Goal: Task Accomplishment & Management: Complete application form

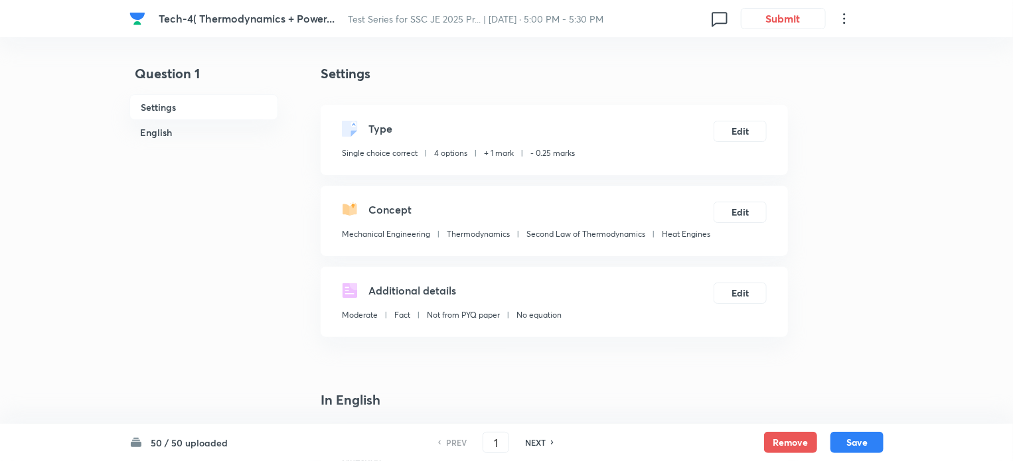
checkbox input "true"
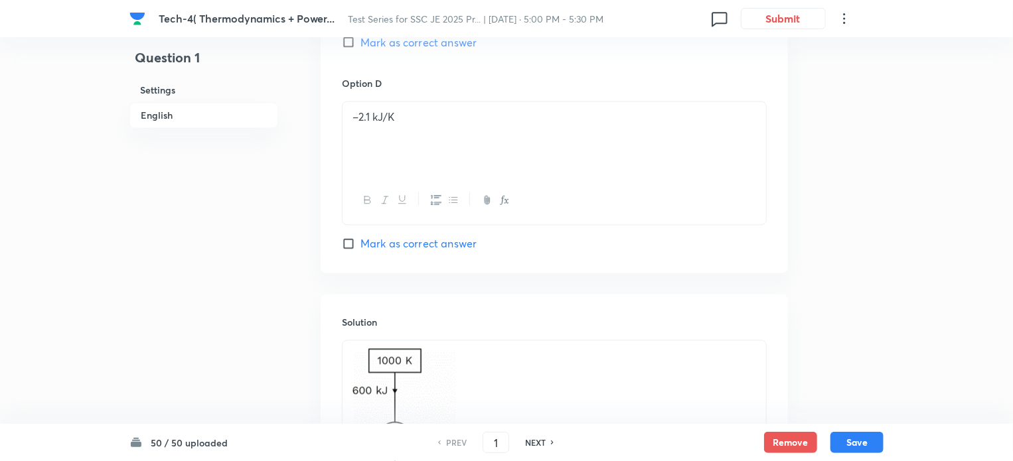
scroll to position [841, 0]
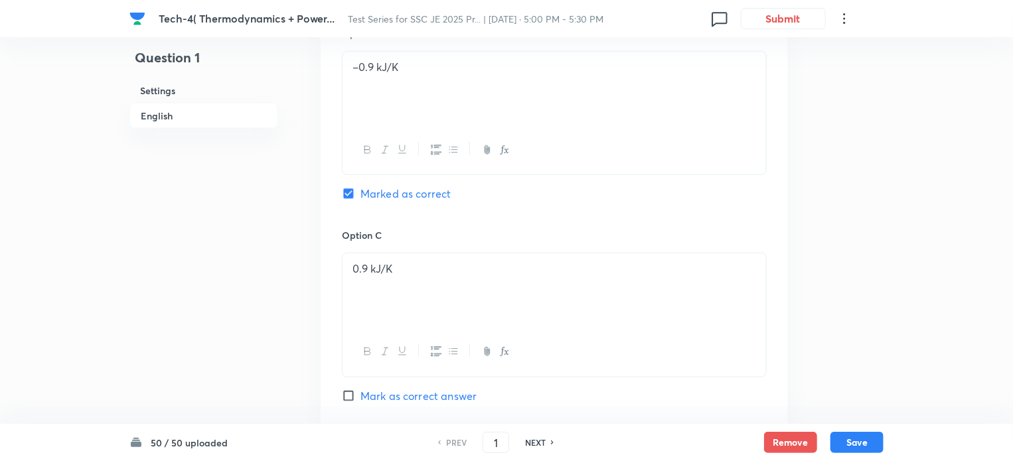
click at [544, 444] on h6 "NEXT" at bounding box center [535, 443] width 21 height 12
type input "2"
checkbox input "false"
checkbox input "true"
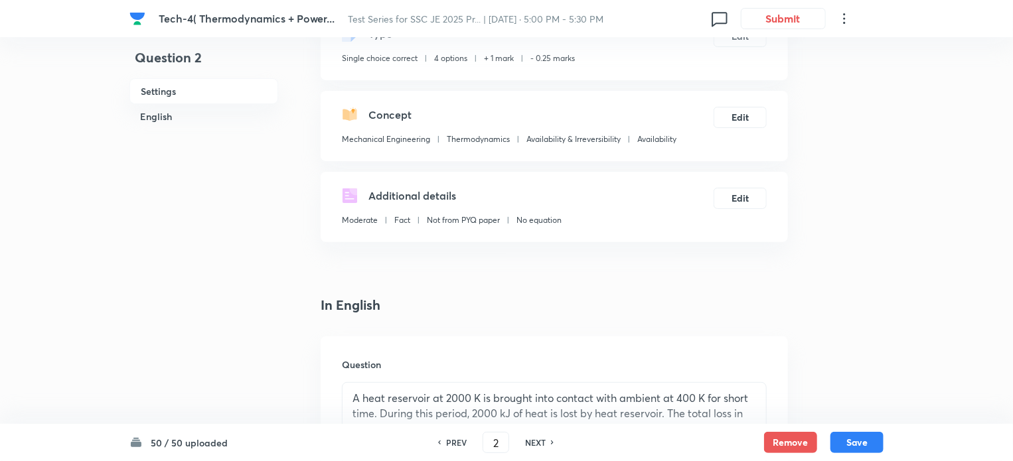
scroll to position [0, 0]
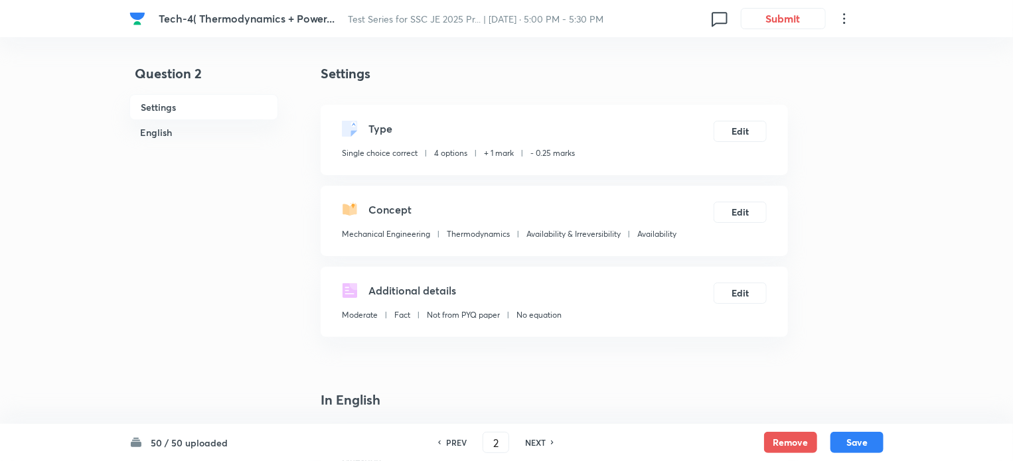
click at [549, 447] on div "NEXT" at bounding box center [537, 443] width 35 height 12
type input "3"
checkbox input "false"
checkbox input "true"
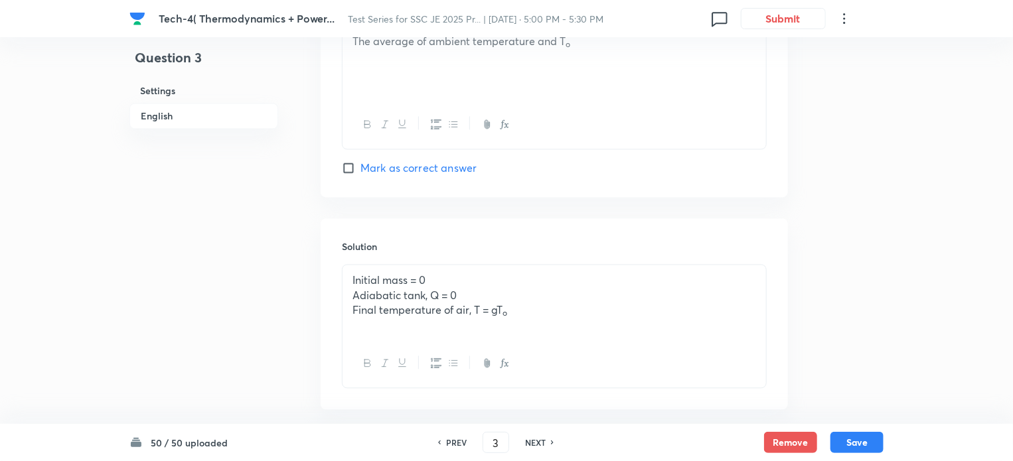
scroll to position [1351, 0]
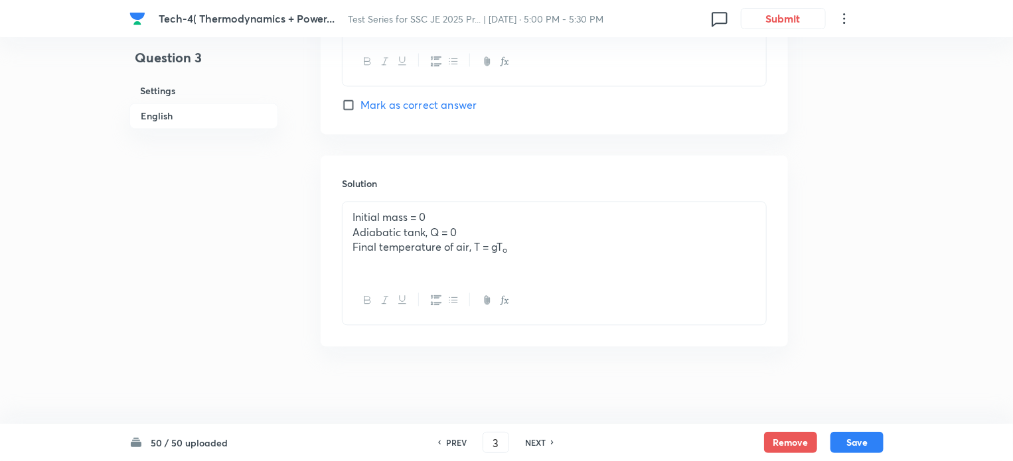
click at [549, 443] on div "NEXT" at bounding box center [537, 443] width 35 height 12
type input "4"
checkbox input "false"
checkbox input "true"
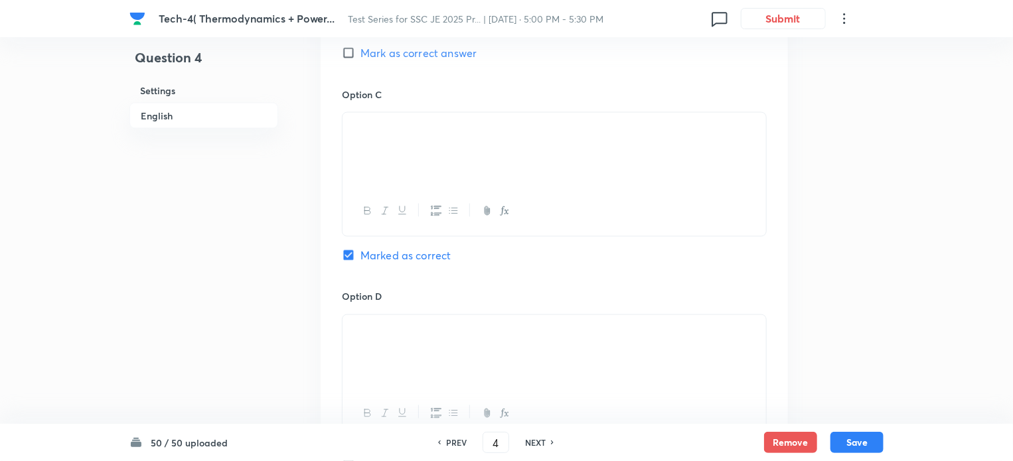
scroll to position [1353, 0]
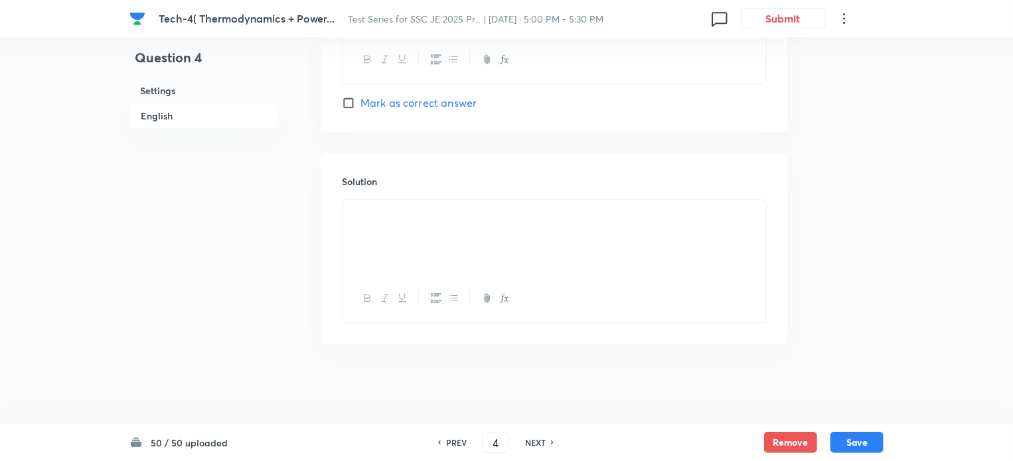
click at [551, 441] on icon at bounding box center [552, 443] width 3 height 4
type input "5"
checkbox input "false"
checkbox input "true"
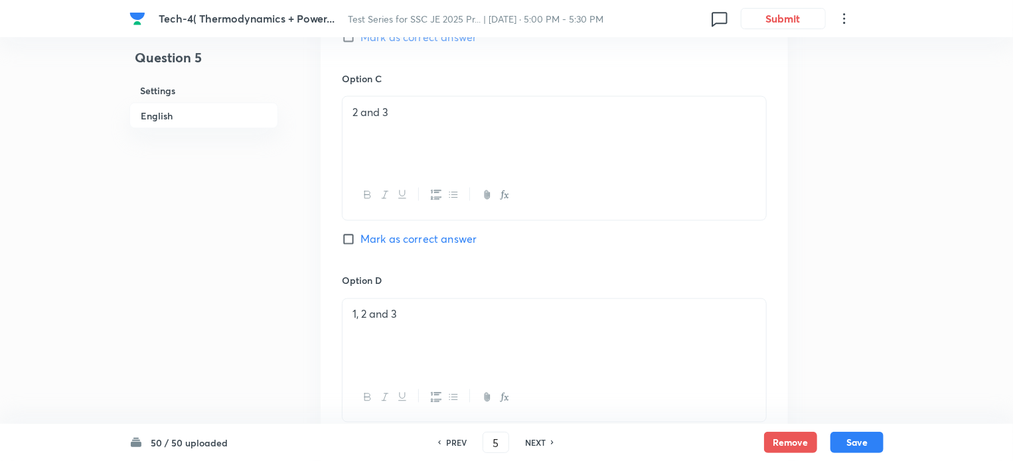
scroll to position [1399, 0]
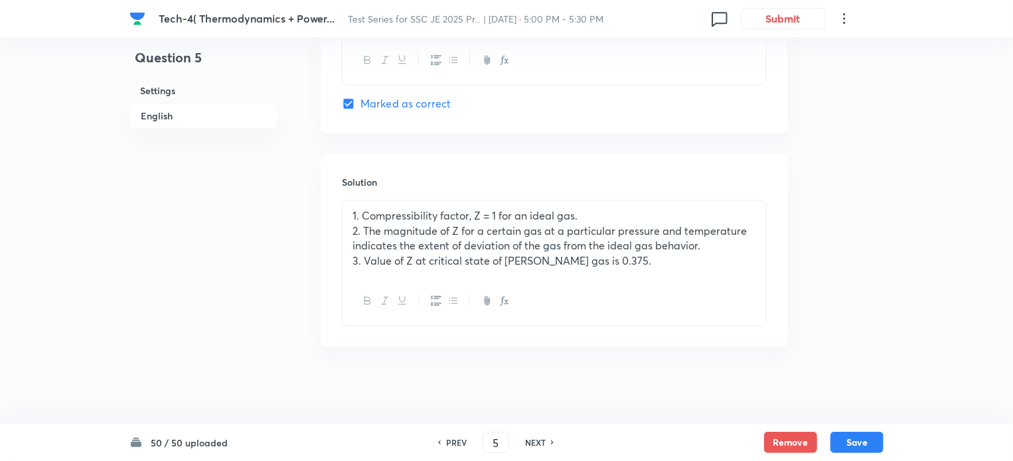
click at [547, 439] on div "NEXT" at bounding box center [537, 443] width 35 height 12
type input "6"
checkbox input "false"
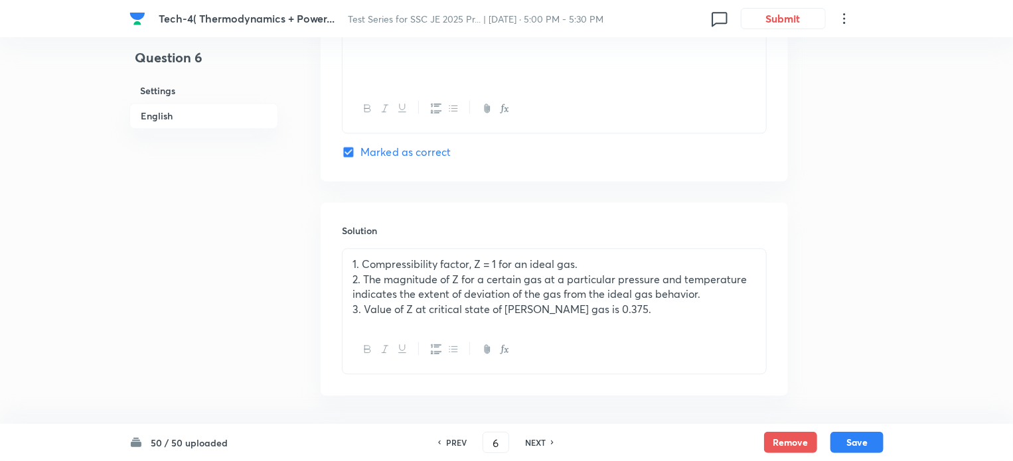
checkbox input "true"
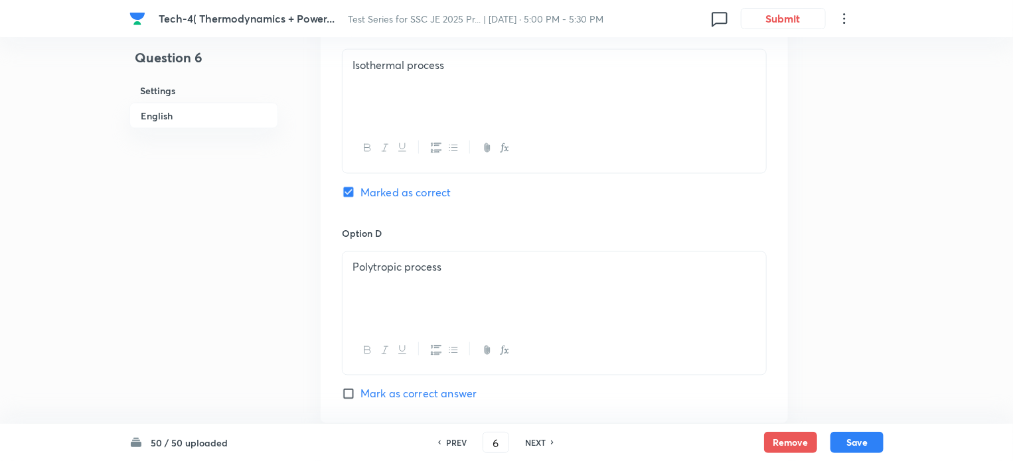
scroll to position [1351, 0]
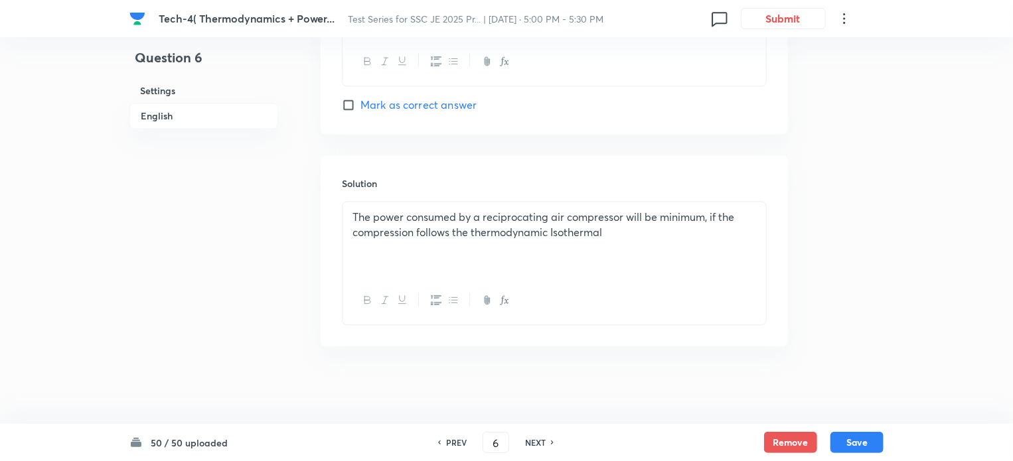
click at [545, 443] on div "NEXT" at bounding box center [537, 443] width 35 height 12
type input "7"
checkbox input "false"
checkbox input "true"
click at [551, 441] on icon at bounding box center [553, 442] width 4 height 7
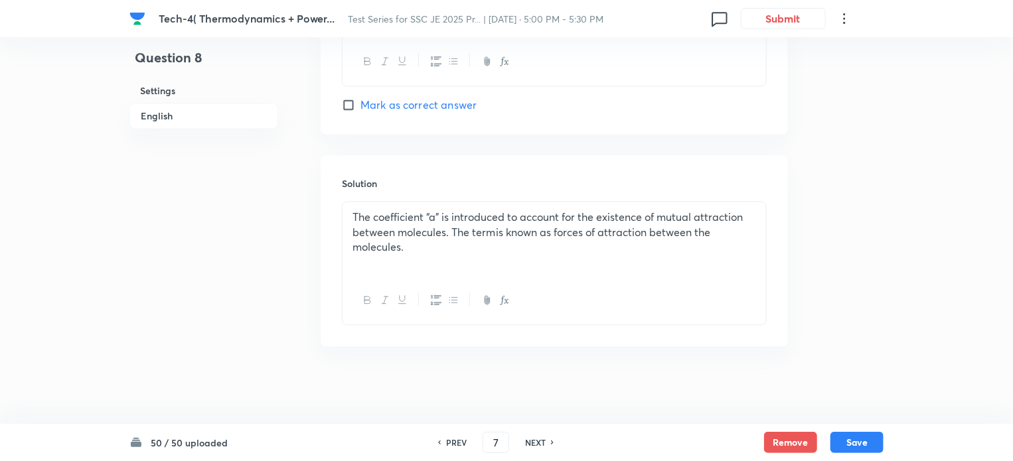
type input "8"
checkbox input "false"
checkbox input "true"
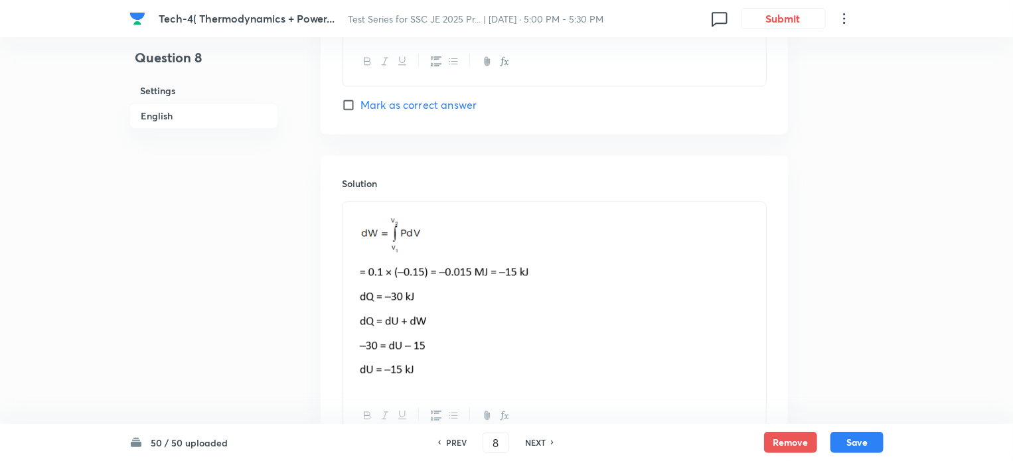
click at [551, 441] on icon at bounding box center [552, 443] width 3 height 4
type input "9"
checkbox input "false"
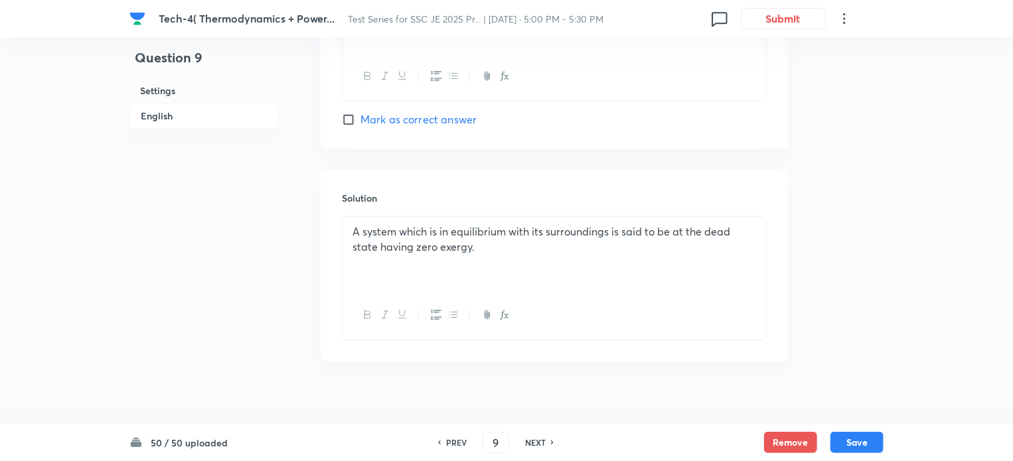
checkbox input "true"
click at [441, 443] on div "PREV" at bounding box center [454, 443] width 35 height 12
type input "8"
checkbox input "false"
checkbox input "true"
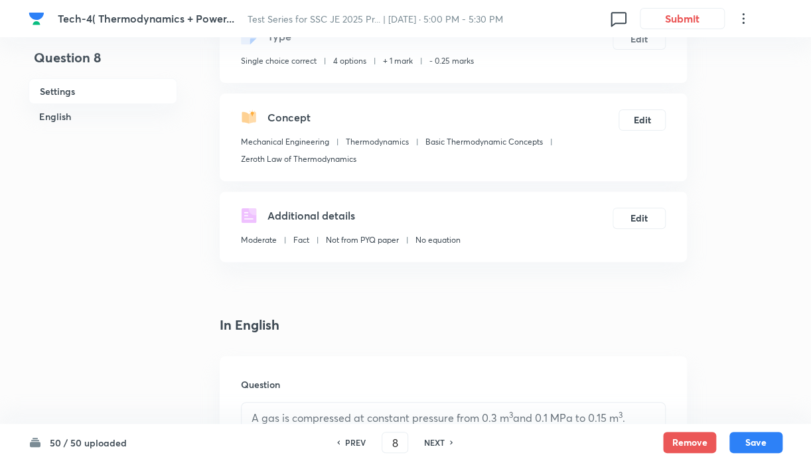
scroll to position [354, 0]
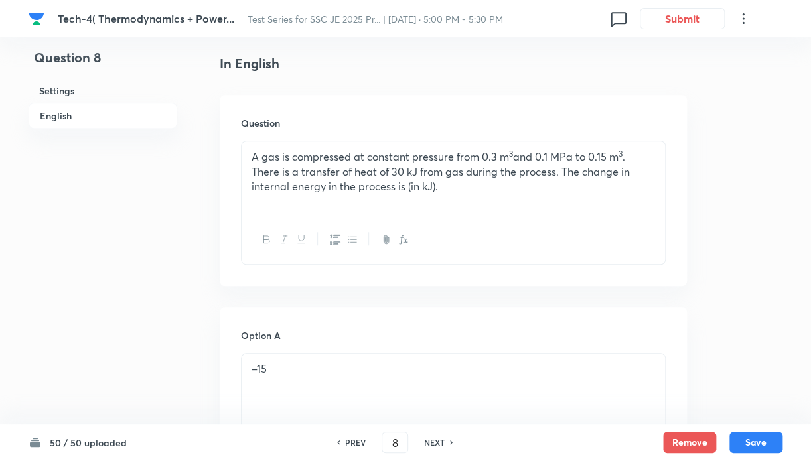
drag, startPoint x: 448, startPoint y: 443, endPoint x: 445, endPoint y: 384, distance: 58.5
click at [448, 442] on div "NEXT" at bounding box center [436, 443] width 35 height 12
type input "9"
checkbox input "false"
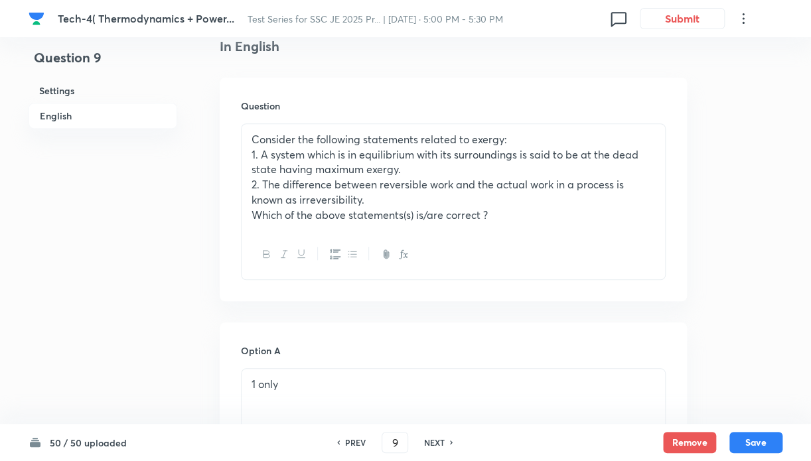
checkbox input "true"
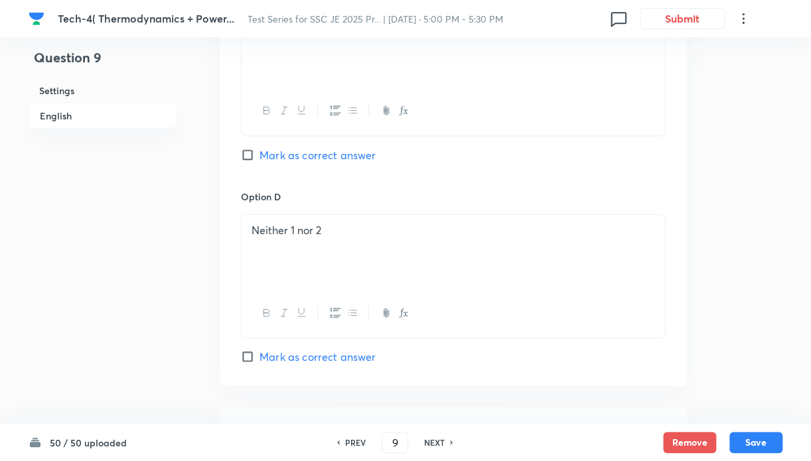
scroll to position [1365, 0]
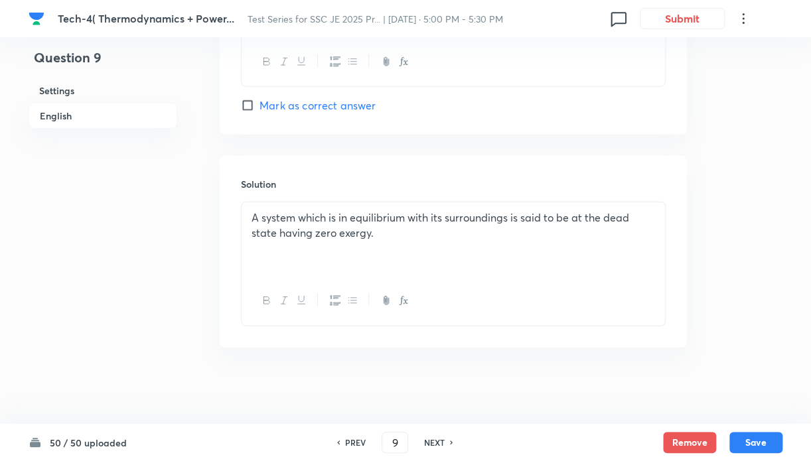
click at [441, 446] on h6 "NEXT" at bounding box center [434, 443] width 21 height 12
type input "10"
checkbox input "false"
checkbox input "true"
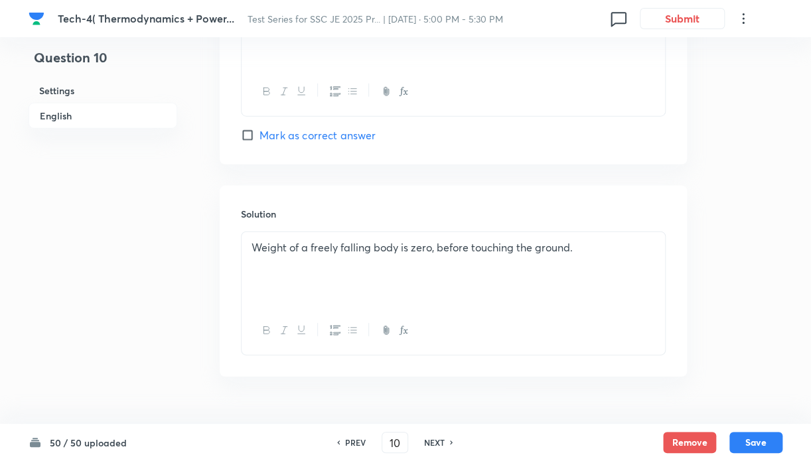
scroll to position [1333, 0]
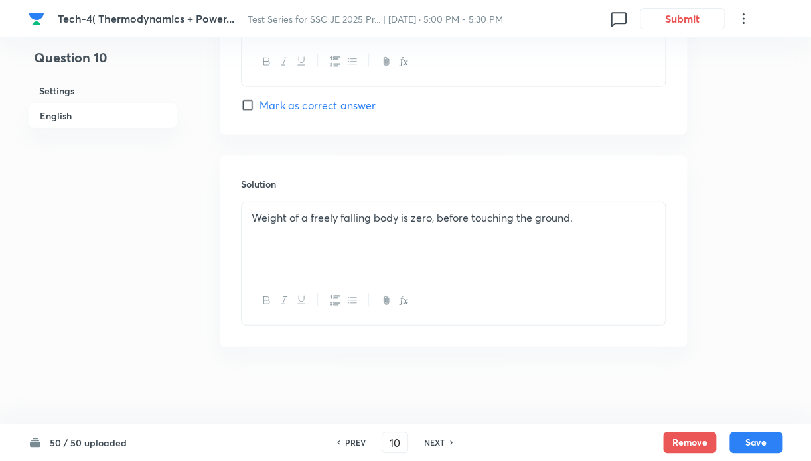
click at [446, 440] on div "NEXT" at bounding box center [436, 443] width 35 height 12
type input "11"
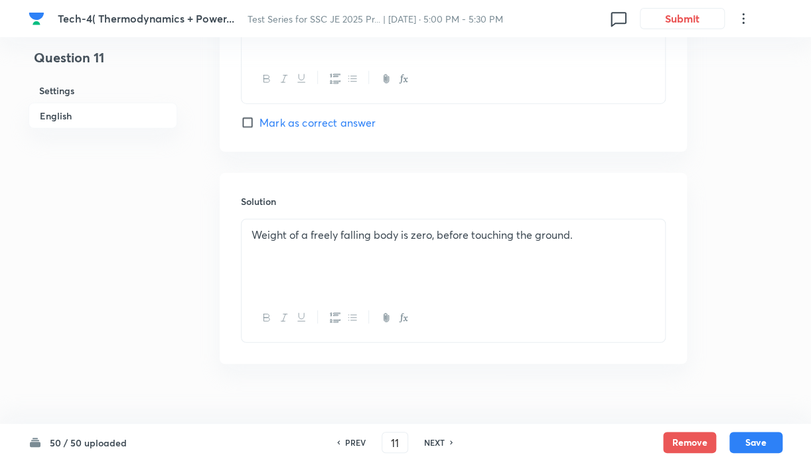
checkbox input "true"
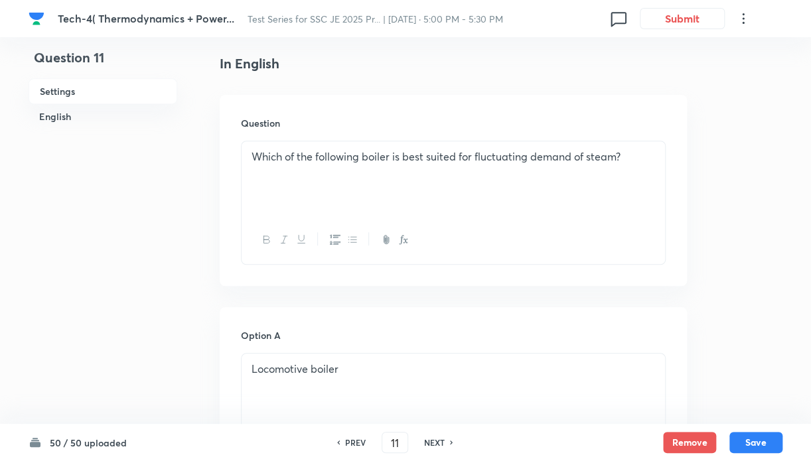
scroll to position [0, 0]
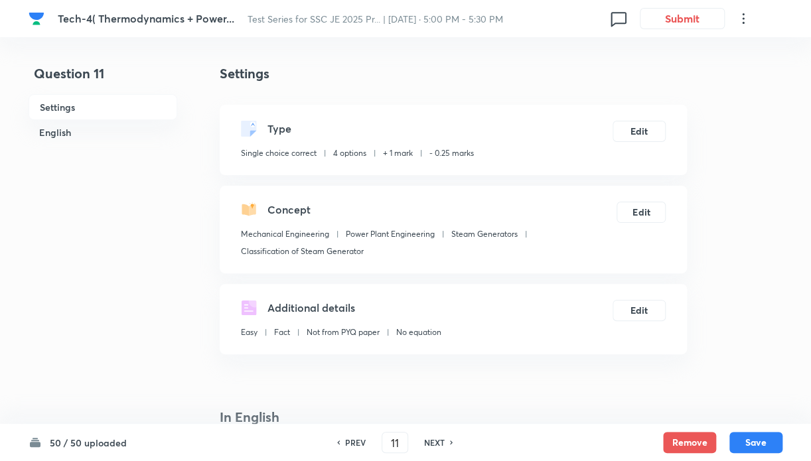
drag, startPoint x: 449, startPoint y: 441, endPoint x: 449, endPoint y: 424, distance: 17.3
click at [450, 441] on icon at bounding box center [452, 442] width 4 height 7
type input "12"
checkbox input "false"
checkbox input "true"
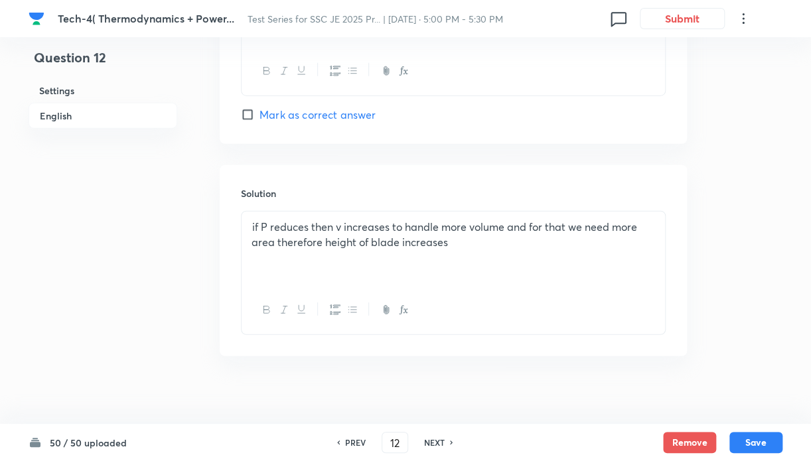
scroll to position [1351, 0]
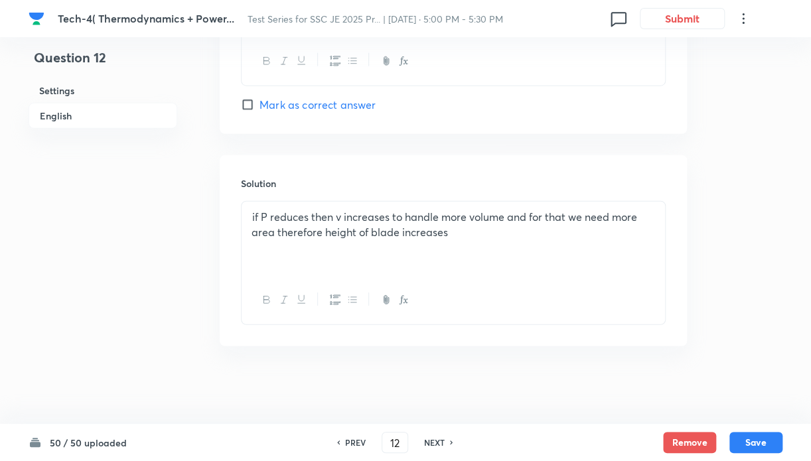
click at [451, 440] on icon at bounding box center [452, 442] width 4 height 7
type input "13"
checkbox input "false"
checkbox input "true"
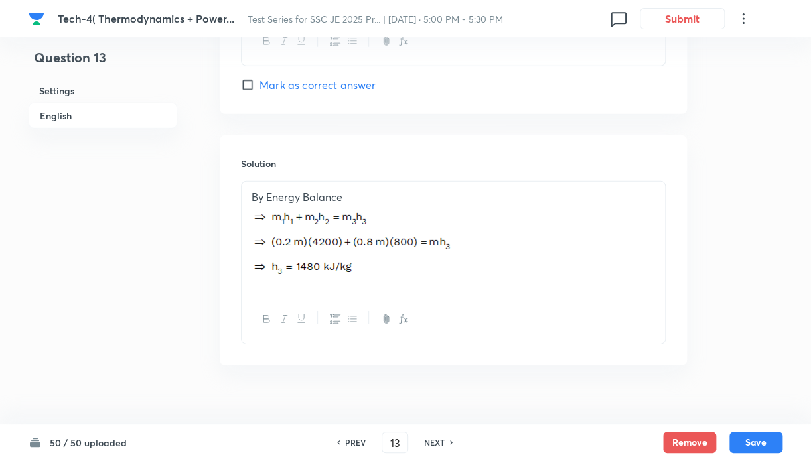
scroll to position [1526, 0]
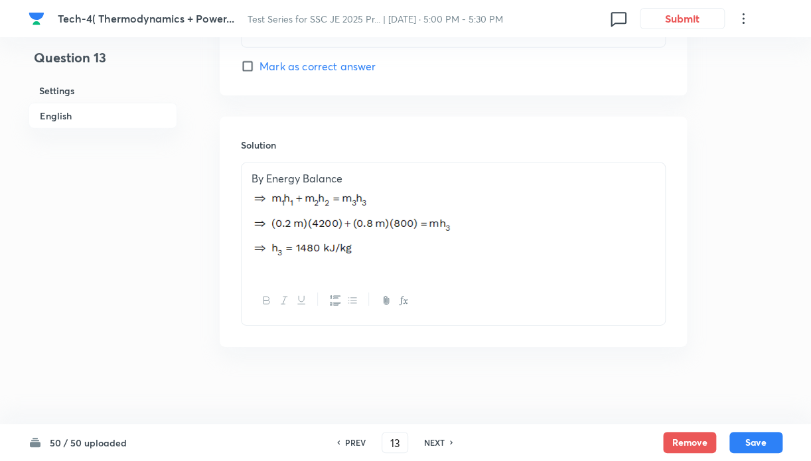
click at [445, 442] on div "NEXT" at bounding box center [436, 443] width 35 height 12
type input "14"
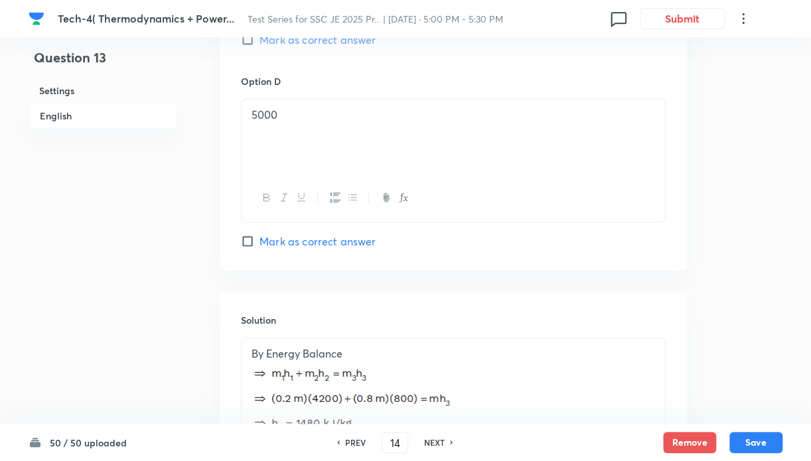
checkbox input "false"
checkbox input "true"
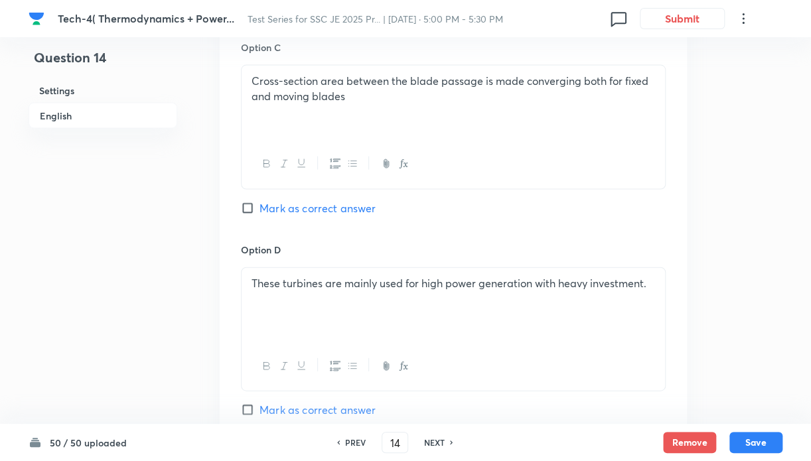
scroll to position [1351, 0]
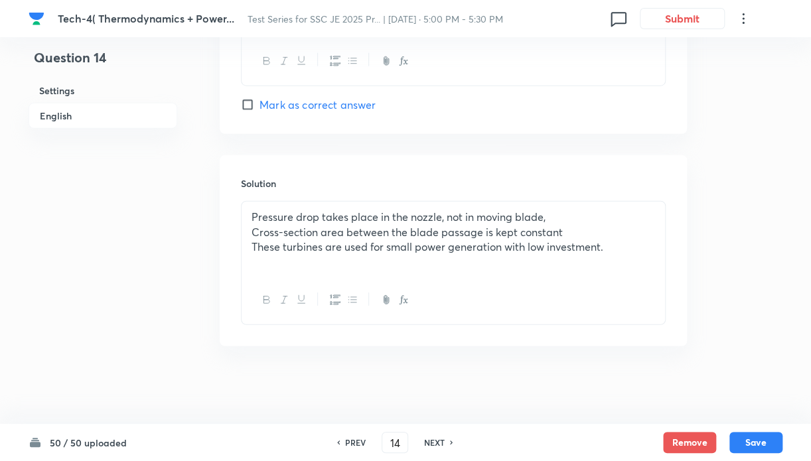
click at [451, 441] on icon at bounding box center [452, 442] width 4 height 7
type input "15"
checkbox input "false"
checkbox input "true"
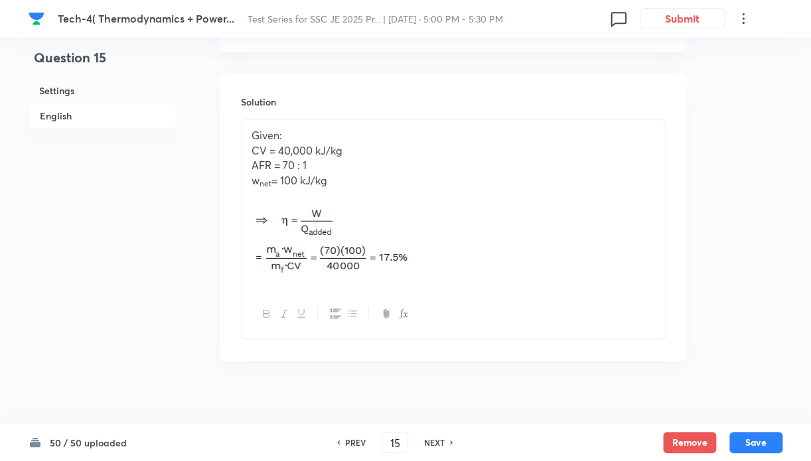
scroll to position [1062, 0]
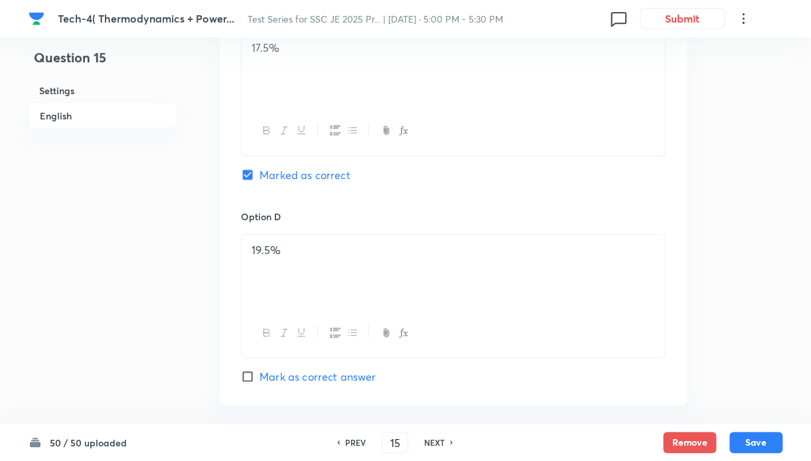
click at [449, 442] on div "NEXT" at bounding box center [436, 443] width 35 height 12
type input "16"
checkbox input "true"
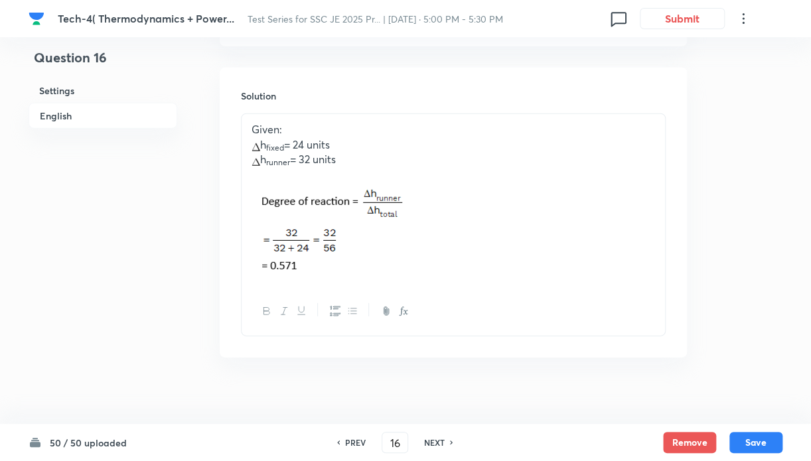
scroll to position [1449, 0]
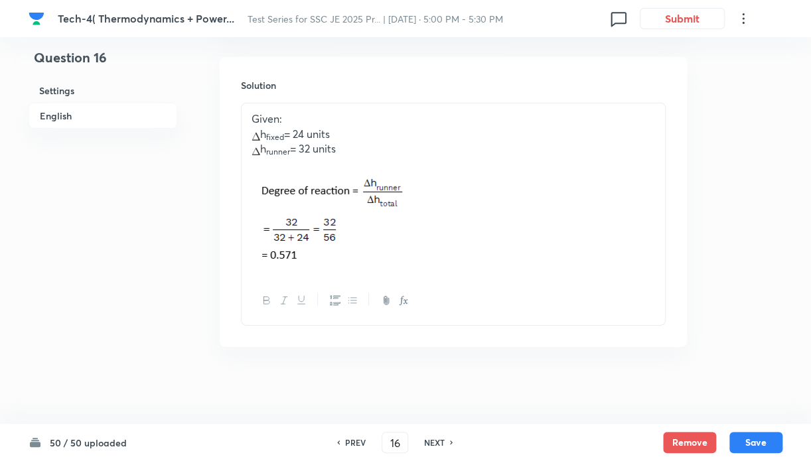
click at [445, 440] on div "NEXT" at bounding box center [436, 443] width 35 height 12
type input "17"
checkbox input "true"
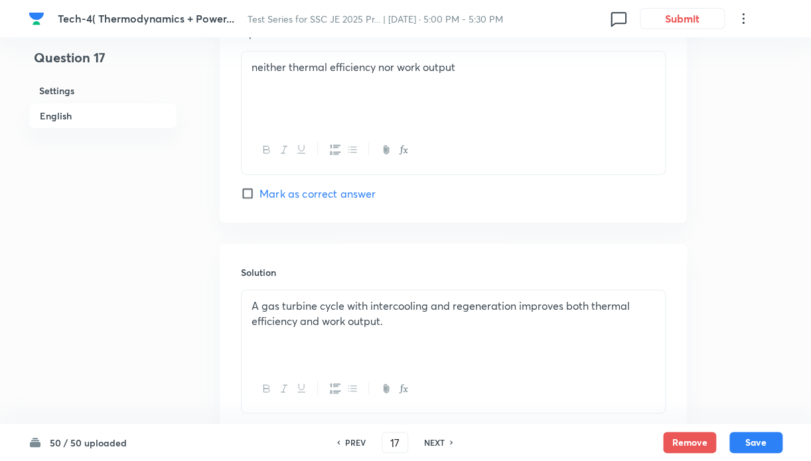
scroll to position [1333, 0]
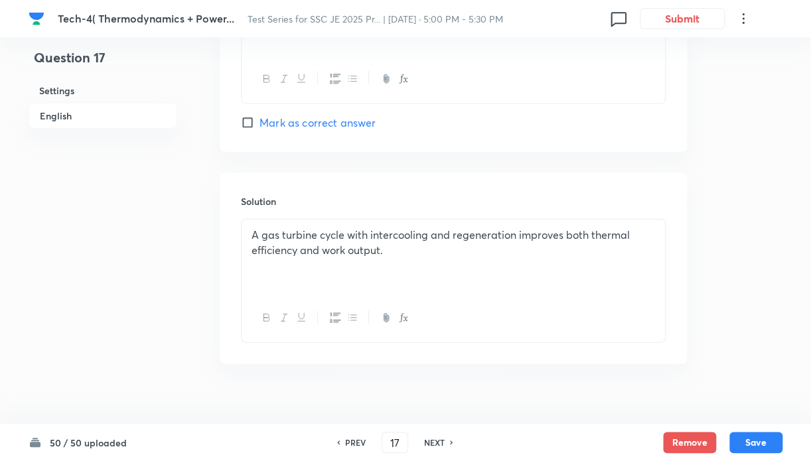
click at [448, 449] on div "PREV 17 ​ NEXT" at bounding box center [394, 442] width 171 height 21
click at [450, 443] on icon at bounding box center [452, 442] width 4 height 7
type input "18"
checkbox input "false"
checkbox input "true"
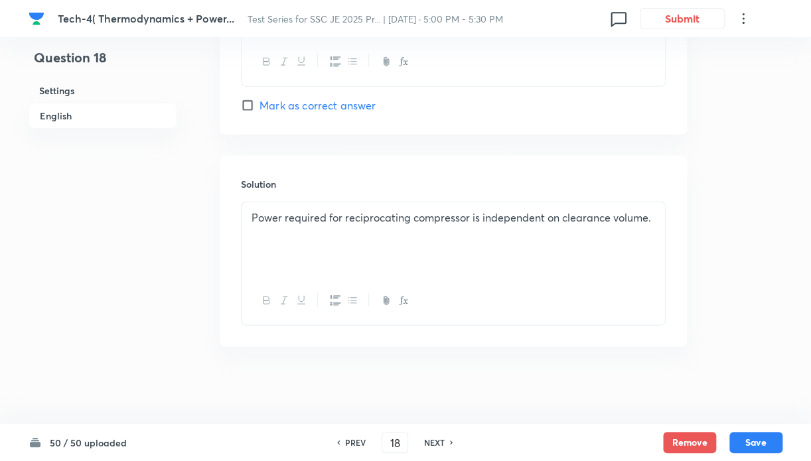
click at [449, 442] on div "NEXT" at bounding box center [436, 443] width 35 height 12
type input "19"
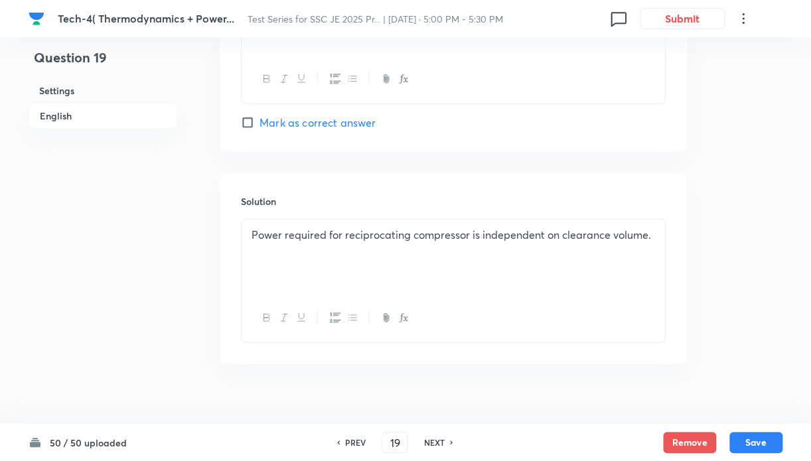
checkbox input "false"
checkbox input "true"
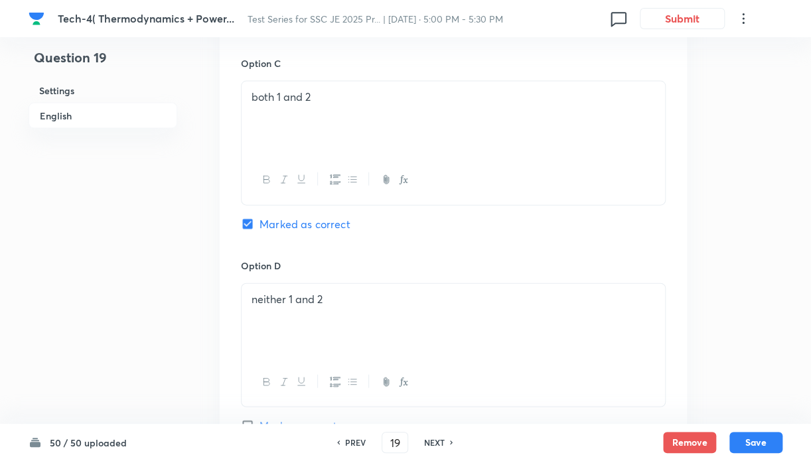
scroll to position [1383, 0]
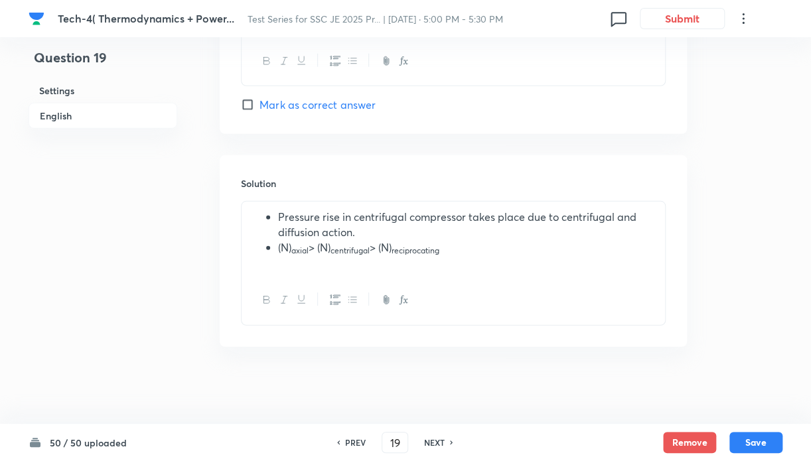
click at [442, 444] on h6 "NEXT" at bounding box center [434, 443] width 21 height 12
type input "20"
checkbox input "false"
checkbox input "true"
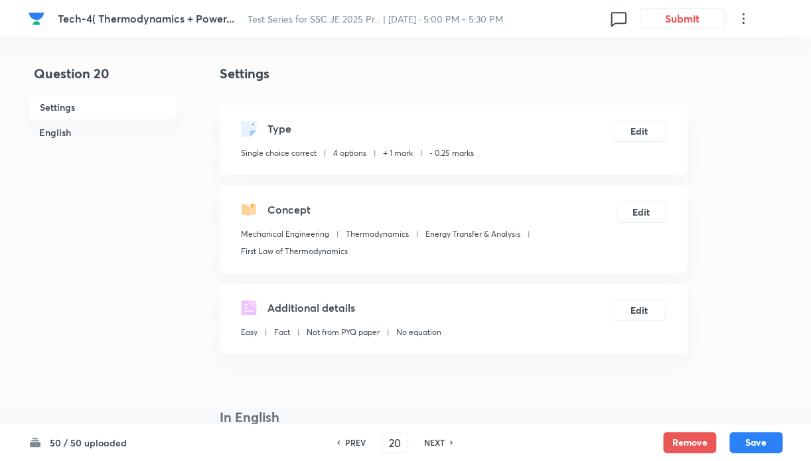
scroll to position [354, 0]
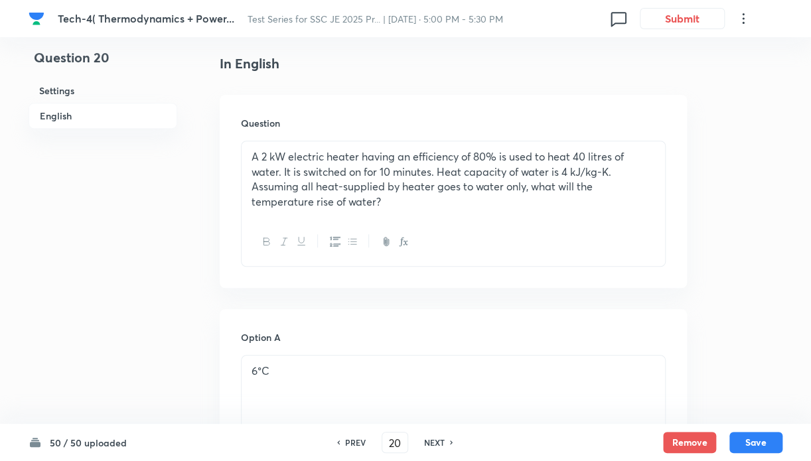
click at [621, 253] on div at bounding box center [453, 242] width 423 height 48
click at [439, 445] on h6 "NEXT" at bounding box center [434, 443] width 21 height 12
type input "21"
checkbox input "false"
checkbox input "true"
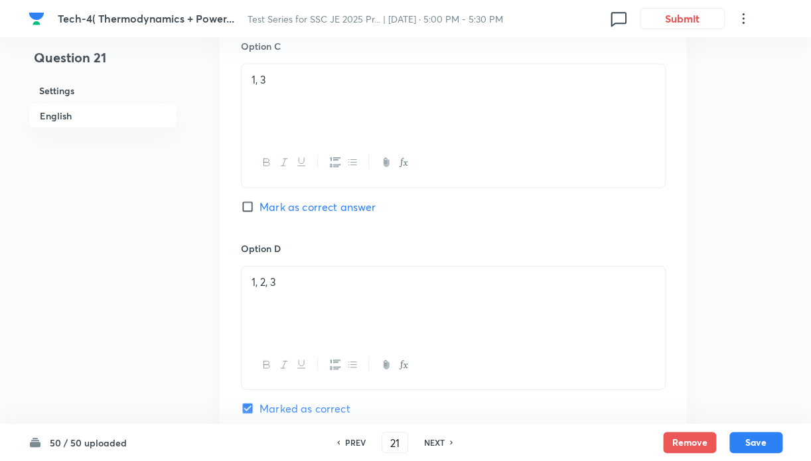
scroll to position [1382, 0]
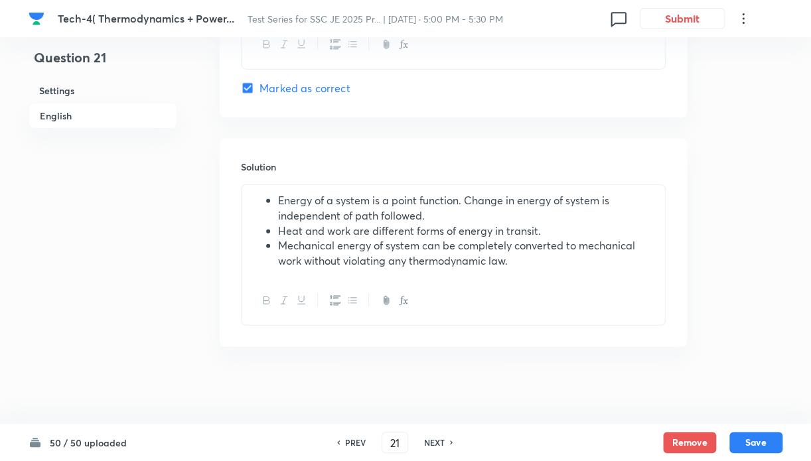
click at [451, 443] on icon at bounding box center [452, 442] width 4 height 7
type input "22"
checkbox input "false"
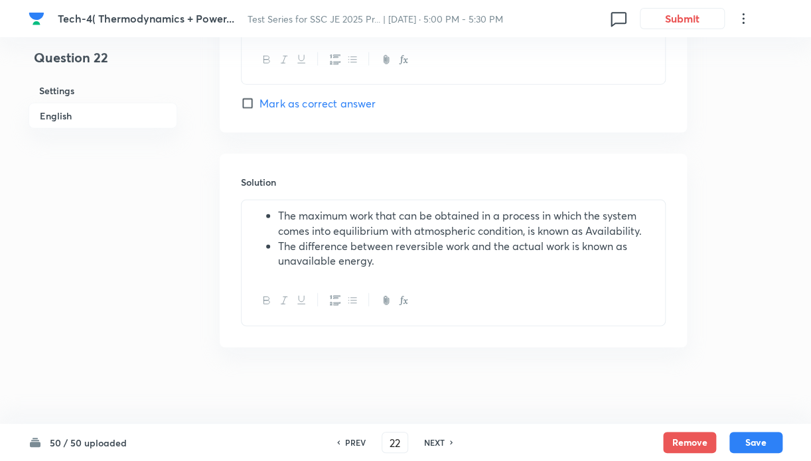
checkbox input "true"
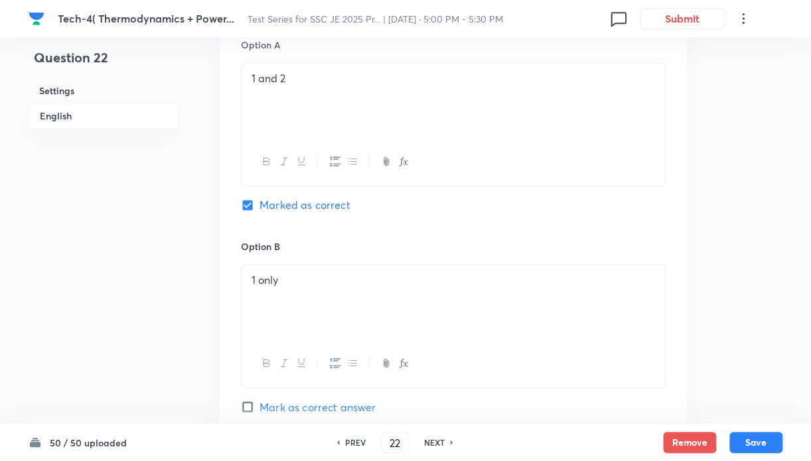
scroll to position [305, 0]
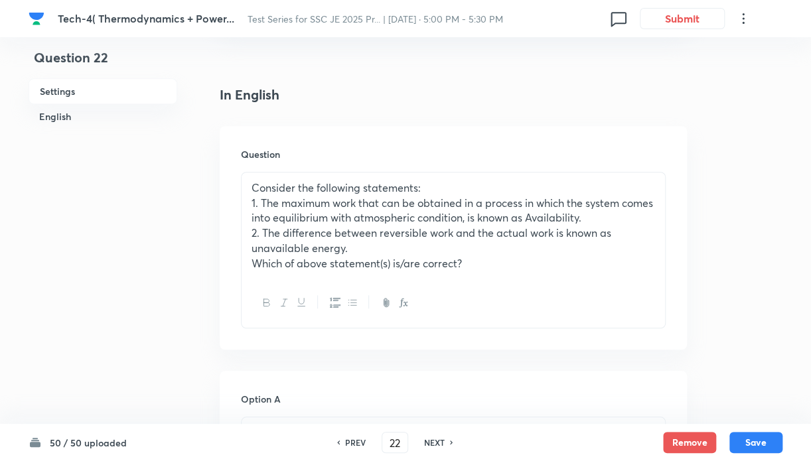
click at [449, 443] on div "NEXT" at bounding box center [436, 443] width 35 height 12
type input "23"
checkbox input "false"
checkbox input "true"
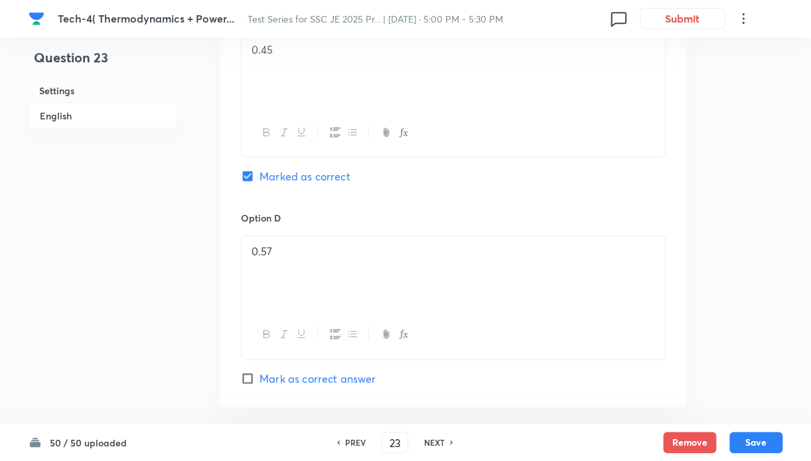
scroll to position [1415, 0]
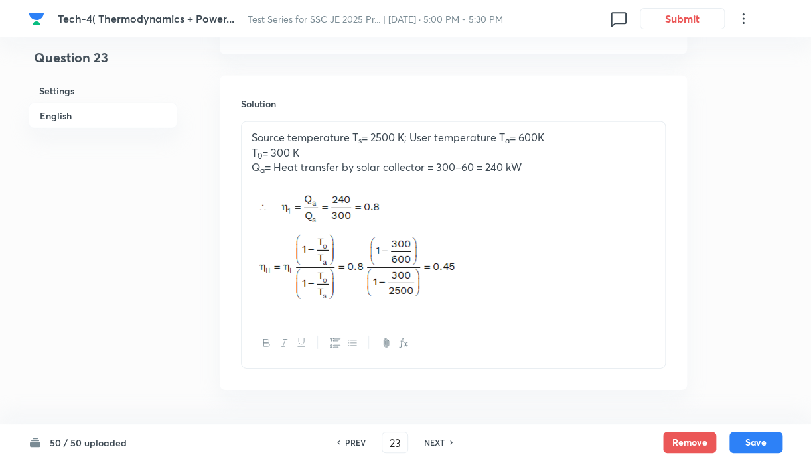
click at [450, 445] on icon at bounding box center [452, 442] width 4 height 7
type input "24"
checkbox input "false"
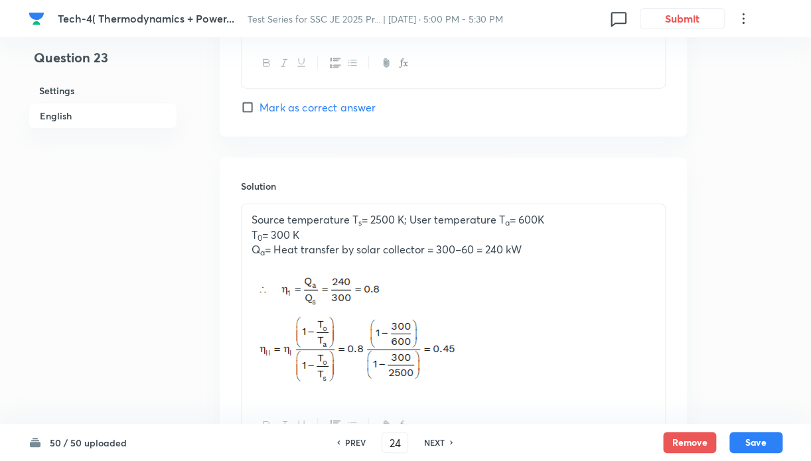
checkbox input "true"
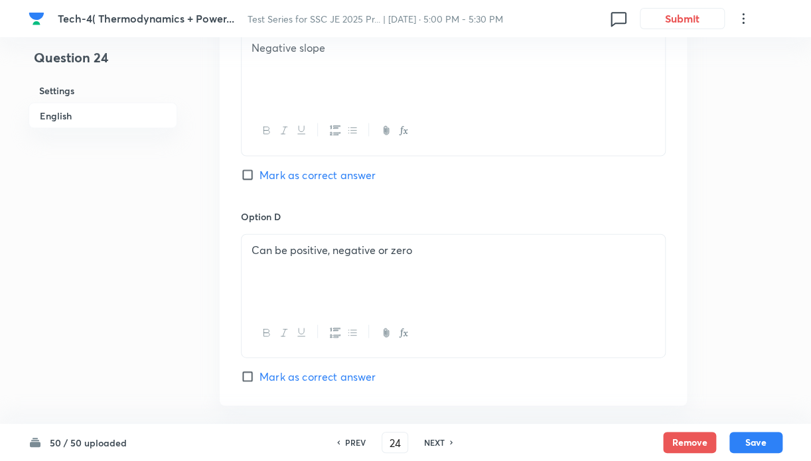
scroll to position [1333, 0]
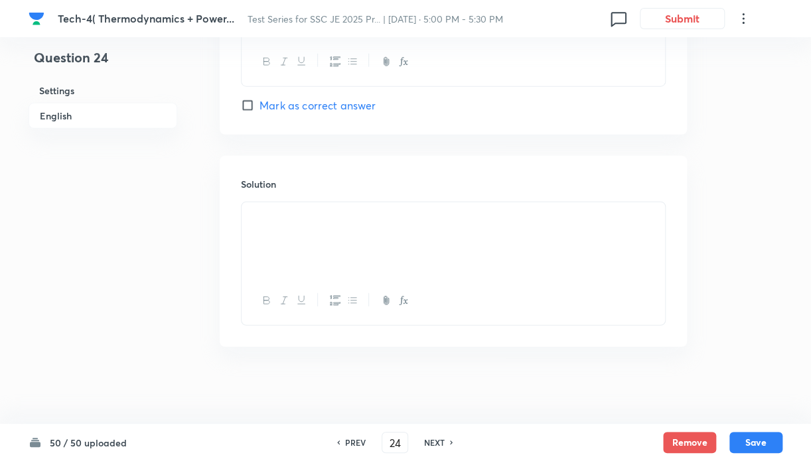
click at [450, 445] on icon at bounding box center [452, 442] width 4 height 7
type input "25"
checkbox input "false"
checkbox input "true"
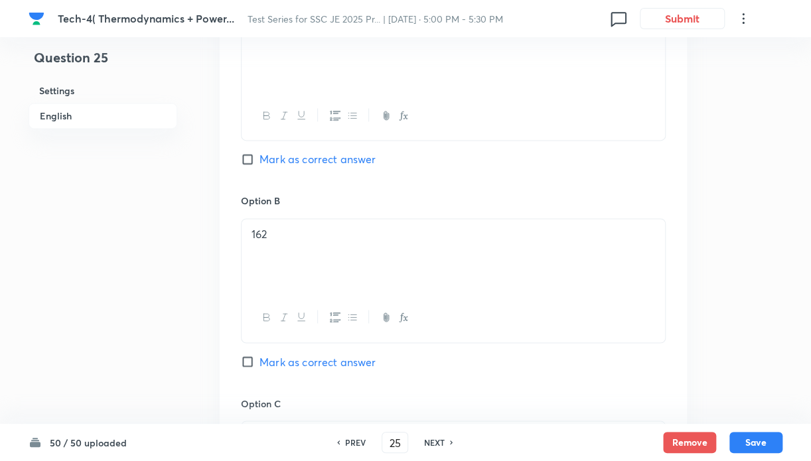
scroll to position [1415, 0]
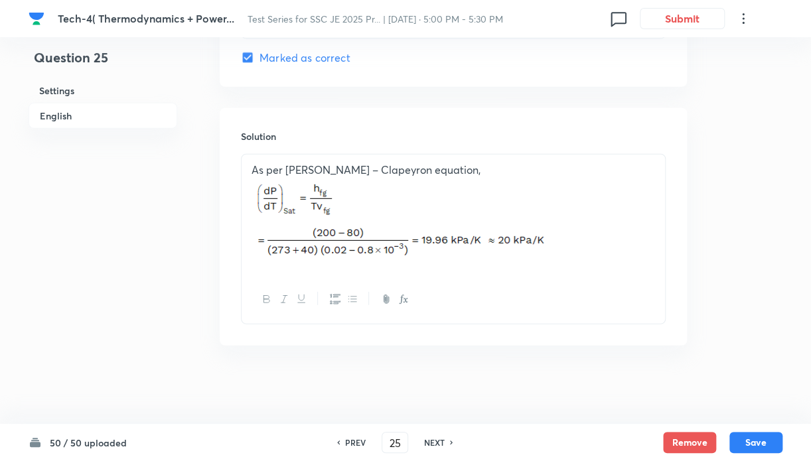
click at [446, 443] on div "NEXT" at bounding box center [436, 443] width 35 height 12
type input "26"
checkbox input "false"
checkbox input "true"
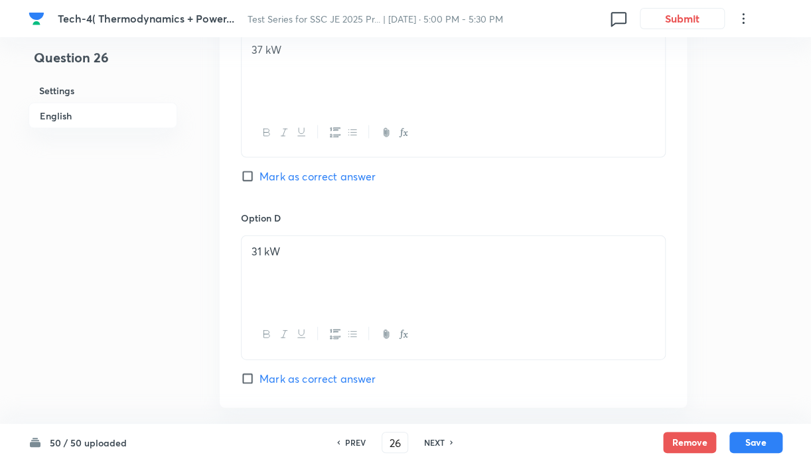
scroll to position [1382, 0]
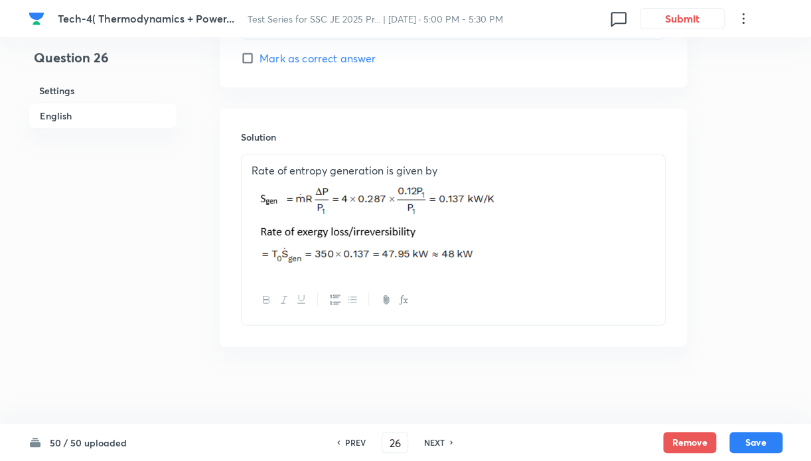
click at [452, 443] on icon at bounding box center [452, 442] width 4 height 7
type input "27"
checkbox input "true"
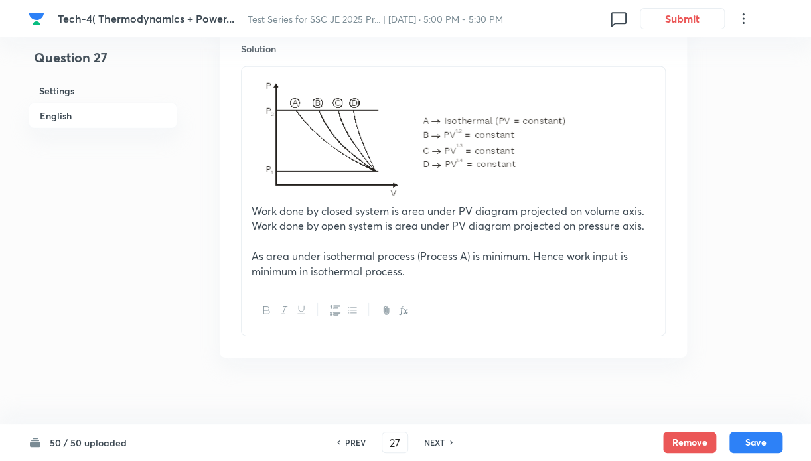
scroll to position [1496, 0]
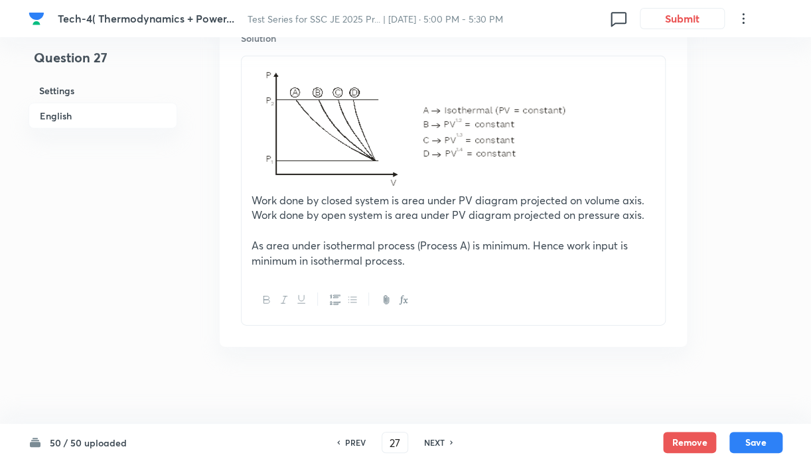
drag, startPoint x: 451, startPoint y: 444, endPoint x: 480, endPoint y: 411, distance: 43.7
click at [452, 444] on icon at bounding box center [452, 442] width 4 height 7
type input "28"
checkbox input "false"
checkbox input "true"
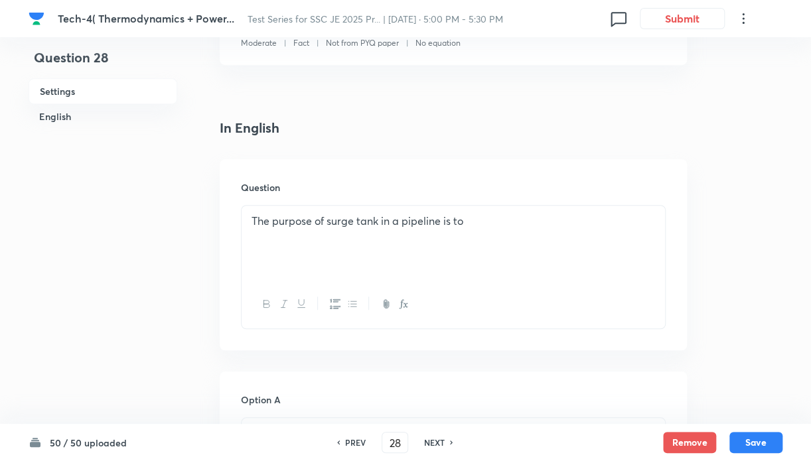
scroll to position [0, 0]
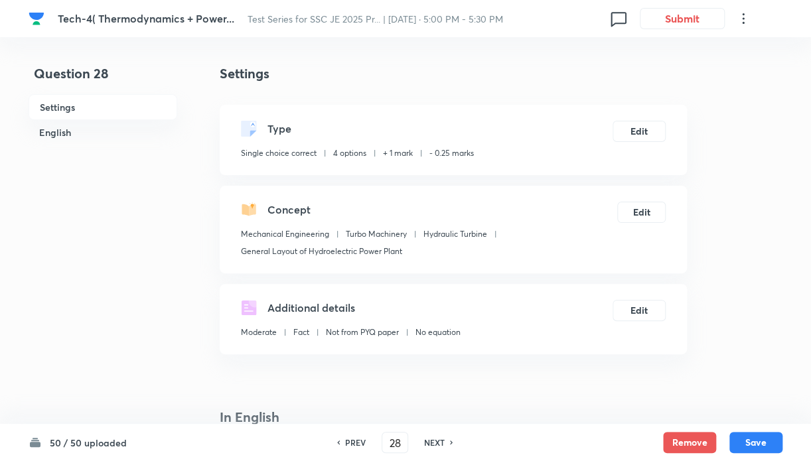
click at [441, 443] on h6 "NEXT" at bounding box center [434, 443] width 21 height 12
type input "29"
checkbox input "false"
checkbox input "true"
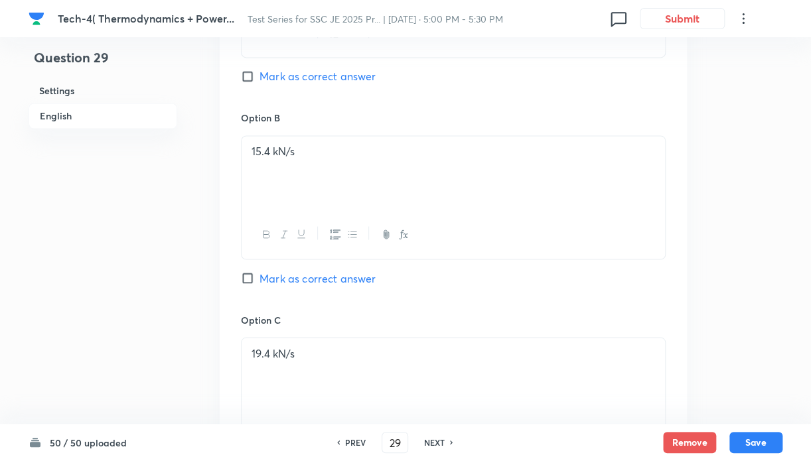
scroll to position [707, 0]
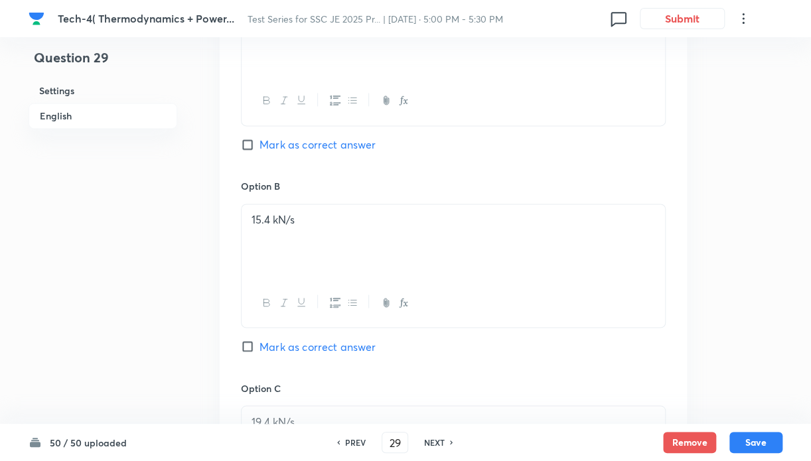
click at [443, 445] on h6 "NEXT" at bounding box center [434, 443] width 21 height 12
type input "30"
checkbox input "false"
checkbox input "true"
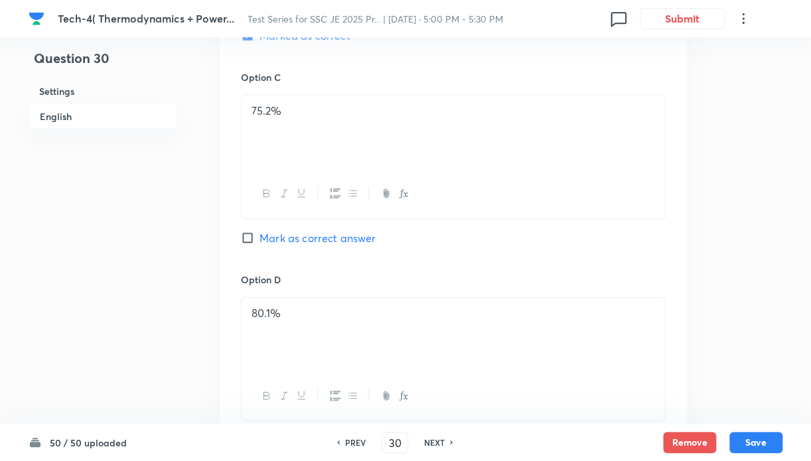
scroll to position [1062, 0]
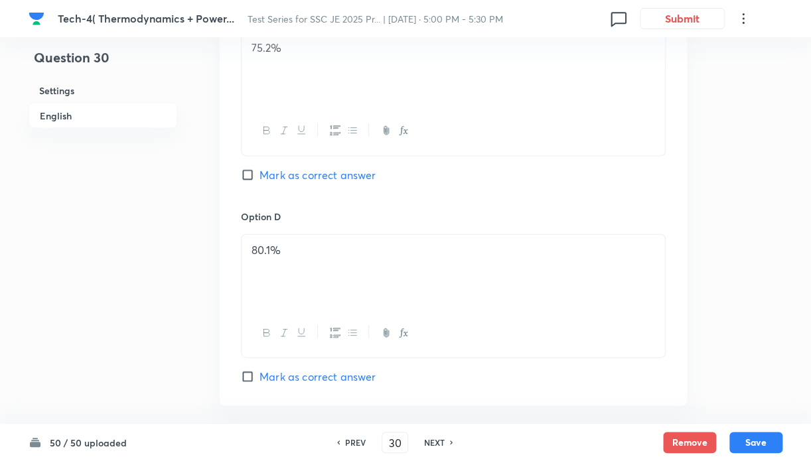
click at [441, 445] on h6 "NEXT" at bounding box center [434, 443] width 21 height 12
type input "31"
checkbox input "false"
checkbox input "true"
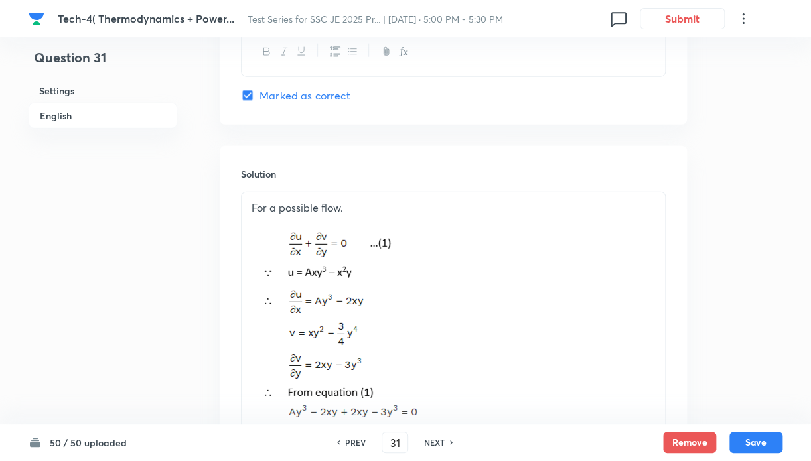
scroll to position [1569, 0]
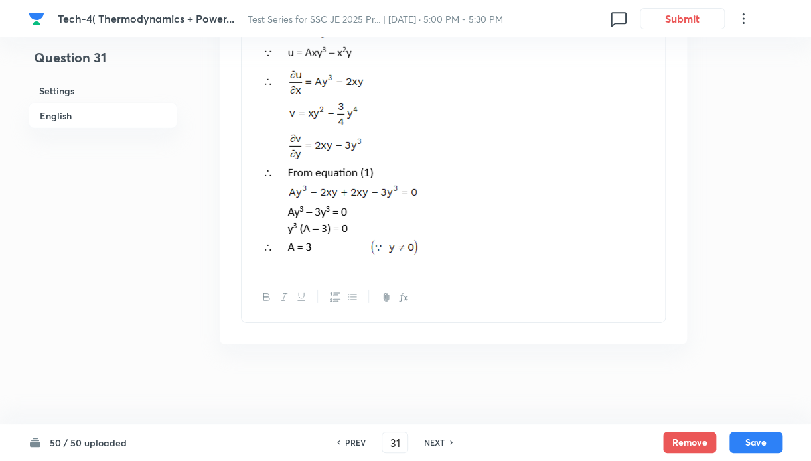
click at [442, 447] on h6 "NEXT" at bounding box center [434, 443] width 21 height 12
type input "32"
checkbox input "false"
checkbox input "true"
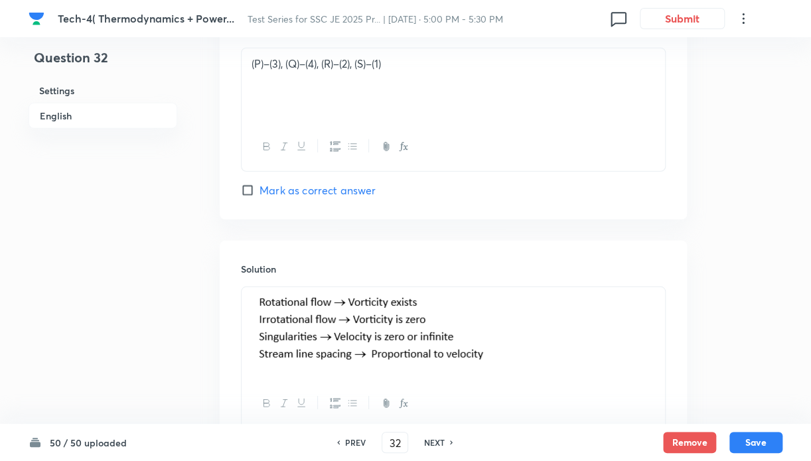
scroll to position [1455, 0]
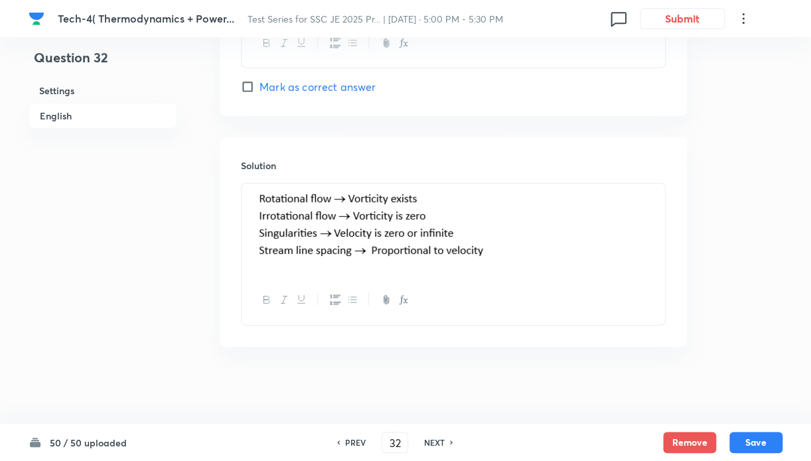
click at [445, 444] on div "NEXT" at bounding box center [436, 443] width 35 height 12
type input "33"
checkbox input "false"
checkbox input "true"
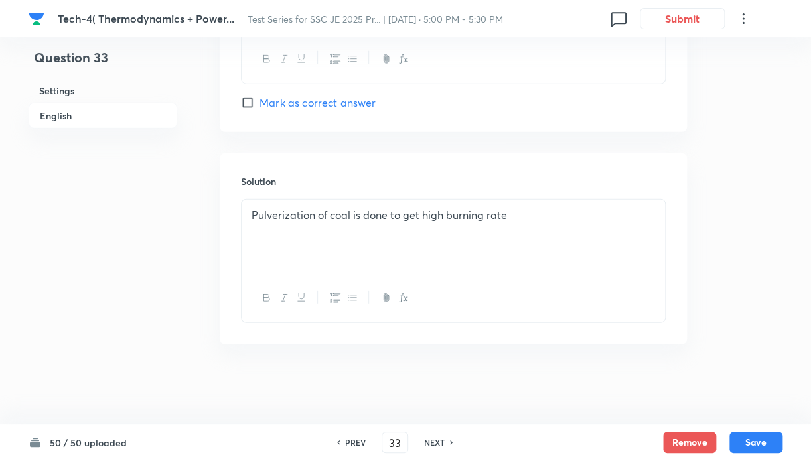
scroll to position [1333, 0]
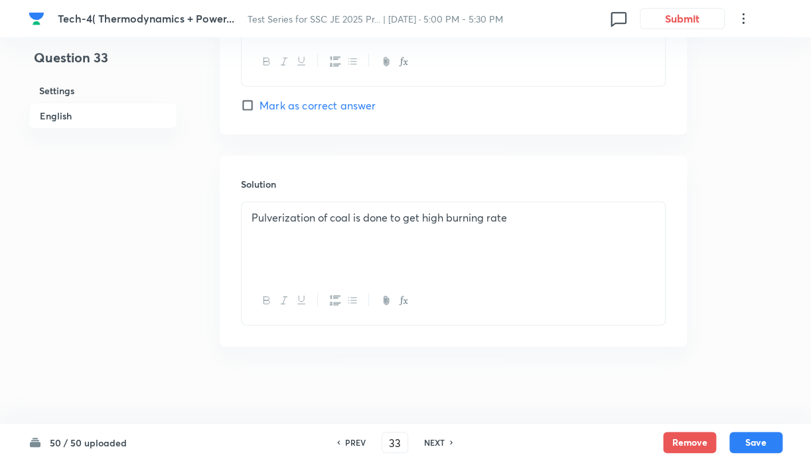
click at [446, 438] on div "NEXT" at bounding box center [436, 443] width 35 height 12
type input "34"
checkbox input "false"
checkbox input "true"
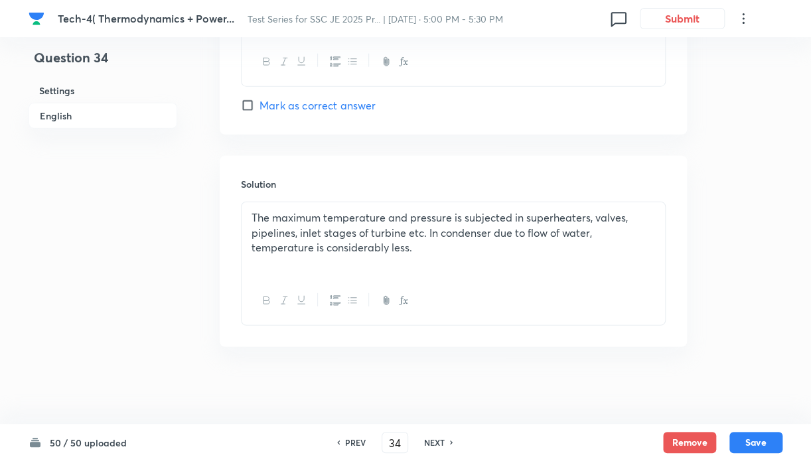
click at [441, 441] on h6 "NEXT" at bounding box center [434, 443] width 21 height 12
type input "35"
checkbox input "false"
checkbox input "true"
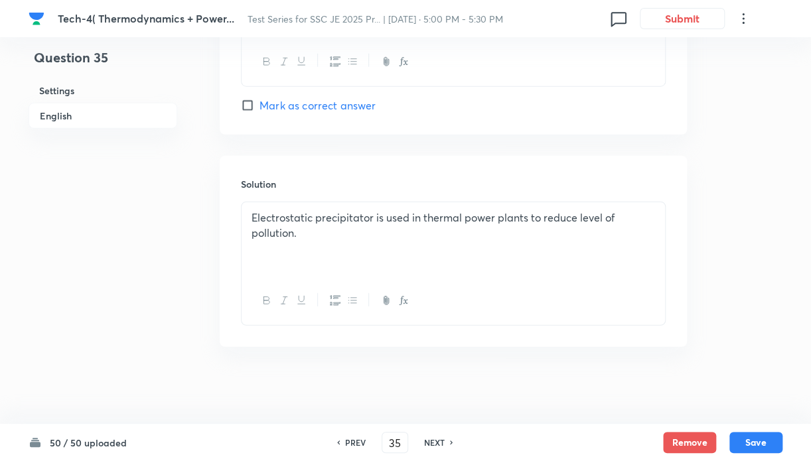
click at [447, 443] on div "NEXT" at bounding box center [436, 443] width 35 height 12
type input "36"
checkbox input "false"
checkbox input "true"
click at [443, 444] on h6 "NEXT" at bounding box center [434, 443] width 21 height 12
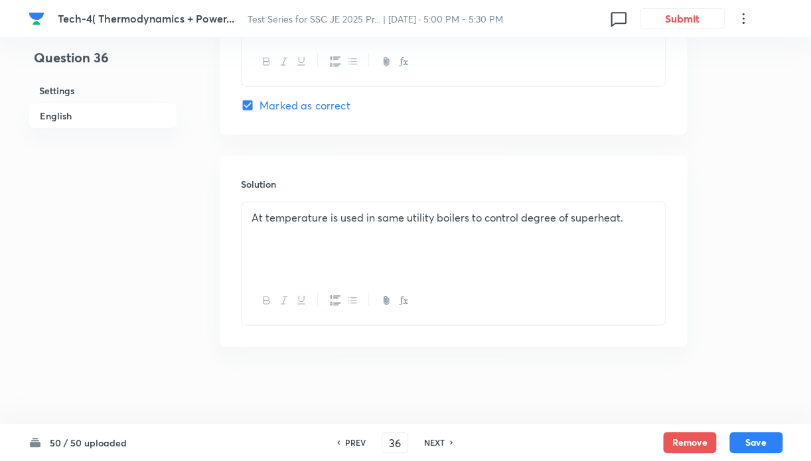
type input "37"
checkbox input "true"
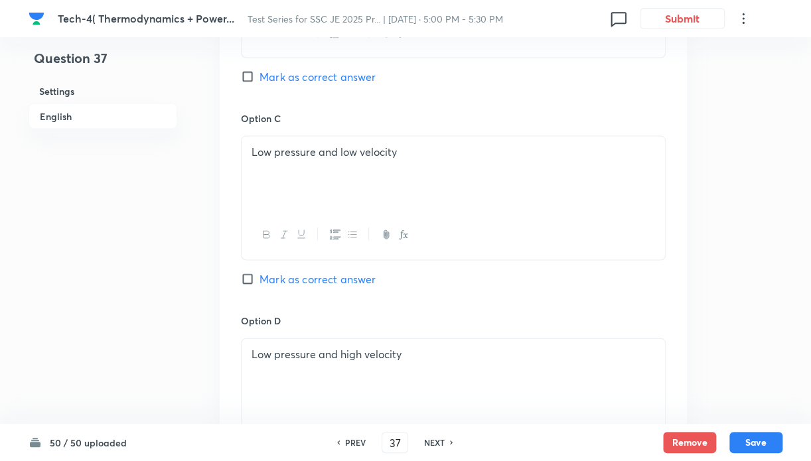
scroll to position [1062, 0]
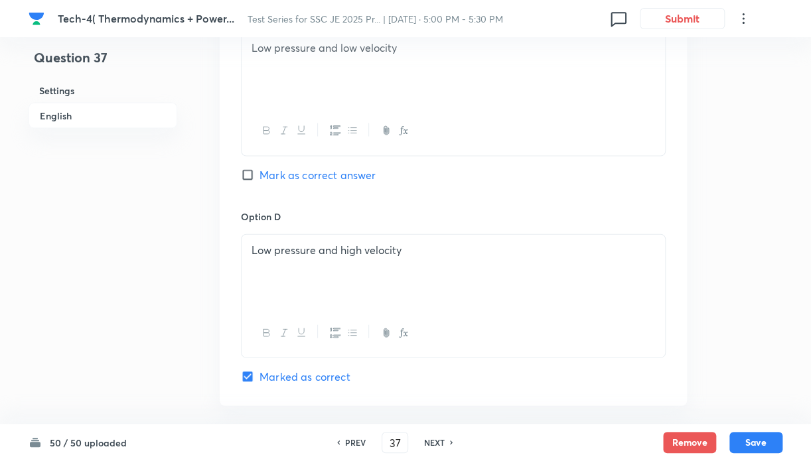
click at [444, 443] on div "NEXT" at bounding box center [436, 443] width 35 height 12
type input "38"
checkbox input "false"
checkbox input "true"
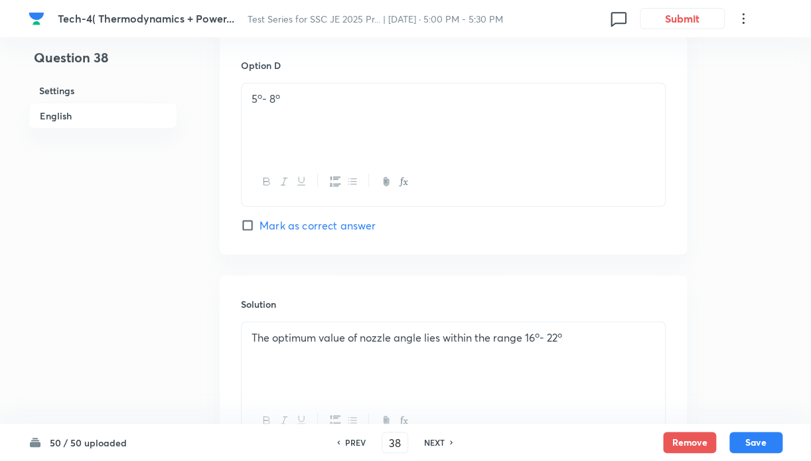
scroll to position [1333, 0]
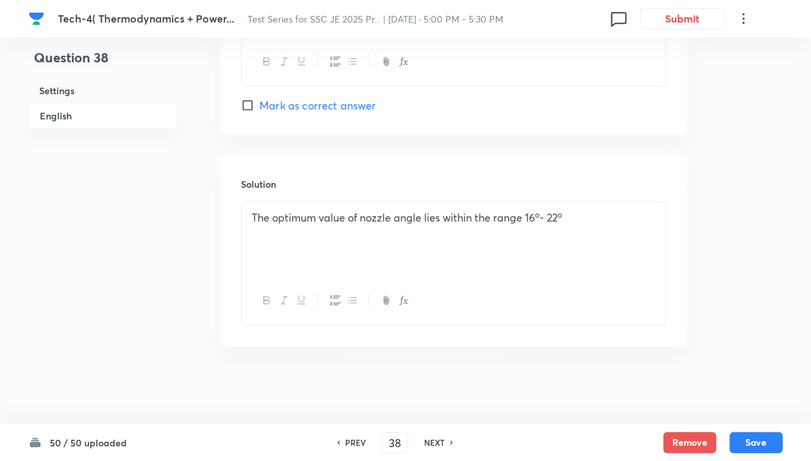
click at [441, 443] on h6 "NEXT" at bounding box center [434, 443] width 21 height 12
type input "39"
checkbox input "true"
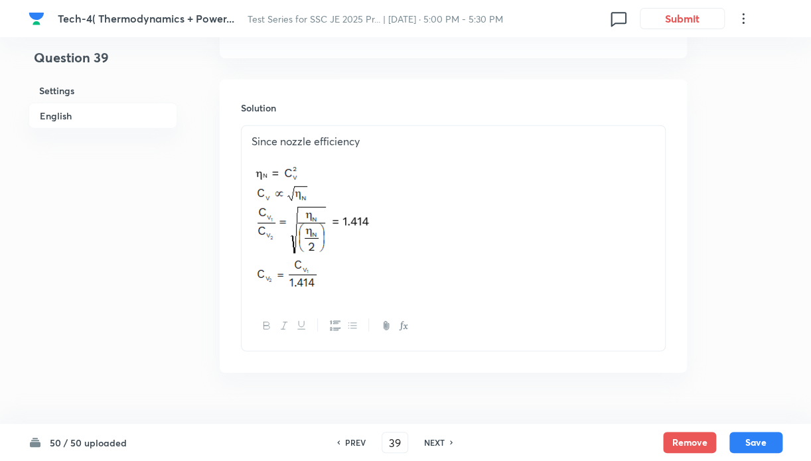
scroll to position [1435, 0]
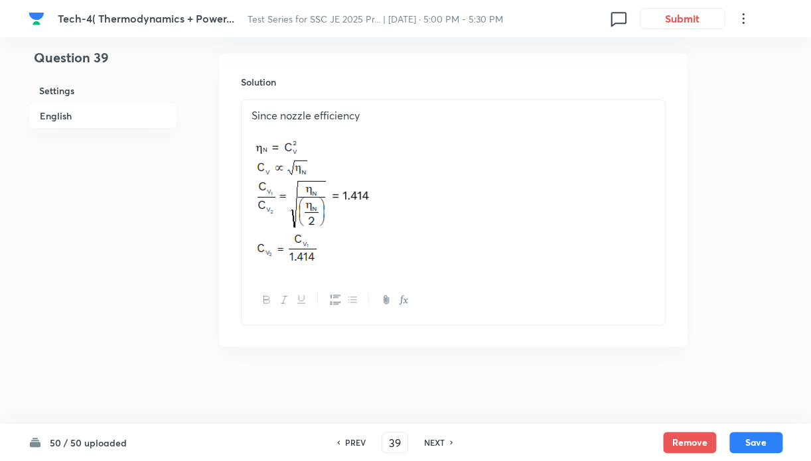
drag, startPoint x: 439, startPoint y: 443, endPoint x: 451, endPoint y: 387, distance: 57.8
click at [439, 443] on h6 "NEXT" at bounding box center [434, 443] width 21 height 12
type input "40"
checkbox input "true"
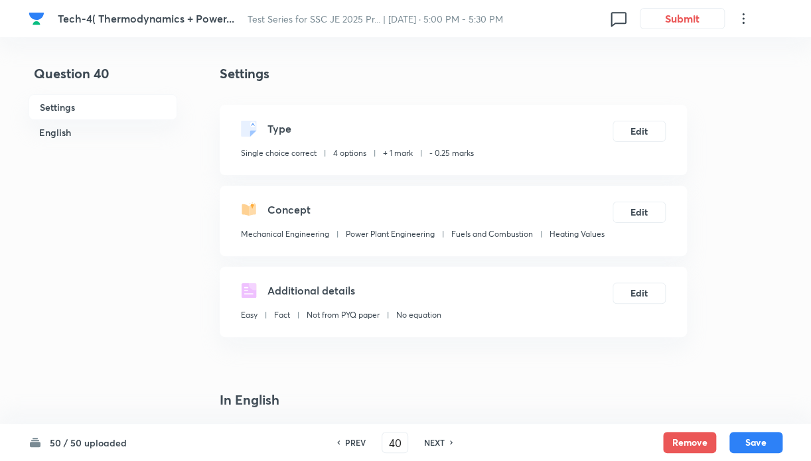
scroll to position [354, 0]
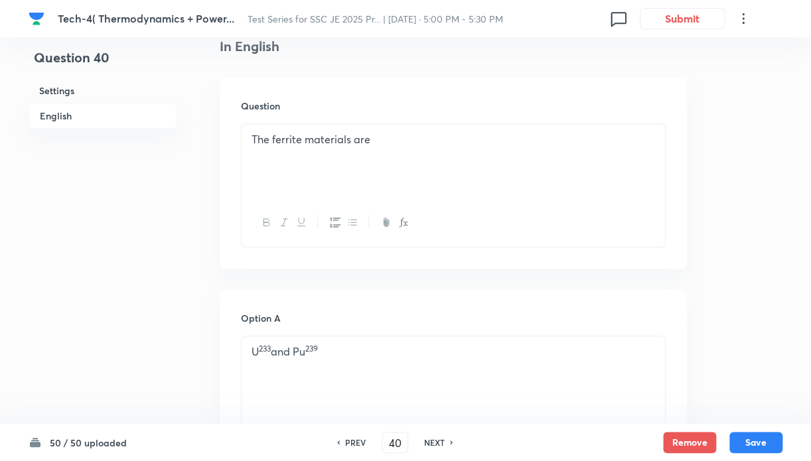
click at [449, 445] on div "NEXT" at bounding box center [436, 443] width 35 height 12
type input "41"
checkbox input "false"
checkbox input "true"
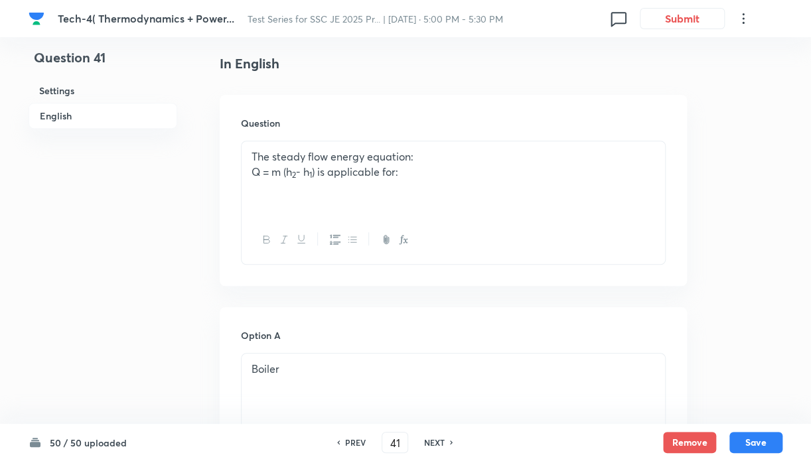
click at [449, 448] on div "NEXT" at bounding box center [436, 443] width 35 height 12
type input "42"
checkbox input "false"
checkbox input "true"
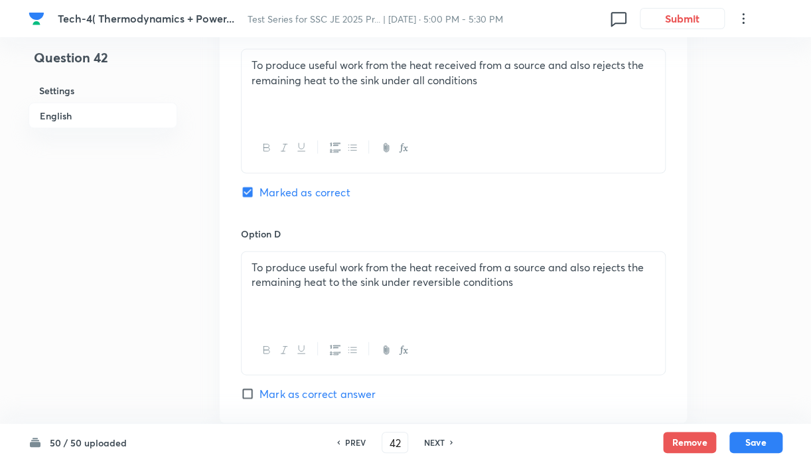
scroll to position [1351, 0]
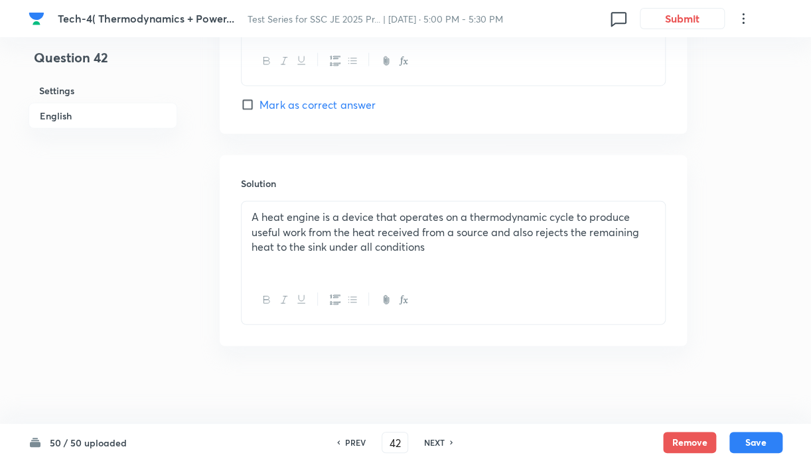
click at [448, 446] on div "NEXT" at bounding box center [436, 443] width 35 height 12
type input "43"
checkbox input "false"
checkbox input "true"
click at [443, 442] on h6 "NEXT" at bounding box center [434, 443] width 21 height 12
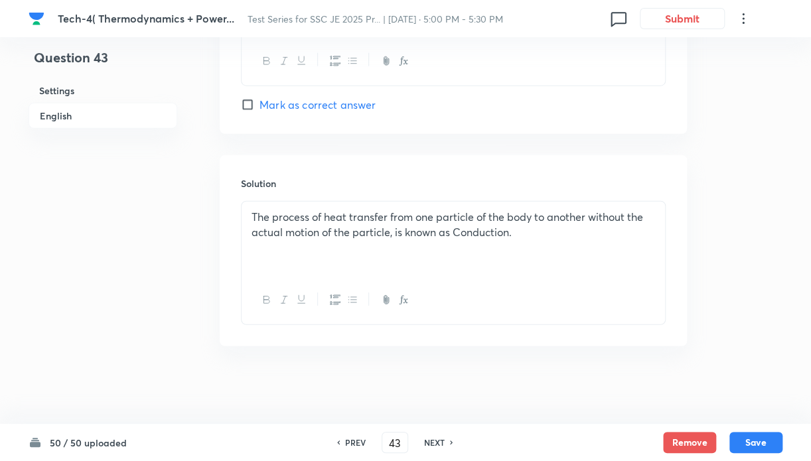
type input "44"
checkbox input "true"
click at [340, 441] on div "PREV" at bounding box center [353, 443] width 35 height 12
type input "43"
checkbox input "true"
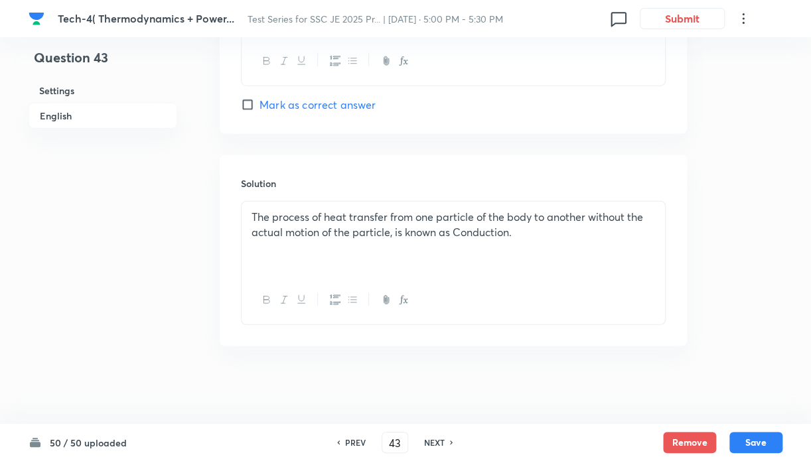
click at [452, 441] on icon at bounding box center [452, 442] width 4 height 7
type input "44"
checkbox input "true"
click at [451, 445] on icon at bounding box center [452, 442] width 4 height 7
type input "45"
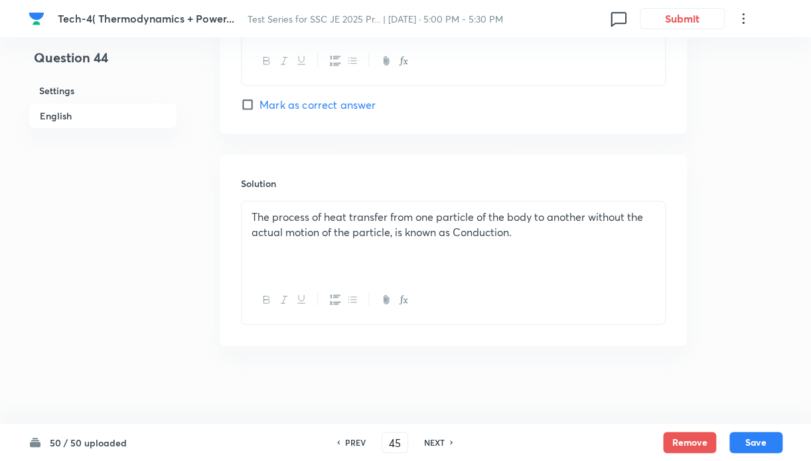
checkbox input "true"
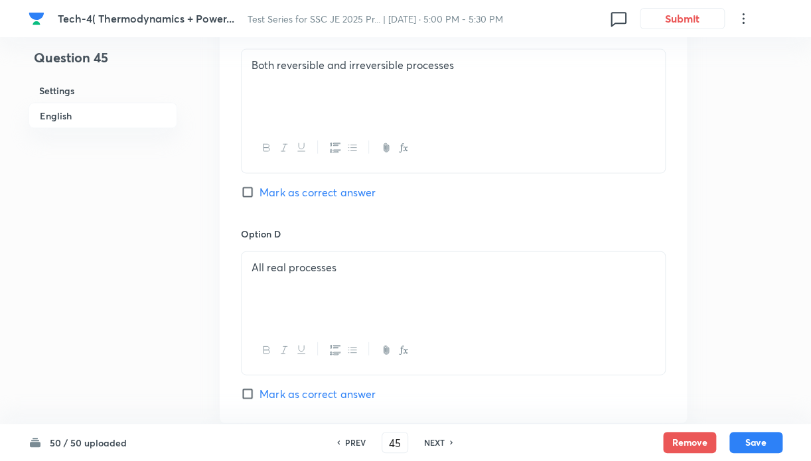
scroll to position [1415, 0]
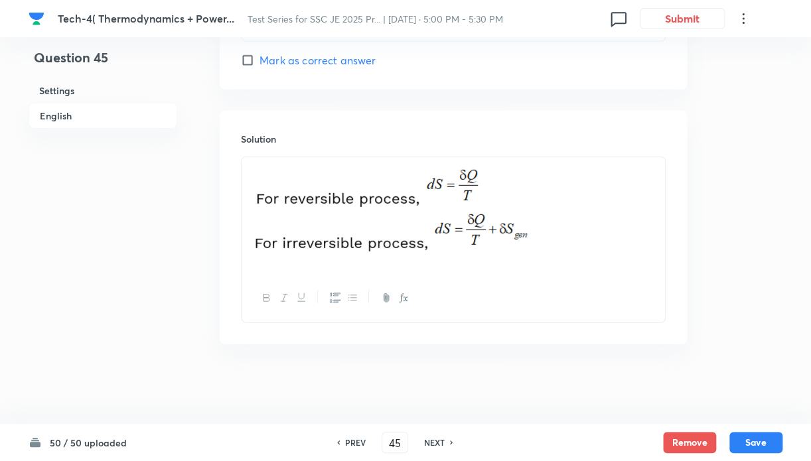
click at [446, 449] on div "PREV 45 ​ NEXT" at bounding box center [394, 442] width 171 height 21
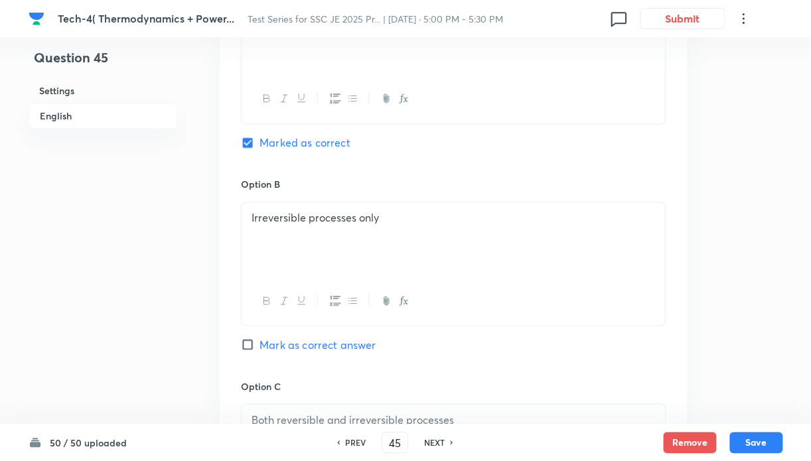
click at [345, 447] on h6 "PREV" at bounding box center [355, 443] width 21 height 12
type input "44"
checkbox input "true"
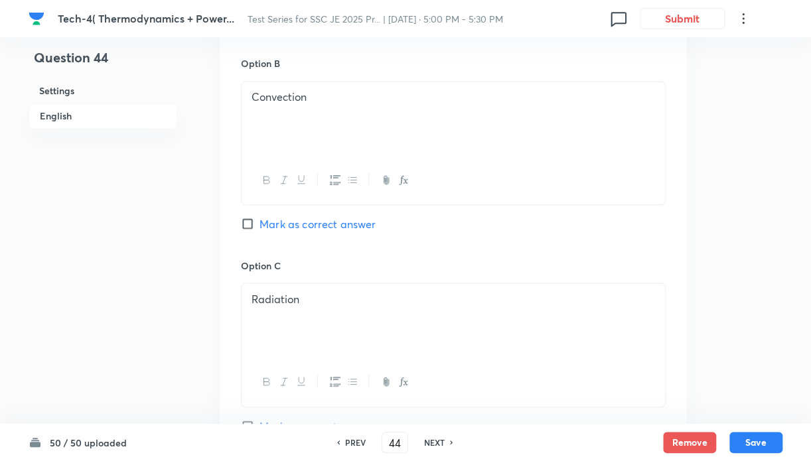
scroll to position [1351, 0]
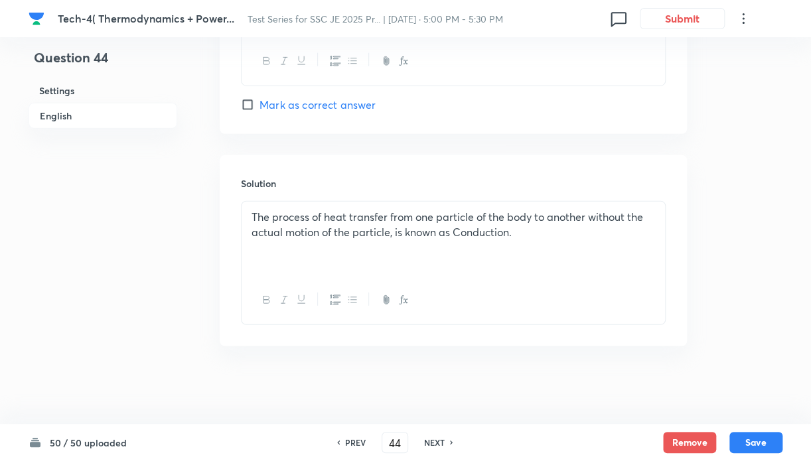
click at [441, 444] on h6 "NEXT" at bounding box center [434, 443] width 21 height 12
type input "45"
checkbox input "true"
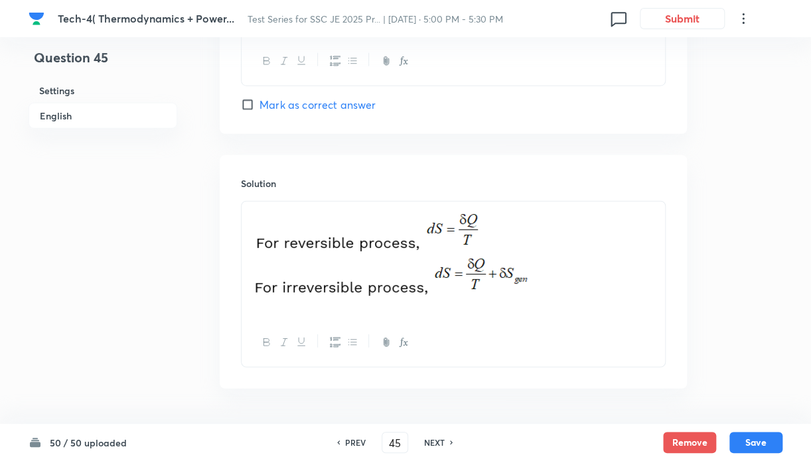
click at [336, 440] on icon at bounding box center [338, 442] width 4 height 7
type input "44"
checkbox input "true"
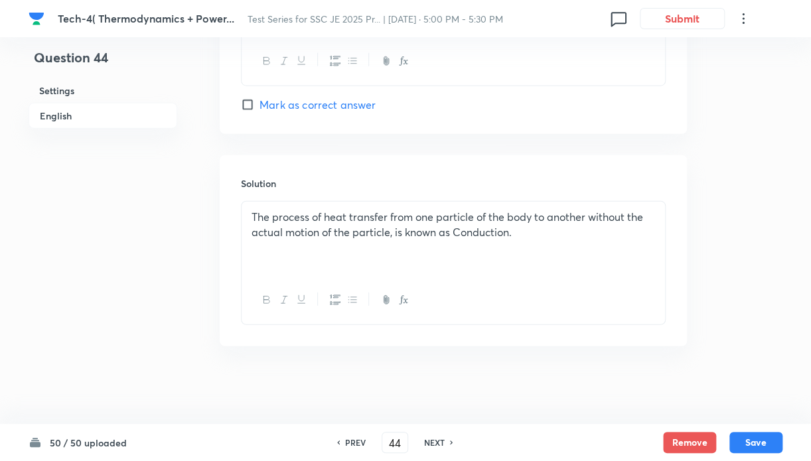
click at [336, 440] on icon at bounding box center [338, 442] width 4 height 7
type input "43"
checkbox input "true"
click at [450, 448] on div "NEXT" at bounding box center [436, 443] width 35 height 12
type input "44"
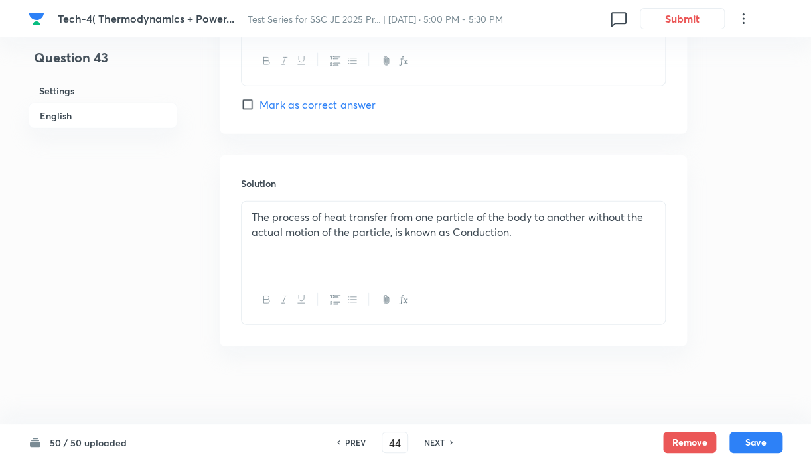
checkbox input "true"
click at [450, 445] on icon at bounding box center [452, 442] width 4 height 7
type input "45"
checkbox input "true"
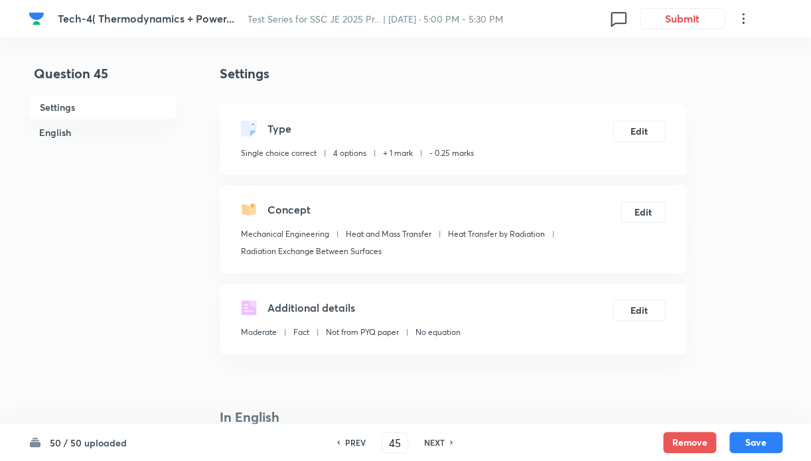
scroll to position [354, 0]
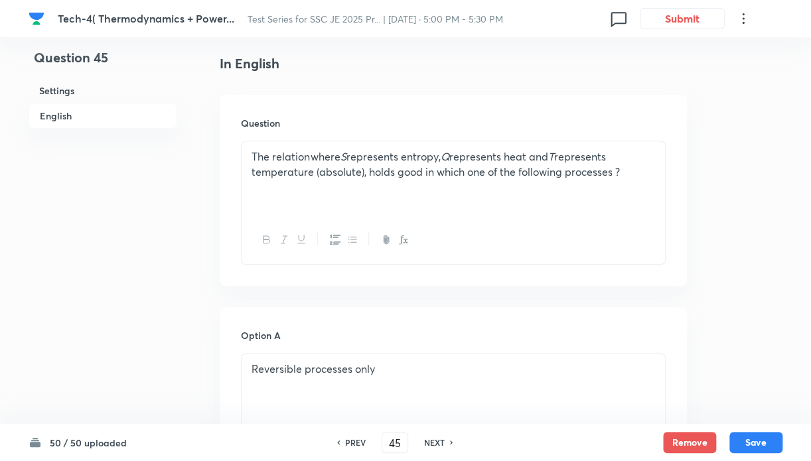
click at [447, 443] on div "NEXT" at bounding box center [436, 443] width 35 height 12
type input "46"
checkbox input "false"
checkbox input "true"
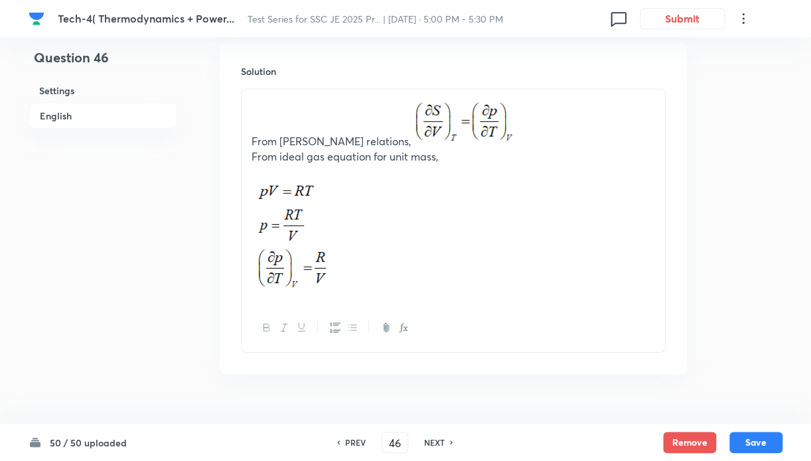
scroll to position [1491, 0]
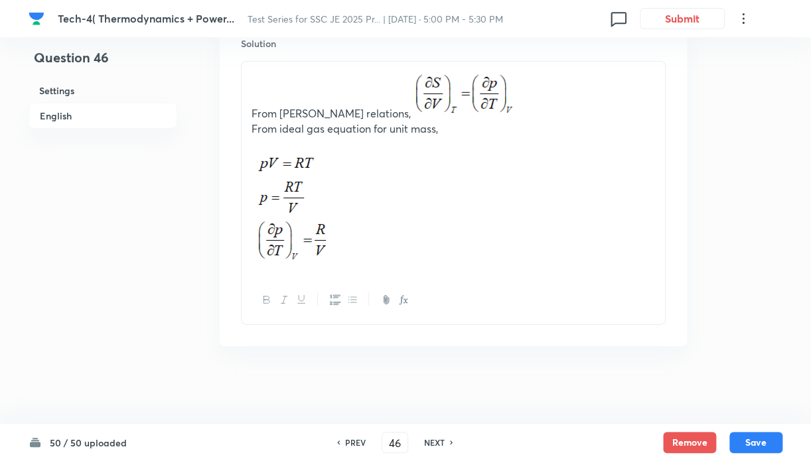
click at [445, 443] on div "NEXT" at bounding box center [436, 443] width 35 height 12
type input "47"
checkbox input "false"
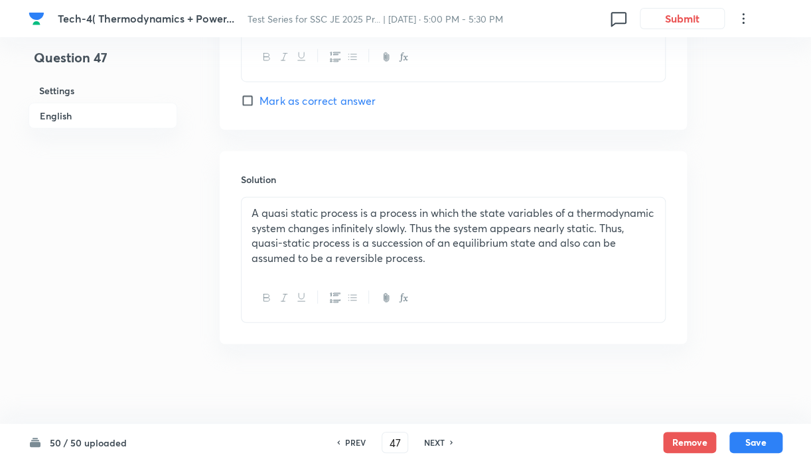
scroll to position [1352, 0]
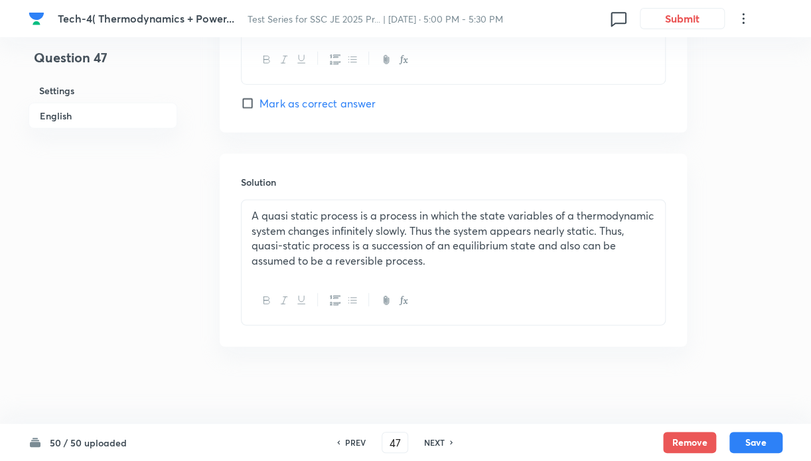
checkbox input "true"
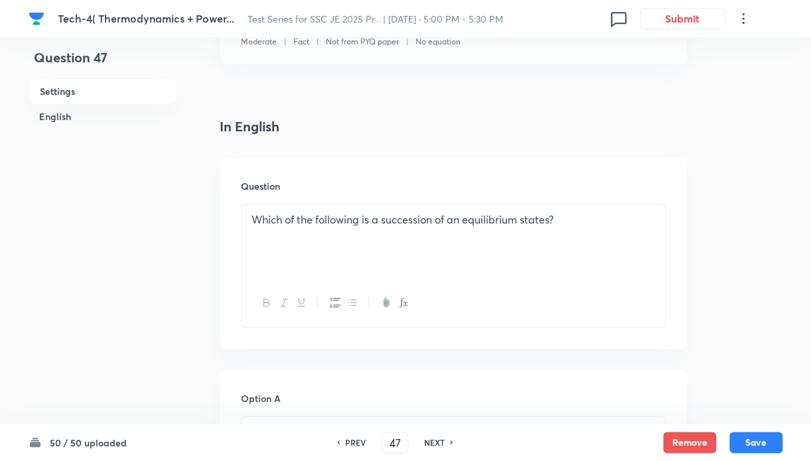
scroll to position [0, 0]
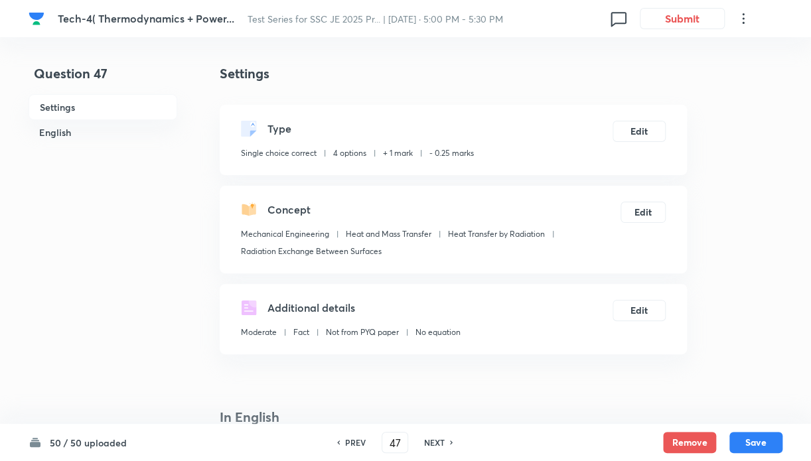
click at [445, 443] on div "NEXT" at bounding box center [436, 443] width 35 height 12
type input "48"
checkbox input "false"
checkbox input "true"
click at [440, 443] on h6 "NEXT" at bounding box center [434, 443] width 21 height 12
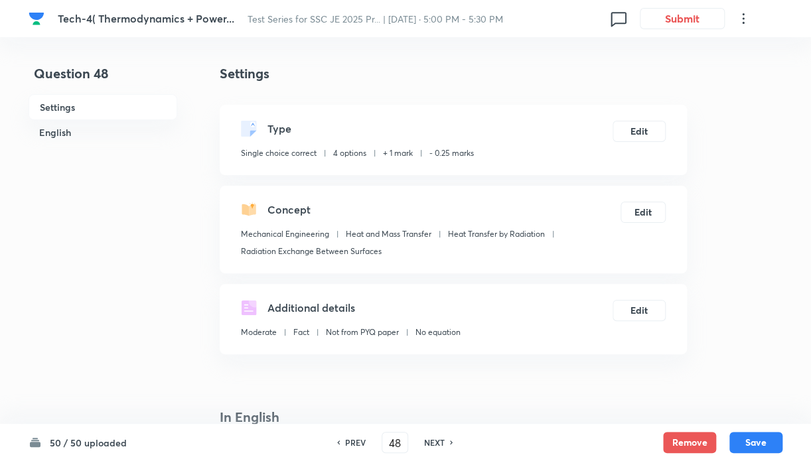
type input "49"
checkbox input "false"
checkbox input "true"
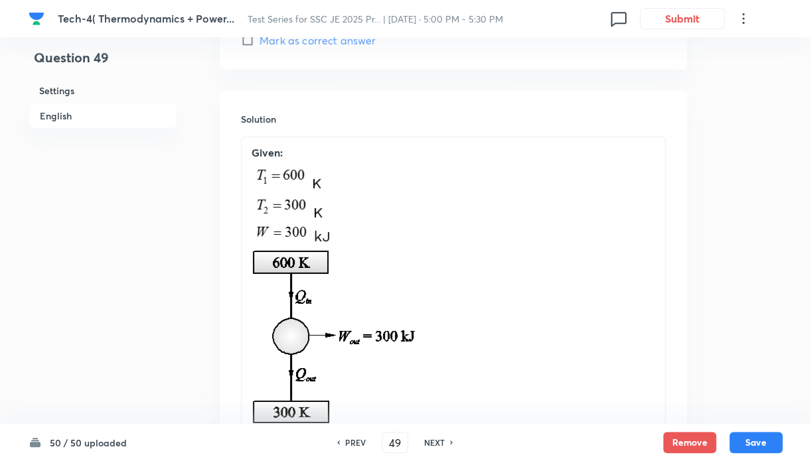
scroll to position [1749, 0]
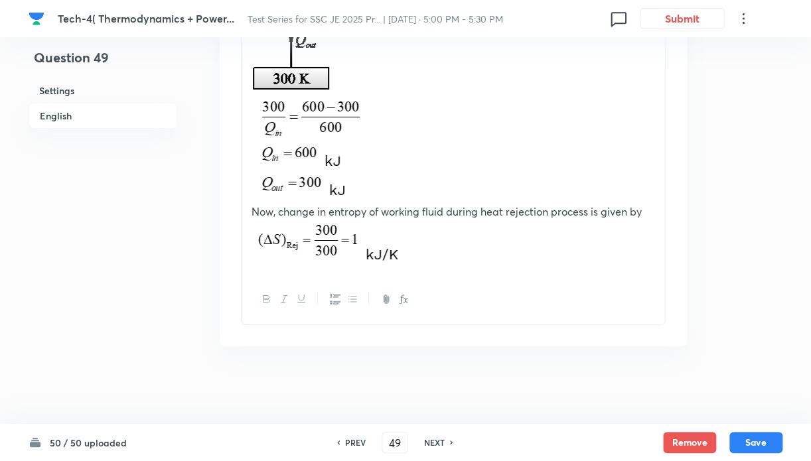
click at [435, 445] on h6 "NEXT" at bounding box center [434, 443] width 21 height 12
type input "50"
checkbox input "false"
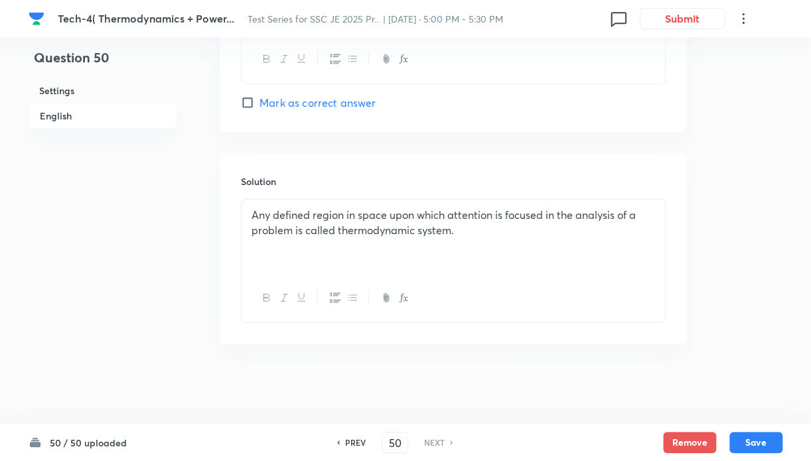
scroll to position [1351, 0]
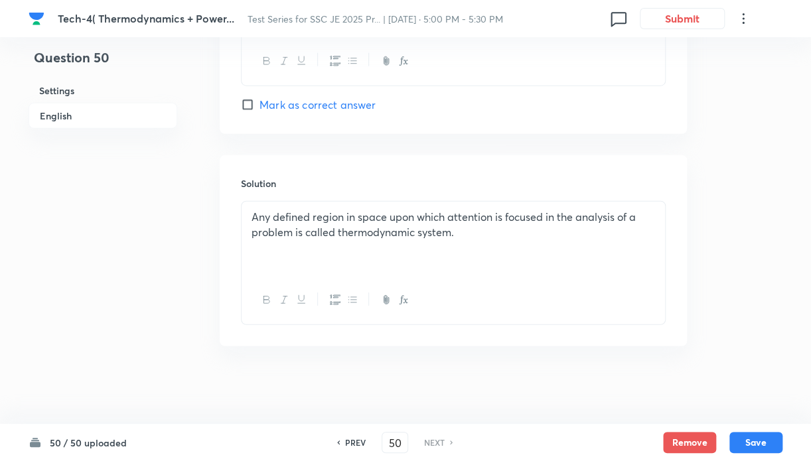
checkbox input "true"
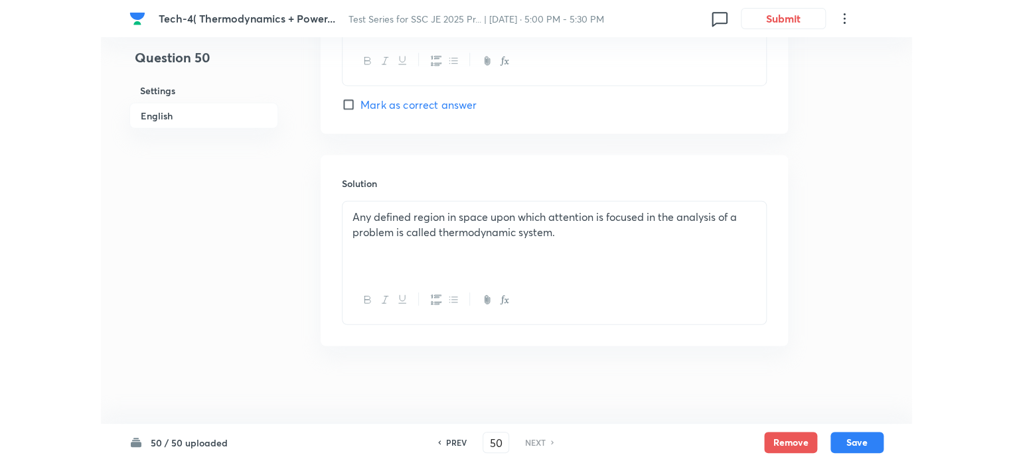
scroll to position [289, 0]
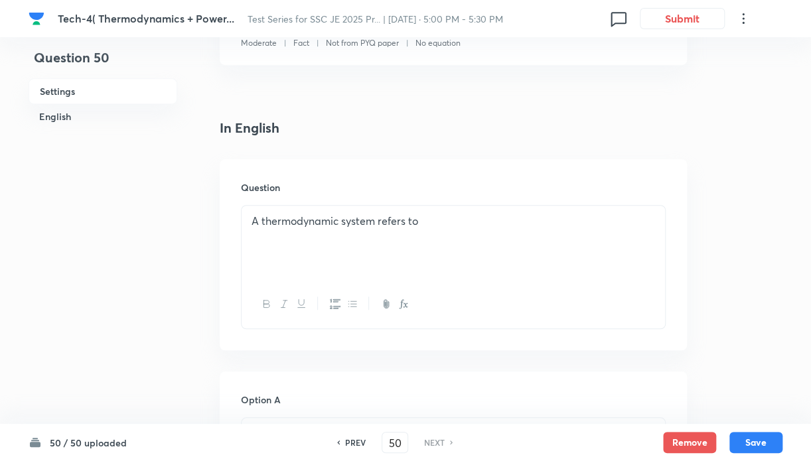
drag, startPoint x: 449, startPoint y: 445, endPoint x: 640, endPoint y: 98, distance: 396.2
click at [450, 440] on icon at bounding box center [452, 442] width 4 height 7
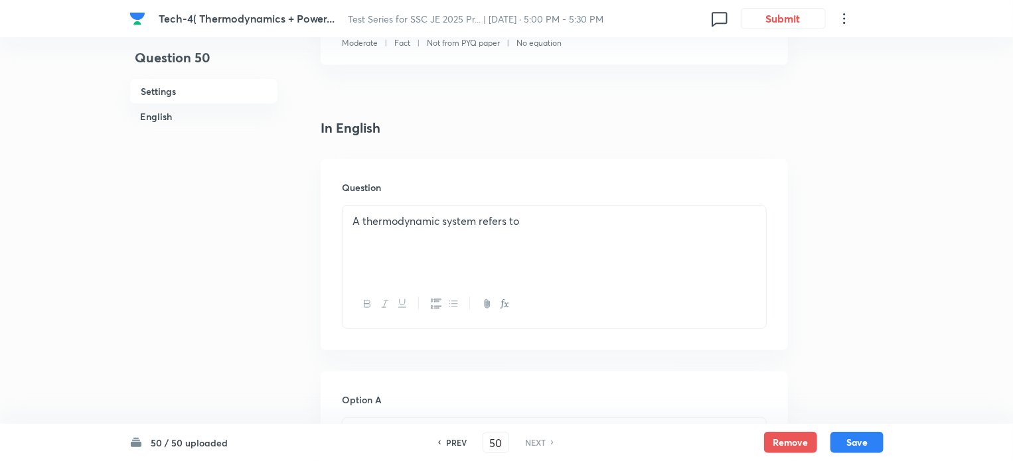
click at [446, 442] on h6 "PREV" at bounding box center [456, 443] width 21 height 12
type input "49"
checkbox input "false"
checkbox input "true"
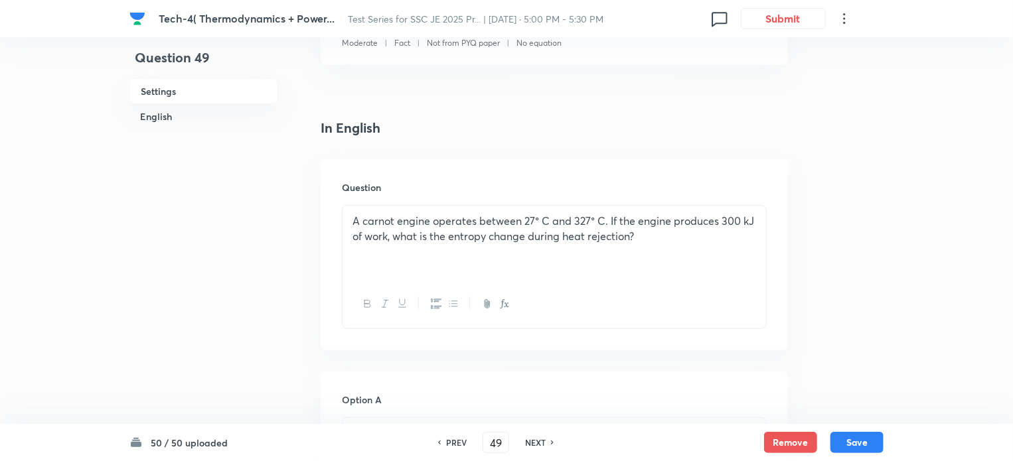
click at [446, 442] on h6 "PREV" at bounding box center [456, 443] width 21 height 12
type input "48"
checkbox input "false"
checkbox input "true"
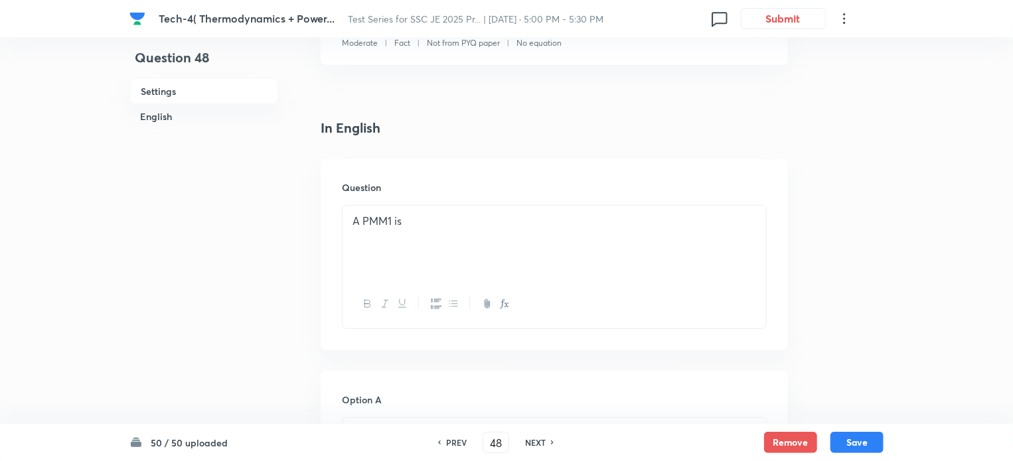
click at [446, 442] on h6 "PREV" at bounding box center [456, 443] width 21 height 12
type input "47"
checkbox input "false"
checkbox input "true"
click at [446, 442] on h6 "PREV" at bounding box center [456, 443] width 21 height 12
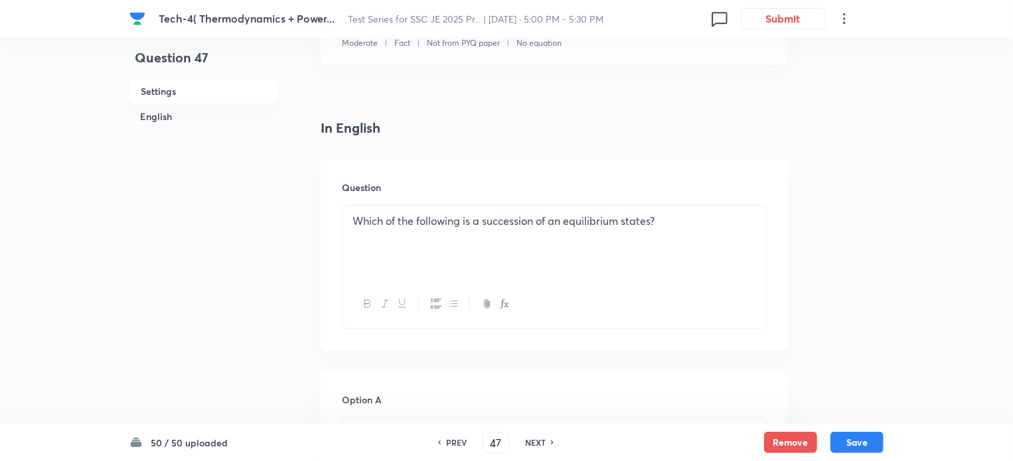
type input "46"
checkbox input "false"
checkbox input "true"
click at [446, 442] on h6 "PREV" at bounding box center [456, 443] width 21 height 12
type input "45"
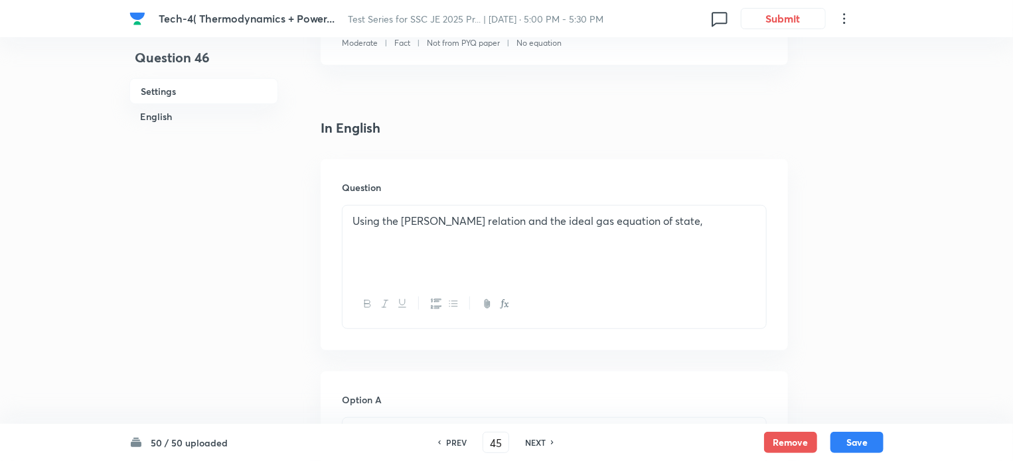
checkbox input "false"
checkbox input "true"
click at [446, 442] on h6 "PREV" at bounding box center [456, 443] width 21 height 12
type input "44"
checkbox input "true"
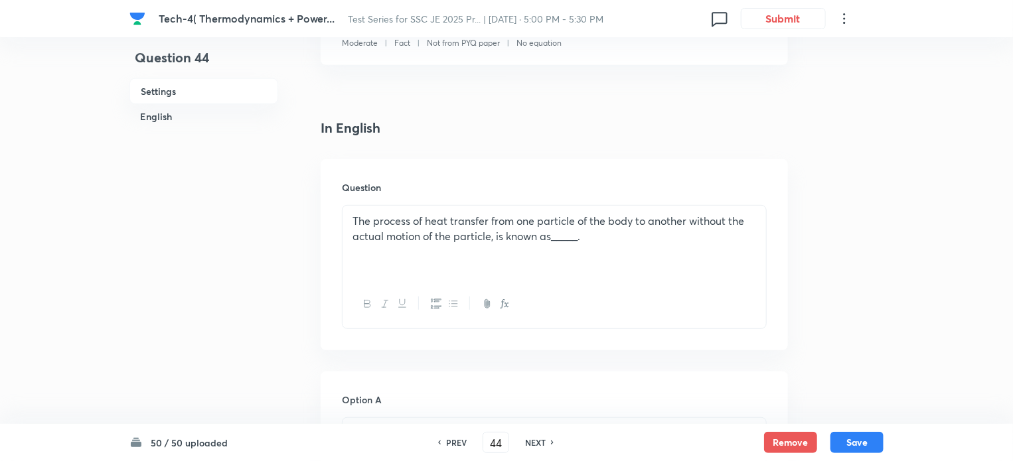
click at [446, 442] on h6 "PREV" at bounding box center [456, 443] width 21 height 12
type input "43"
checkbox input "true"
click at [439, 442] on icon at bounding box center [439, 443] width 3 height 4
type input "42"
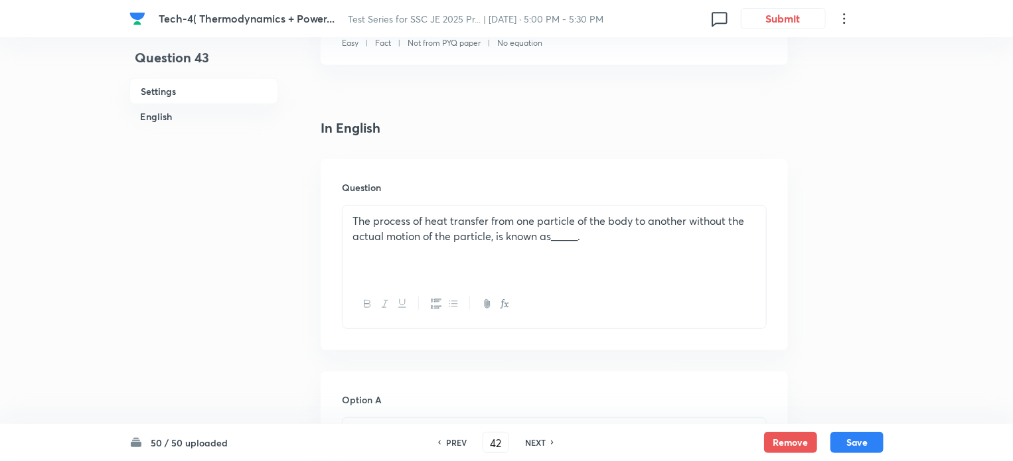
checkbox input "false"
checkbox input "true"
click at [552, 441] on icon at bounding box center [553, 442] width 4 height 7
type input "43"
checkbox input "false"
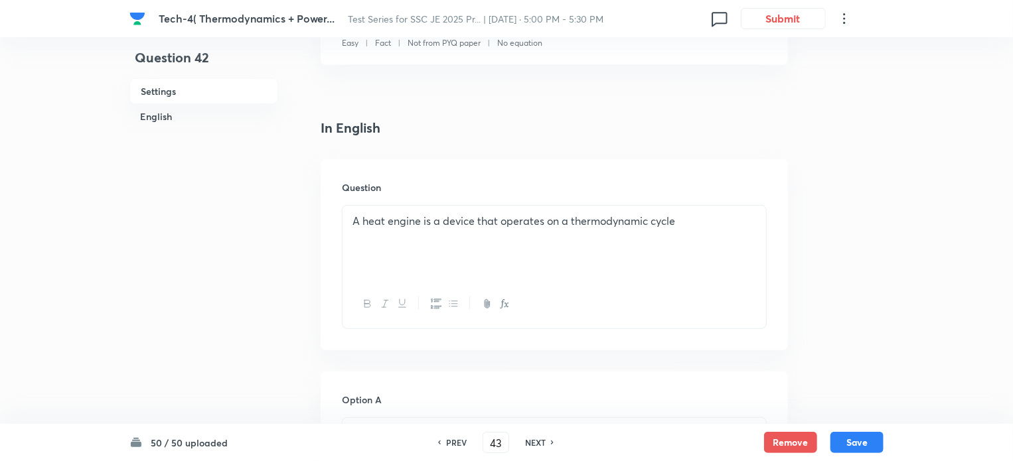
checkbox input "true"
click at [552, 441] on icon at bounding box center [553, 442] width 4 height 7
type input "44"
checkbox input "true"
click at [449, 444] on h6 "PREV" at bounding box center [456, 443] width 21 height 12
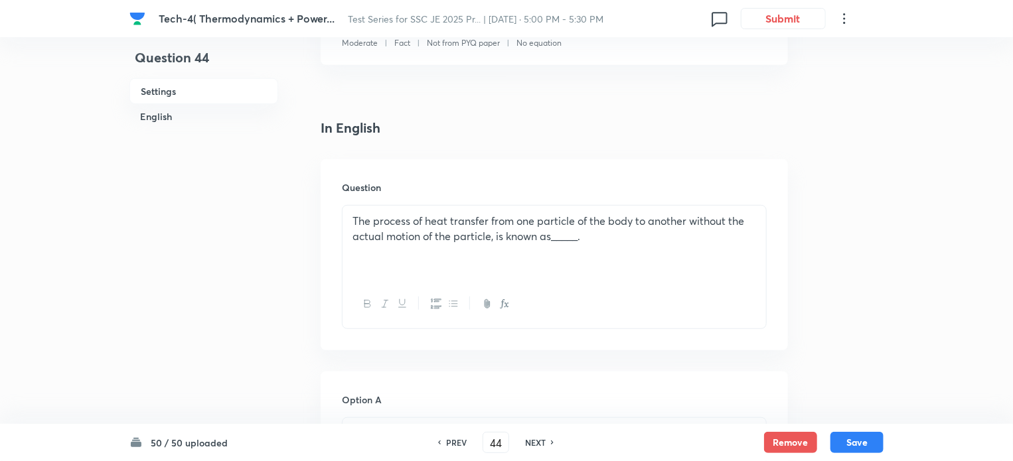
type input "43"
checkbox input "true"
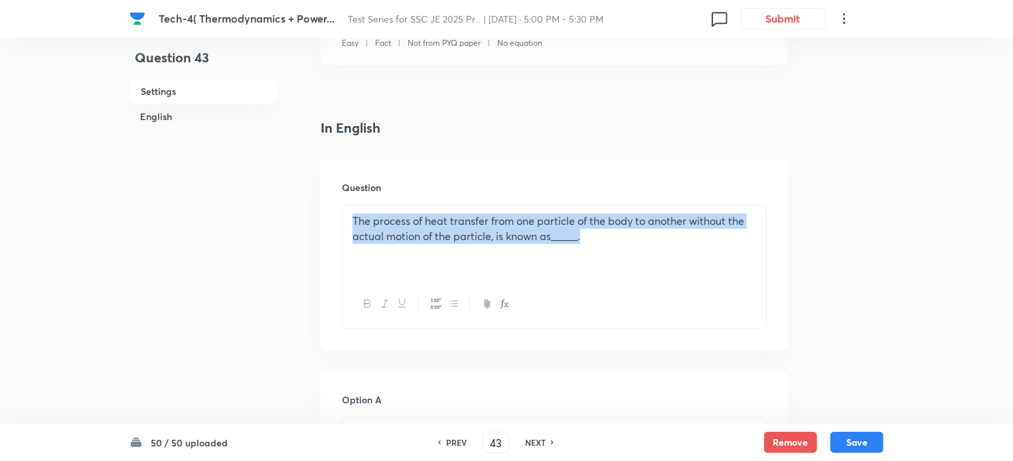
drag, startPoint x: 352, startPoint y: 223, endPoint x: 587, endPoint y: 261, distance: 237.9
click at [587, 261] on div "The process of heat transfer from one particle of the body to another without t…" at bounding box center [553, 243] width 423 height 74
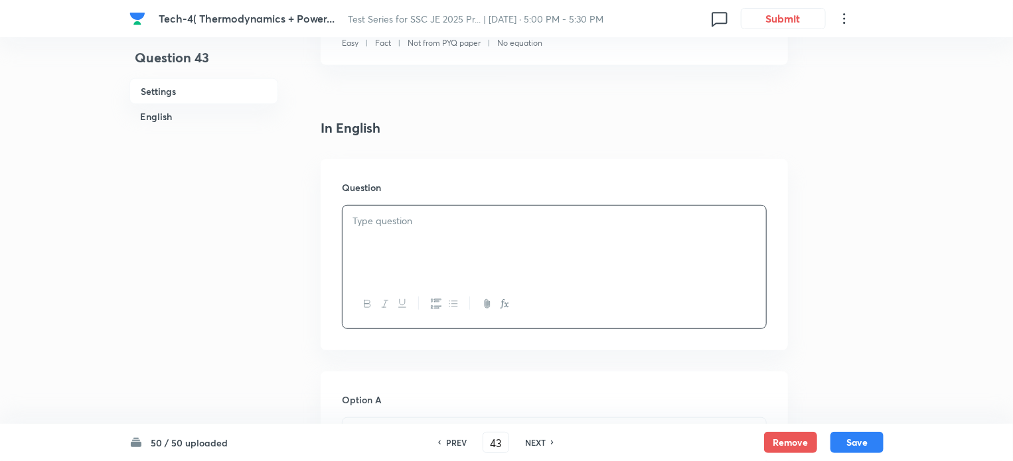
click at [409, 240] on div at bounding box center [553, 243] width 423 height 74
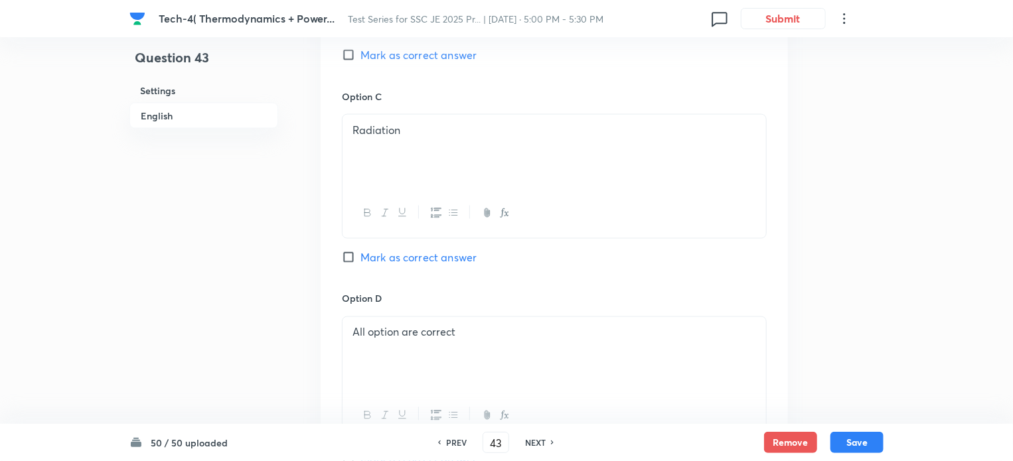
scroll to position [643, 0]
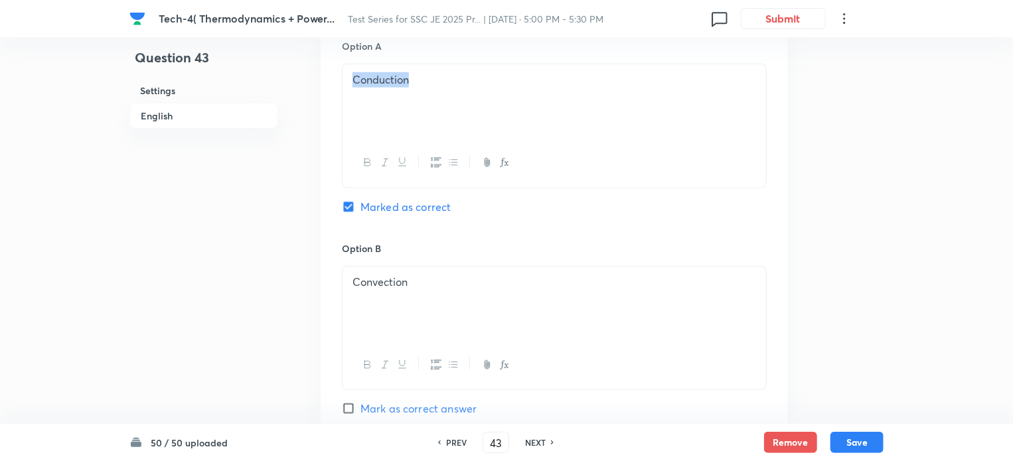
drag, startPoint x: 376, startPoint y: 79, endPoint x: 322, endPoint y: 78, distance: 53.8
click at [323, 79] on div "Option A Conduction Marked as correct Option B Convection Mark as correct answe…" at bounding box center [554, 430] width 467 height 824
drag, startPoint x: 384, startPoint y: 288, endPoint x: 300, endPoint y: 280, distance: 84.6
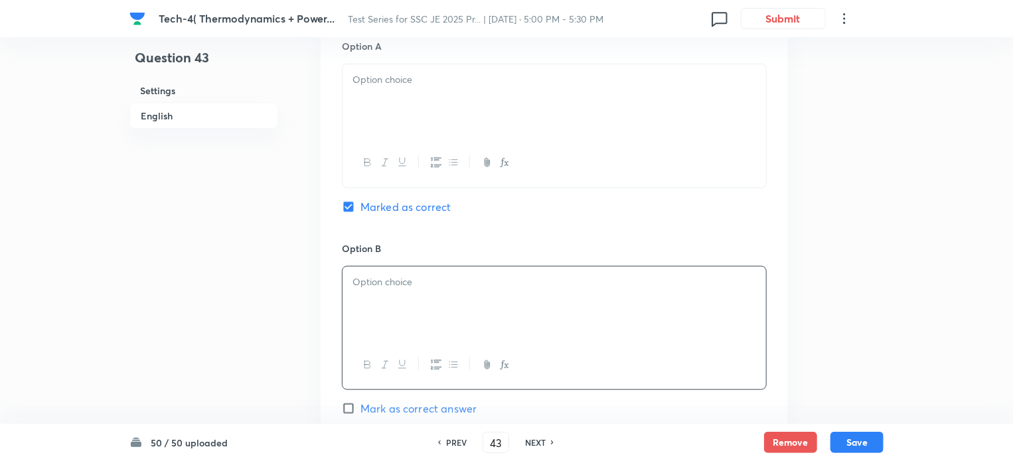
scroll to position [997, 0]
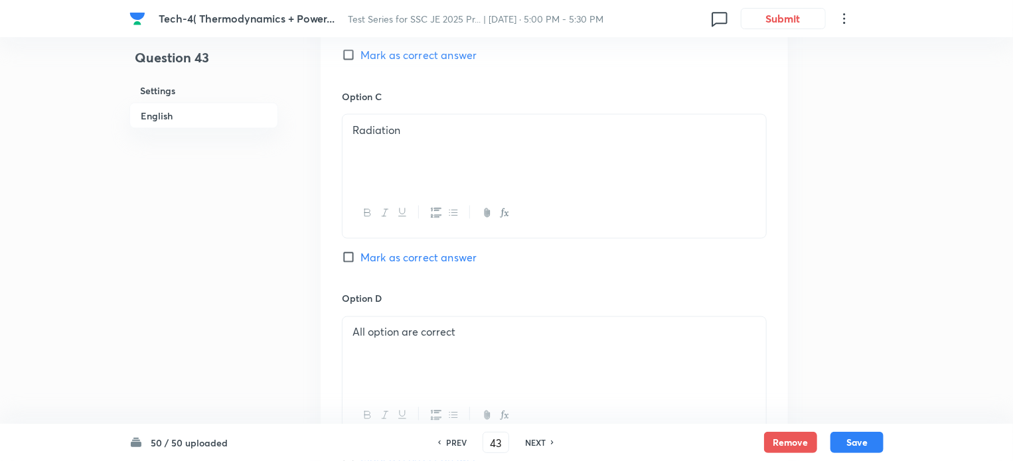
drag, startPoint x: 416, startPoint y: 132, endPoint x: 345, endPoint y: 157, distance: 75.3
drag, startPoint x: 423, startPoint y: 328, endPoint x: 267, endPoint y: 328, distance: 155.9
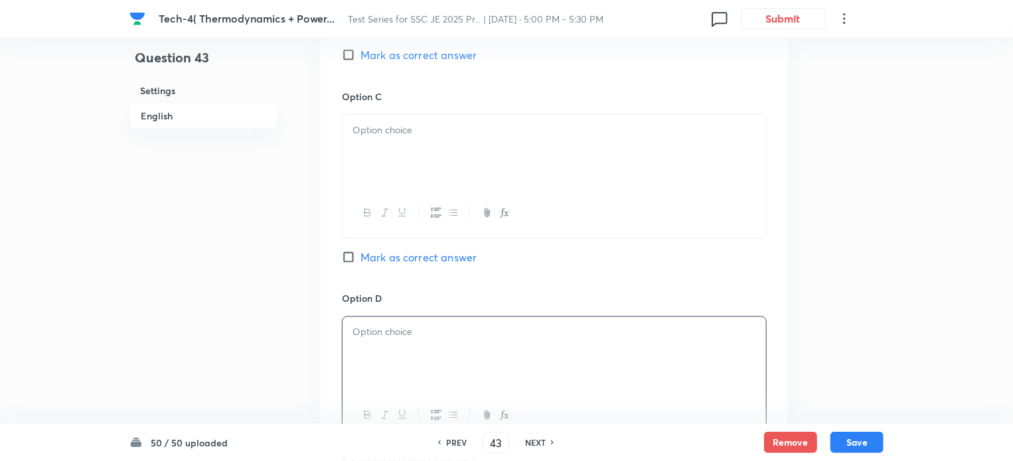
scroll to position [643, 0]
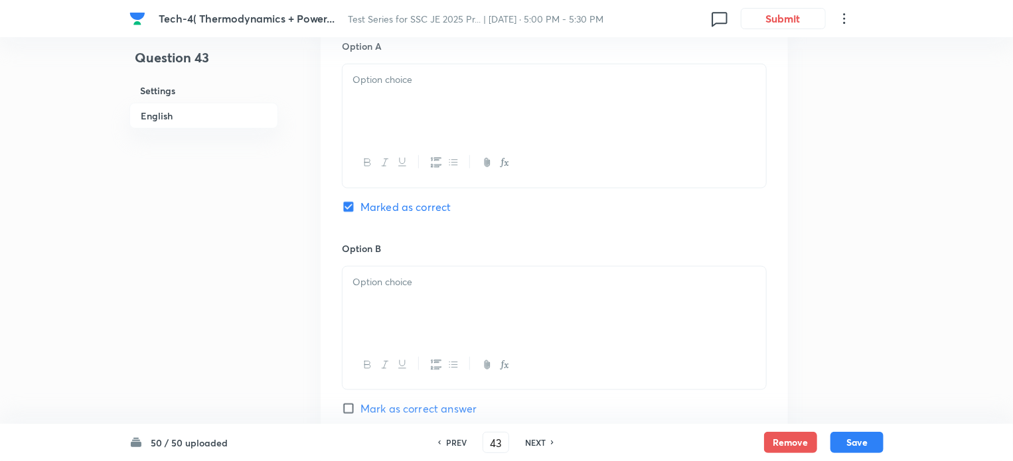
click at [410, 113] on div at bounding box center [553, 101] width 423 height 74
click at [409, 109] on div at bounding box center [553, 101] width 423 height 74
drag, startPoint x: 452, startPoint y: 294, endPoint x: 565, endPoint y: 429, distance: 176.2
click at [453, 294] on div at bounding box center [553, 304] width 423 height 74
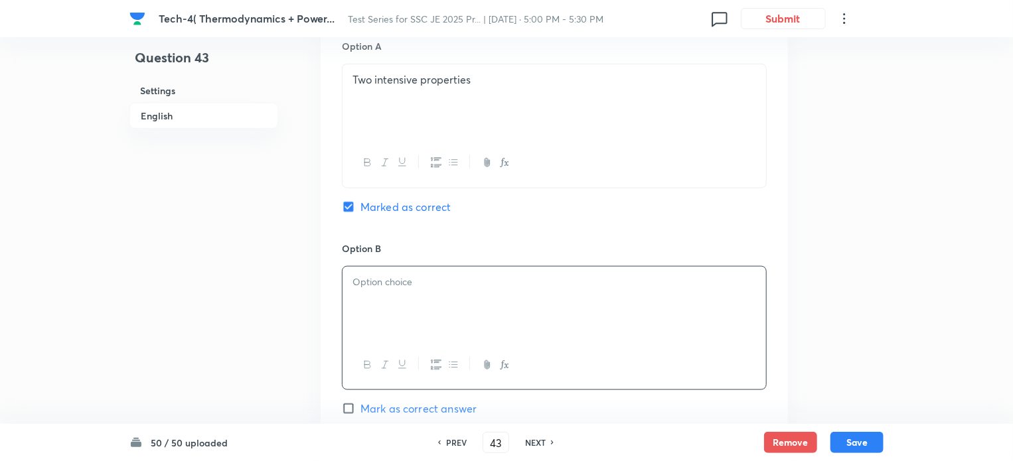
click at [392, 291] on div at bounding box center [553, 304] width 423 height 74
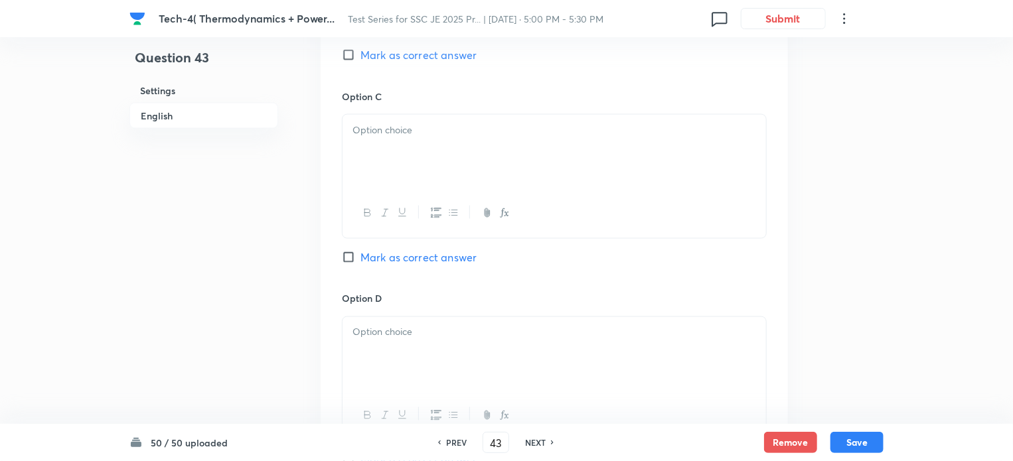
drag, startPoint x: 382, startPoint y: 147, endPoint x: 528, endPoint y: 237, distance: 171.3
click at [403, 156] on div at bounding box center [553, 152] width 423 height 74
click at [397, 157] on div at bounding box center [553, 152] width 423 height 74
click at [398, 344] on div at bounding box center [553, 354] width 423 height 74
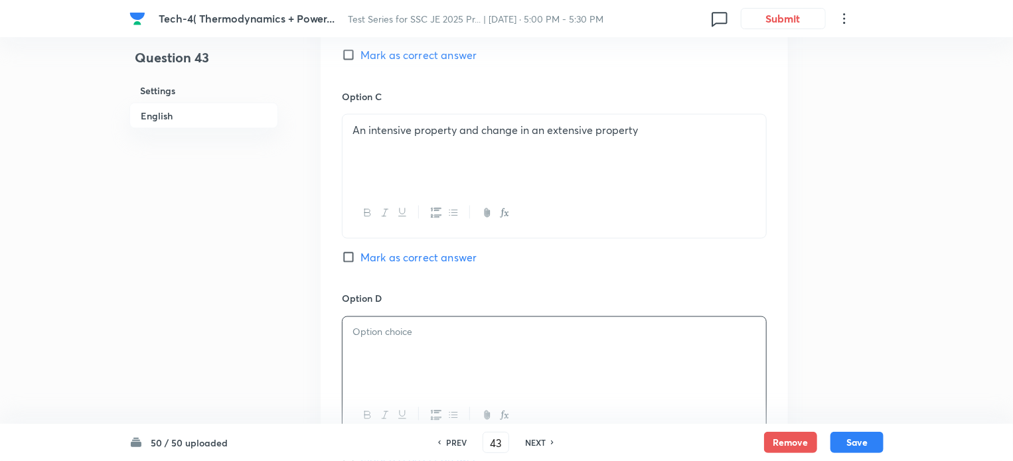
click at [407, 342] on div at bounding box center [553, 354] width 423 height 74
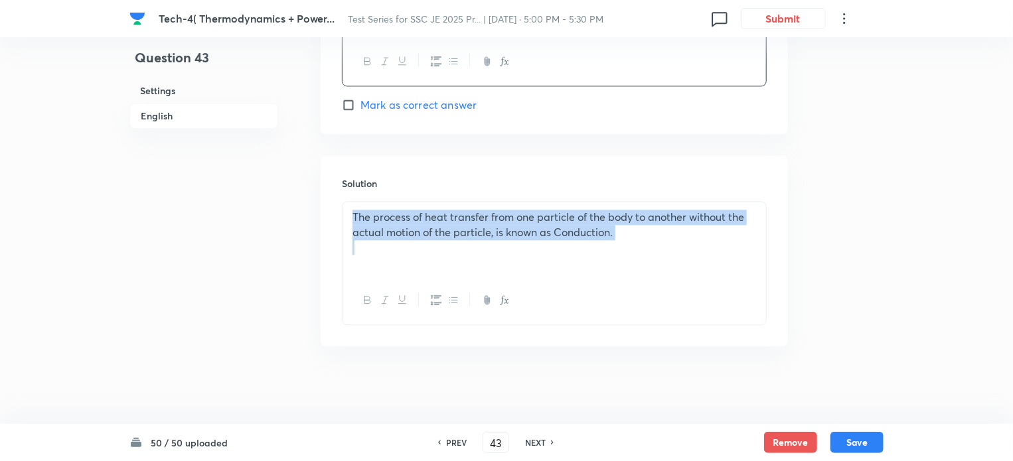
drag, startPoint x: 353, startPoint y: 211, endPoint x: 683, endPoint y: 281, distance: 337.1
click at [683, 281] on div "The process of heat transfer from one particle of the body to another without t…" at bounding box center [554, 263] width 425 height 124
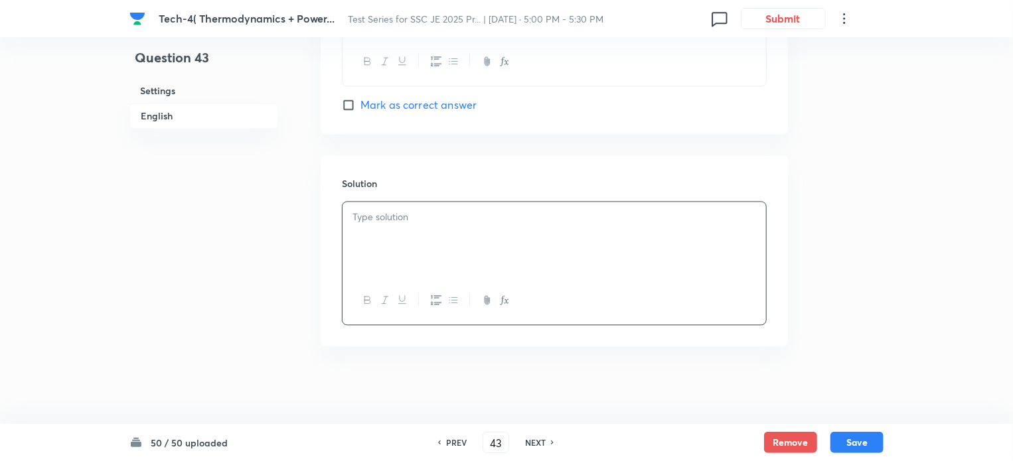
scroll to position [997, 0]
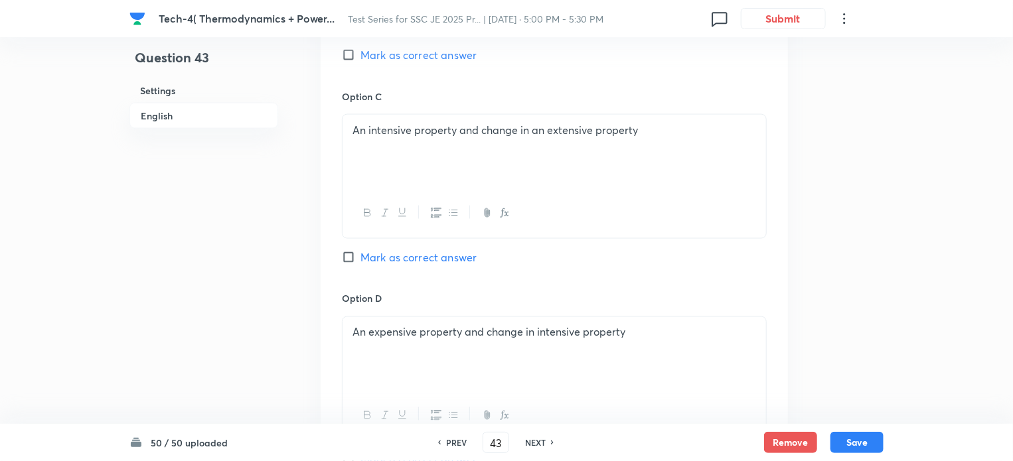
click at [348, 253] on input "Mark as correct answer" at bounding box center [351, 257] width 19 height 13
checkbox input "true"
checkbox input "false"
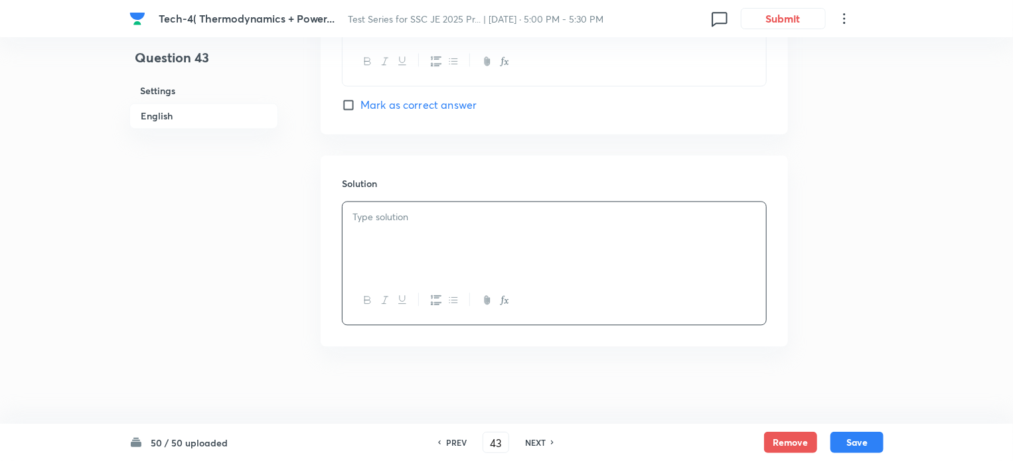
click at [388, 233] on div at bounding box center [553, 239] width 423 height 74
click at [878, 443] on button "Save" at bounding box center [856, 441] width 53 height 21
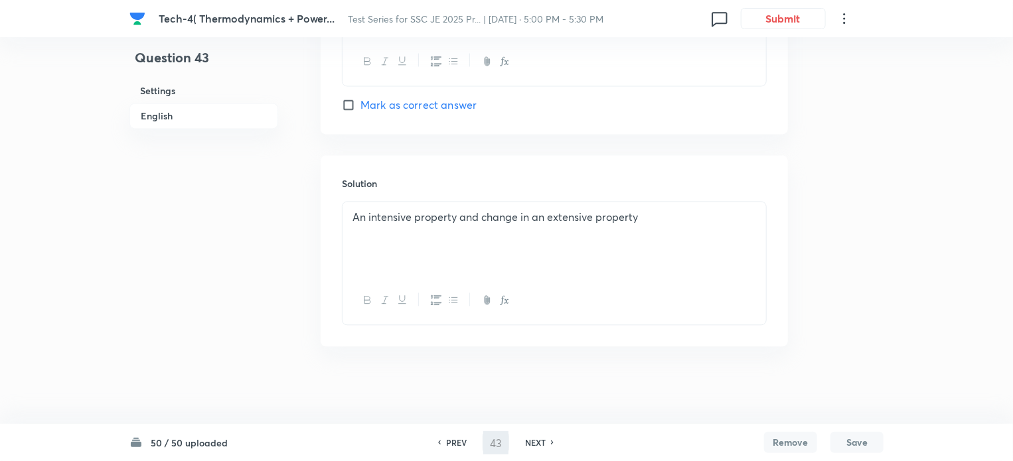
type input "44"
checkbox input "false"
checkbox input "true"
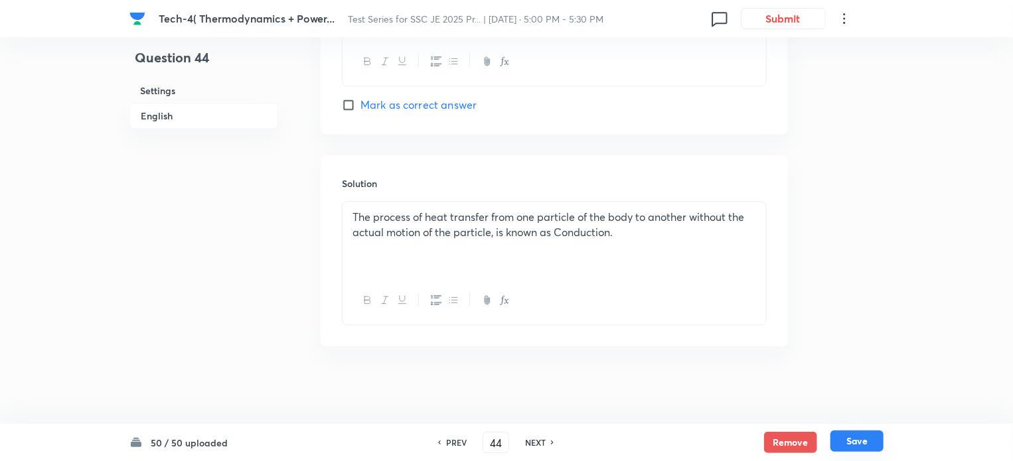
click at [858, 443] on button "Save" at bounding box center [856, 441] width 53 height 21
type input "45"
checkbox input "true"
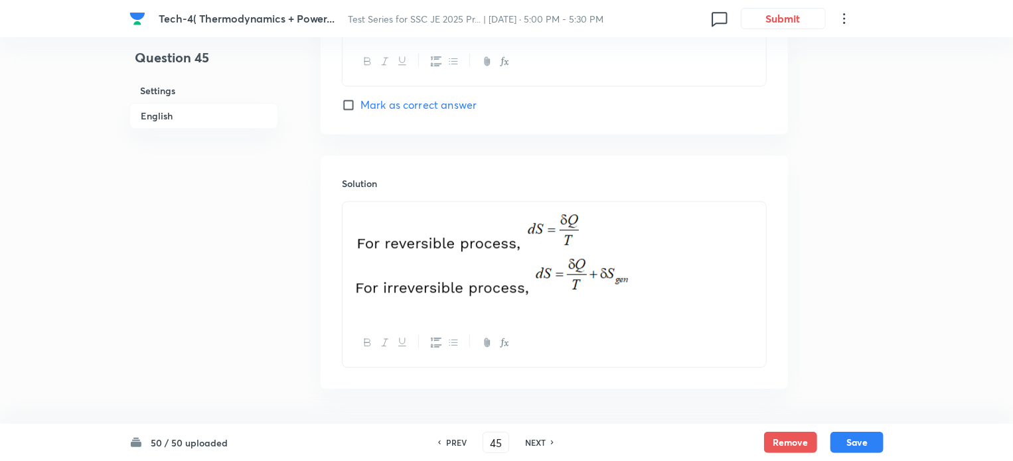
click at [447, 443] on h6 "PREV" at bounding box center [456, 443] width 21 height 12
type input "44"
checkbox input "true"
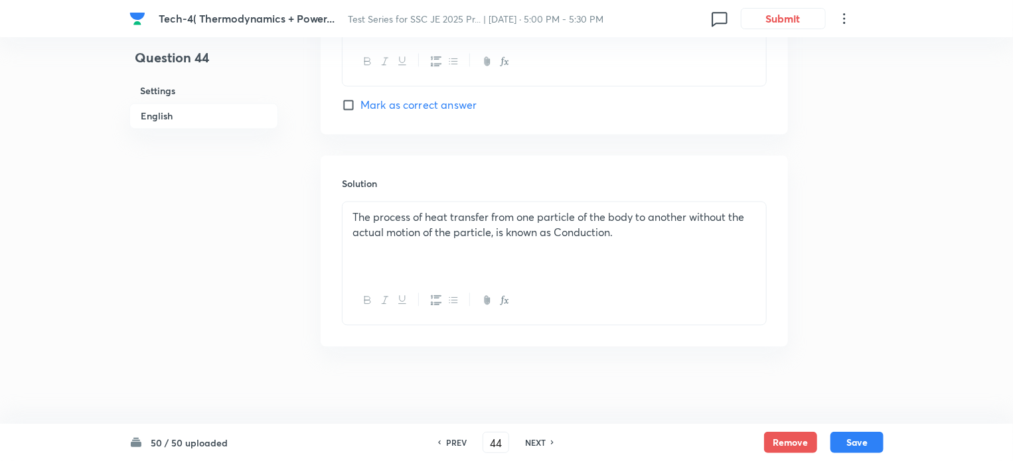
click at [446, 442] on h6 "PREV" at bounding box center [456, 443] width 21 height 12
type input "43"
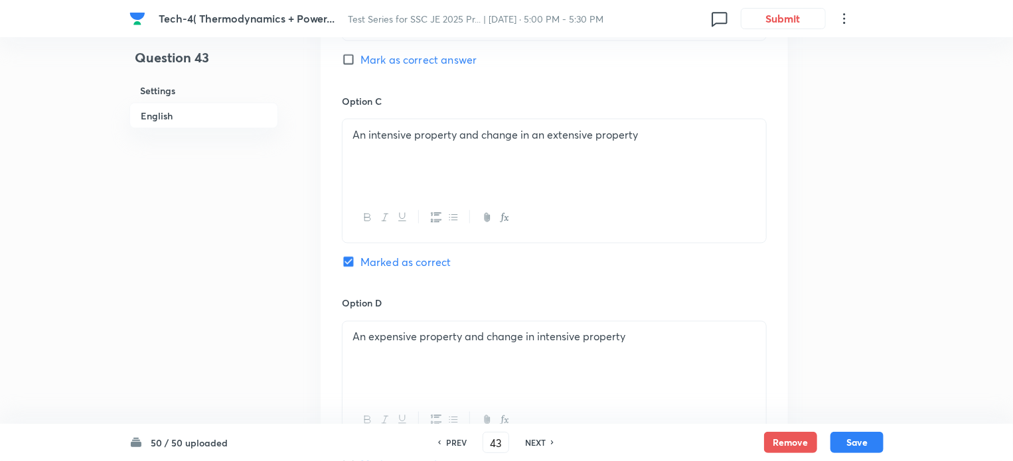
scroll to position [0, 0]
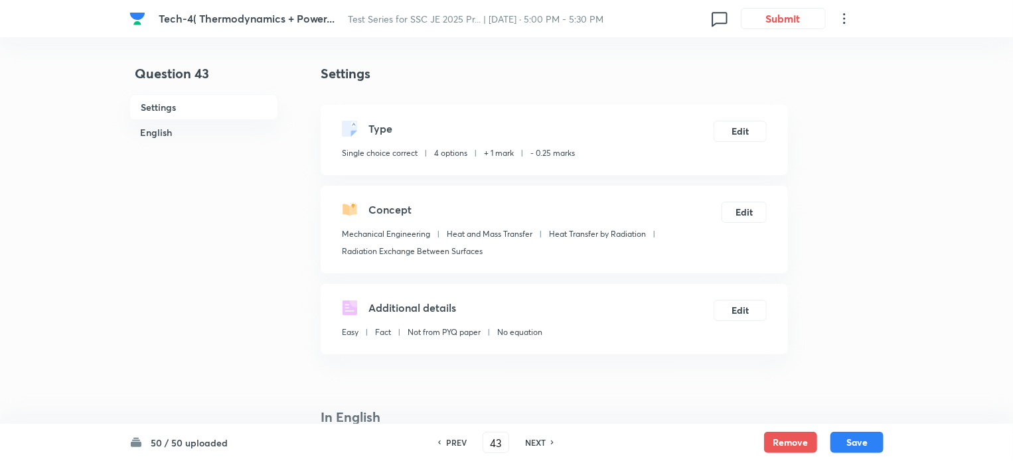
click at [446, 439] on h6 "PREV" at bounding box center [456, 443] width 21 height 12
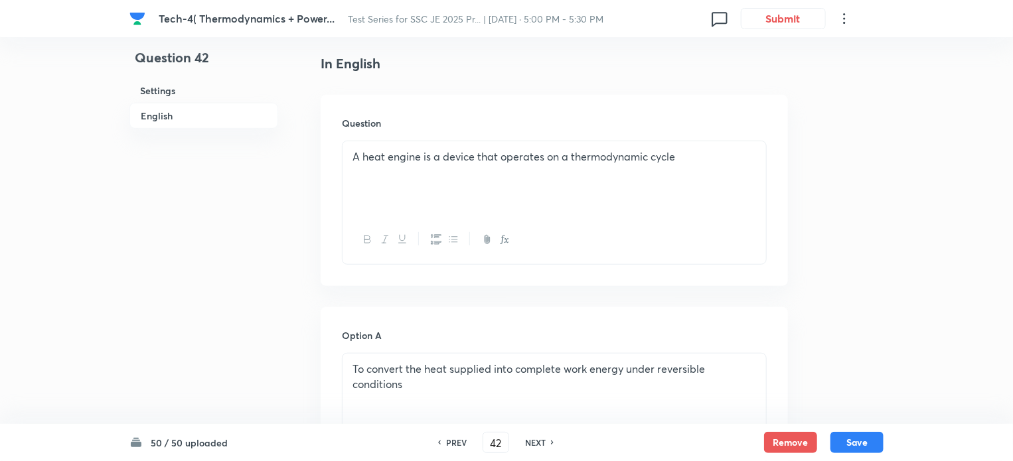
click at [437, 442] on icon at bounding box center [439, 442] width 4 height 7
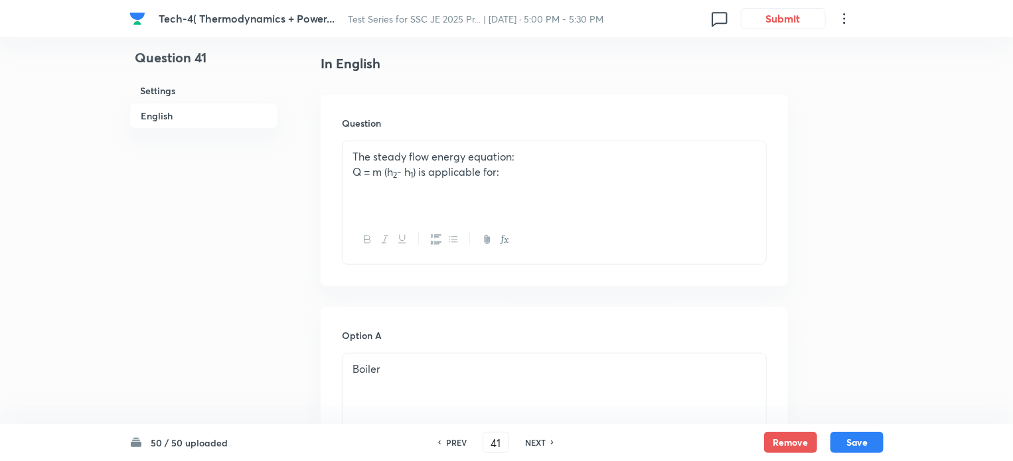
click at [437, 442] on icon at bounding box center [439, 442] width 4 height 7
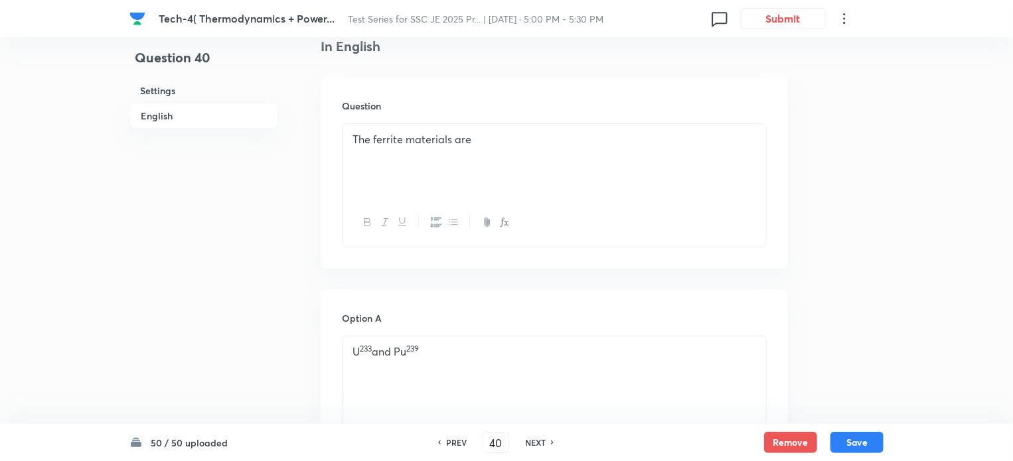
click at [444, 445] on div "PREV" at bounding box center [454, 443] width 35 height 12
click at [443, 441] on div "PREV" at bounding box center [454, 443] width 35 height 12
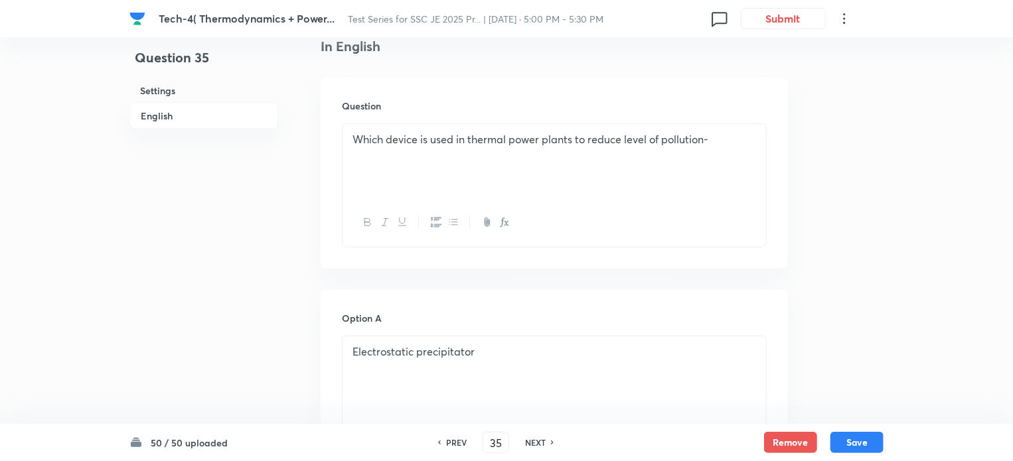
click at [443, 441] on div "PREV" at bounding box center [454, 443] width 35 height 12
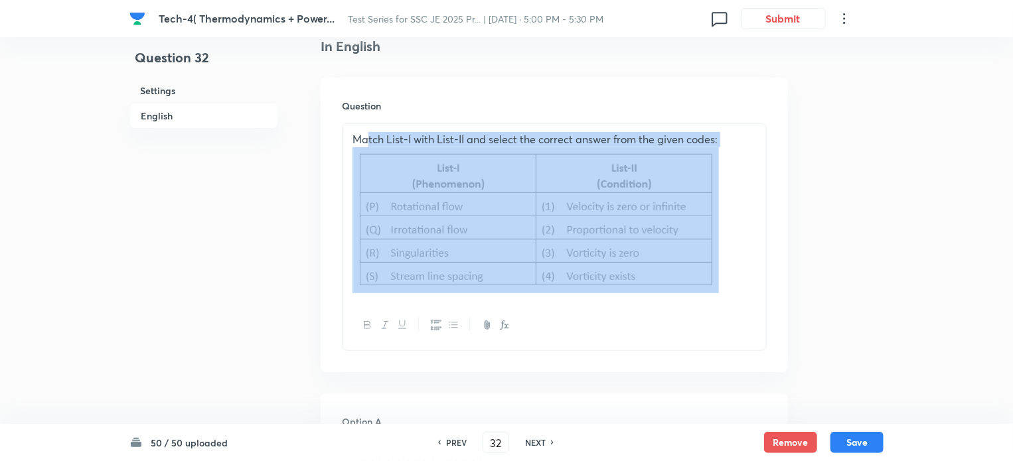
drag, startPoint x: 368, startPoint y: 140, endPoint x: 710, endPoint y: 272, distance: 366.4
click at [710, 272] on div "Match List-I with List-II and select the correct answer from the given codes:" at bounding box center [553, 212] width 423 height 177
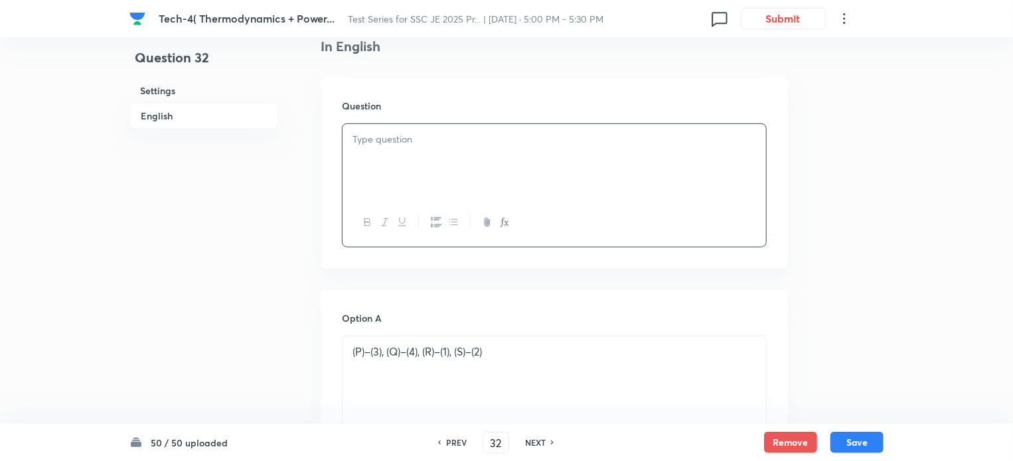
click at [440, 143] on p at bounding box center [553, 139] width 403 height 15
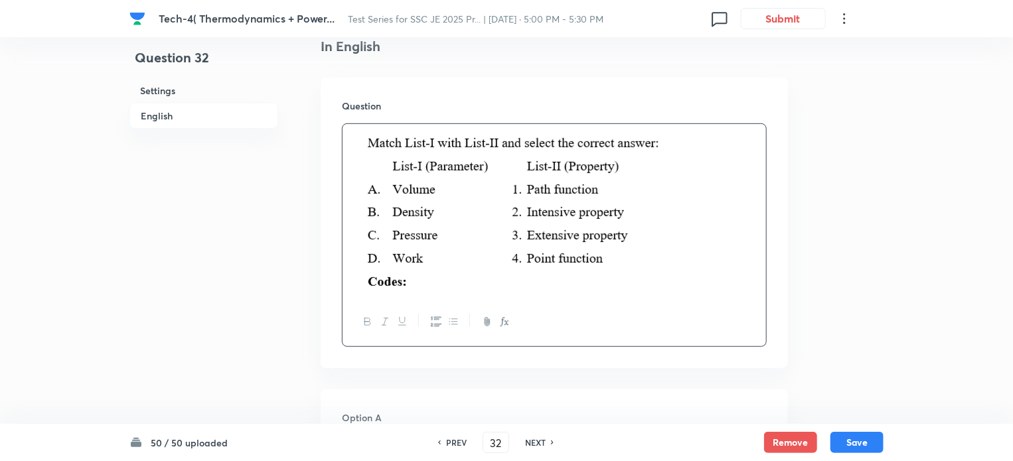
click at [411, 160] on div at bounding box center [553, 211] width 423 height 174
click at [411, 159] on div at bounding box center [553, 211] width 423 height 174
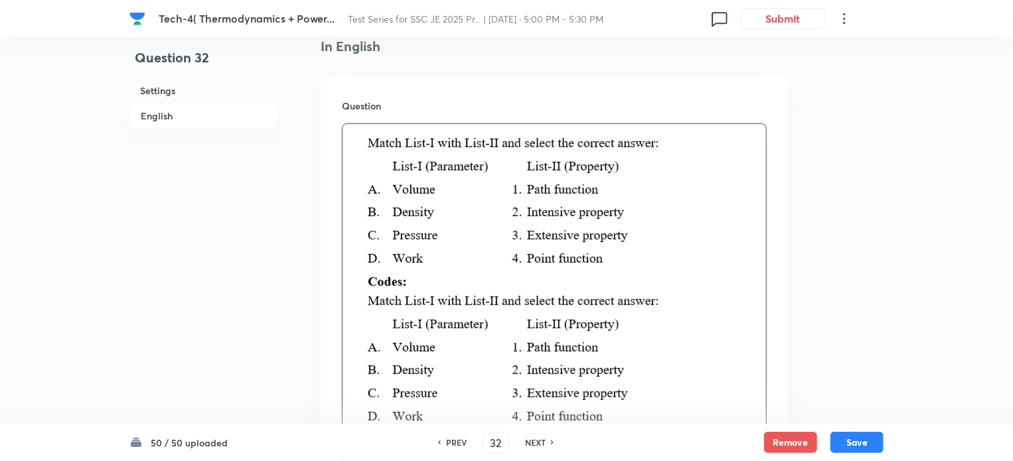
scroll to position [707, 0]
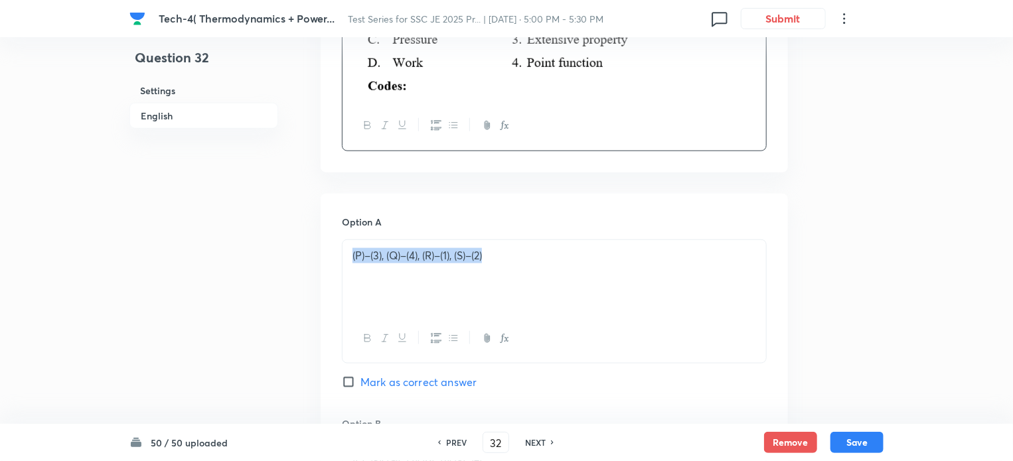
drag, startPoint x: 350, startPoint y: 95, endPoint x: 597, endPoint y: 116, distance: 247.8
click at [597, 240] on div "(P)–(3), (Q)–(4), (R)–(1), (S)–(2)" at bounding box center [553, 277] width 423 height 74
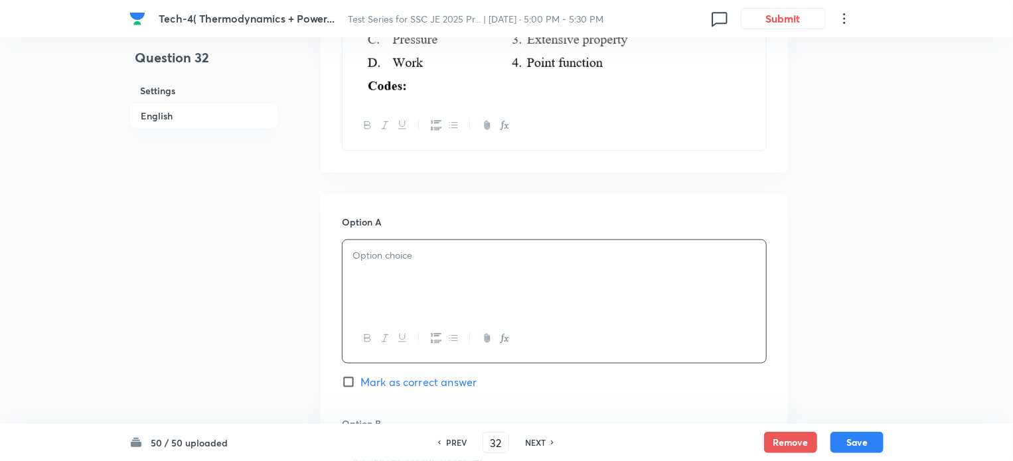
drag, startPoint x: 357, startPoint y: 297, endPoint x: 507, endPoint y: 307, distance: 150.3
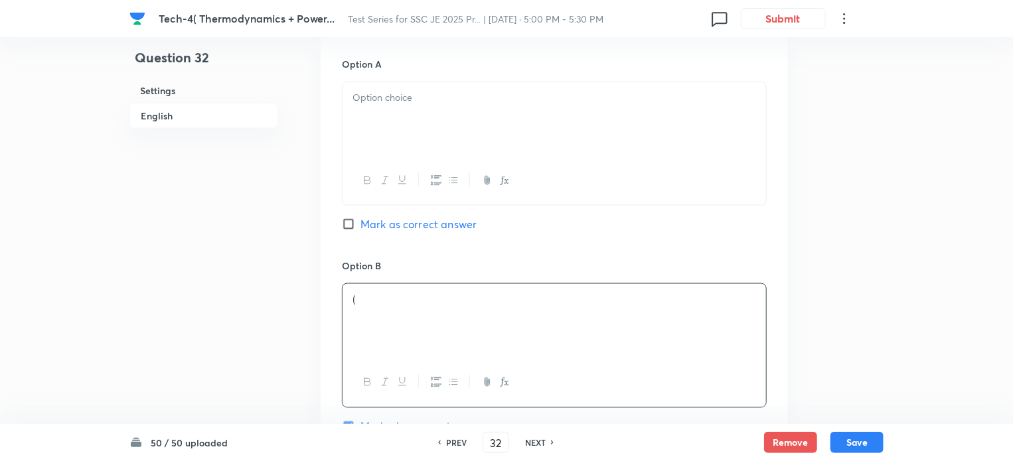
scroll to position [1219, 0]
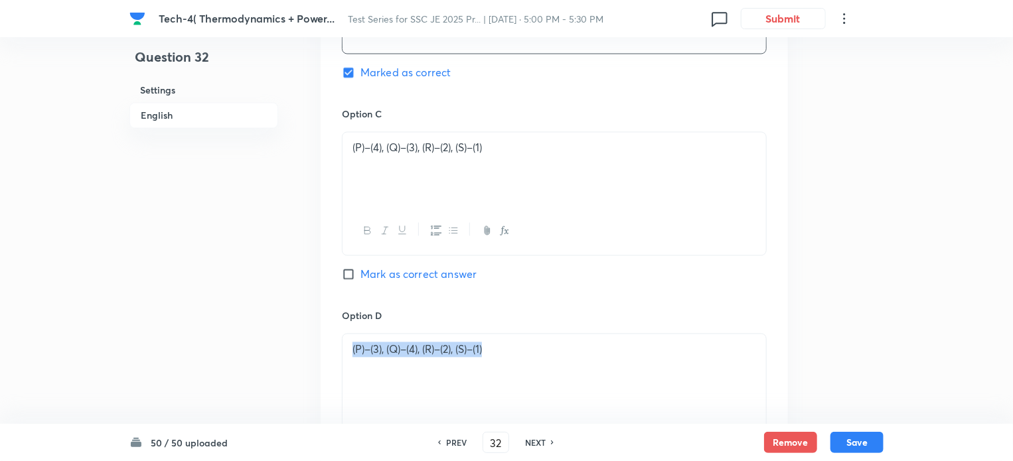
drag, startPoint x: 456, startPoint y: 351, endPoint x: 600, endPoint y: 351, distance: 144.0
click at [600, 351] on div "(P)–(3), (Q)–(4), (R)–(2), (S)–(1)" at bounding box center [553, 371] width 423 height 74
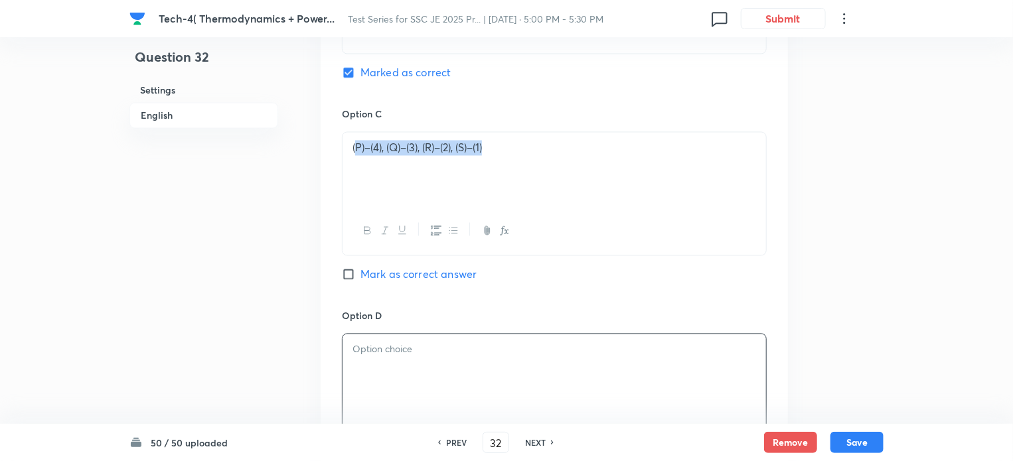
drag, startPoint x: 354, startPoint y: 148, endPoint x: 573, endPoint y: 151, distance: 219.0
click at [573, 151] on p "(P)–(4), (Q)–(3), (R)–(2), (S)–(1)" at bounding box center [553, 148] width 403 height 15
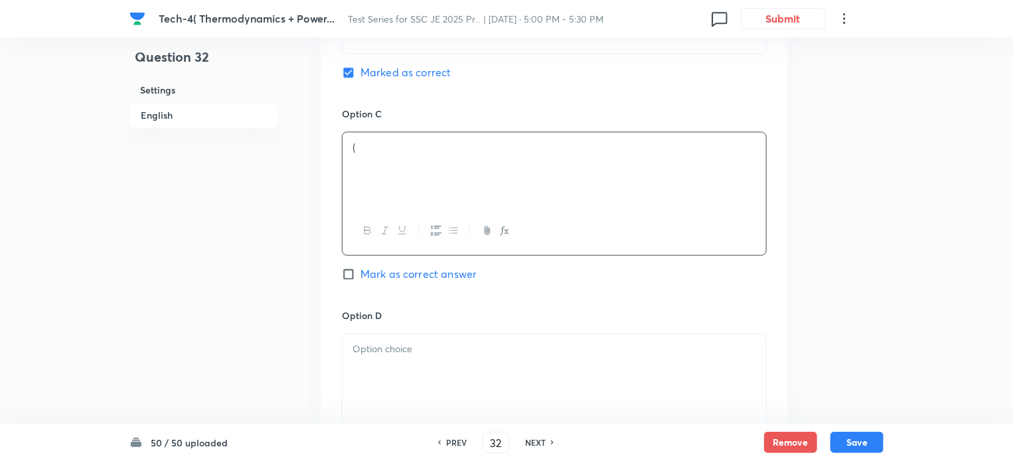
drag, startPoint x: 365, startPoint y: 151, endPoint x: 358, endPoint y: 149, distance: 7.1
click at [358, 149] on p "(" at bounding box center [553, 148] width 403 height 15
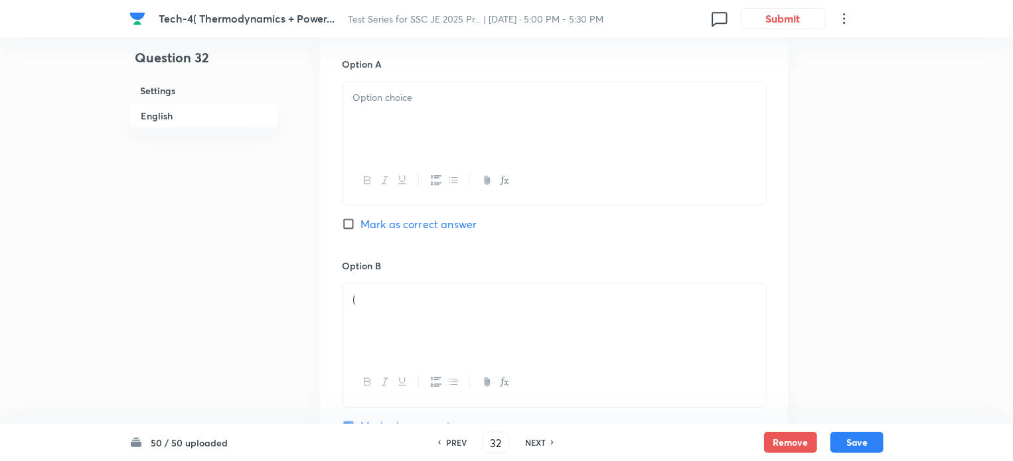
click at [369, 113] on div at bounding box center [553, 119] width 423 height 74
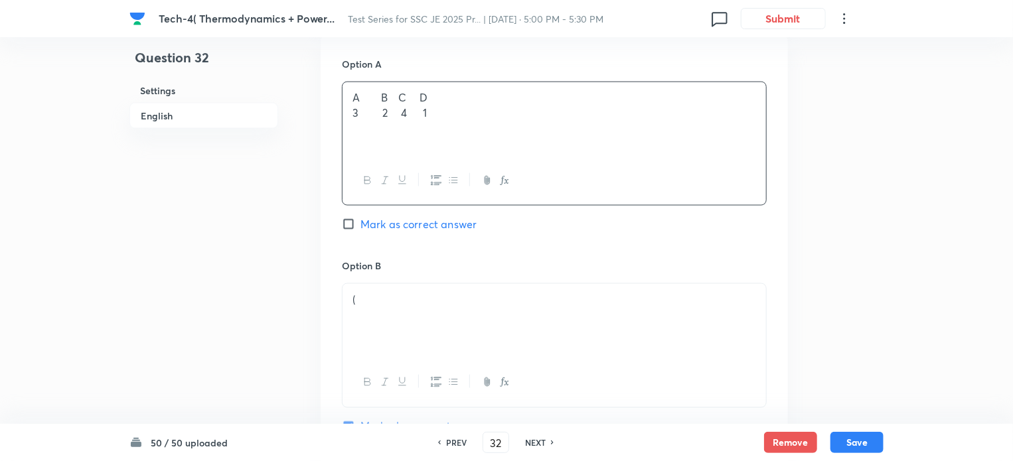
click at [382, 307] on div "(" at bounding box center [553, 321] width 423 height 74
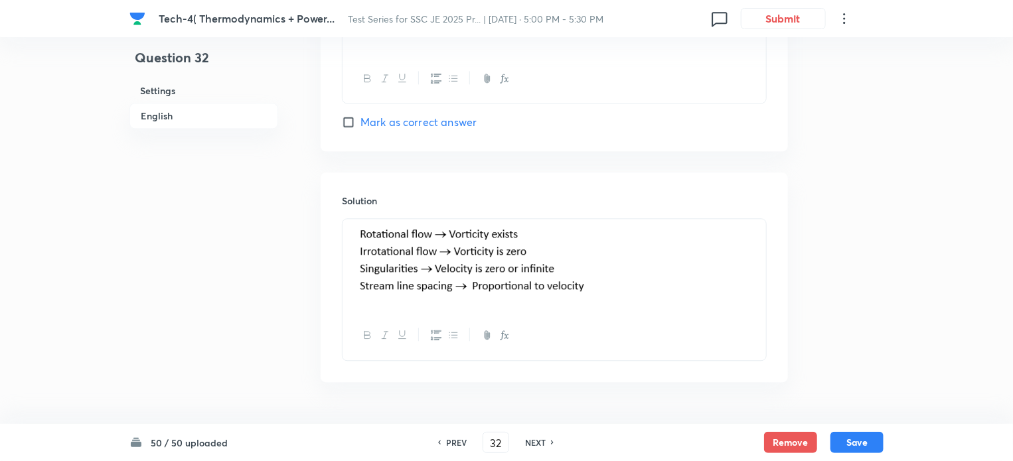
scroll to position [1219, 0]
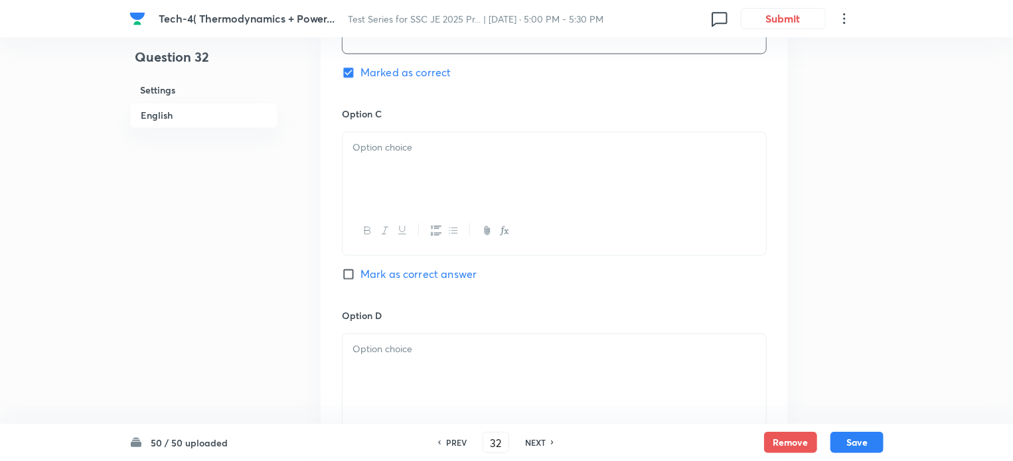
click at [370, 149] on p at bounding box center [553, 148] width 403 height 15
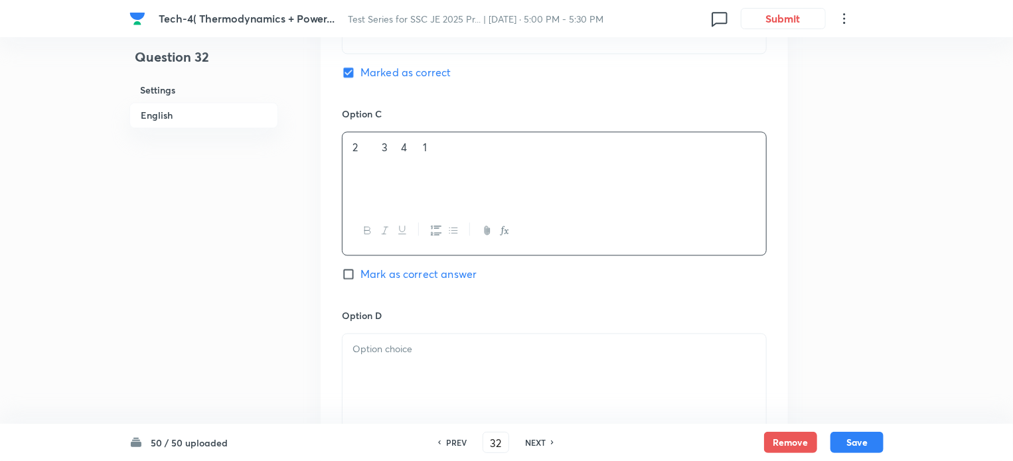
click at [426, 355] on p at bounding box center [553, 349] width 403 height 15
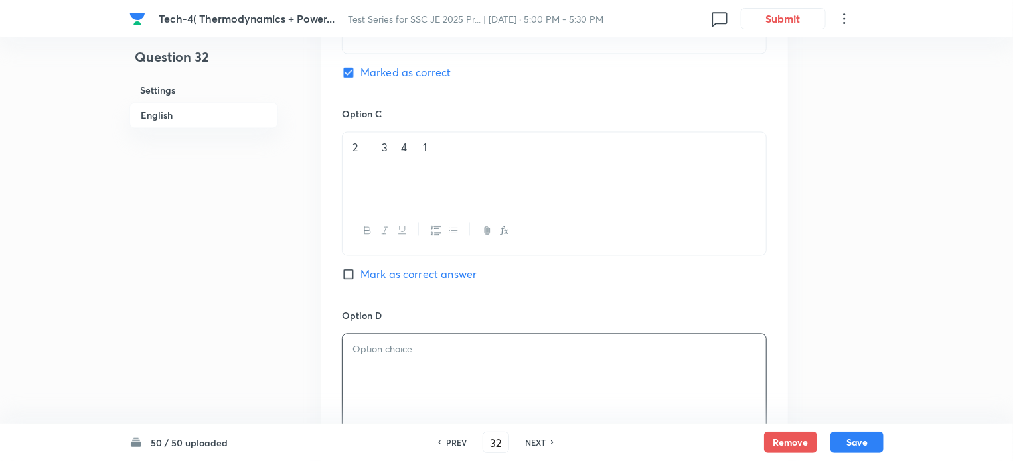
click at [409, 372] on div at bounding box center [553, 371] width 423 height 74
click at [344, 348] on div "2 3 1 4" at bounding box center [553, 371] width 423 height 74
click at [345, 143] on div "2 3 4 1" at bounding box center [553, 170] width 423 height 74
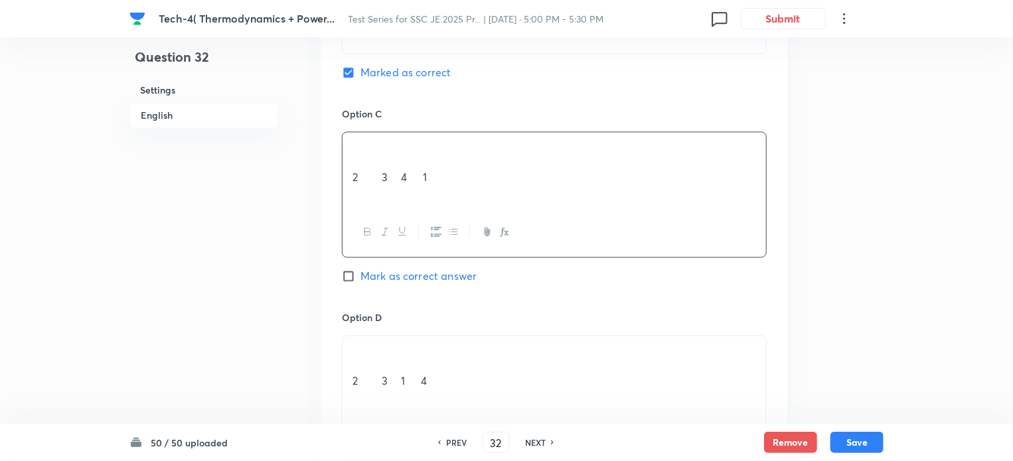
scroll to position [865, 0]
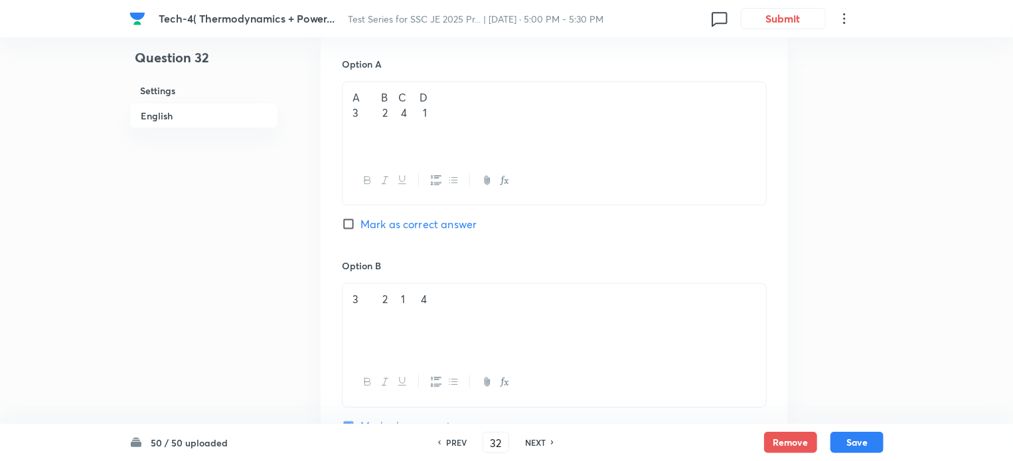
click at [347, 297] on div "3 2 1 4" at bounding box center [553, 321] width 423 height 74
click at [441, 94] on p "A B C D" at bounding box center [553, 97] width 403 height 15
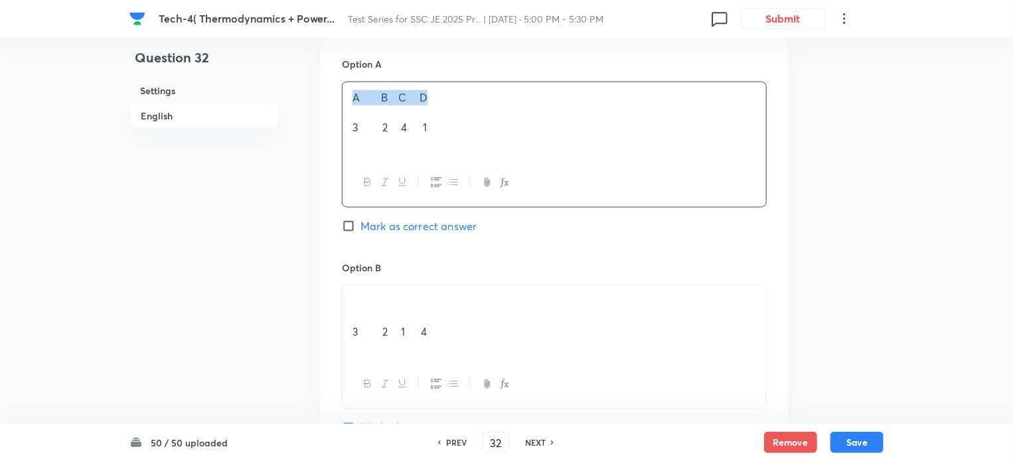
drag, startPoint x: 346, startPoint y: 100, endPoint x: 454, endPoint y: 104, distance: 107.6
click at [454, 104] on div "A B C D 3 2 4 1" at bounding box center [553, 120] width 423 height 76
copy p "A B C D"
drag, startPoint x: 353, startPoint y: 319, endPoint x: 358, endPoint y: 315, distance: 7.1
click at [356, 317] on p at bounding box center [553, 316] width 403 height 15
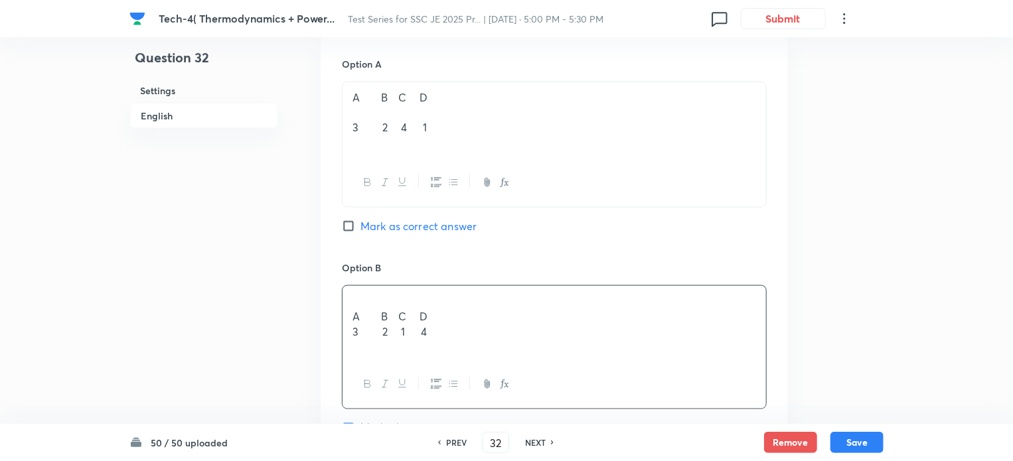
scroll to position [1219, 0]
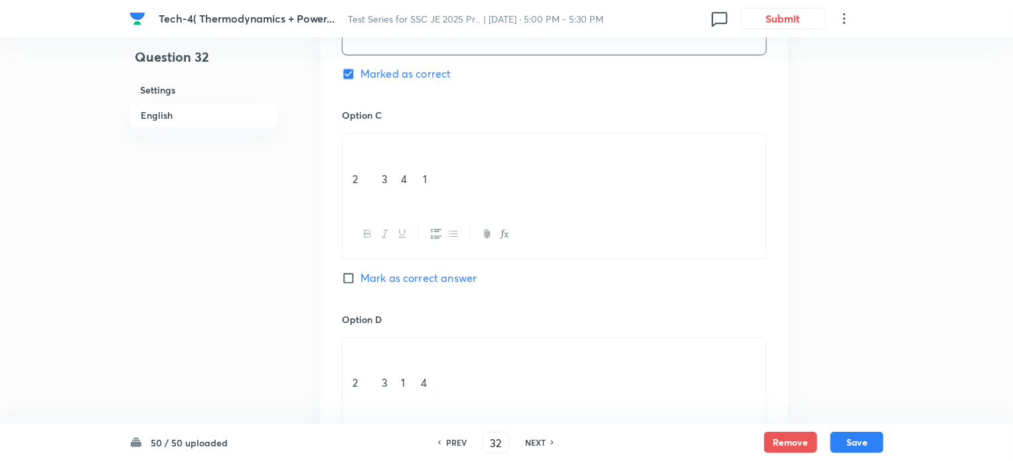
click at [354, 161] on p at bounding box center [553, 164] width 403 height 15
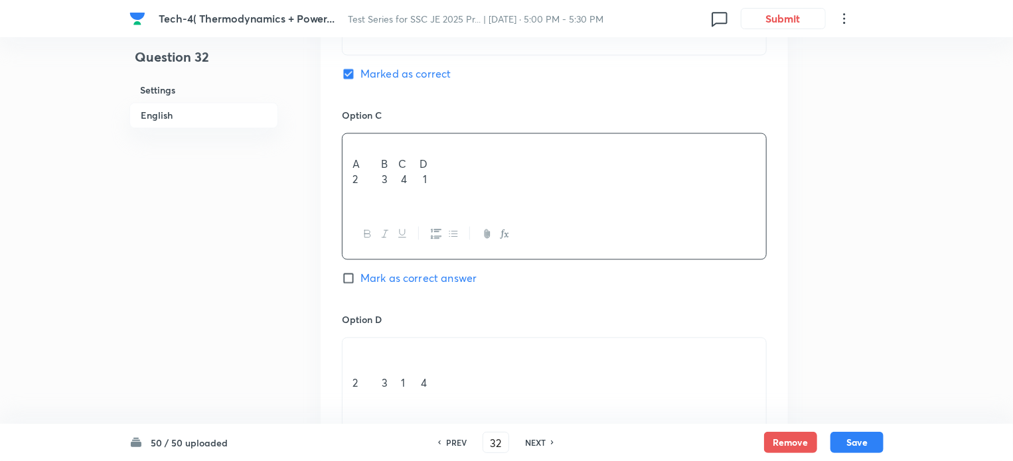
click at [356, 361] on p at bounding box center [553, 368] width 403 height 15
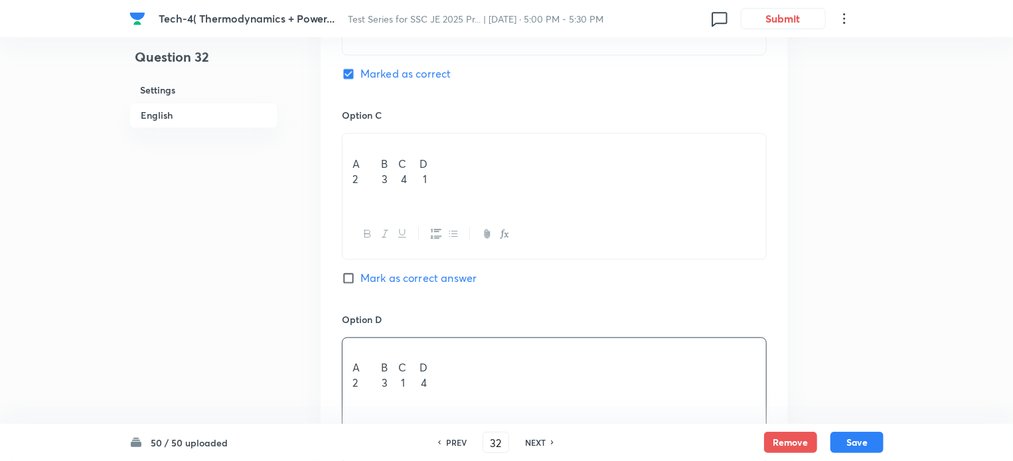
drag, startPoint x: 349, startPoint y: 277, endPoint x: 376, endPoint y: 271, distance: 27.1
click at [350, 277] on input "Mark as correct answer" at bounding box center [351, 278] width 19 height 13
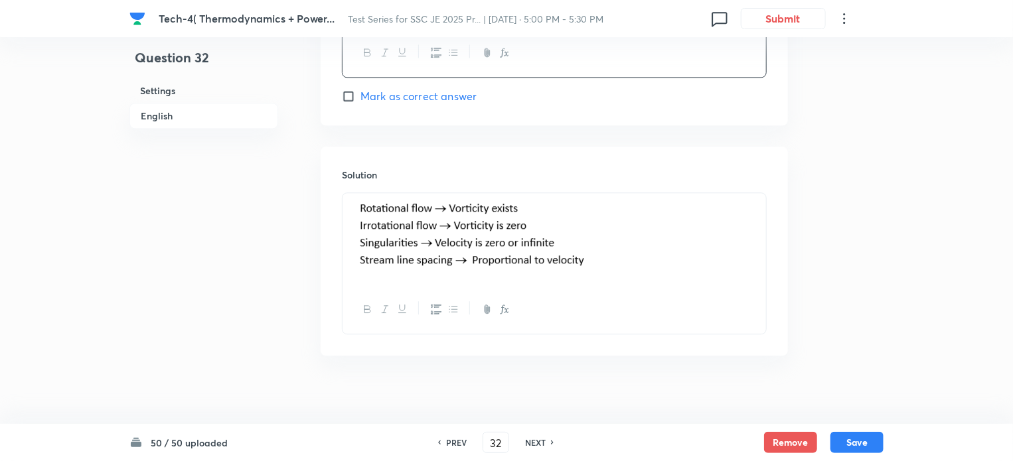
scroll to position [1614, 0]
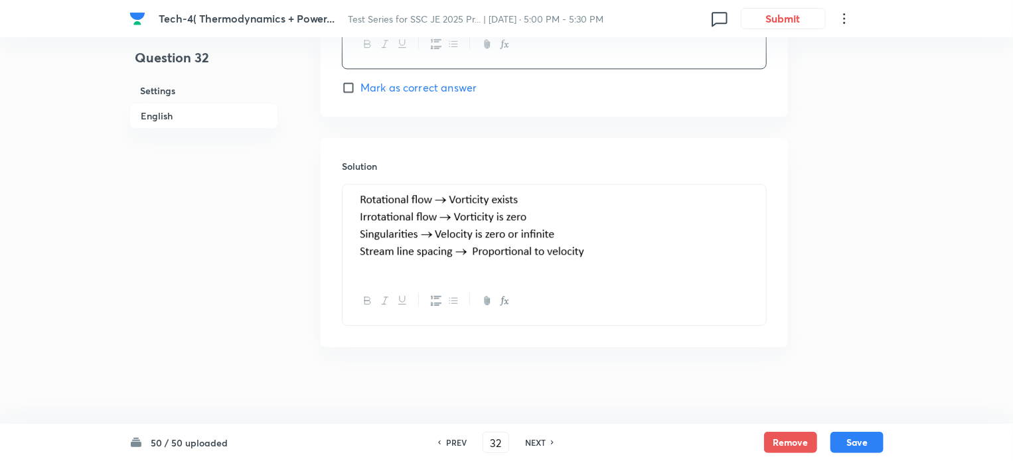
drag, startPoint x: 365, startPoint y: 196, endPoint x: 566, endPoint y: 241, distance: 206.1
click at [566, 241] on img at bounding box center [470, 228] width 236 height 72
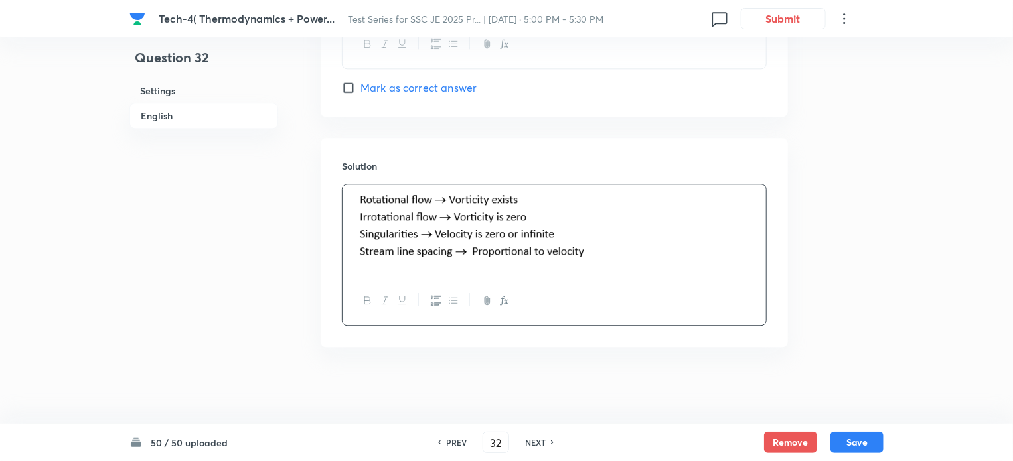
scroll to position [1596, 0]
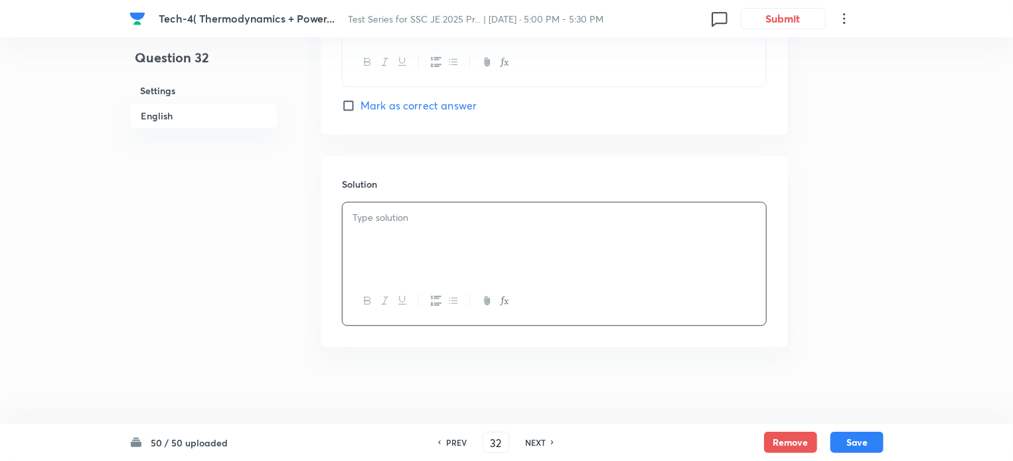
click at [387, 246] on div at bounding box center [553, 239] width 423 height 74
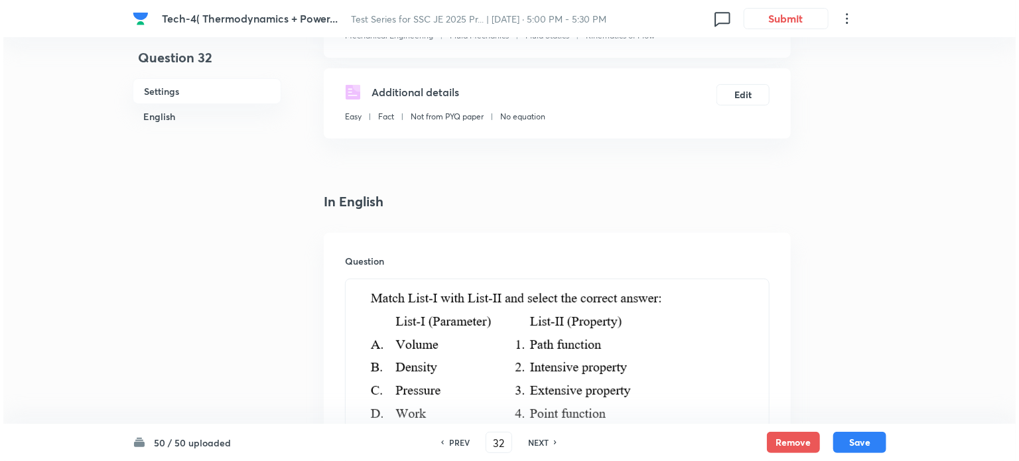
scroll to position [0, 0]
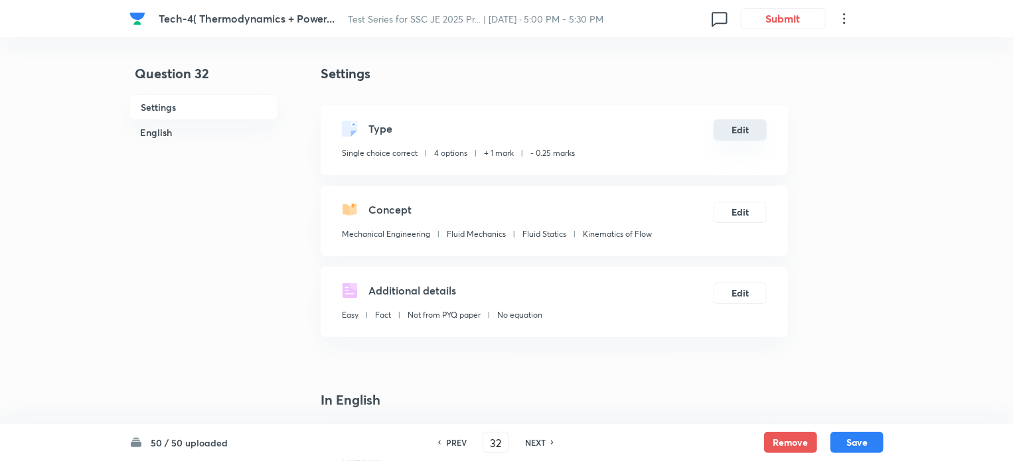
click at [754, 128] on button "Edit" at bounding box center [739, 129] width 53 height 21
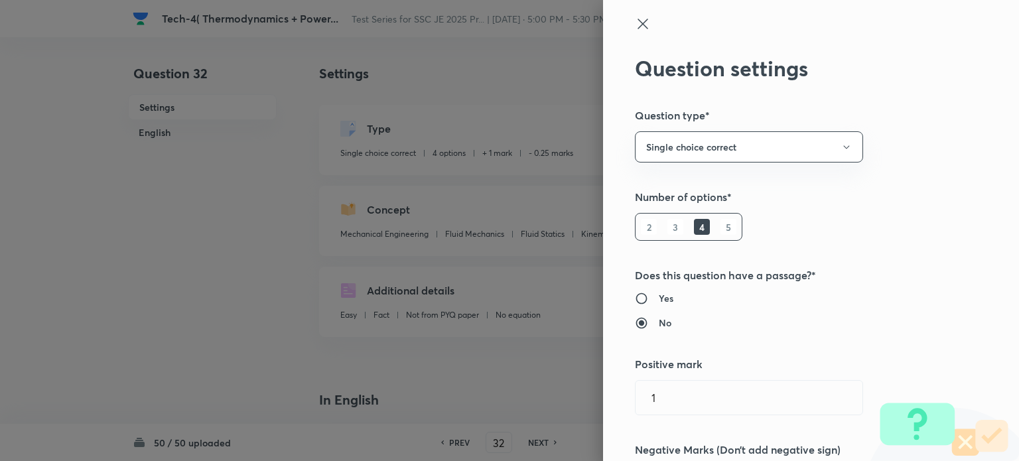
scroll to position [354, 0]
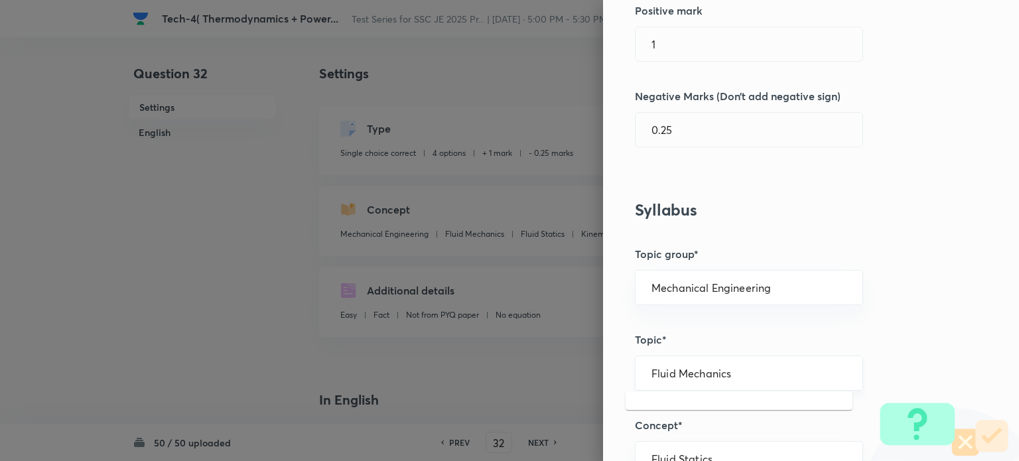
click at [703, 371] on input "Fluid Mechanics" at bounding box center [749, 373] width 195 height 13
click at [719, 289] on input "Mechanical Engineering" at bounding box center [749, 287] width 195 height 13
click at [717, 321] on li "Mechanical Engineering" at bounding box center [739, 324] width 227 height 24
click at [693, 369] on input "text" at bounding box center [749, 373] width 195 height 13
click at [706, 410] on li "Thermodynamics" at bounding box center [739, 409] width 227 height 24
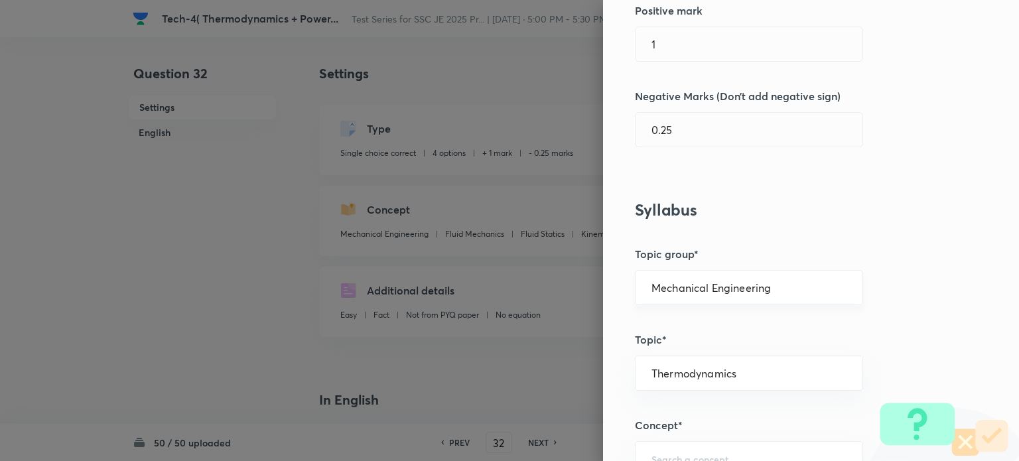
scroll to position [707, 0]
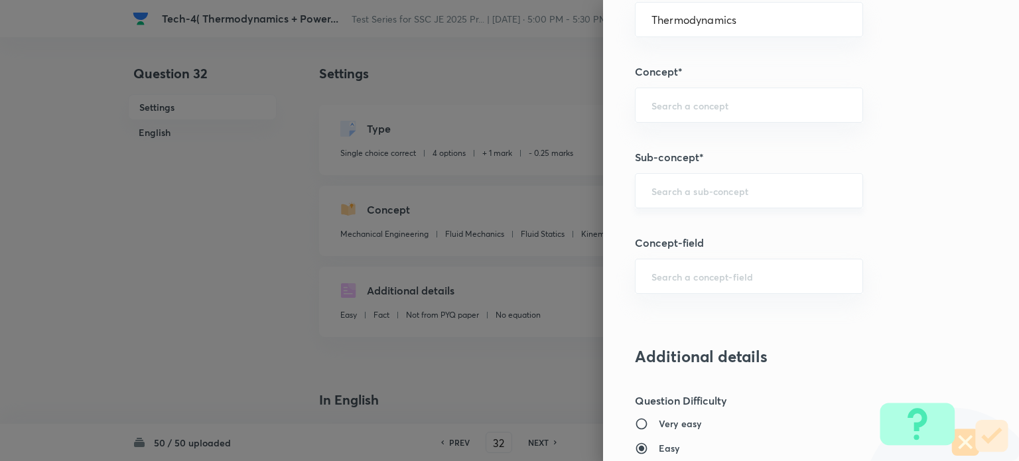
click at [676, 193] on input "text" at bounding box center [749, 190] width 195 height 13
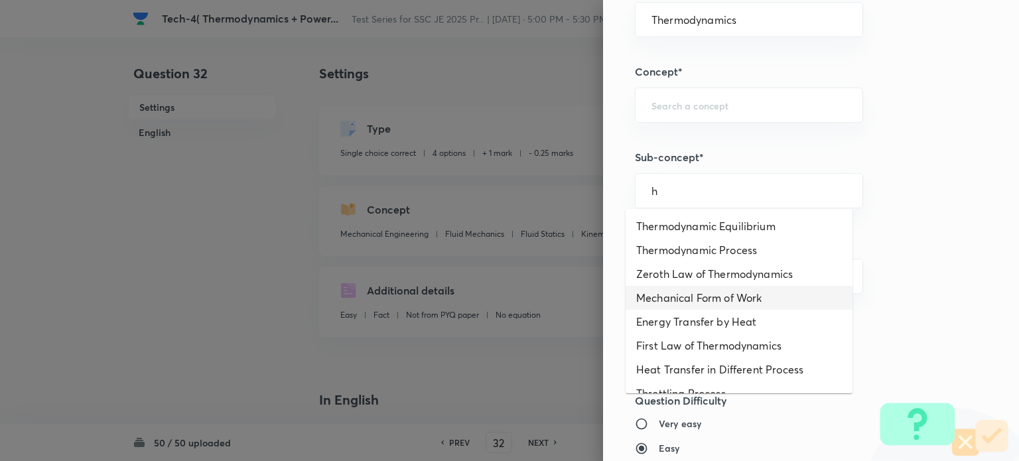
click at [690, 293] on li "Mechanical Form of Work" at bounding box center [739, 298] width 227 height 24
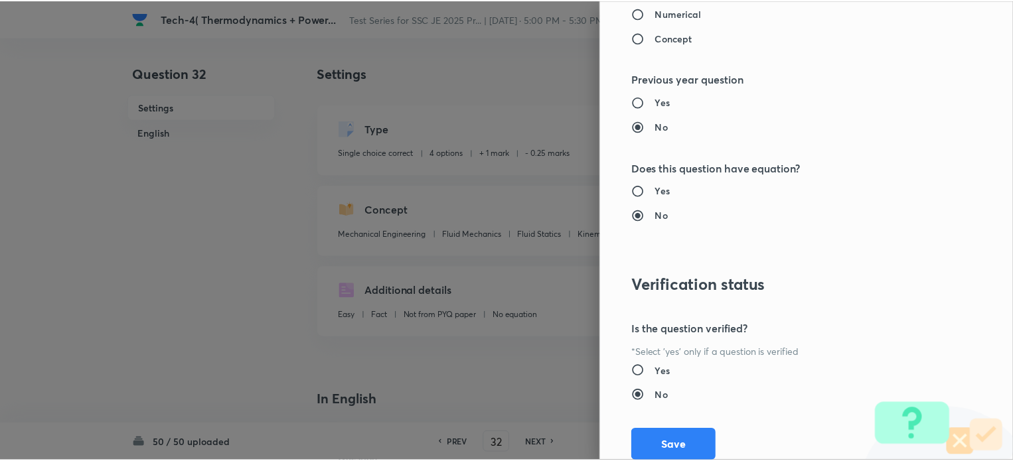
scroll to position [1345, 0]
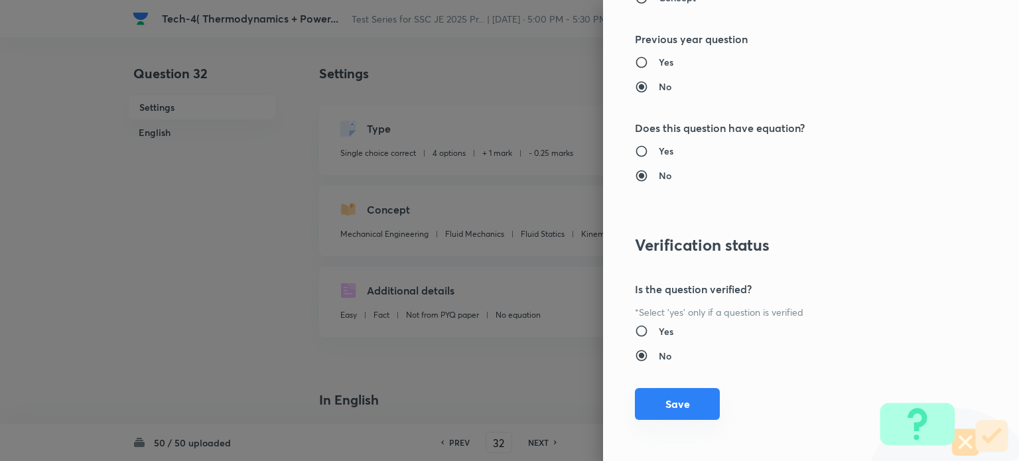
click at [666, 401] on button "Save" at bounding box center [677, 404] width 85 height 32
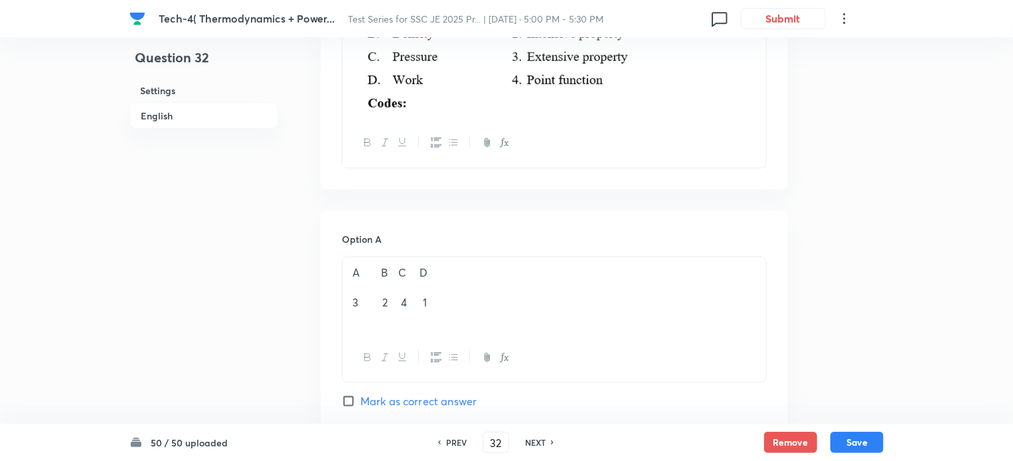
scroll to position [354, 0]
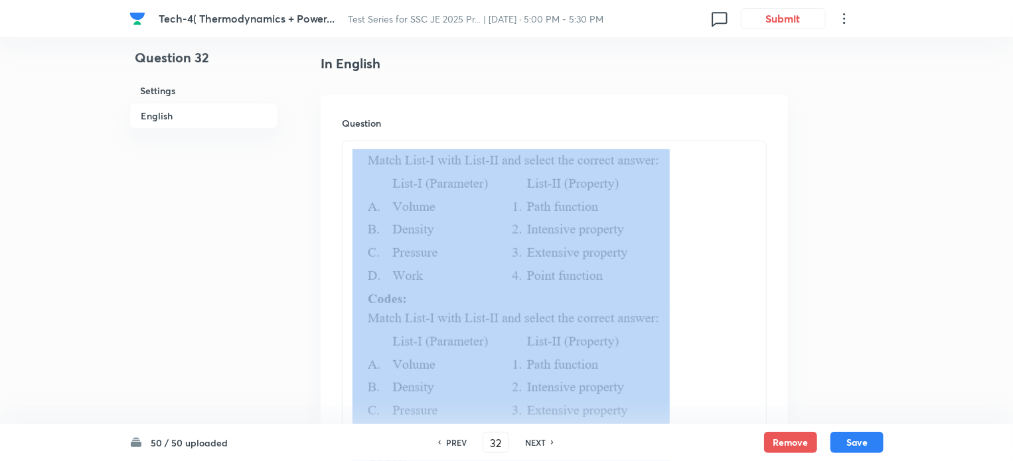
drag, startPoint x: 457, startPoint y: 360, endPoint x: 486, endPoint y: 368, distance: 30.3
click at [487, 368] on img at bounding box center [510, 384] width 317 height 154
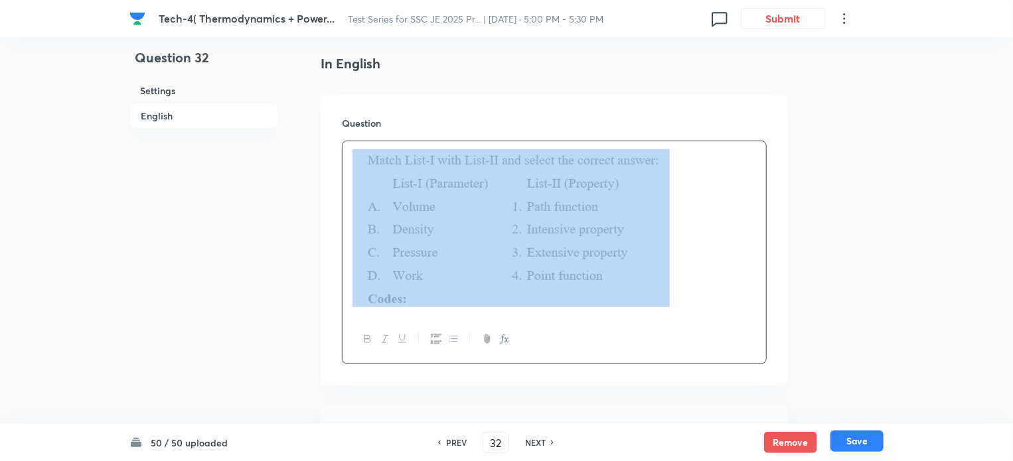
click at [848, 447] on button "Save" at bounding box center [856, 441] width 53 height 21
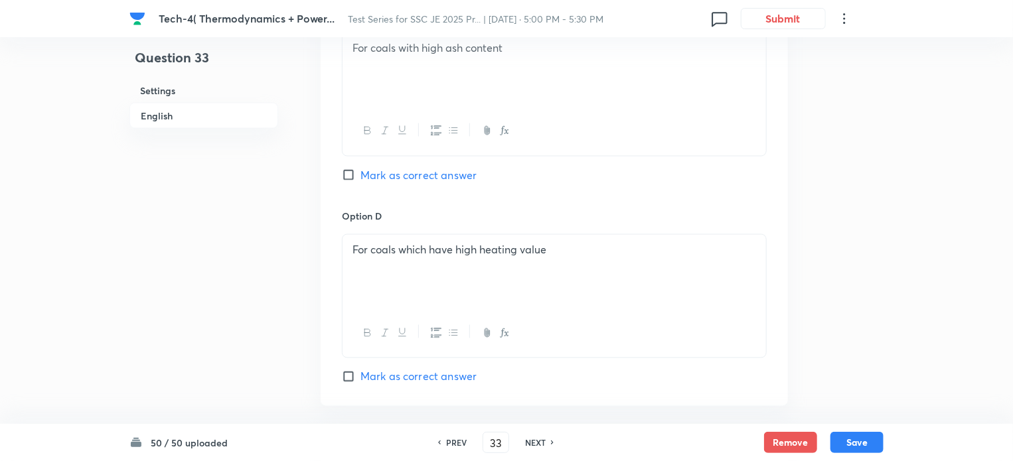
scroll to position [0, 0]
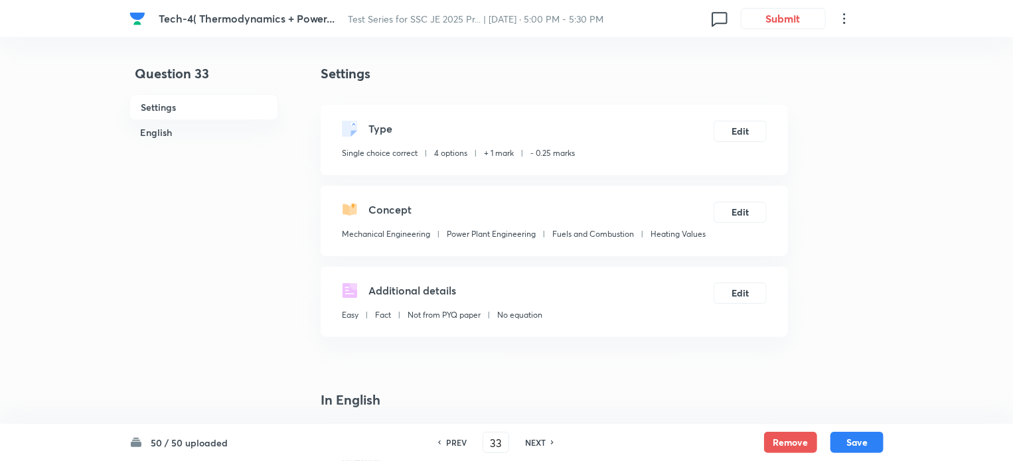
click at [446, 443] on h6 "PREV" at bounding box center [456, 443] width 21 height 12
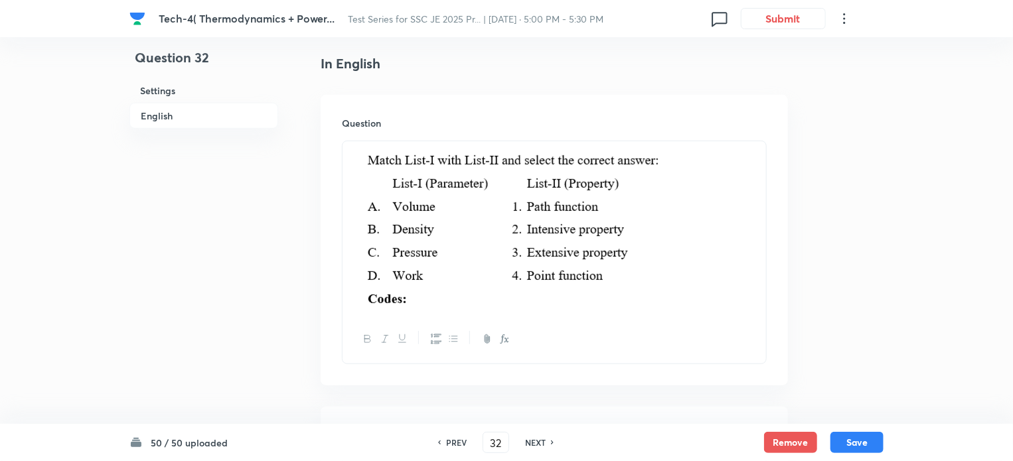
scroll to position [707, 0]
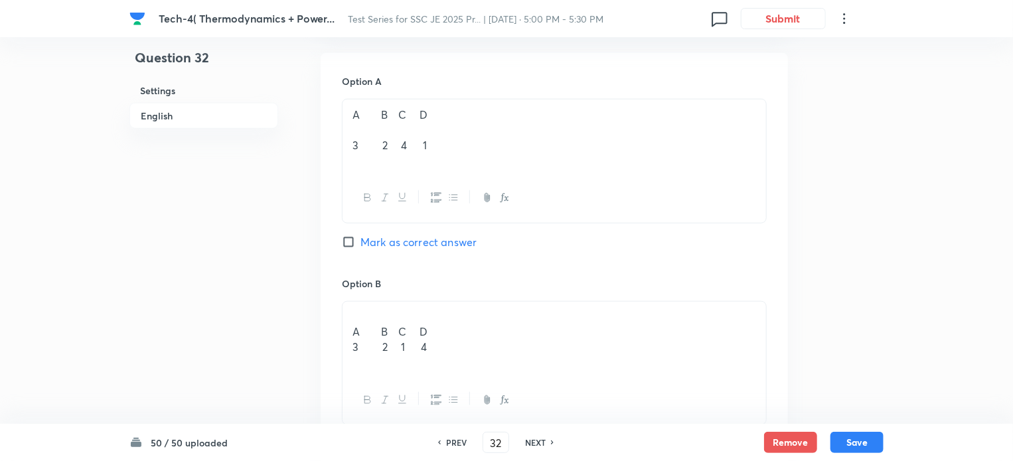
click at [446, 443] on h6 "PREV" at bounding box center [456, 443] width 21 height 12
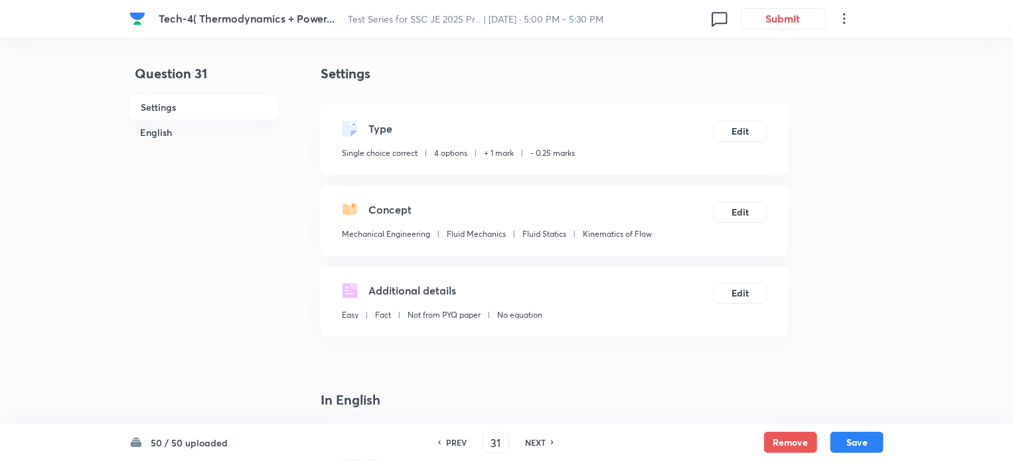
scroll to position [354, 0]
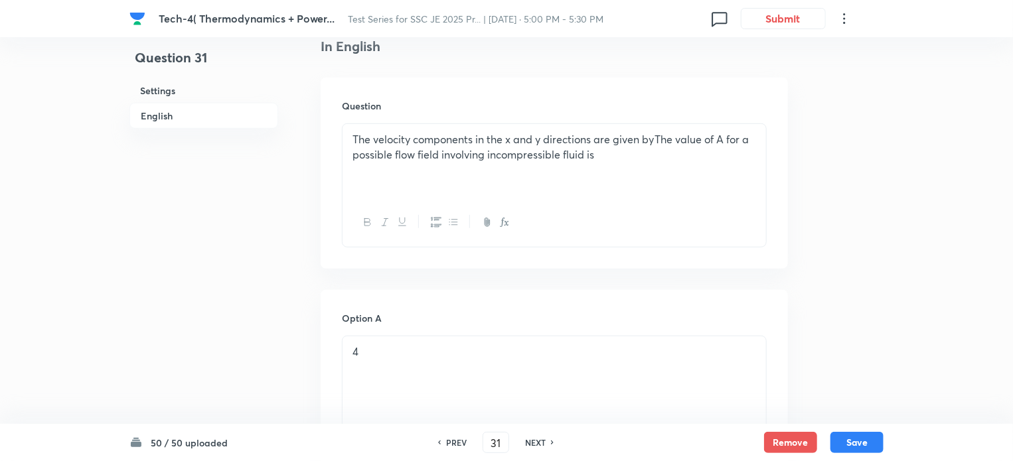
click at [449, 440] on h6 "PREV" at bounding box center [456, 443] width 21 height 12
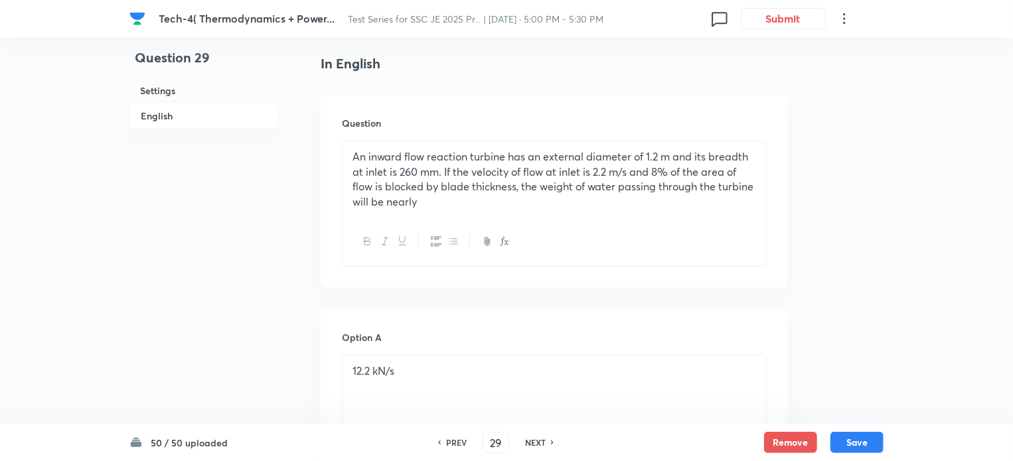
click at [449, 440] on h6 "PREV" at bounding box center [456, 443] width 21 height 12
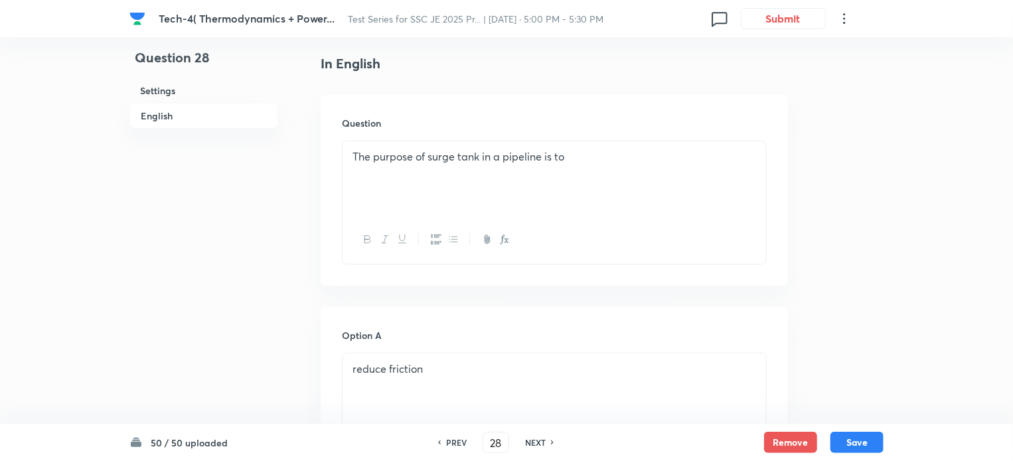
click at [449, 440] on h6 "PREV" at bounding box center [456, 443] width 21 height 12
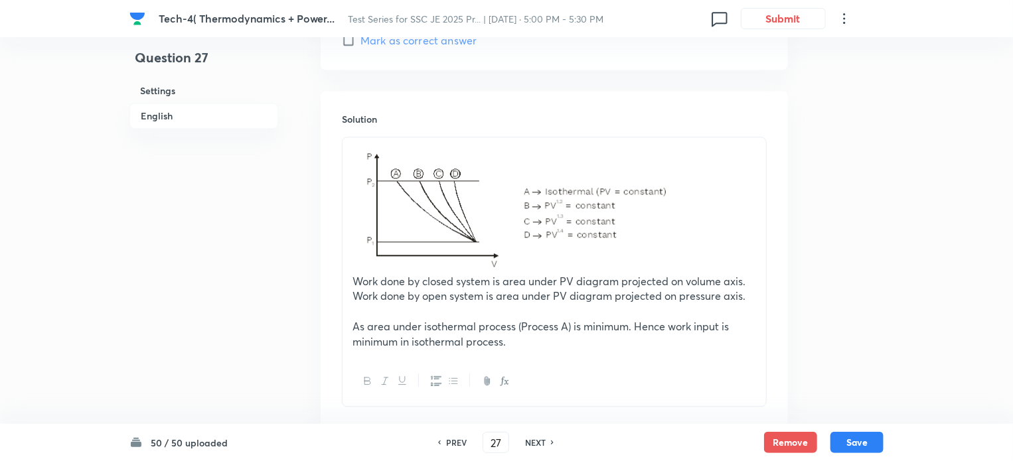
scroll to position [1496, 0]
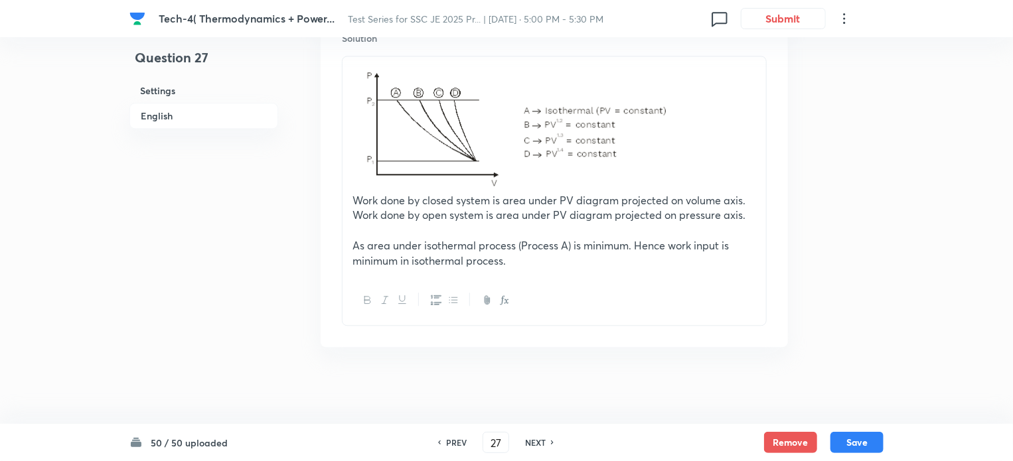
click at [547, 435] on div "PREV 27 ​ NEXT" at bounding box center [495, 442] width 171 height 21
click at [544, 441] on h6 "NEXT" at bounding box center [535, 443] width 21 height 12
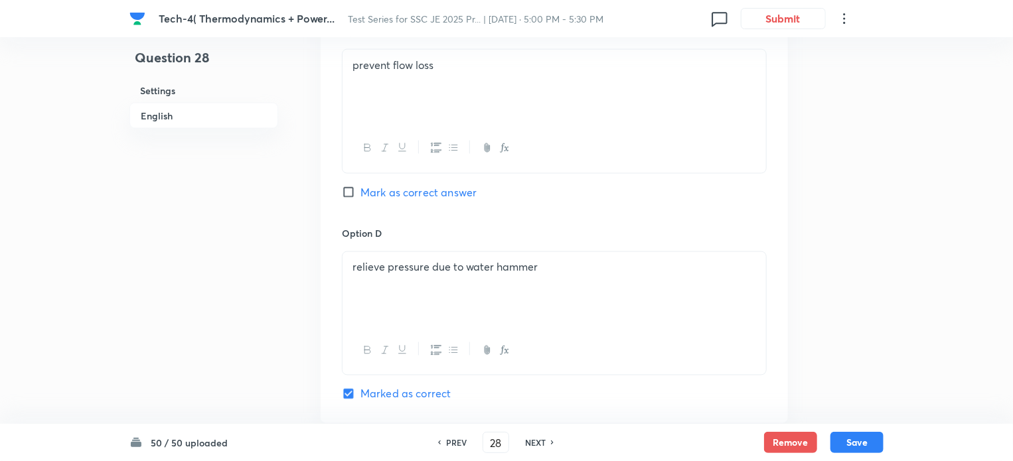
scroll to position [1351, 0]
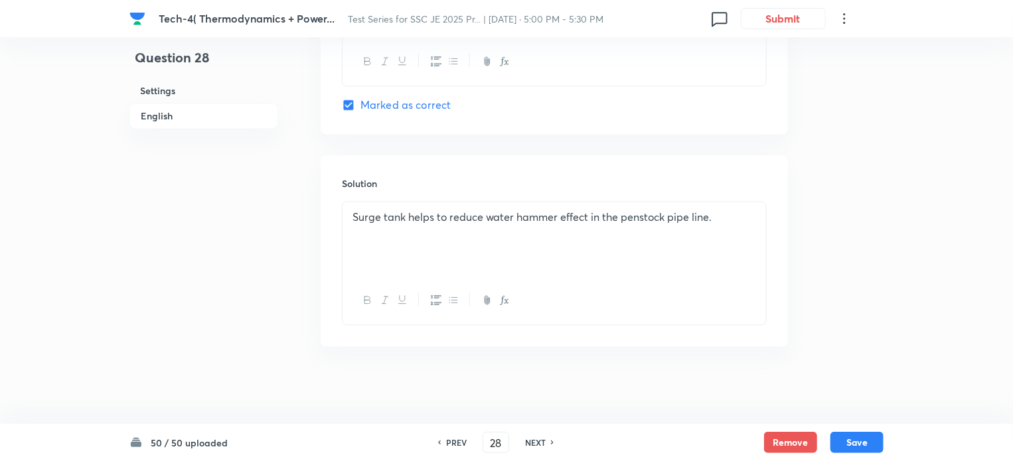
click at [551, 441] on icon at bounding box center [552, 443] width 3 height 4
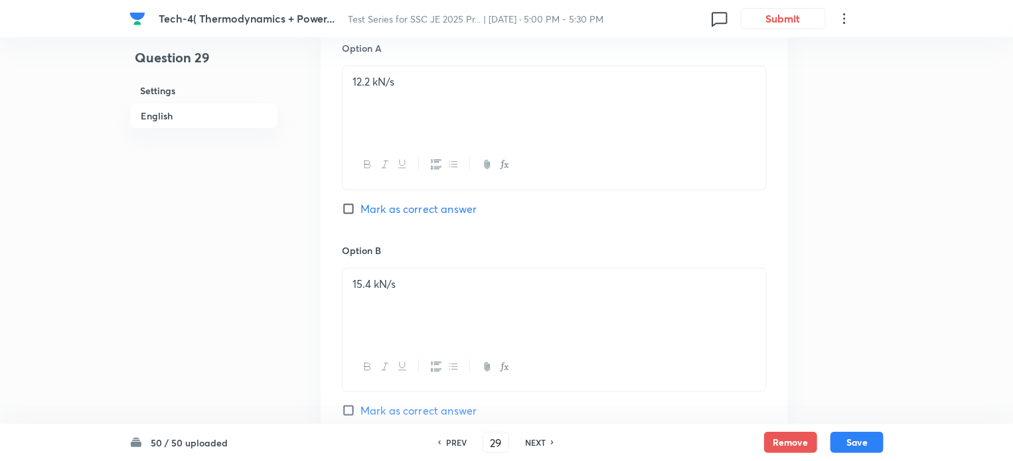
scroll to position [289, 0]
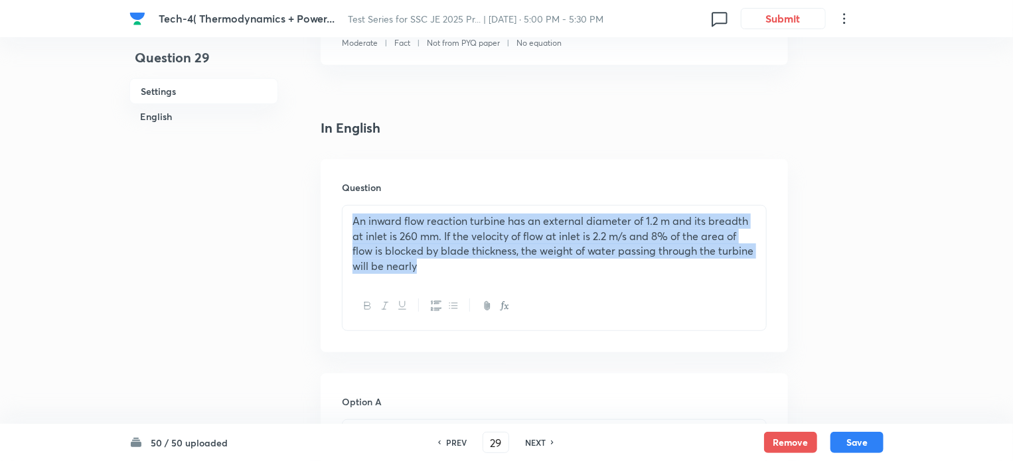
drag, startPoint x: 356, startPoint y: 223, endPoint x: 464, endPoint y: 261, distance: 115.2
click at [464, 261] on p "An inward flow reaction turbine has an external diameter of 1.2 m and its bread…" at bounding box center [553, 244] width 403 height 60
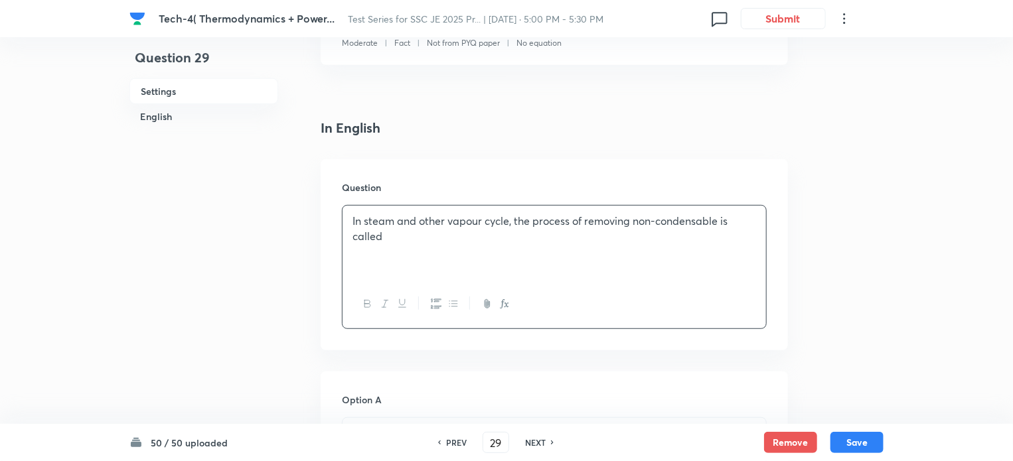
scroll to position [643, 0]
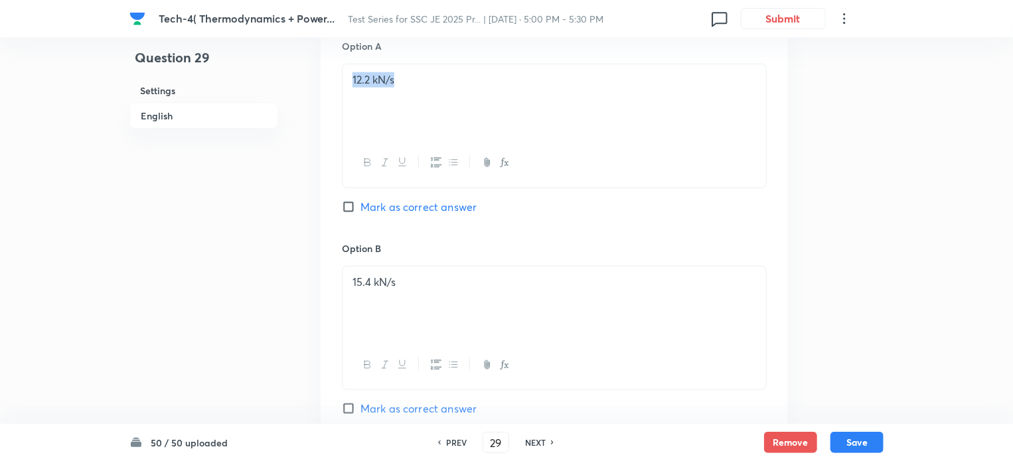
drag, startPoint x: 368, startPoint y: 79, endPoint x: 307, endPoint y: 76, distance: 60.4
click at [307, 76] on div "Question 29 Settings English Settings Type Single choice correct 4 options + 1 …" at bounding box center [506, 337] width 754 height 1832
drag, startPoint x: 403, startPoint y: 291, endPoint x: 348, endPoint y: 291, distance: 55.7
click at [348, 291] on div "15.4 kN/s" at bounding box center [553, 304] width 423 height 74
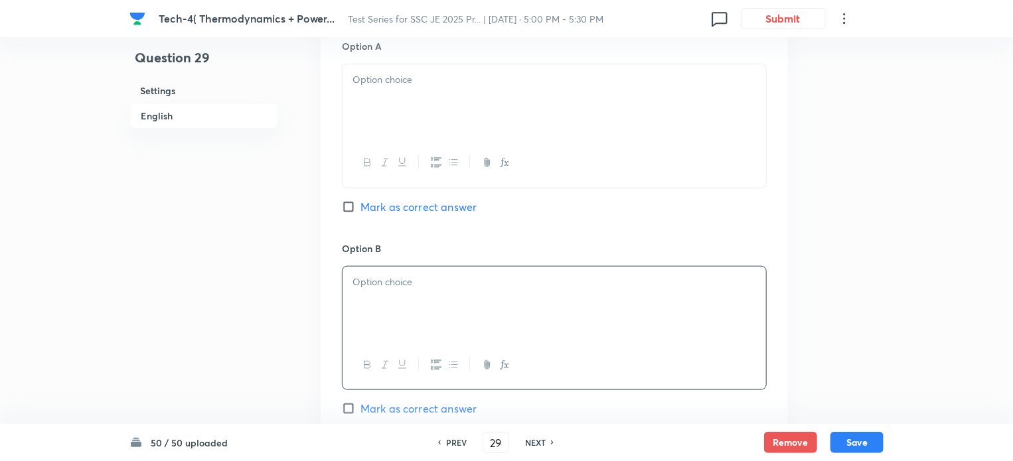
scroll to position [997, 0]
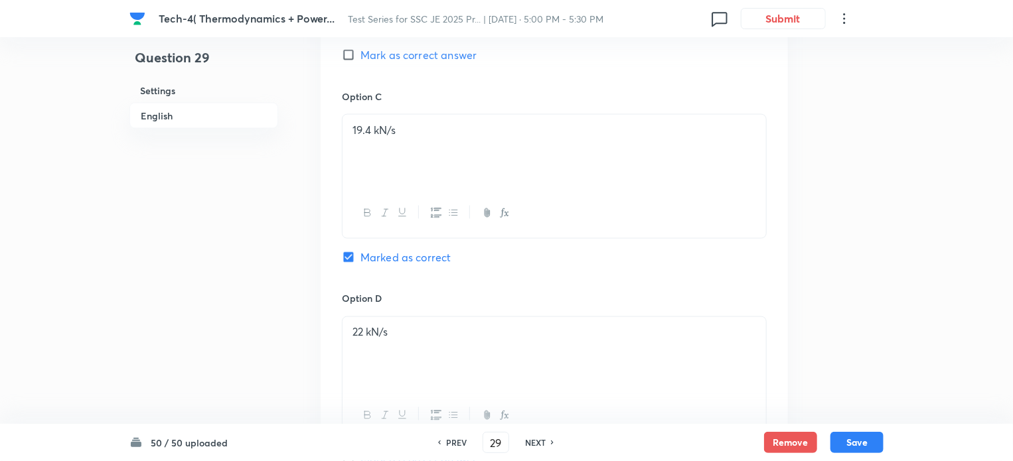
drag, startPoint x: 405, startPoint y: 120, endPoint x: 332, endPoint y: 140, distance: 75.7
click at [332, 140] on div "Option A Mark as correct answer Option B Mark as correct answer Option C 19.4 k…" at bounding box center [554, 76] width 467 height 824
drag, startPoint x: 427, startPoint y: 326, endPoint x: 322, endPoint y: 337, distance: 105.4
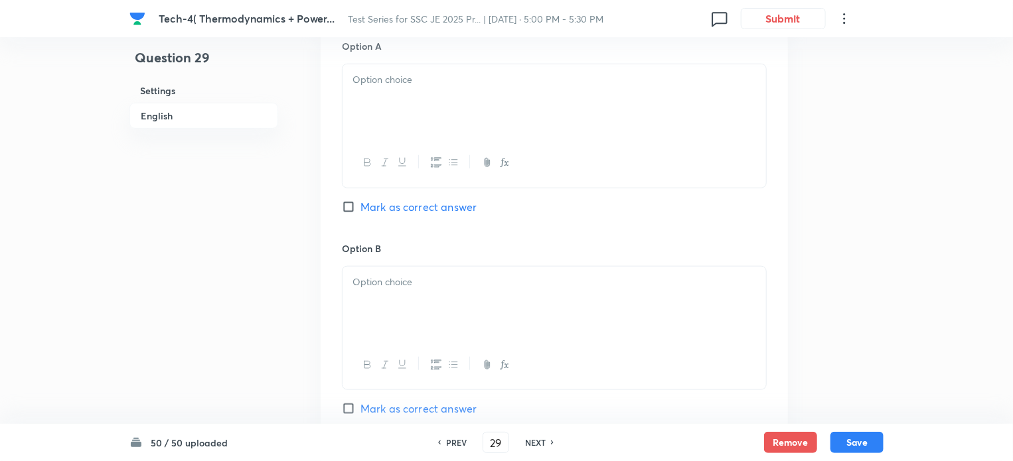
drag, startPoint x: 405, startPoint y: 82, endPoint x: 425, endPoint y: 98, distance: 25.5
click at [410, 86] on p at bounding box center [553, 79] width 403 height 15
click at [380, 100] on div at bounding box center [553, 101] width 423 height 74
drag, startPoint x: 410, startPoint y: 281, endPoint x: 537, endPoint y: 355, distance: 147.5
click at [411, 281] on p at bounding box center [553, 282] width 403 height 15
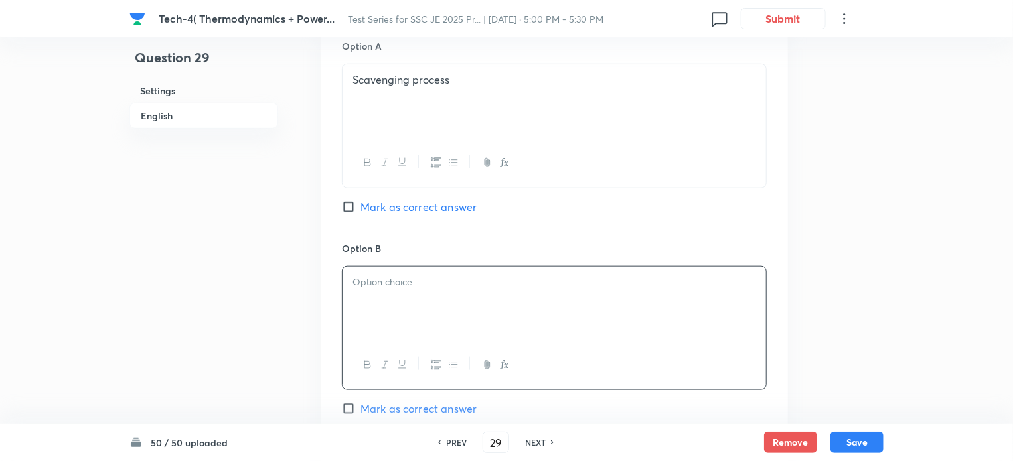
click at [399, 279] on p at bounding box center [553, 282] width 403 height 15
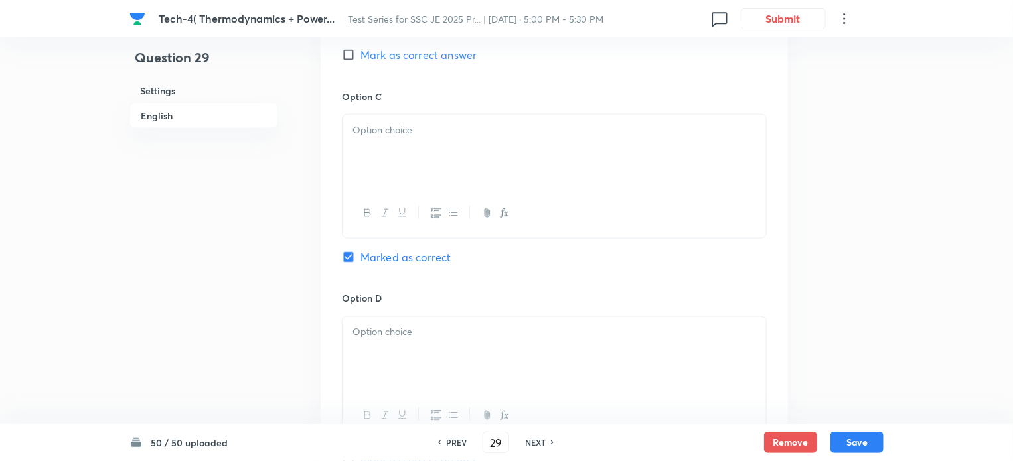
drag, startPoint x: 372, startPoint y: 139, endPoint x: 401, endPoint y: 164, distance: 38.6
click at [376, 141] on div at bounding box center [553, 152] width 423 height 74
click at [398, 163] on div at bounding box center [553, 152] width 423 height 74
drag, startPoint x: 411, startPoint y: 338, endPoint x: 511, endPoint y: 364, distance: 102.8
click at [412, 337] on div at bounding box center [553, 354] width 423 height 74
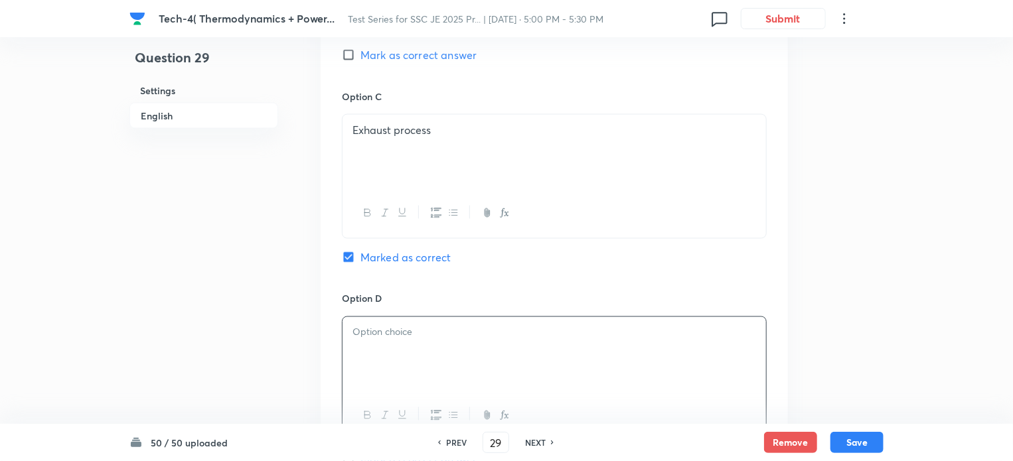
click at [445, 366] on div at bounding box center [553, 354] width 423 height 74
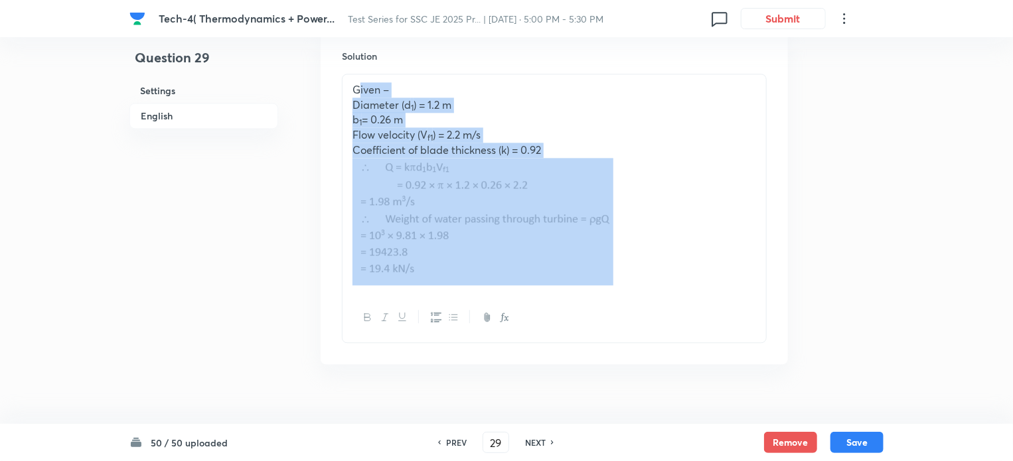
scroll to position [1496, 0]
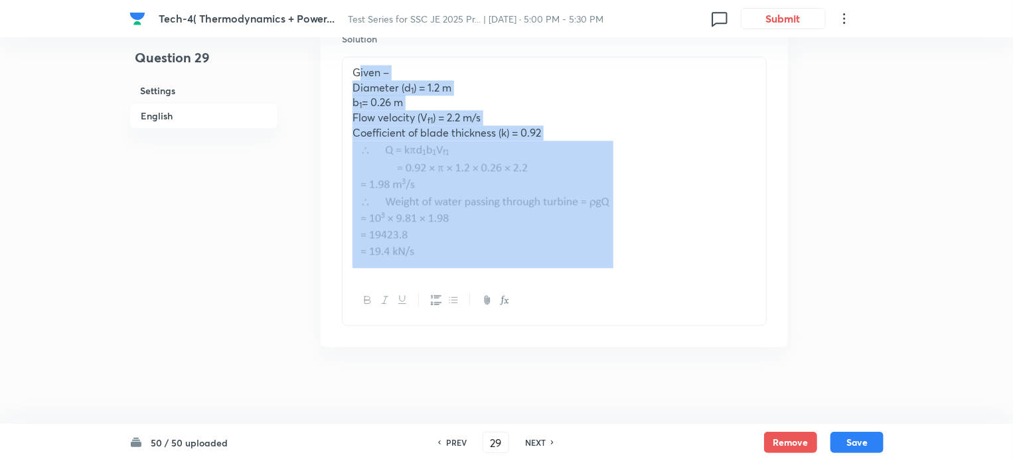
drag, startPoint x: 361, startPoint y: 217, endPoint x: 564, endPoint y: 433, distance: 296.2
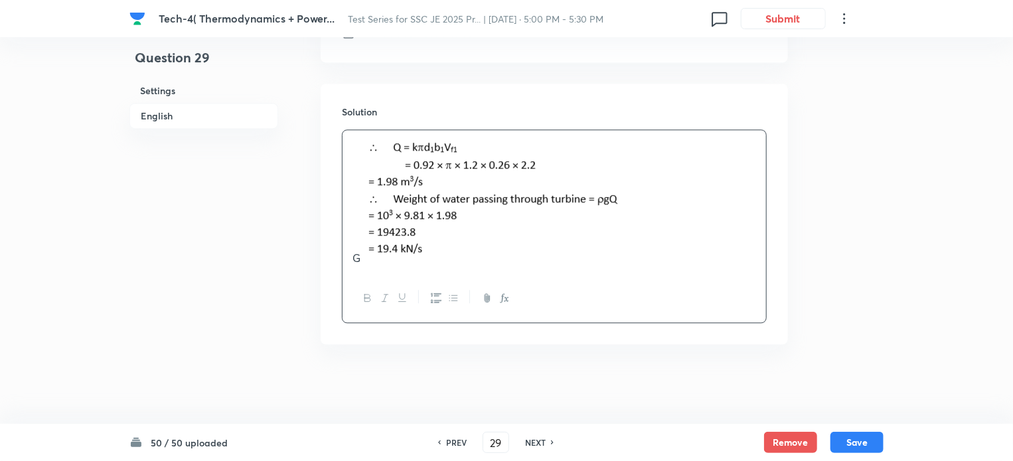
scroll to position [1420, 0]
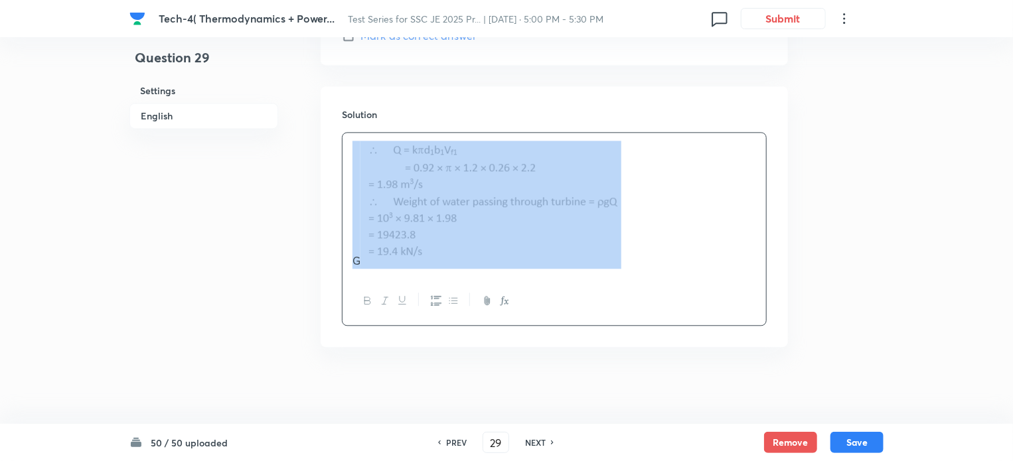
drag, startPoint x: 362, startPoint y: 145, endPoint x: 520, endPoint y: 248, distance: 188.5
click at [520, 248] on img at bounding box center [490, 203] width 261 height 124
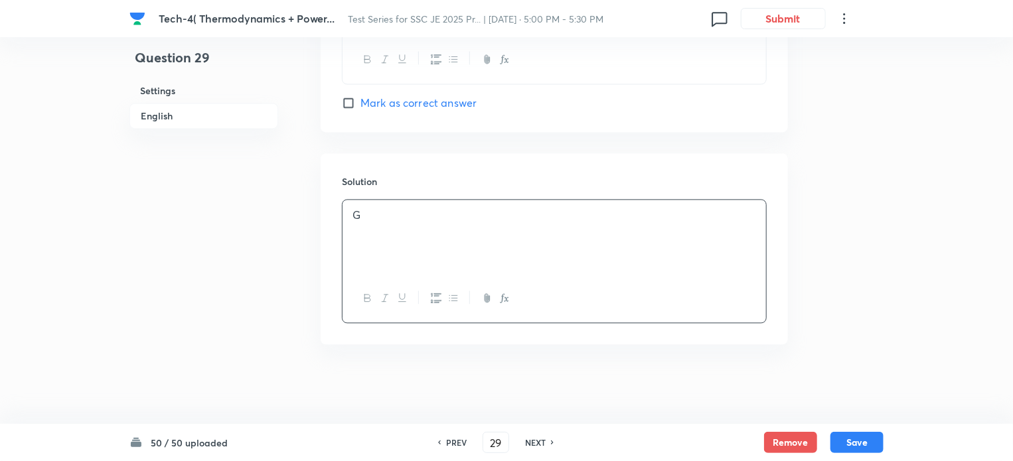
scroll to position [1351, 0]
click at [409, 214] on p "G" at bounding box center [553, 217] width 403 height 15
click at [472, 253] on div at bounding box center [553, 239] width 423 height 74
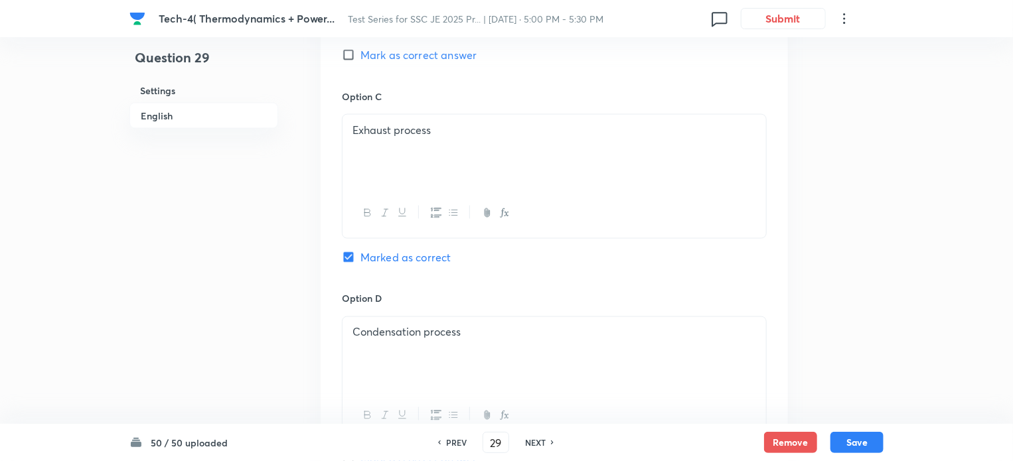
scroll to position [643, 0]
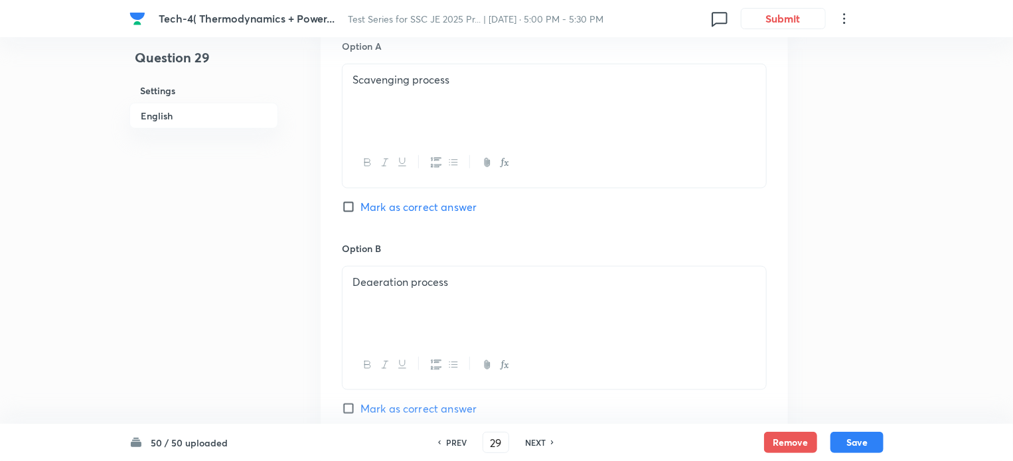
drag, startPoint x: 351, startPoint y: 405, endPoint x: 358, endPoint y: 395, distance: 11.4
click at [352, 404] on input "Mark as correct answer" at bounding box center [351, 408] width 19 height 13
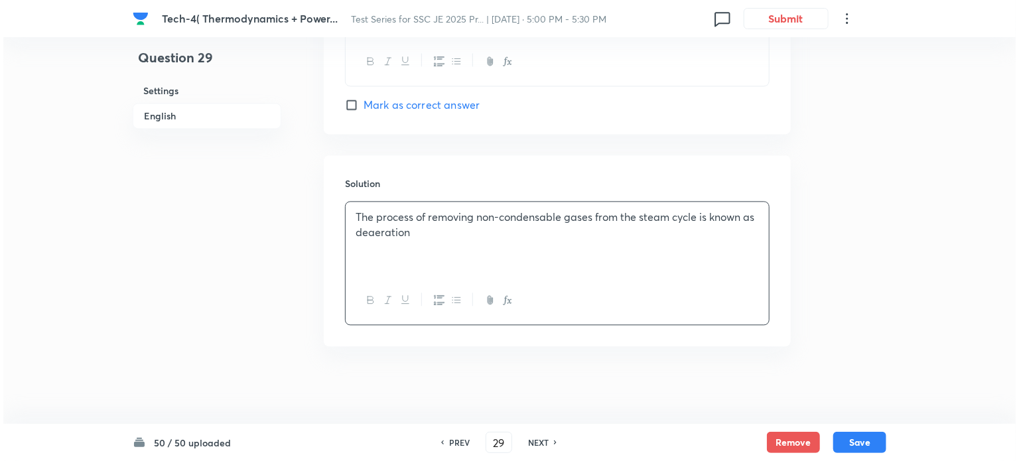
scroll to position [0, 0]
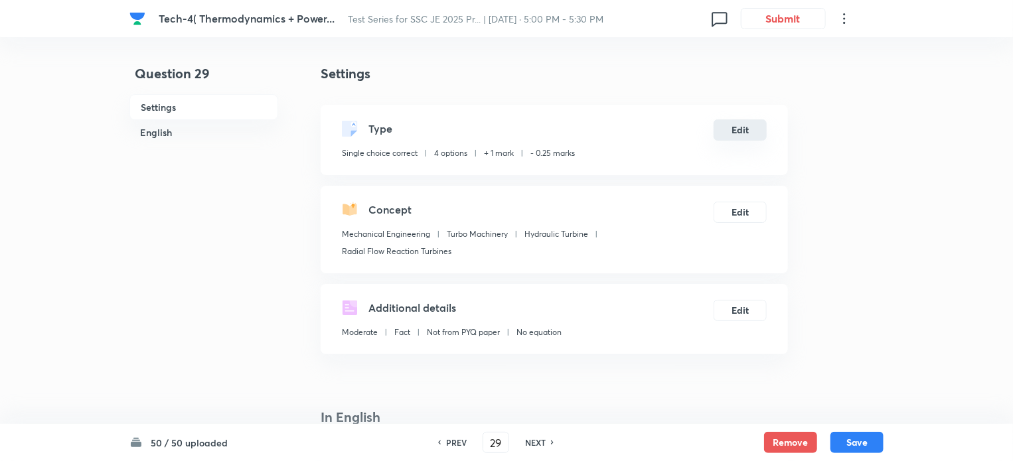
click at [741, 133] on button "Edit" at bounding box center [739, 129] width 53 height 21
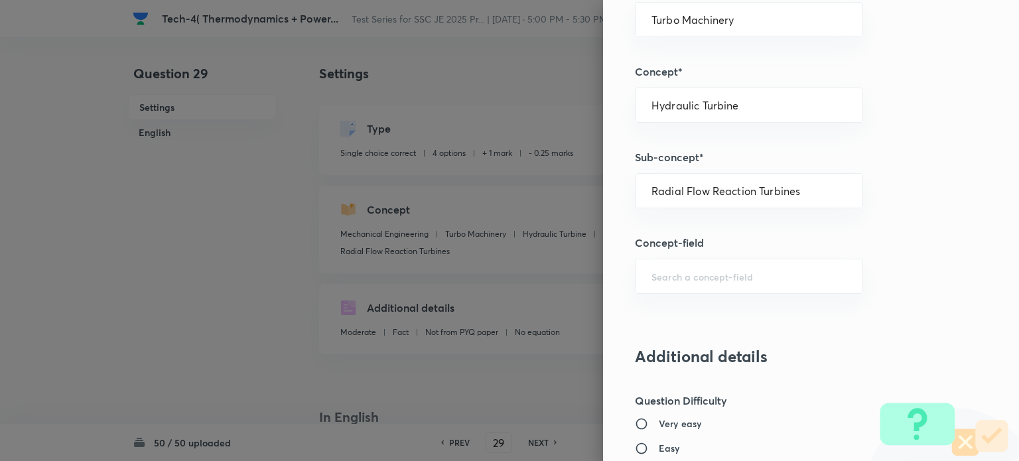
scroll to position [354, 0]
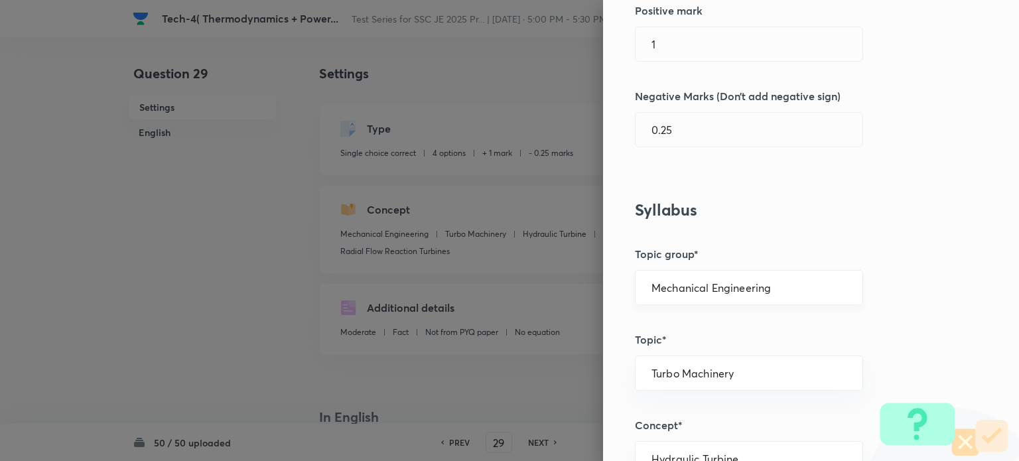
click at [733, 287] on input "Mechanical Engineering" at bounding box center [749, 287] width 195 height 13
click at [721, 323] on li "Mechanical Engineering" at bounding box center [739, 324] width 227 height 24
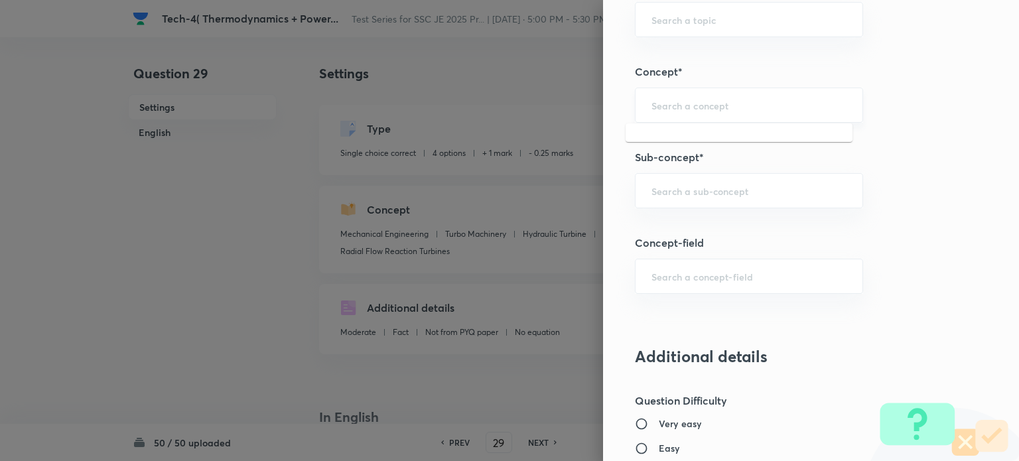
click at [706, 108] on input "text" at bounding box center [749, 105] width 195 height 13
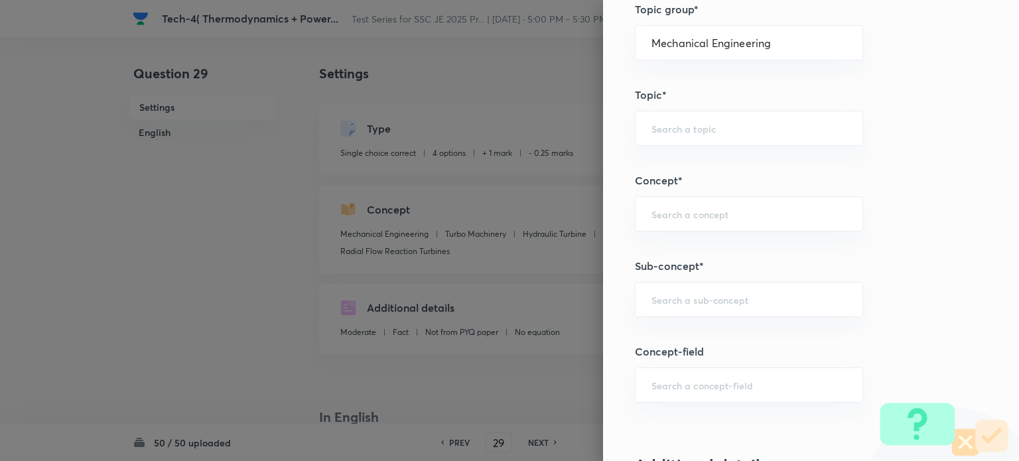
scroll to position [594, 0]
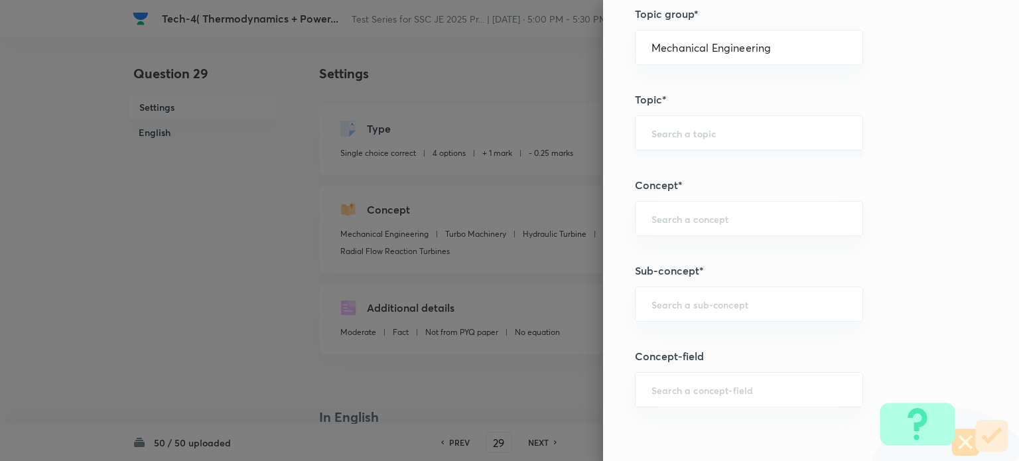
click at [689, 127] on input "text" at bounding box center [749, 133] width 195 height 13
click at [723, 179] on li "Power Plant Engineering" at bounding box center [739, 169] width 227 height 24
click at [709, 307] on input "text" at bounding box center [749, 304] width 195 height 13
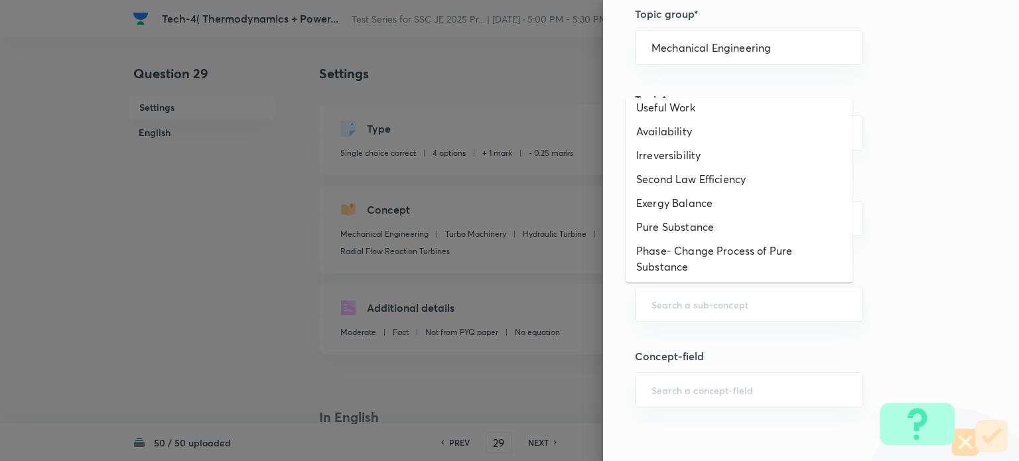
scroll to position [845, 0]
click at [768, 319] on div "​" at bounding box center [749, 304] width 228 height 35
click at [768, 333] on div "Question settings Question type* Single choice correct Number of options* 2 3 4…" at bounding box center [811, 230] width 416 height 461
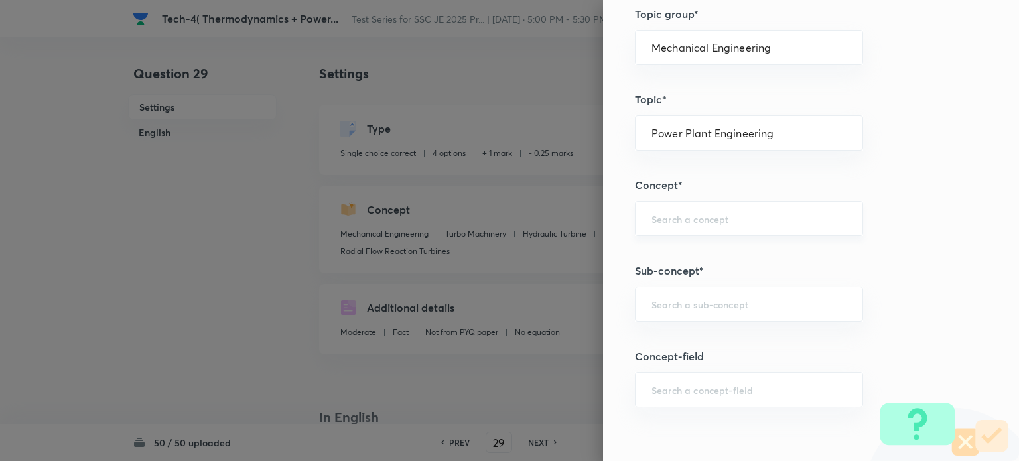
click at [682, 219] on input "text" at bounding box center [749, 218] width 195 height 13
click at [677, 213] on input "text" at bounding box center [749, 218] width 195 height 13
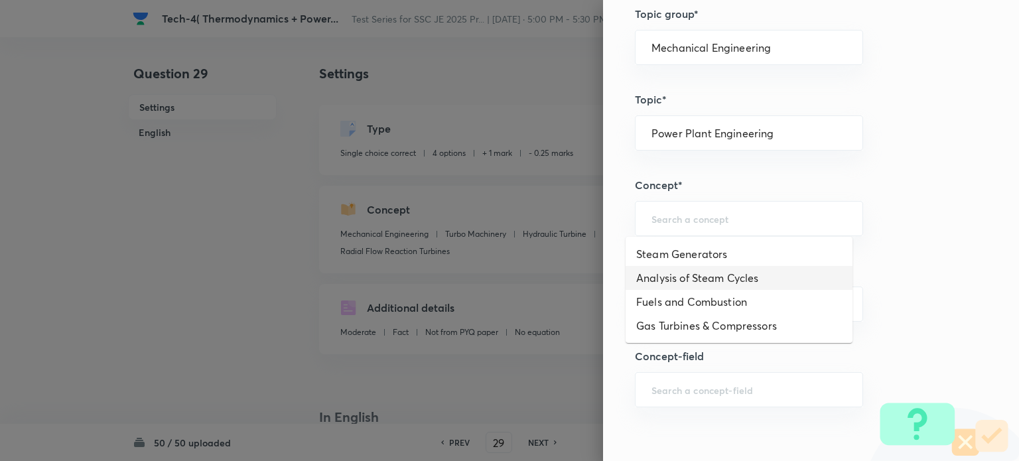
click at [677, 278] on li "Analysis of Steam Cycles" at bounding box center [739, 278] width 227 height 24
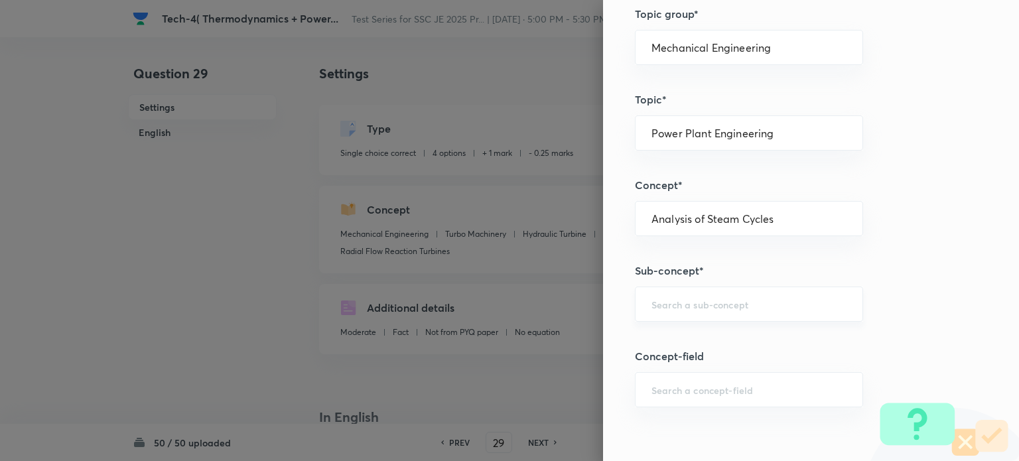
click at [679, 315] on div "​" at bounding box center [749, 304] width 228 height 35
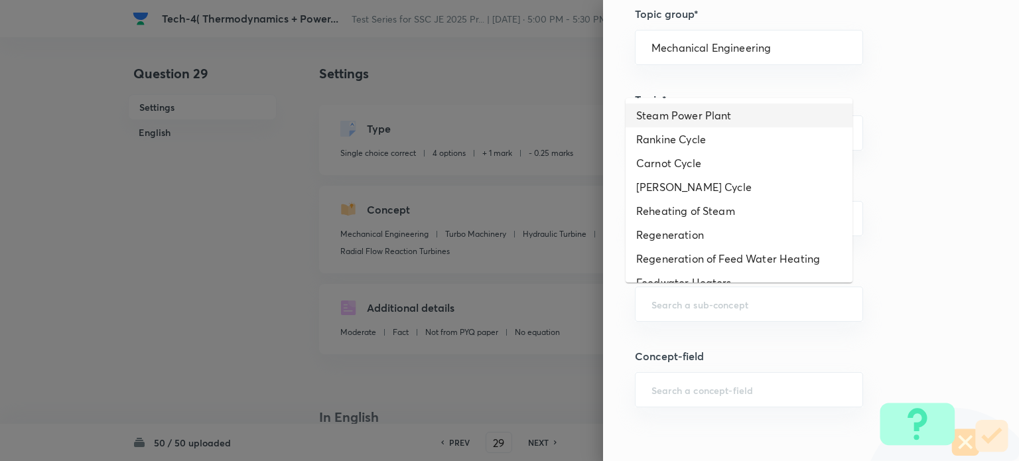
click at [651, 122] on li "Steam Power Plant" at bounding box center [739, 116] width 227 height 24
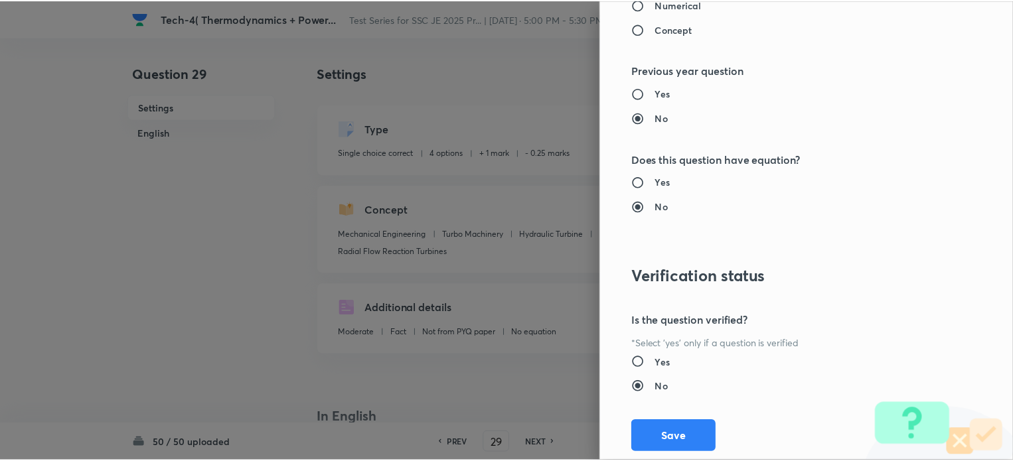
scroll to position [1345, 0]
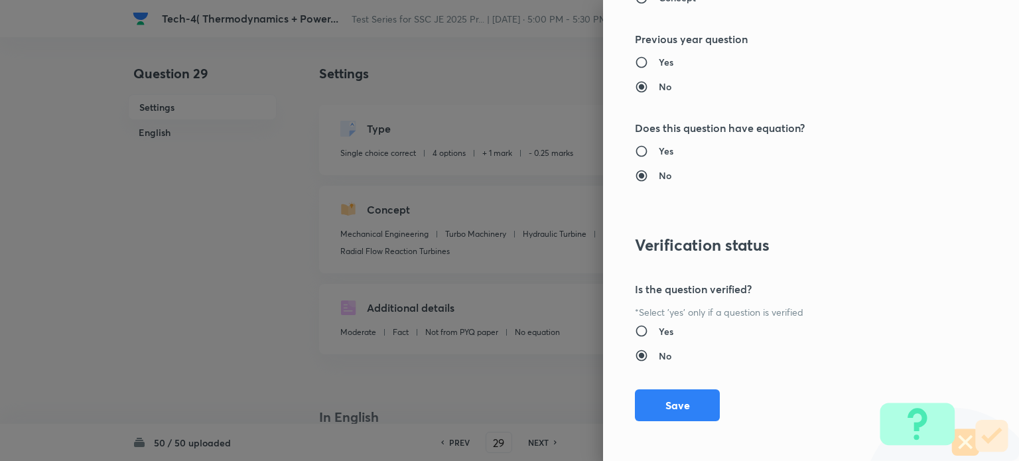
click at [674, 409] on button "Save" at bounding box center [677, 406] width 85 height 32
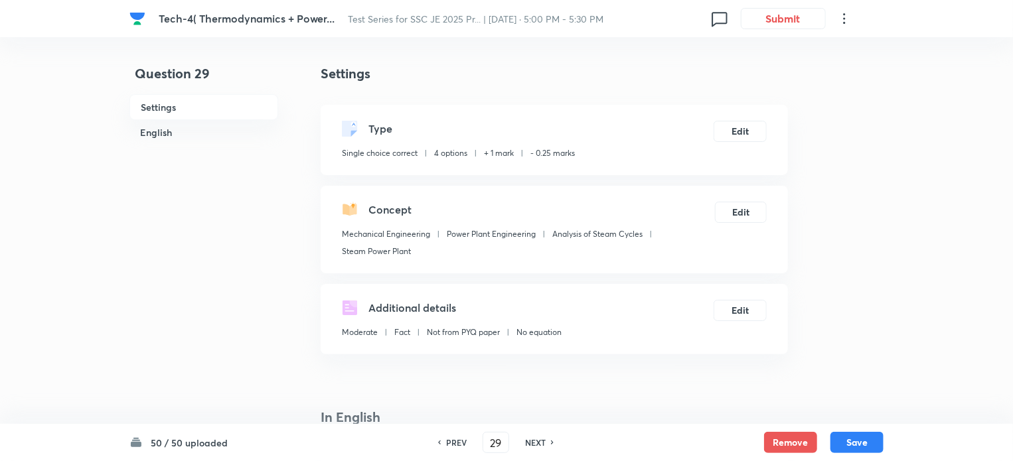
drag, startPoint x: 863, startPoint y: 443, endPoint x: 855, endPoint y: 429, distance: 15.5
click at [863, 443] on button "Save" at bounding box center [856, 442] width 53 height 21
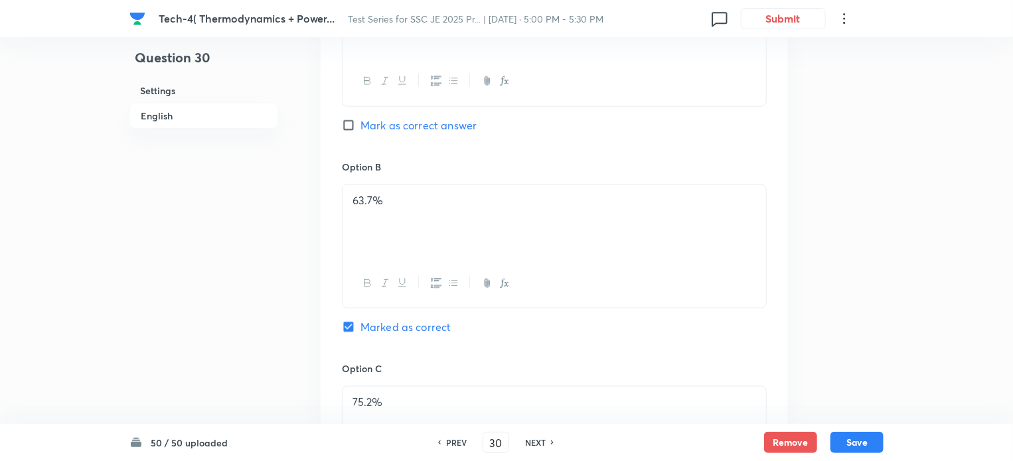
scroll to position [354, 0]
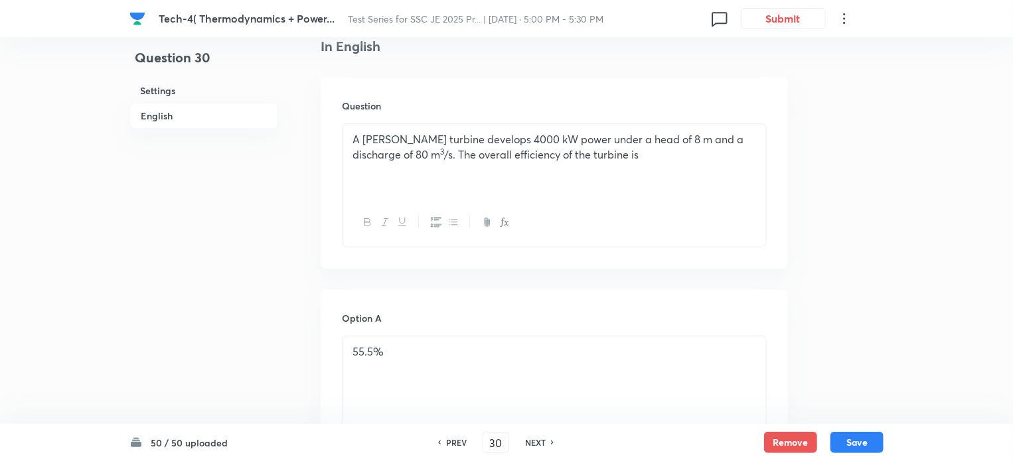
click at [451, 443] on h6 "PREV" at bounding box center [456, 443] width 21 height 12
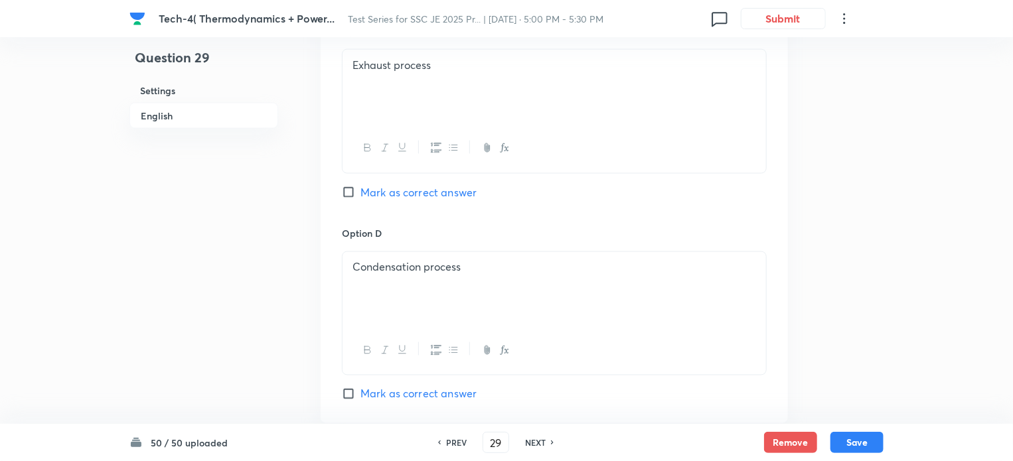
scroll to position [1351, 0]
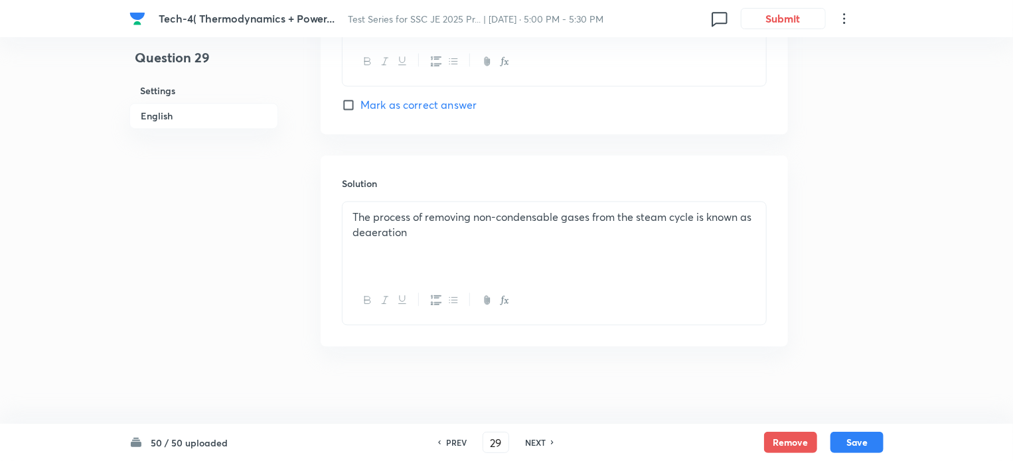
drag, startPoint x: 545, startPoint y: 443, endPoint x: 549, endPoint y: 428, distance: 15.0
click at [546, 443] on div "NEXT" at bounding box center [537, 443] width 35 height 12
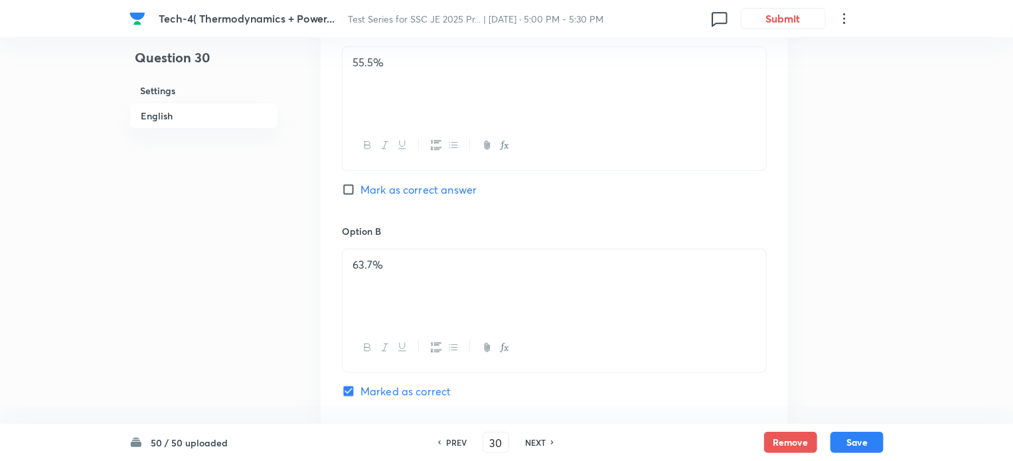
scroll to position [289, 0]
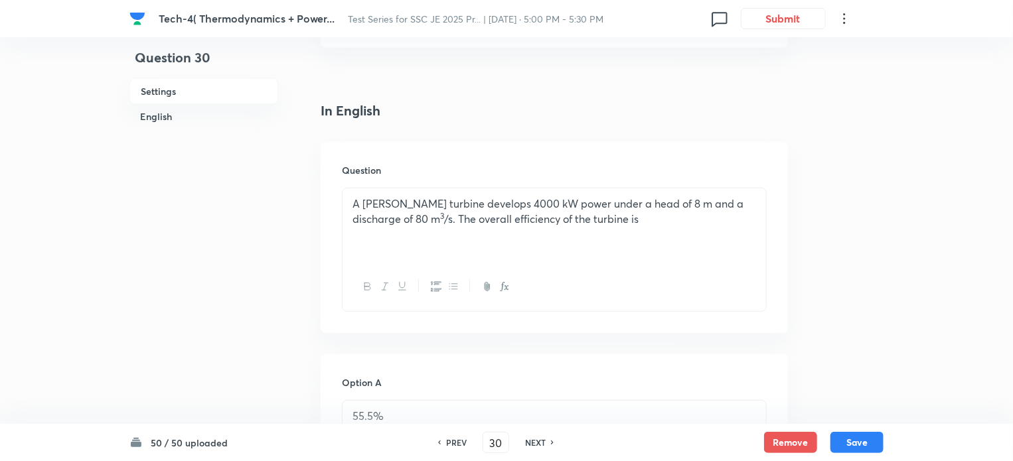
click at [530, 289] on div at bounding box center [553, 287] width 423 height 48
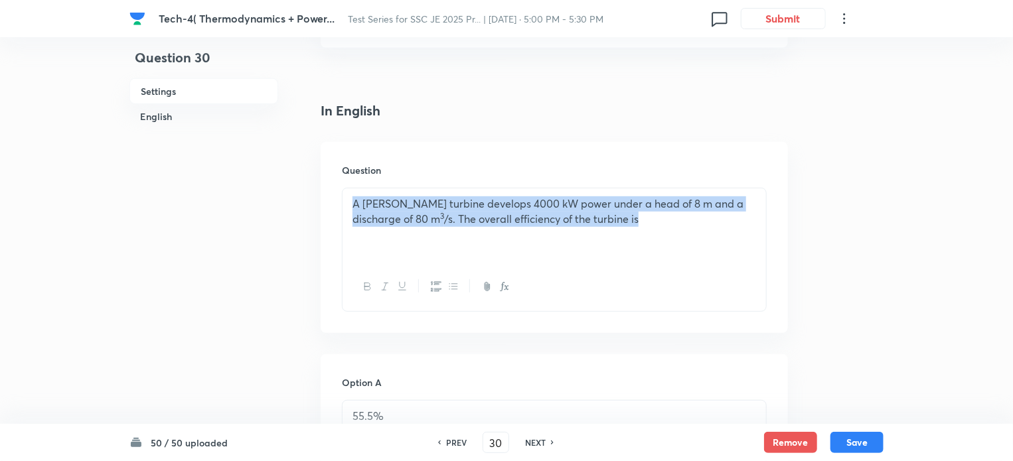
drag, startPoint x: 366, startPoint y: 205, endPoint x: 653, endPoint y: 238, distance: 288.6
click at [653, 238] on div "A Kaplan turbine develops 4000 kW power under a head of 8 m and a discharge of …" at bounding box center [553, 225] width 423 height 74
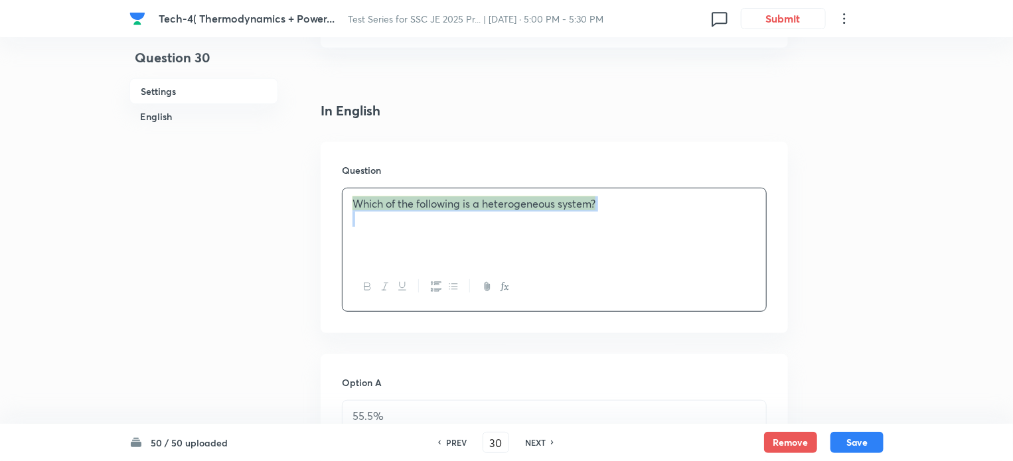
drag, startPoint x: 649, startPoint y: 233, endPoint x: 356, endPoint y: 210, distance: 294.2
click at [356, 210] on div "Which of the following is a heterogeneous system?" at bounding box center [553, 225] width 423 height 74
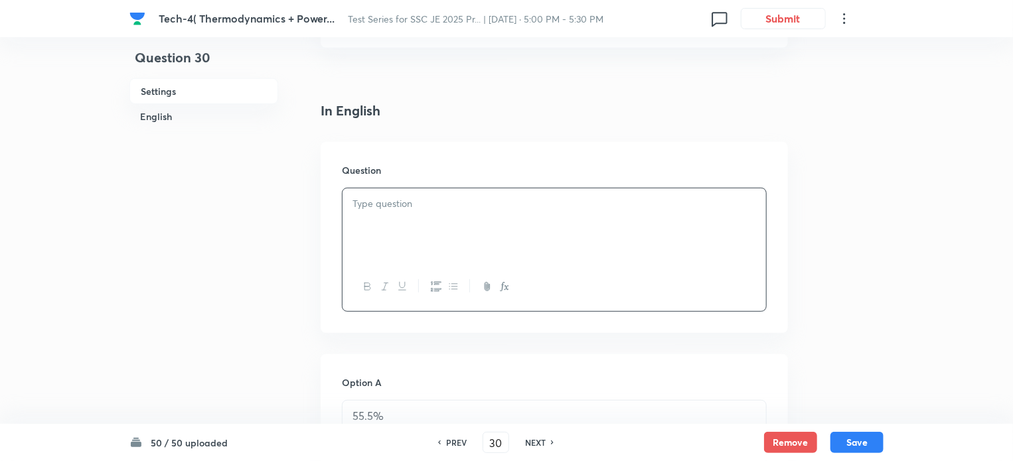
click at [484, 217] on div at bounding box center [553, 225] width 423 height 74
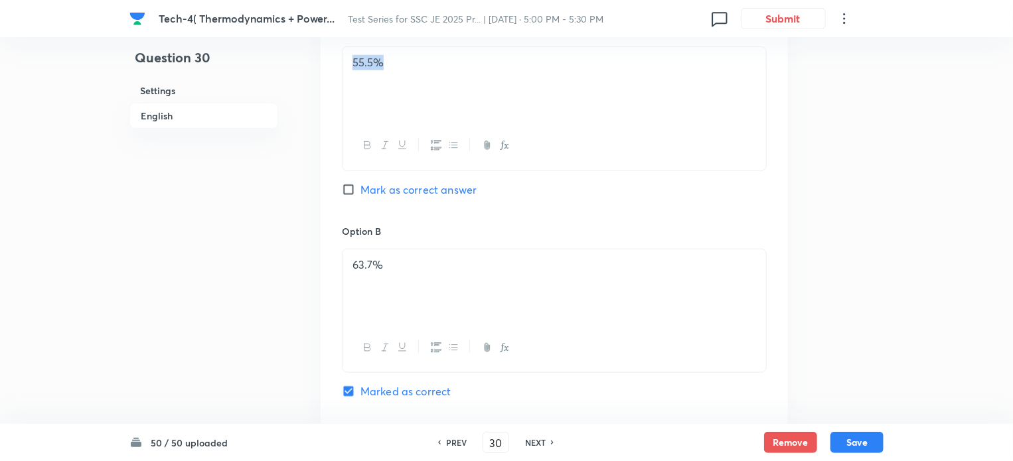
drag, startPoint x: 399, startPoint y: 70, endPoint x: 348, endPoint y: 70, distance: 51.8
click at [348, 70] on div "55.5%" at bounding box center [553, 84] width 423 height 74
drag, startPoint x: 408, startPoint y: 265, endPoint x: 356, endPoint y: 273, distance: 53.0
click at [356, 273] on div "63.7%" at bounding box center [553, 287] width 423 height 74
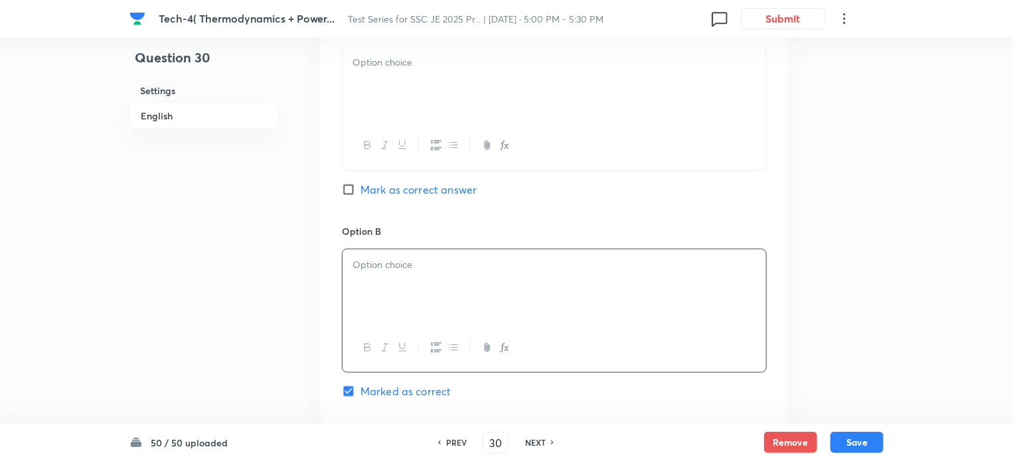
scroll to position [997, 0]
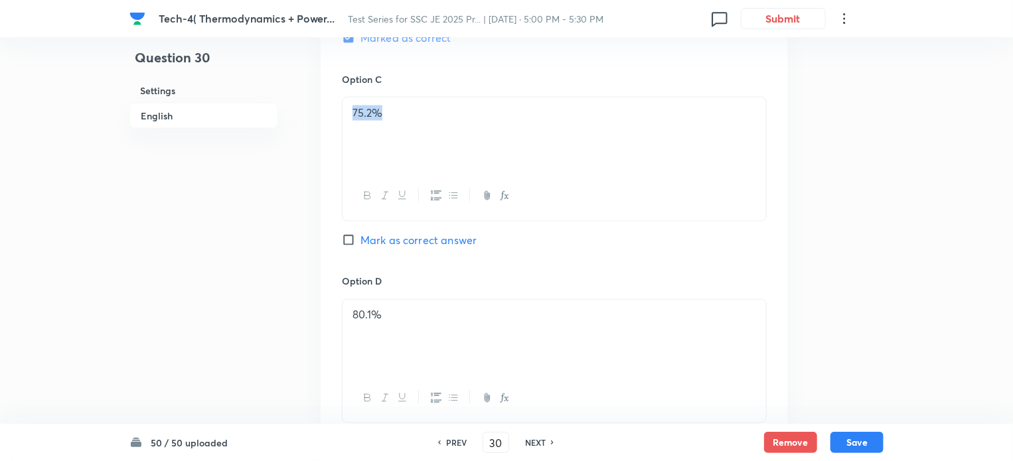
drag, startPoint x: 405, startPoint y: 107, endPoint x: 332, endPoint y: 127, distance: 75.8
click at [332, 127] on div "Option A Mark as correct answer Option B Marked as correct Option C 75.2% Mark …" at bounding box center [554, 59] width 467 height 824
drag, startPoint x: 393, startPoint y: 302, endPoint x: 344, endPoint y: 329, distance: 56.7
click at [344, 330] on div "80.1%" at bounding box center [553, 337] width 423 height 74
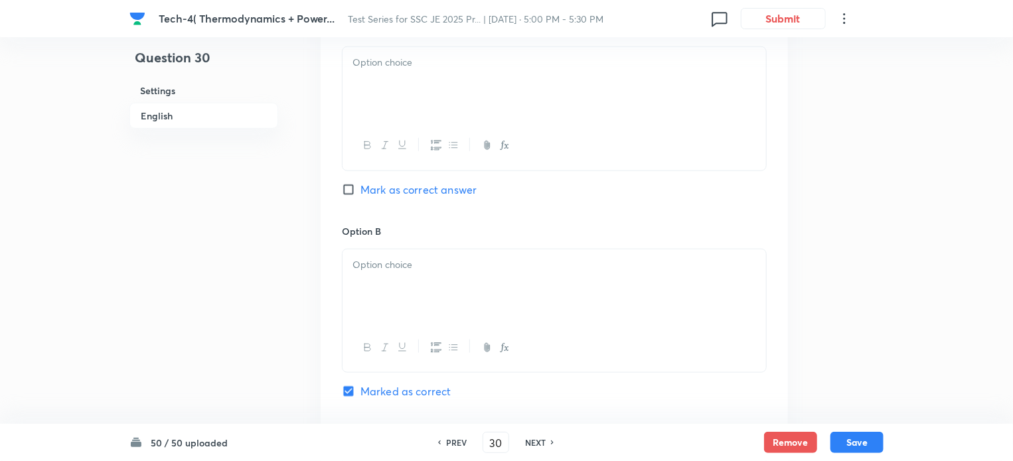
scroll to position [289, 0]
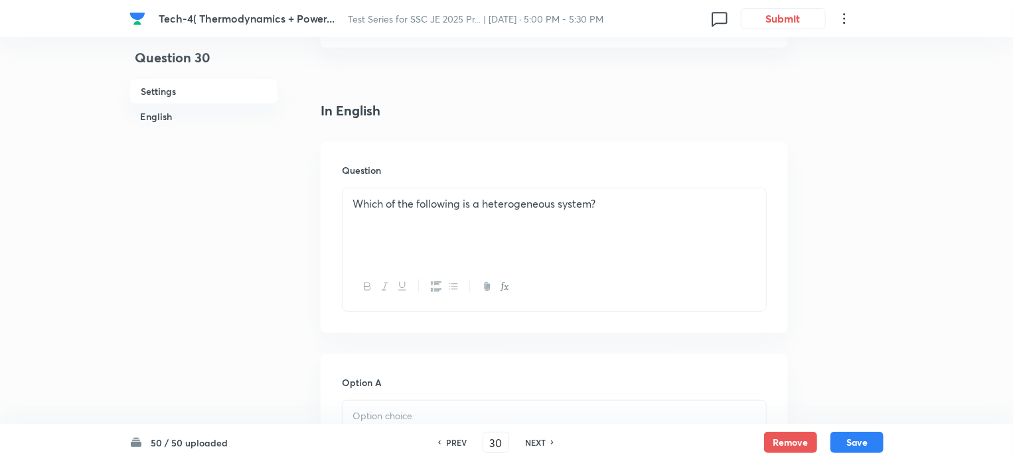
click at [399, 405] on div at bounding box center [553, 438] width 423 height 74
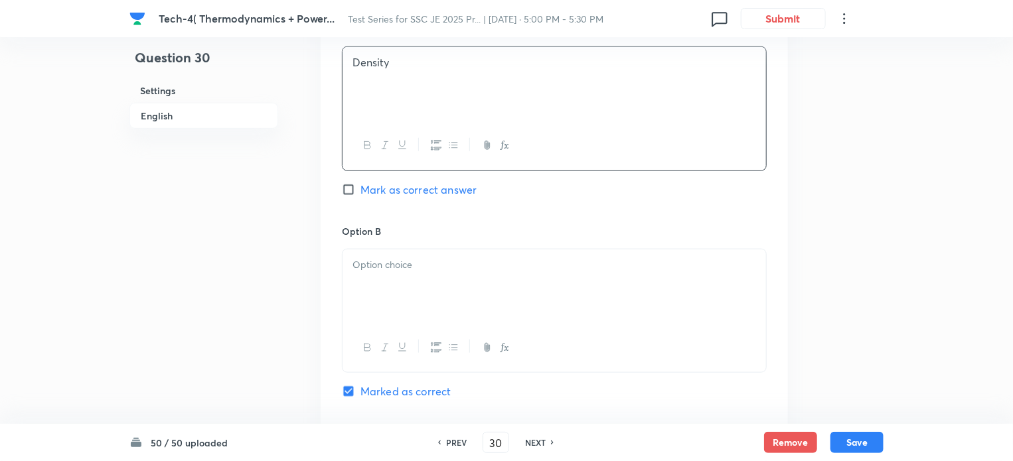
drag, startPoint x: 399, startPoint y: 278, endPoint x: 433, endPoint y: 305, distance: 43.5
click at [399, 278] on div at bounding box center [553, 287] width 423 height 74
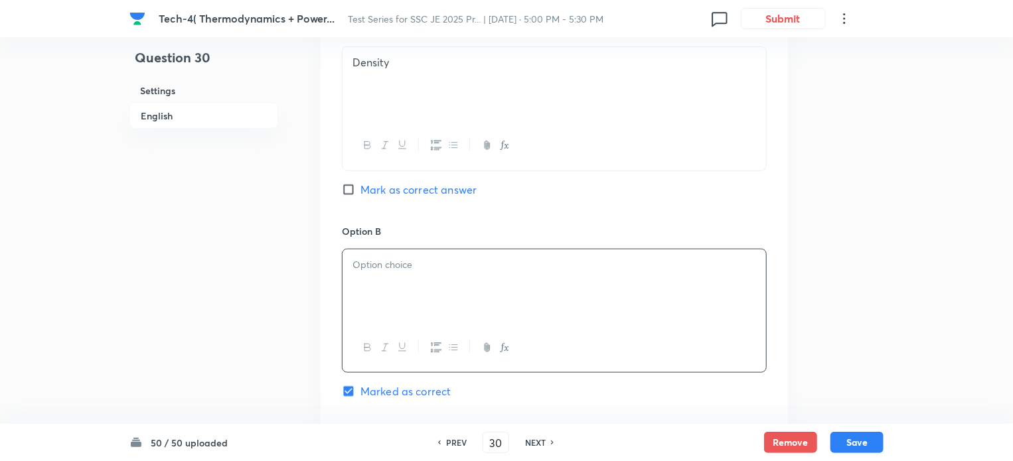
click at [374, 259] on p at bounding box center [553, 264] width 403 height 15
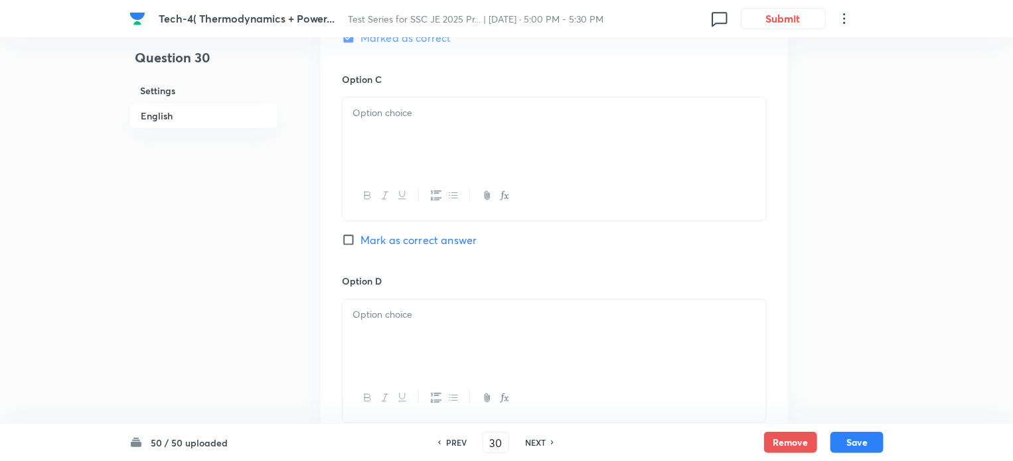
drag, startPoint x: 379, startPoint y: 119, endPoint x: 497, endPoint y: 305, distance: 219.6
click at [379, 121] on div at bounding box center [553, 135] width 423 height 74
click at [366, 126] on div at bounding box center [553, 135] width 423 height 74
click at [392, 326] on div at bounding box center [553, 337] width 423 height 74
click at [372, 334] on div at bounding box center [553, 337] width 423 height 74
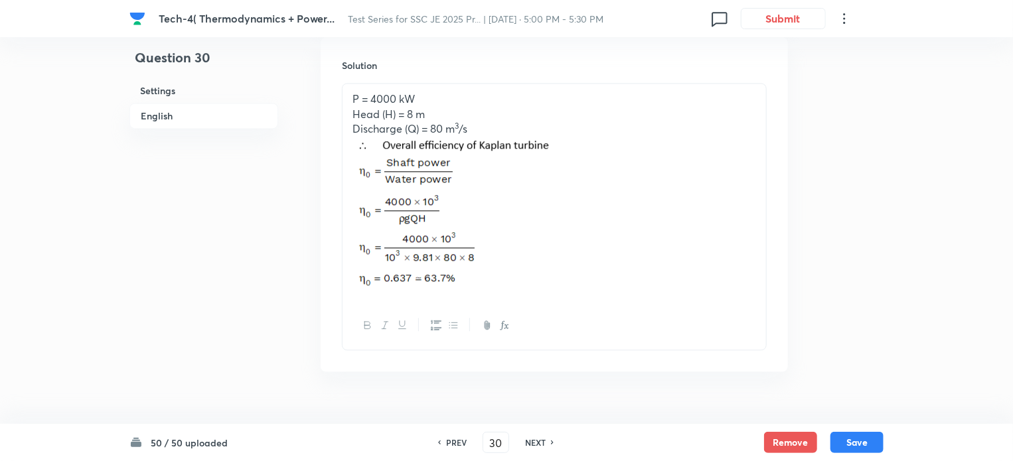
scroll to position [1476, 0]
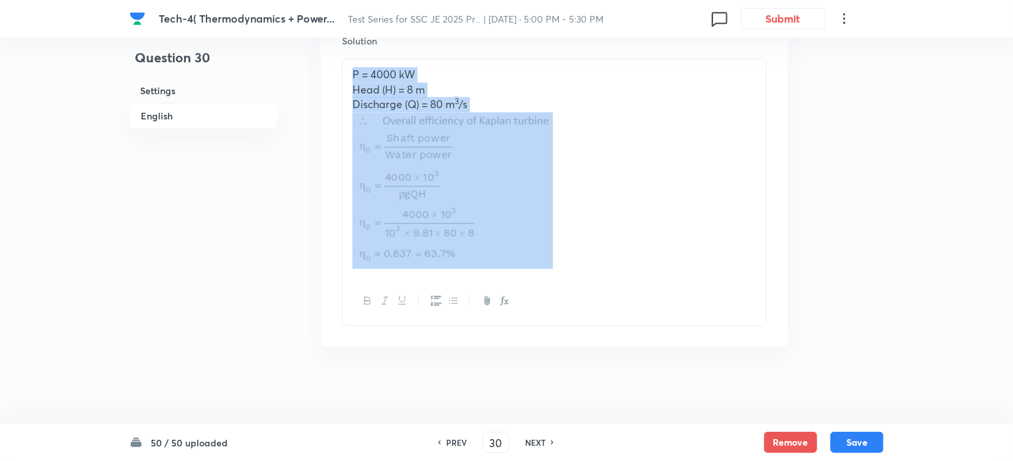
drag, startPoint x: 354, startPoint y: 75, endPoint x: 497, endPoint y: 232, distance: 212.8
click at [497, 232] on div "P = 4000 kW Head (H) = 8 m Discharge (Q) = 80 m 3 /s" at bounding box center [553, 168] width 423 height 218
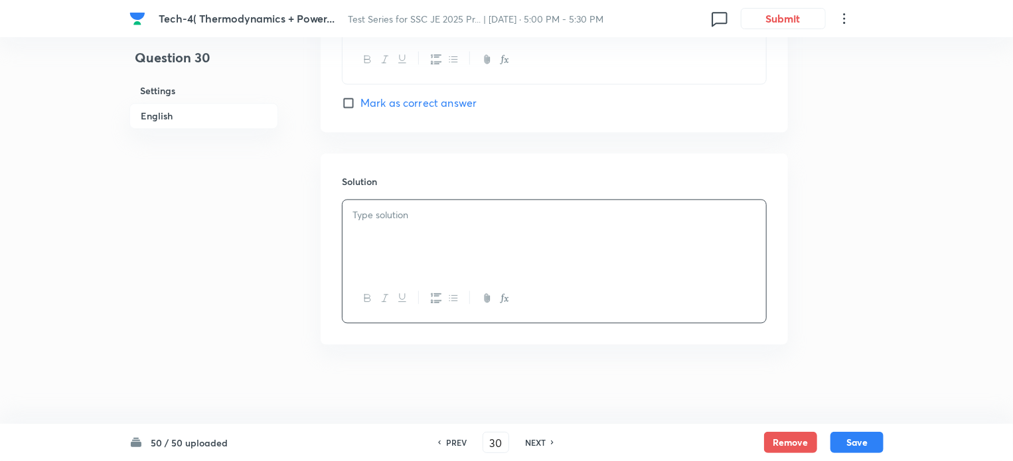
scroll to position [1333, 0]
click at [429, 257] on div at bounding box center [553, 239] width 423 height 74
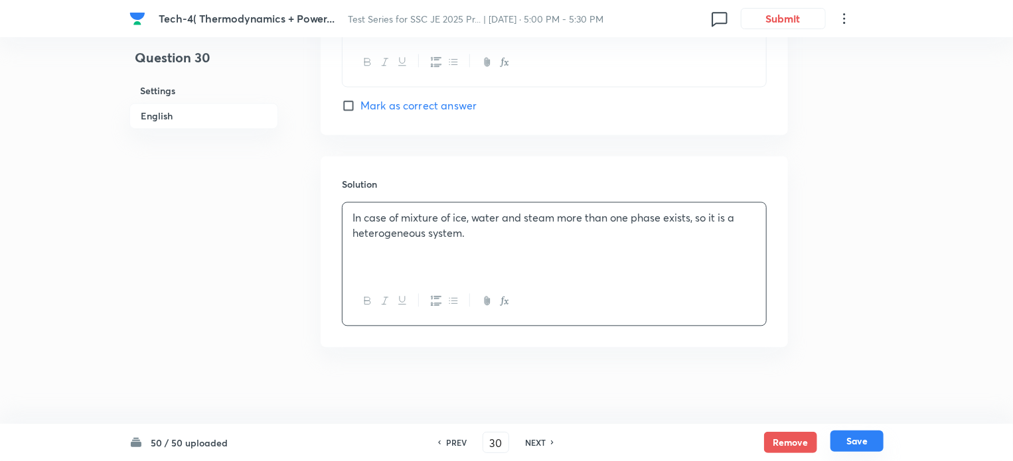
click at [860, 437] on button "Save" at bounding box center [856, 441] width 53 height 21
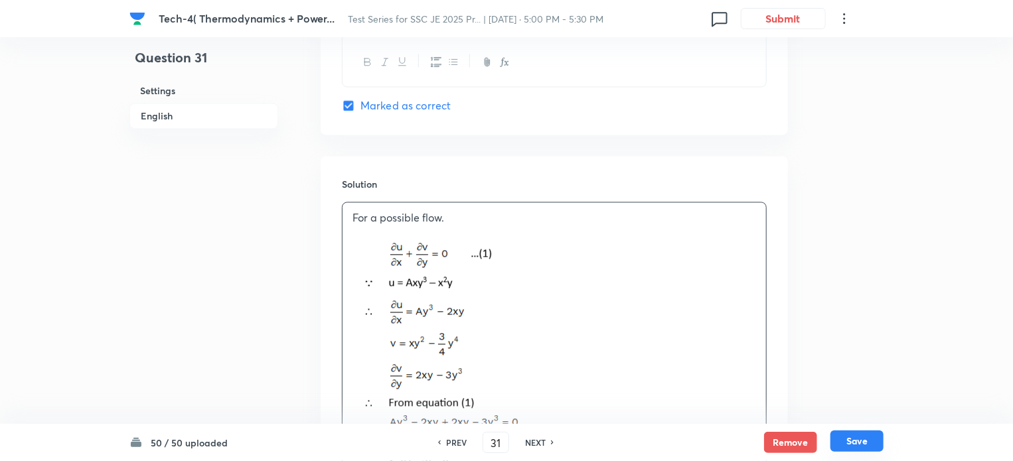
scroll to position [1342, 0]
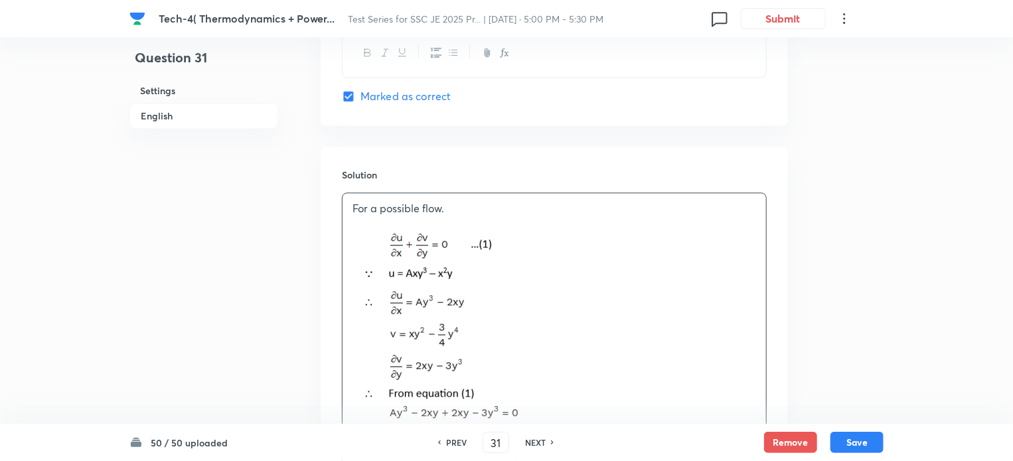
click at [543, 442] on h6 "NEXT" at bounding box center [535, 443] width 21 height 12
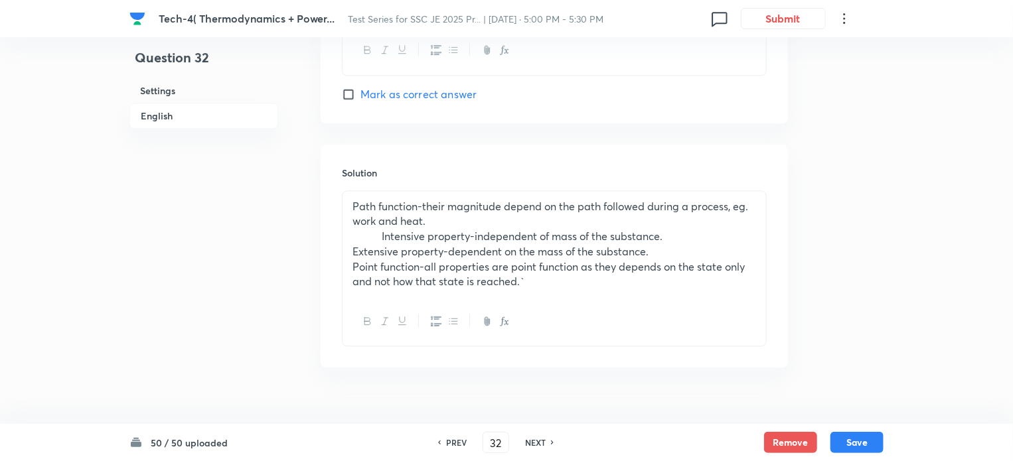
scroll to position [1482, 0]
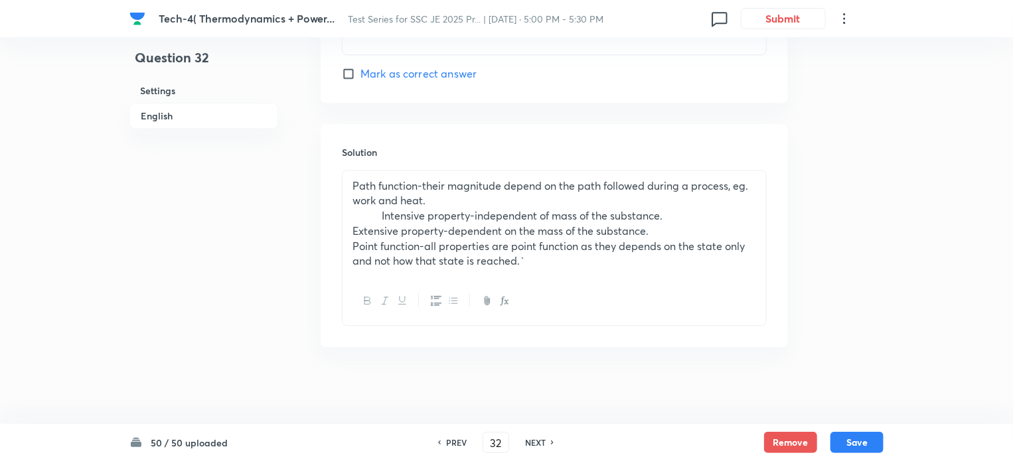
click at [437, 439] on div "PREV" at bounding box center [454, 443] width 35 height 12
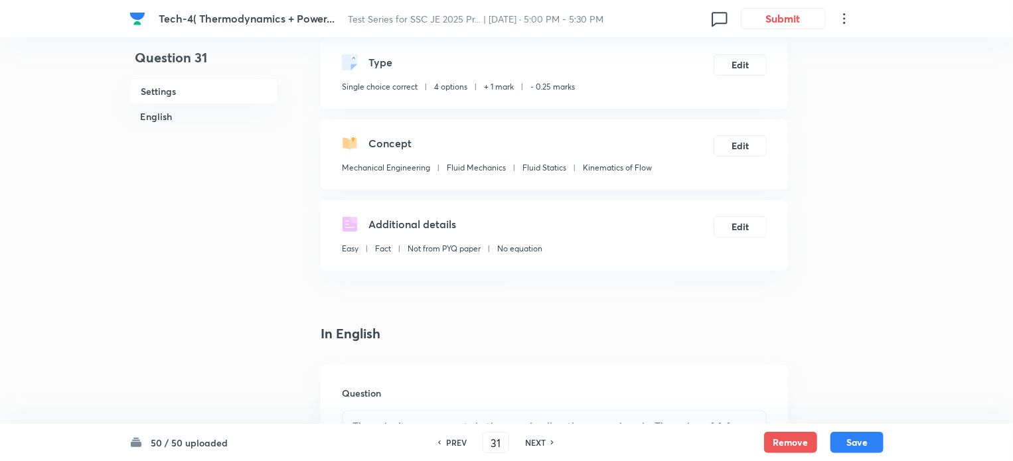
scroll to position [420, 0]
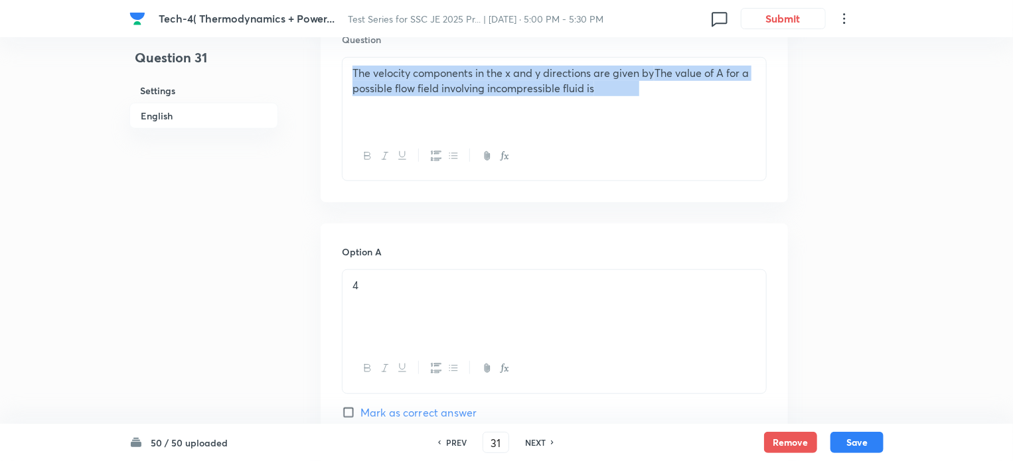
drag, startPoint x: 352, startPoint y: 71, endPoint x: 598, endPoint y: 151, distance: 258.9
click at [598, 151] on div "The velocity components in the x and y directions are given by The value of A f…" at bounding box center [554, 119] width 425 height 124
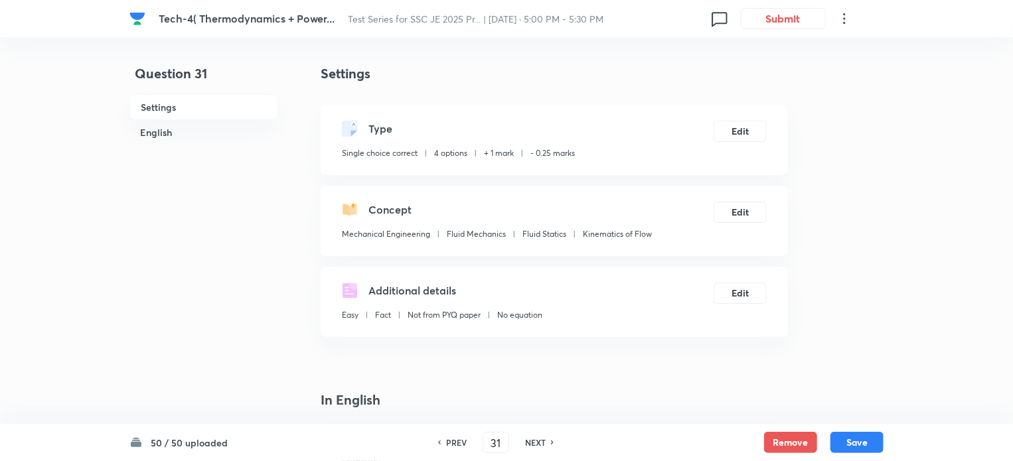
scroll to position [354, 0]
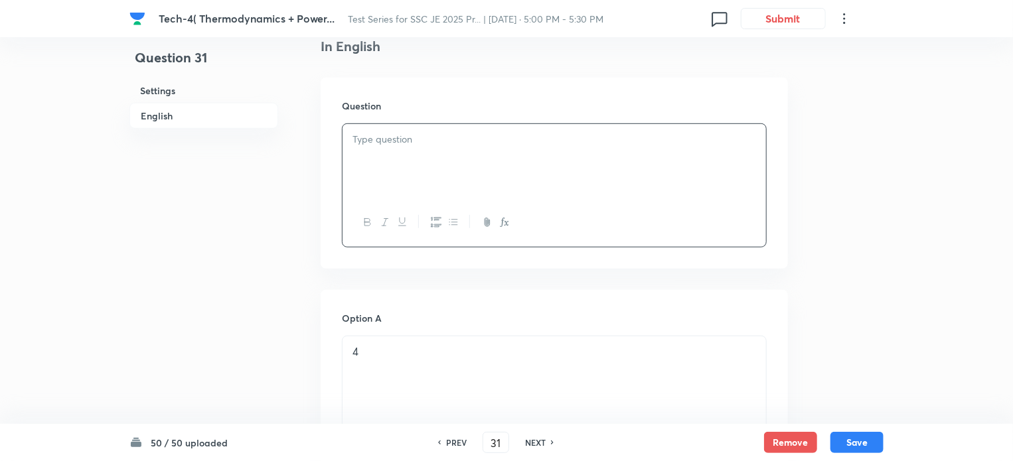
click at [419, 160] on div at bounding box center [553, 161] width 423 height 74
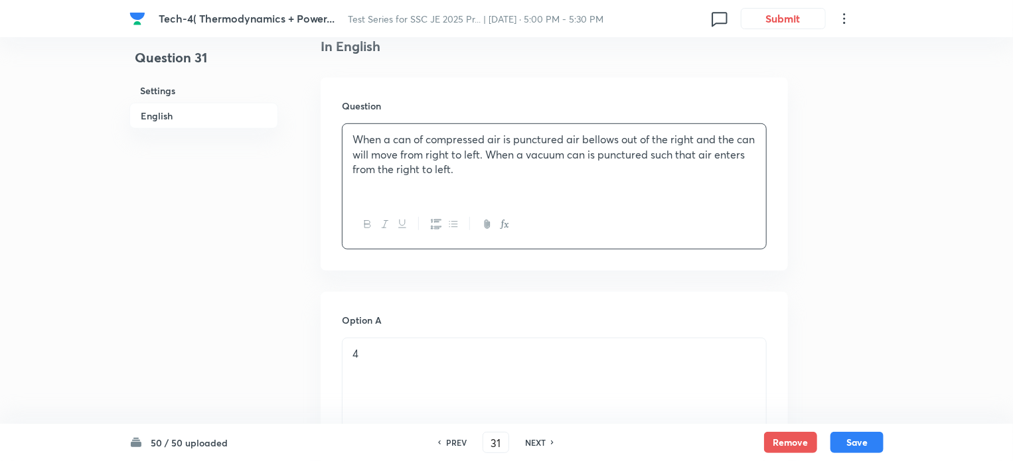
click at [394, 347] on p "4" at bounding box center [553, 353] width 403 height 15
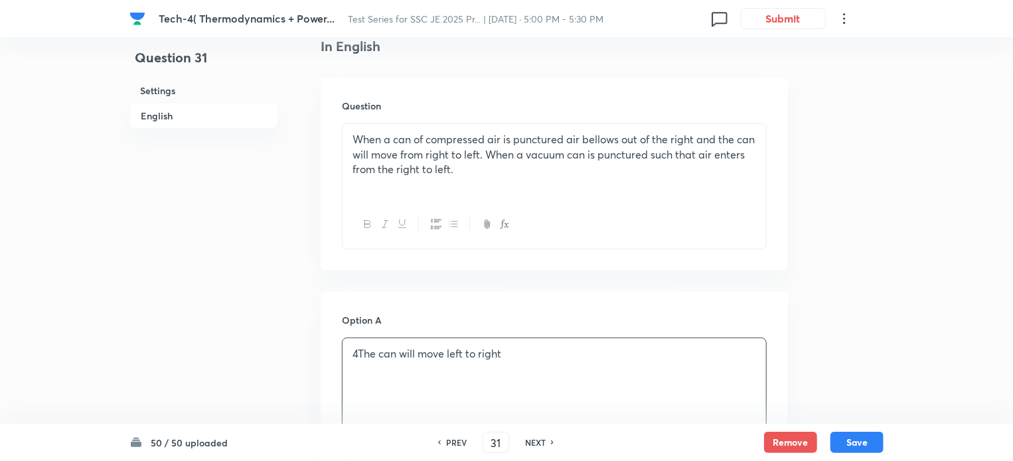
click at [358, 357] on p "4The can will move left to right" at bounding box center [553, 353] width 403 height 15
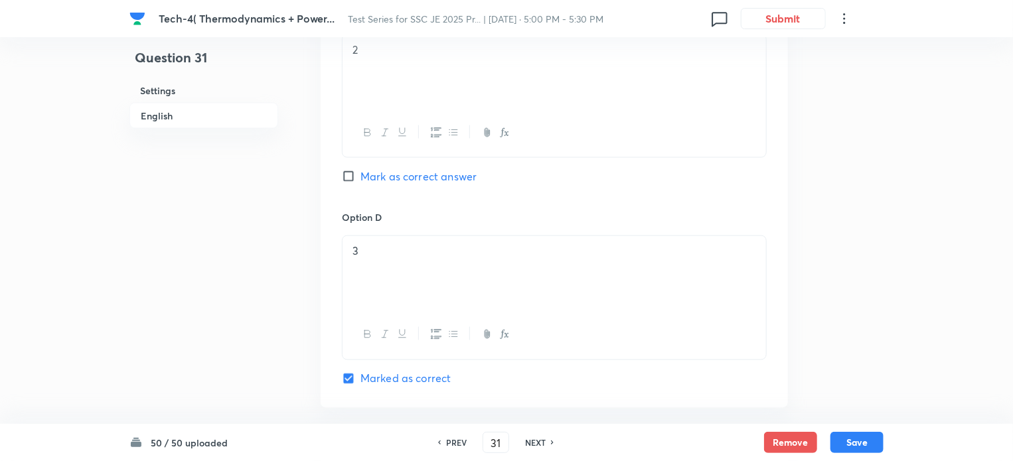
scroll to position [707, 0]
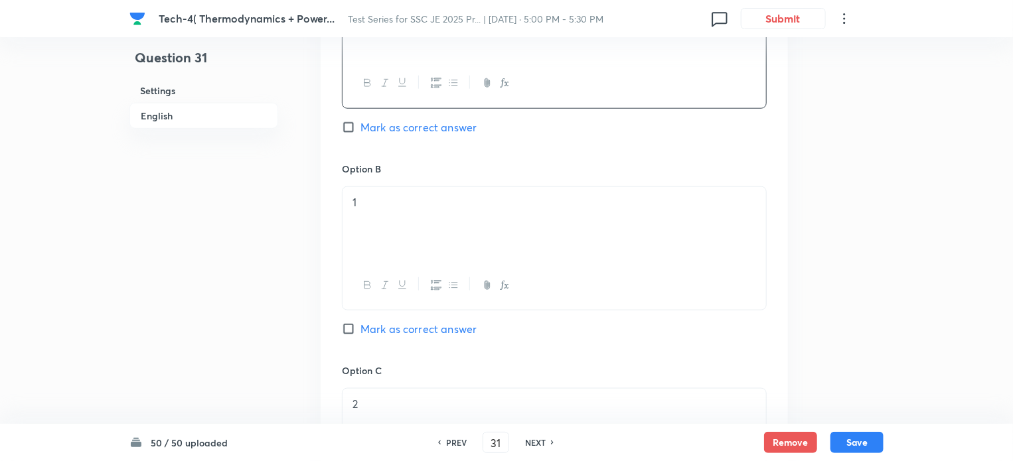
click at [388, 187] on div "1" at bounding box center [553, 224] width 423 height 74
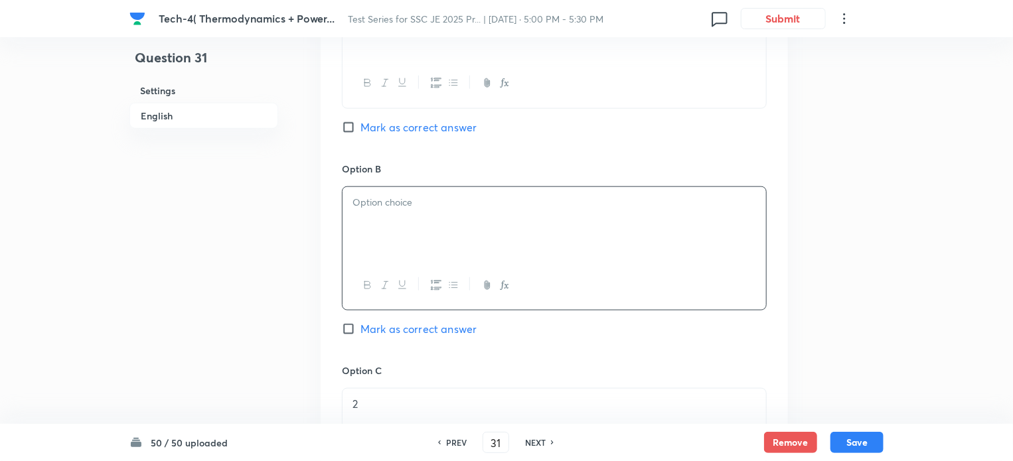
click at [372, 413] on div "2" at bounding box center [553, 426] width 423 height 74
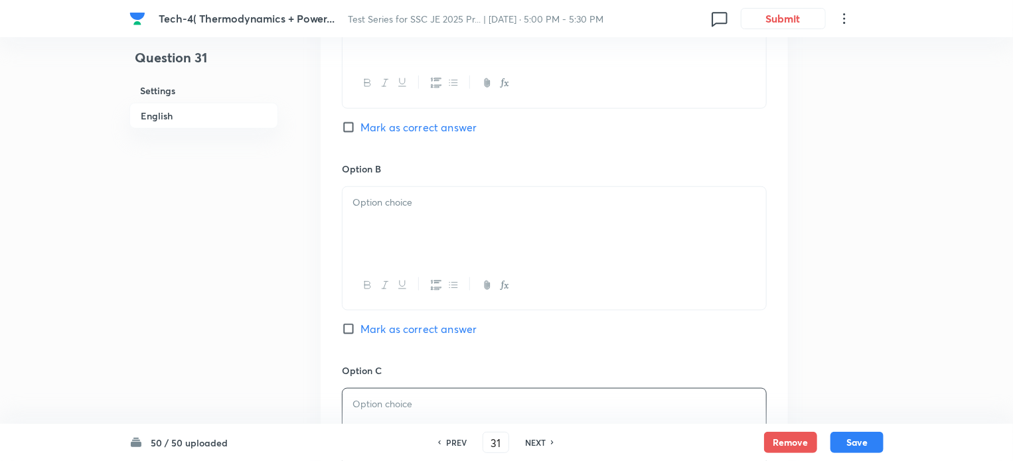
scroll to position [1062, 0]
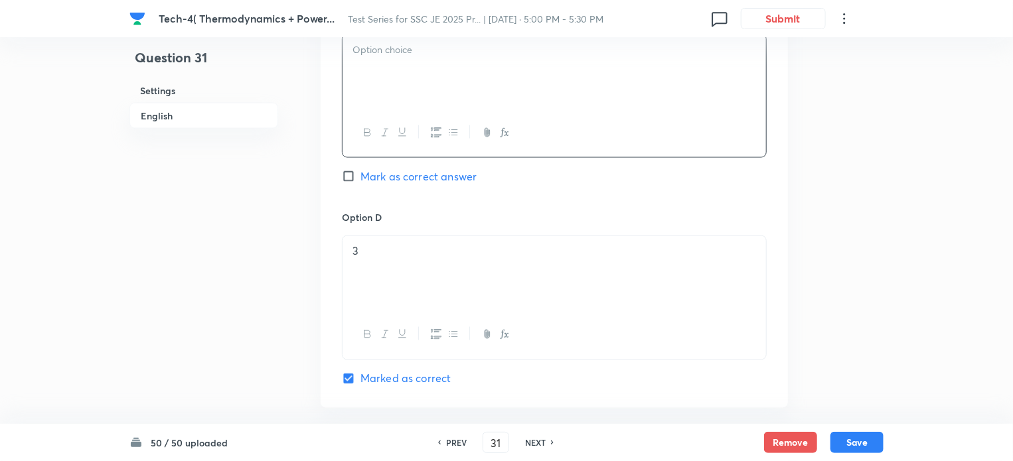
click at [360, 251] on p "3" at bounding box center [553, 251] width 403 height 15
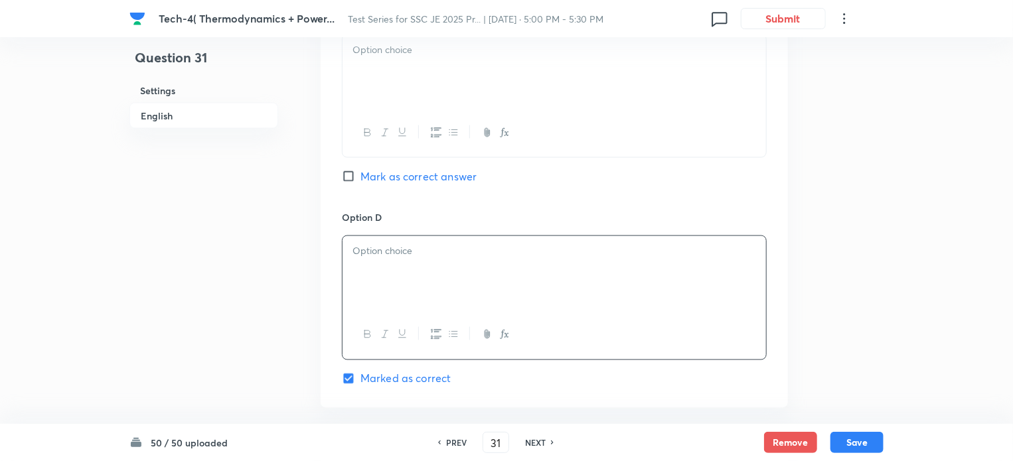
scroll to position [707, 0]
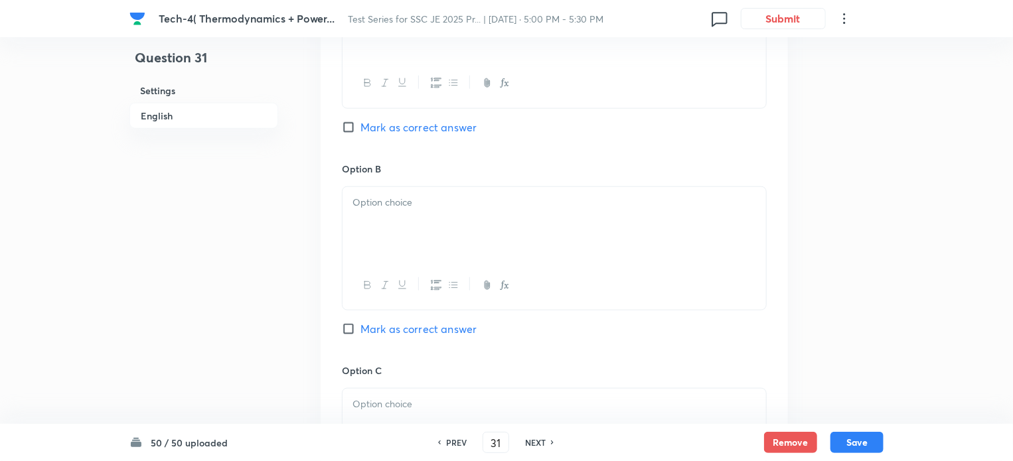
click at [386, 214] on div at bounding box center [553, 224] width 423 height 74
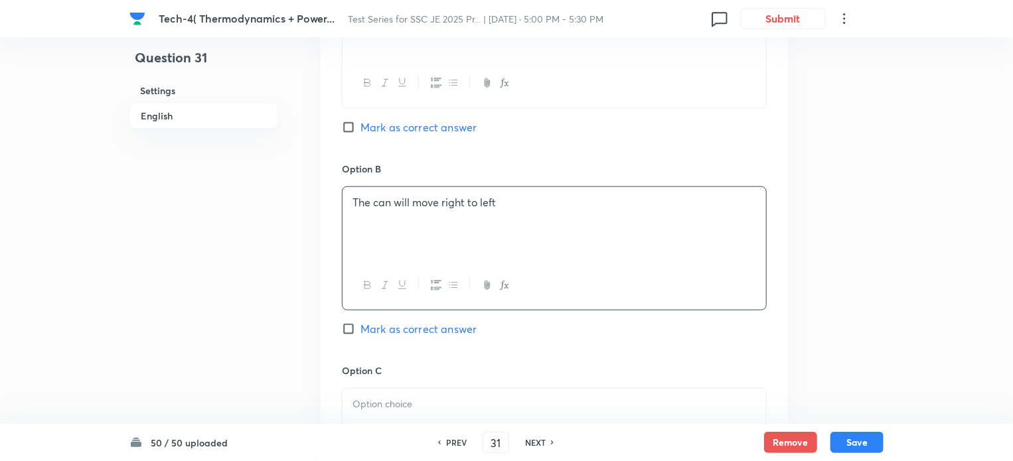
scroll to position [1062, 0]
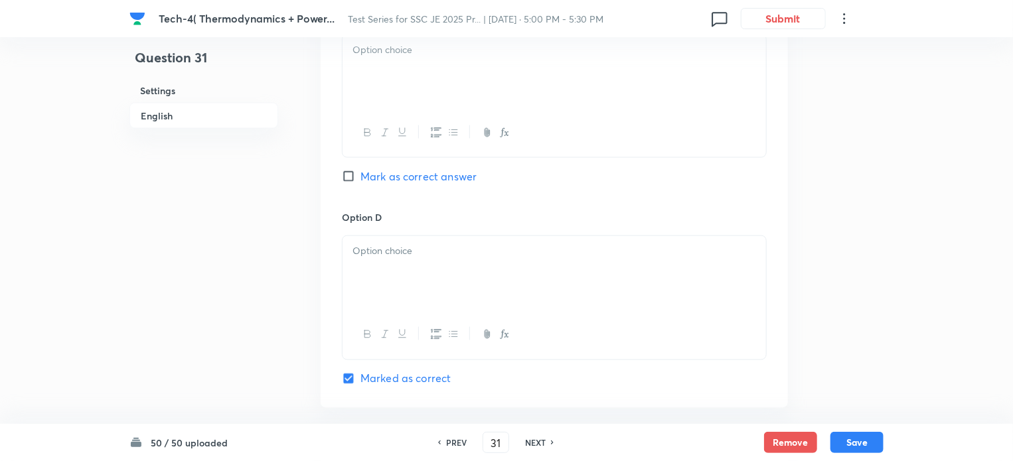
click at [372, 66] on div at bounding box center [553, 72] width 423 height 74
click at [382, 79] on div at bounding box center [553, 72] width 423 height 74
click at [405, 261] on div at bounding box center [553, 273] width 423 height 74
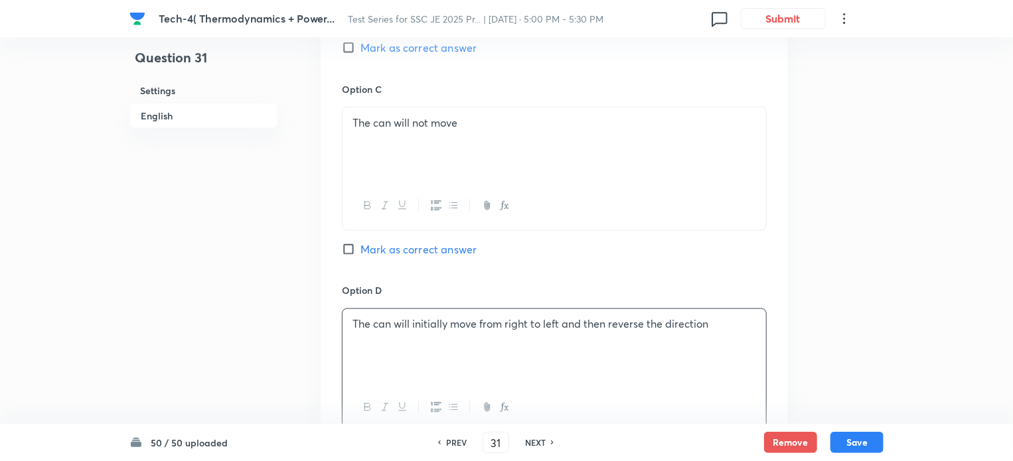
scroll to position [635, 0]
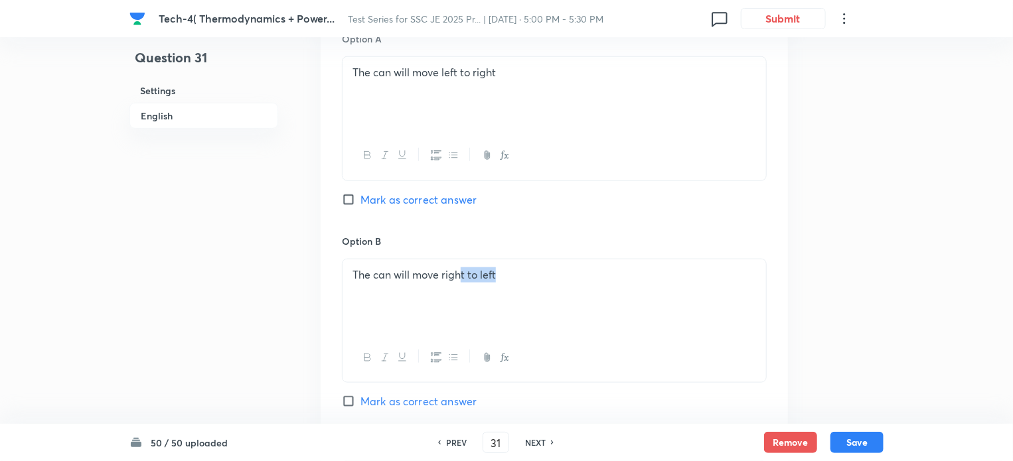
drag, startPoint x: 511, startPoint y: 275, endPoint x: 459, endPoint y: 278, distance: 51.9
click at [459, 278] on p "The can will move right to left" at bounding box center [553, 274] width 403 height 15
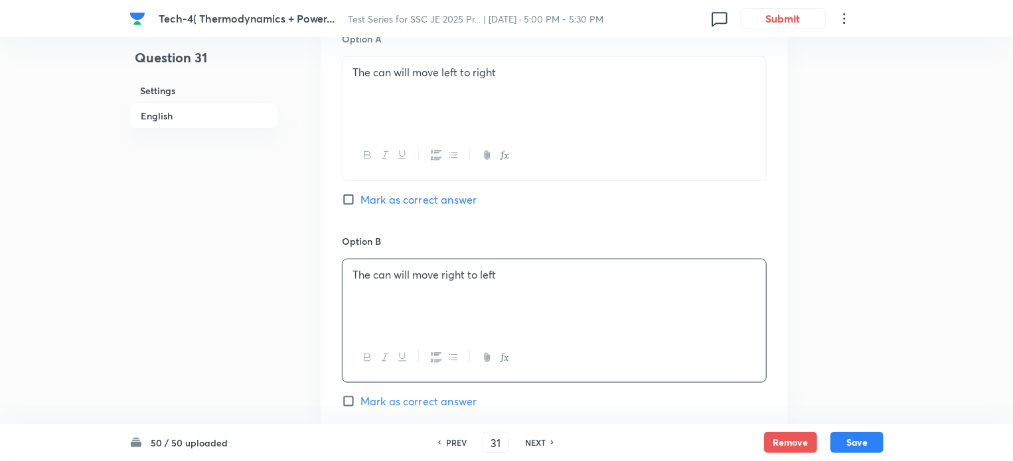
click at [457, 324] on div "The can will move right to left" at bounding box center [553, 296] width 423 height 74
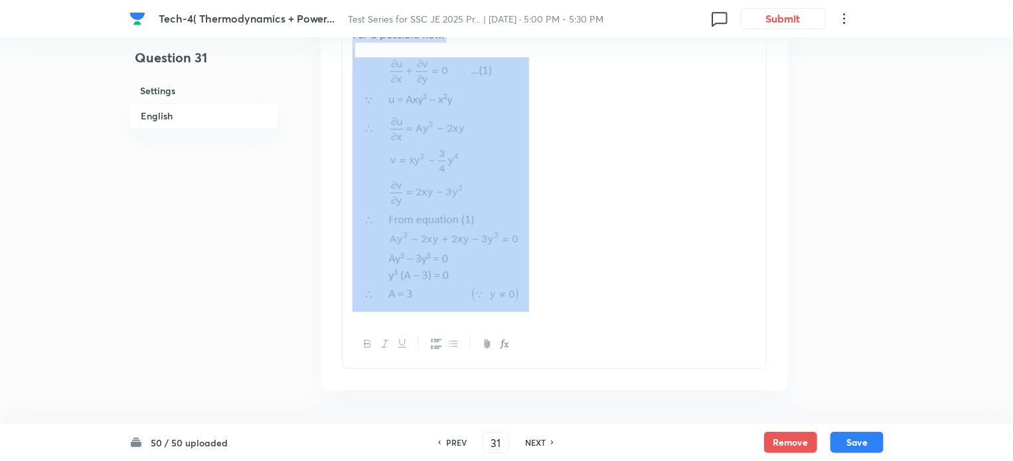
scroll to position [1561, 0]
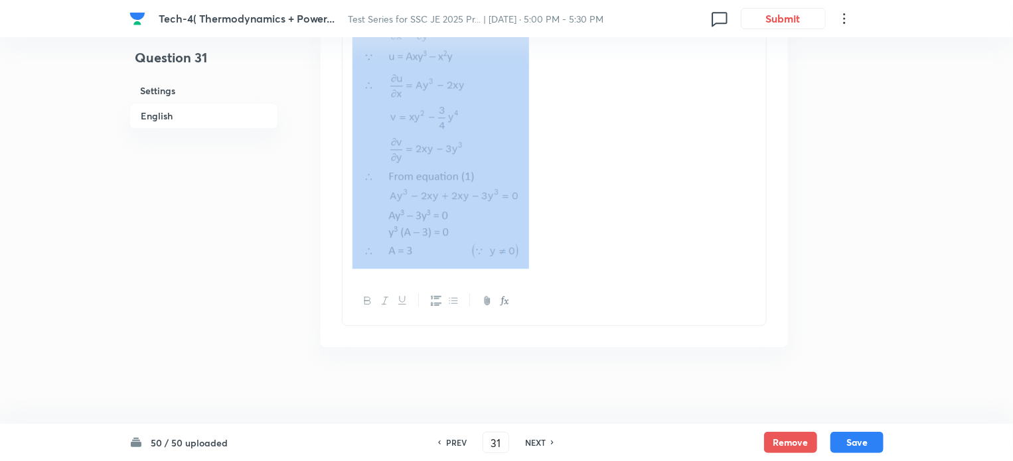
drag, startPoint x: 353, startPoint y: 341, endPoint x: 552, endPoint y: 250, distance: 219.1
click at [552, 250] on div "For a possible flow." at bounding box center [553, 126] width 423 height 301
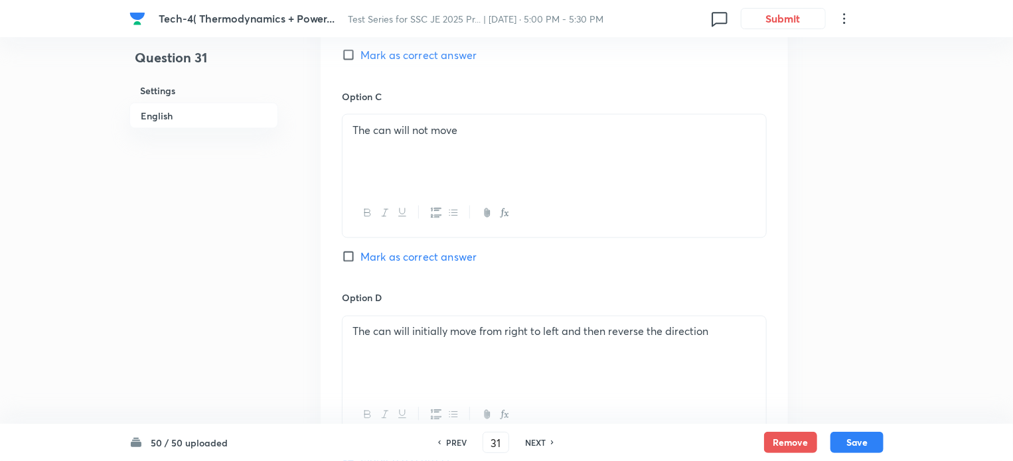
scroll to position [628, 0]
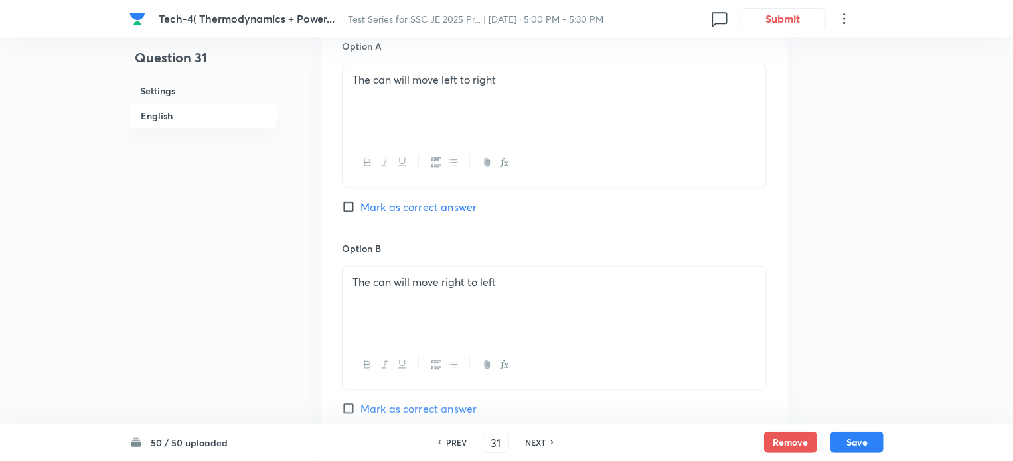
click at [350, 407] on input "Mark as correct answer" at bounding box center [351, 408] width 19 height 13
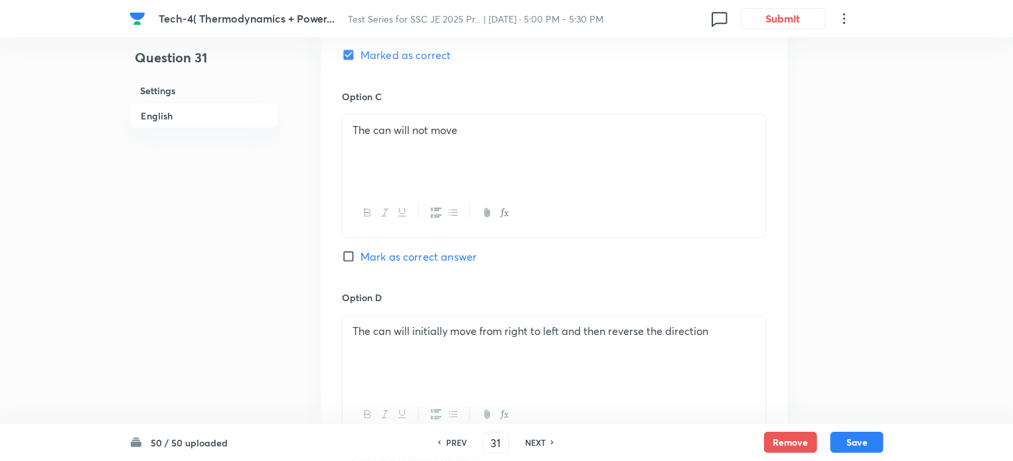
scroll to position [1335, 0]
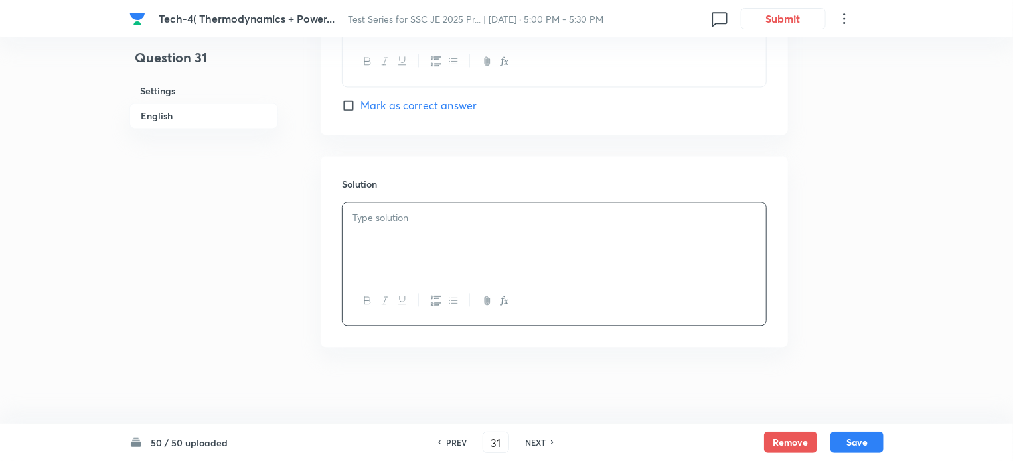
click at [444, 228] on div at bounding box center [553, 239] width 423 height 74
click at [876, 445] on button "Save" at bounding box center [856, 441] width 53 height 21
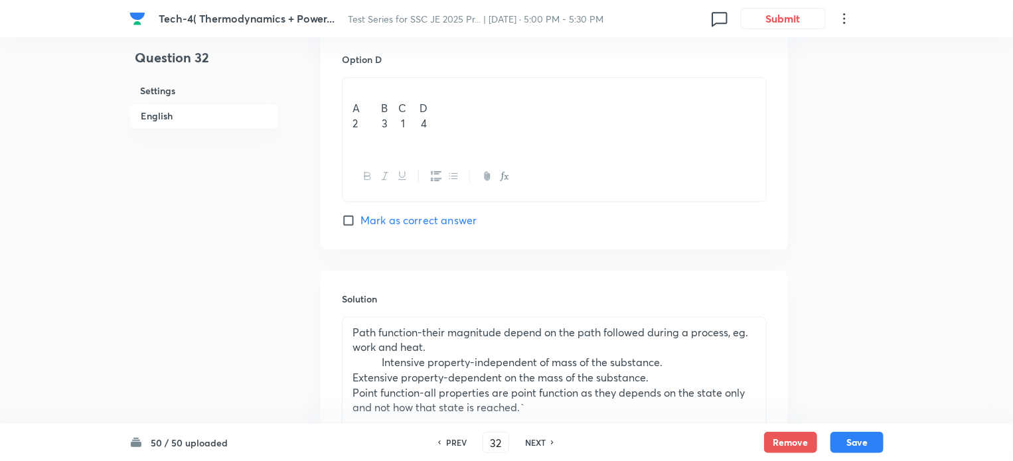
click at [510, 440] on div "PREV 32 ​ NEXT" at bounding box center [495, 442] width 171 height 21
click at [506, 445] on input "32" at bounding box center [495, 442] width 25 height 23
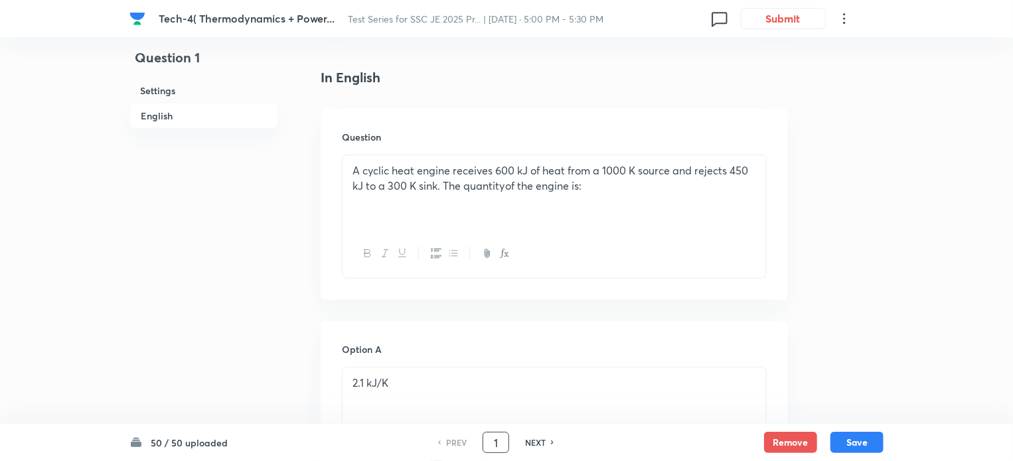
scroll to position [0, 0]
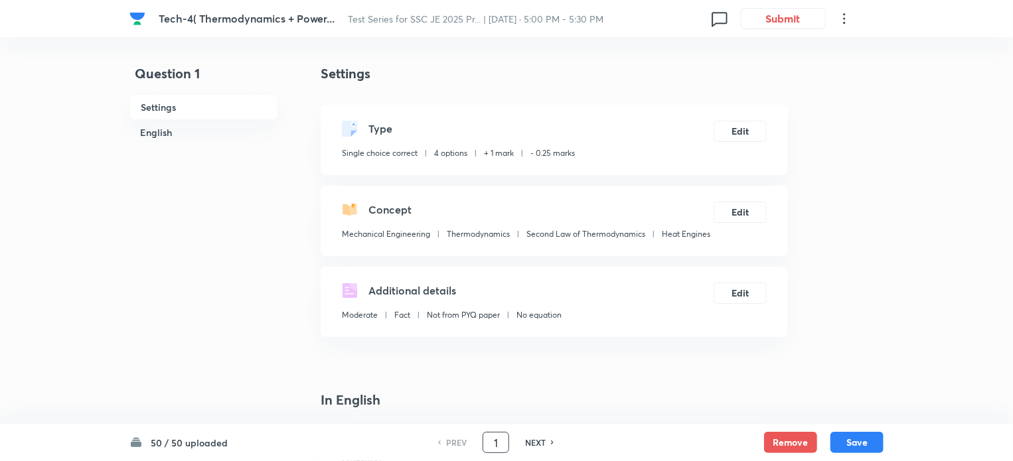
click at [552, 444] on icon at bounding box center [553, 442] width 4 height 7
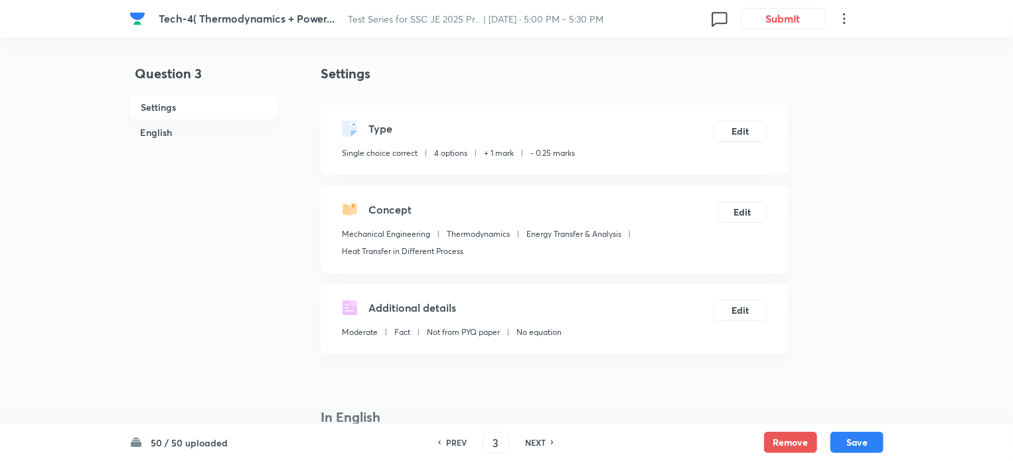
click at [552, 444] on icon at bounding box center [553, 442] width 4 height 7
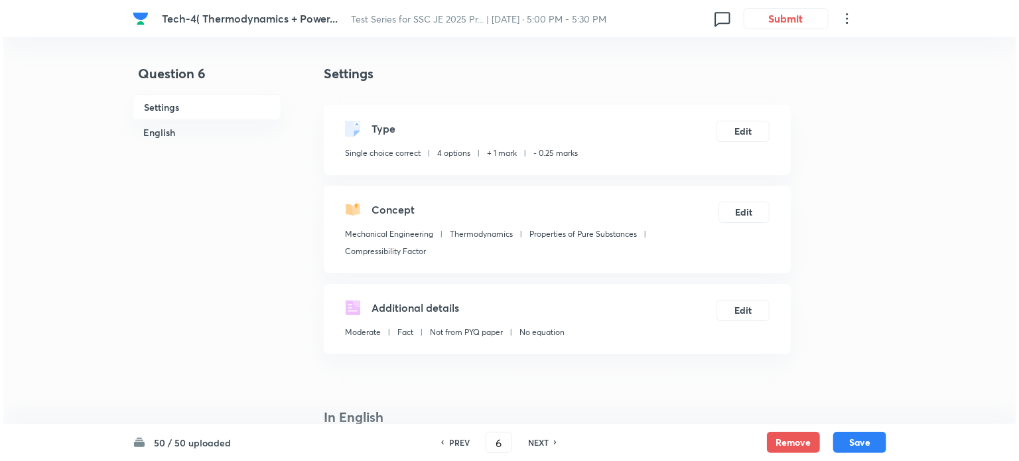
scroll to position [354, 0]
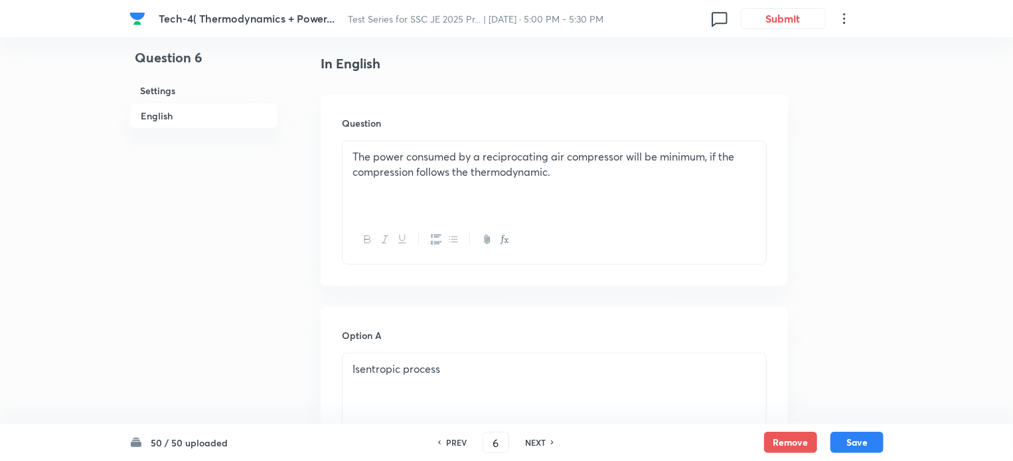
click at [547, 439] on div "NEXT" at bounding box center [537, 443] width 35 height 12
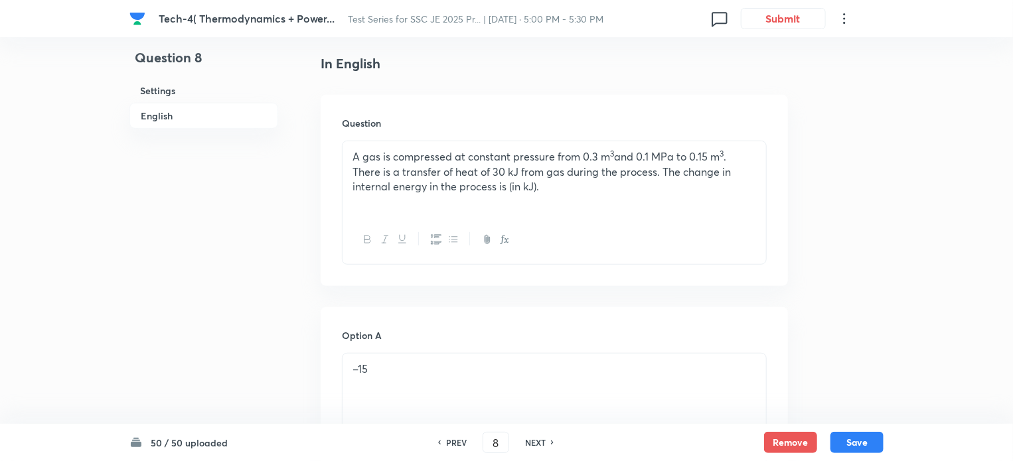
click at [547, 439] on div "NEXT" at bounding box center [537, 443] width 35 height 12
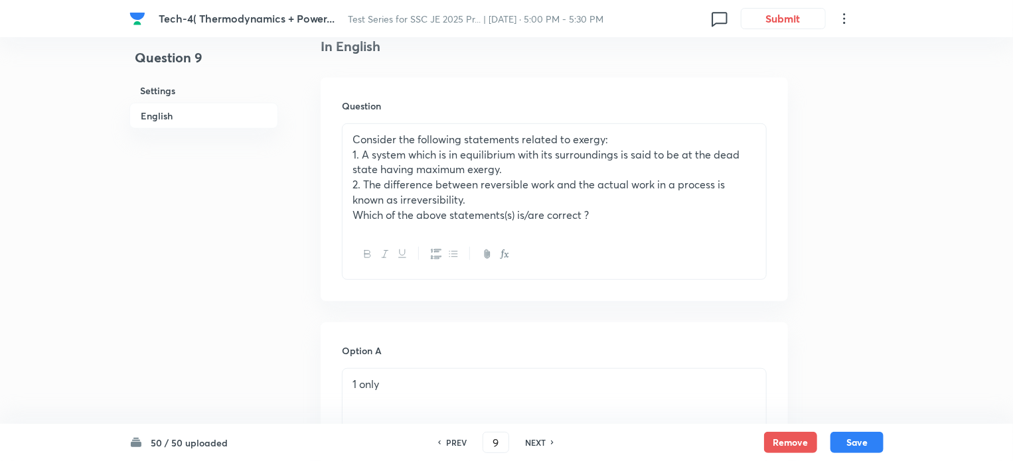
click at [547, 439] on div "NEXT" at bounding box center [537, 443] width 35 height 12
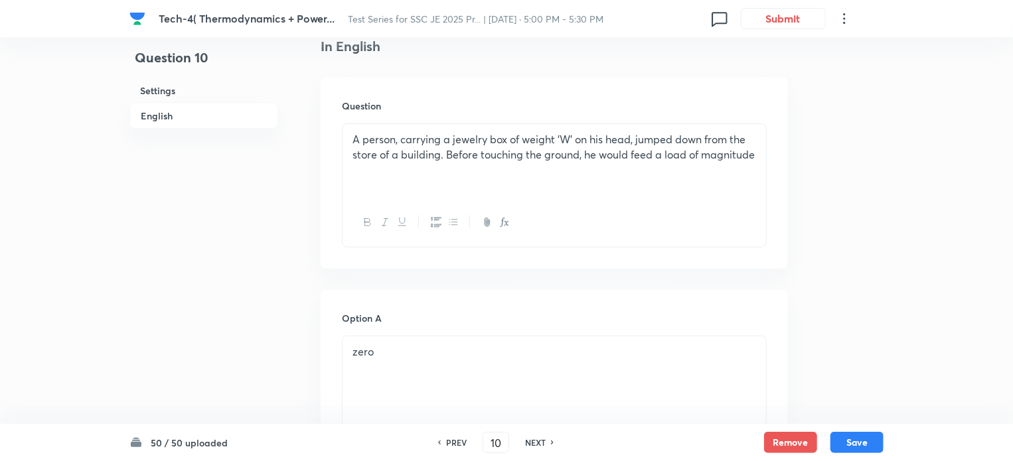
click at [547, 439] on div "NEXT" at bounding box center [537, 443] width 35 height 12
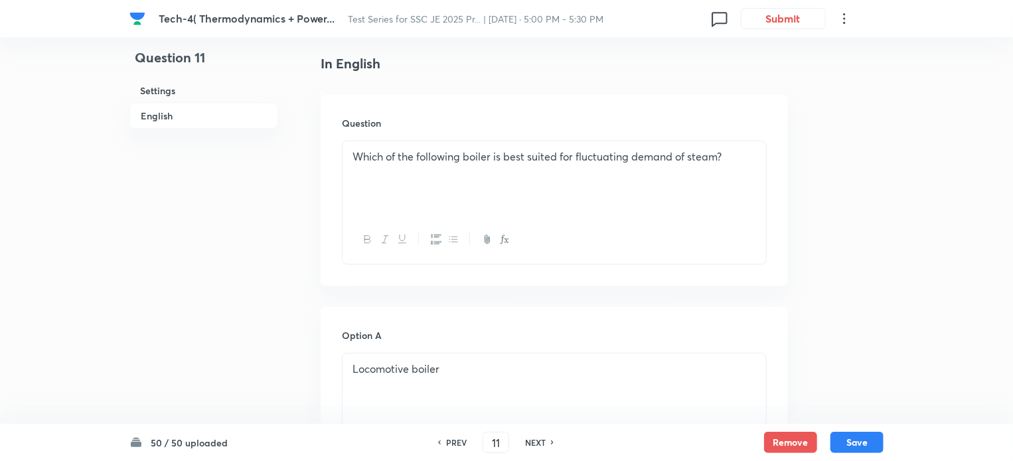
click at [547, 439] on div "NEXT" at bounding box center [537, 443] width 35 height 12
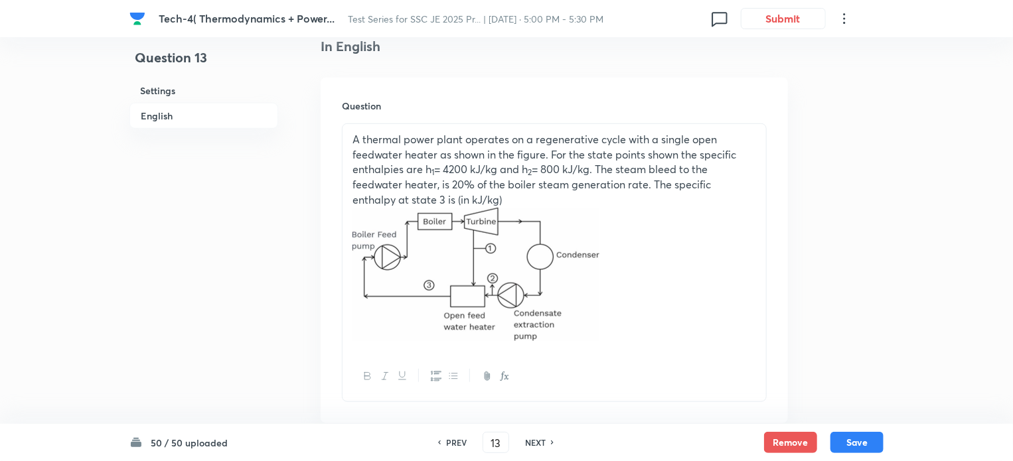
click at [547, 439] on div "NEXT" at bounding box center [537, 443] width 35 height 12
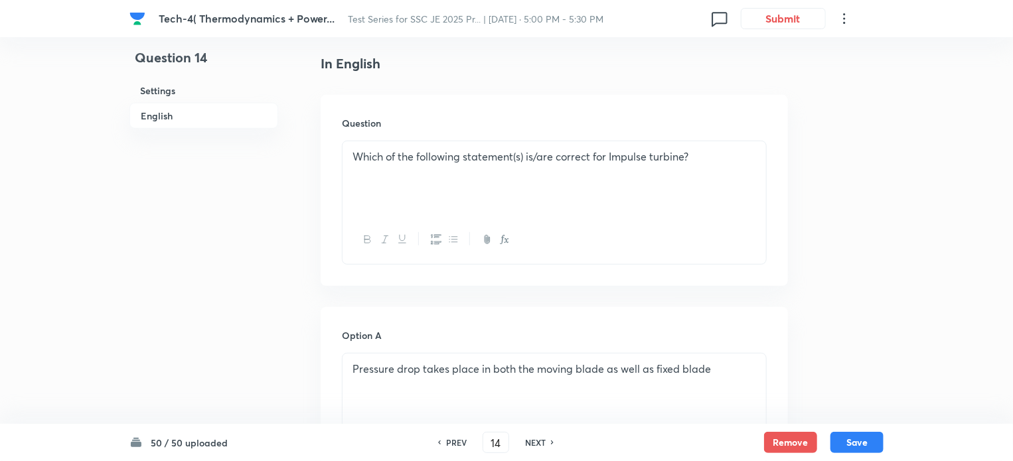
click at [547, 439] on div "NEXT" at bounding box center [537, 443] width 35 height 12
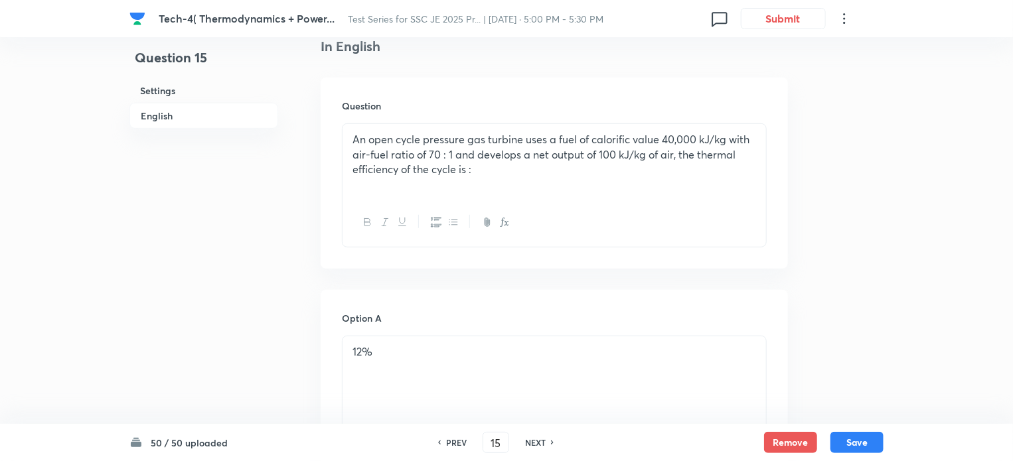
click at [547, 439] on div "NEXT" at bounding box center [537, 443] width 35 height 12
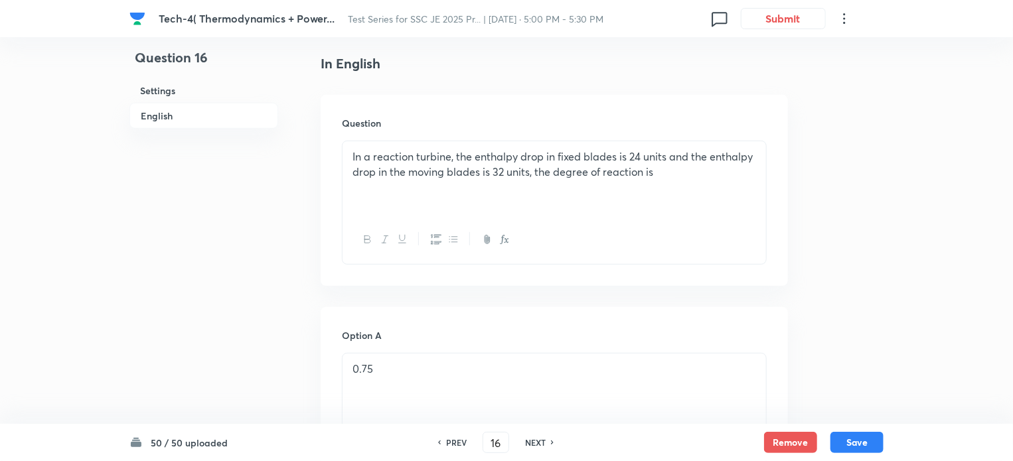
click at [547, 439] on div "NEXT" at bounding box center [537, 443] width 35 height 12
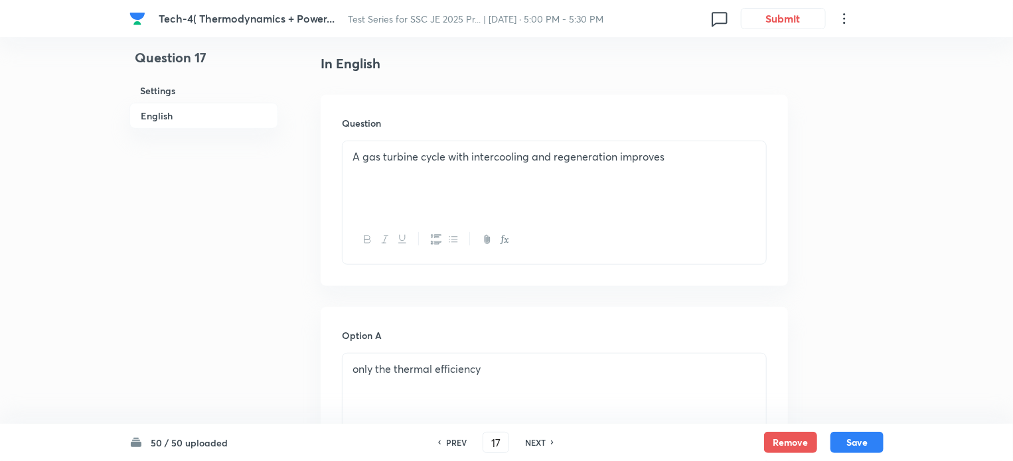
click at [547, 439] on div "NEXT" at bounding box center [537, 443] width 35 height 12
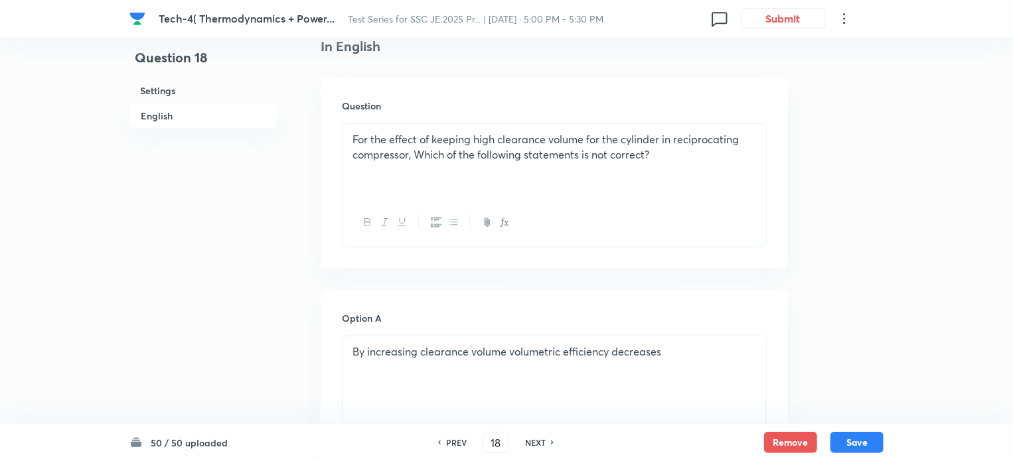
click at [547, 439] on div "NEXT" at bounding box center [537, 443] width 35 height 12
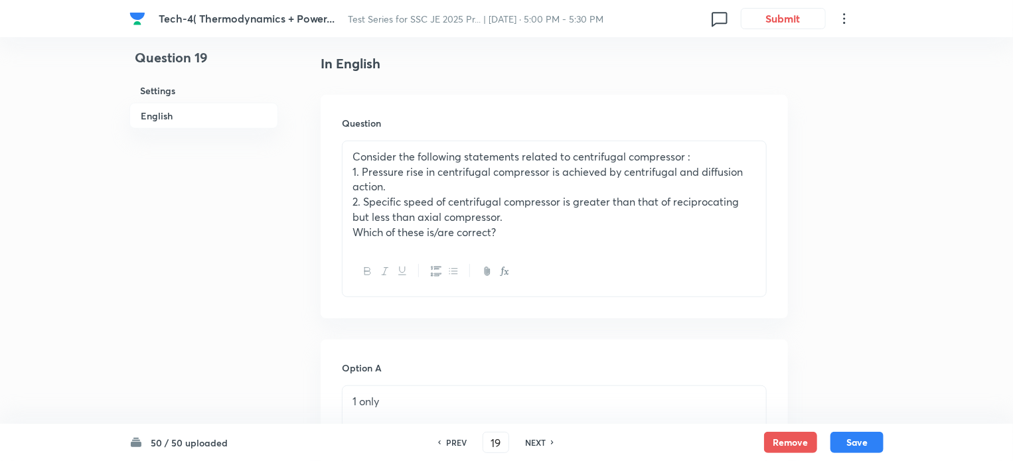
click at [547, 439] on div "NEXT" at bounding box center [537, 443] width 35 height 12
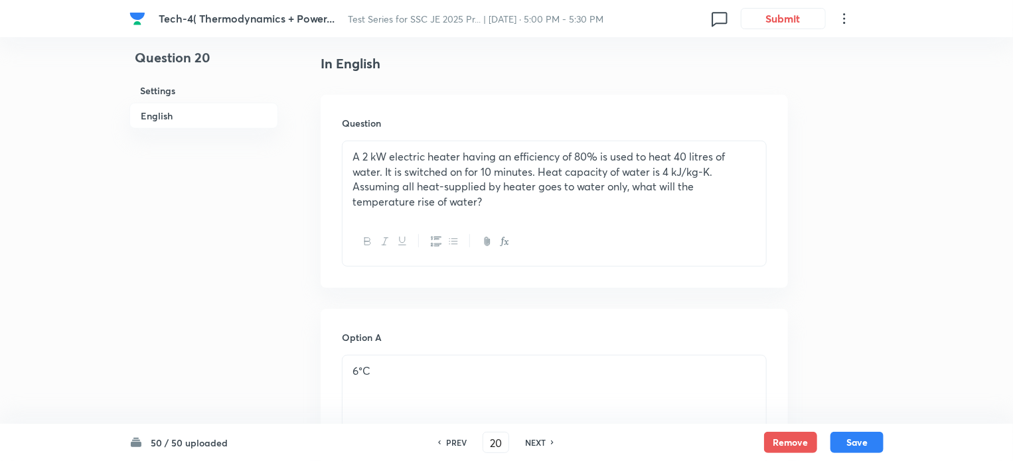
click at [547, 439] on div "NEXT" at bounding box center [537, 443] width 35 height 12
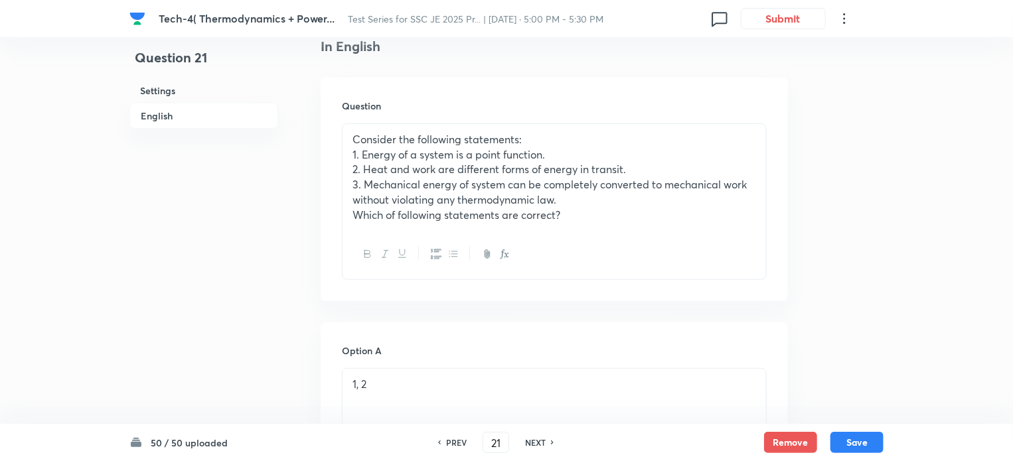
click at [547, 439] on div "NEXT" at bounding box center [537, 443] width 35 height 12
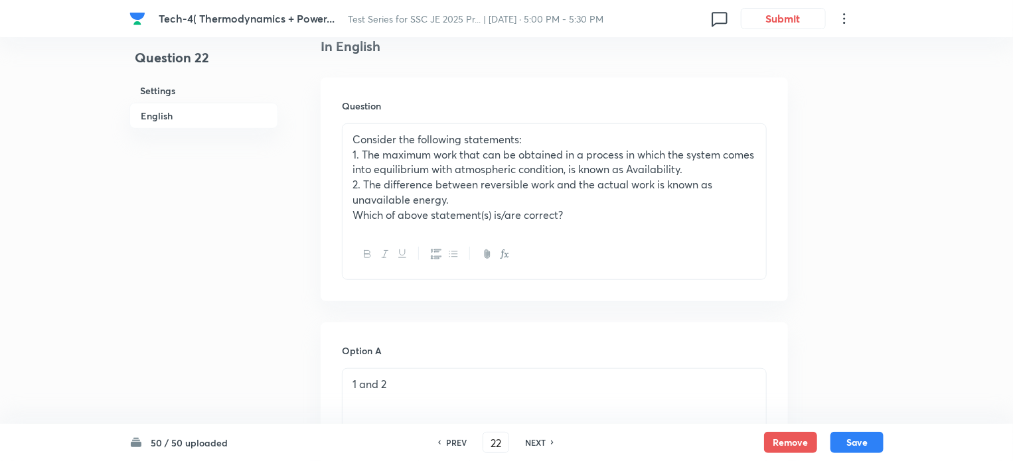
click at [547, 439] on div "NEXT" at bounding box center [537, 443] width 35 height 12
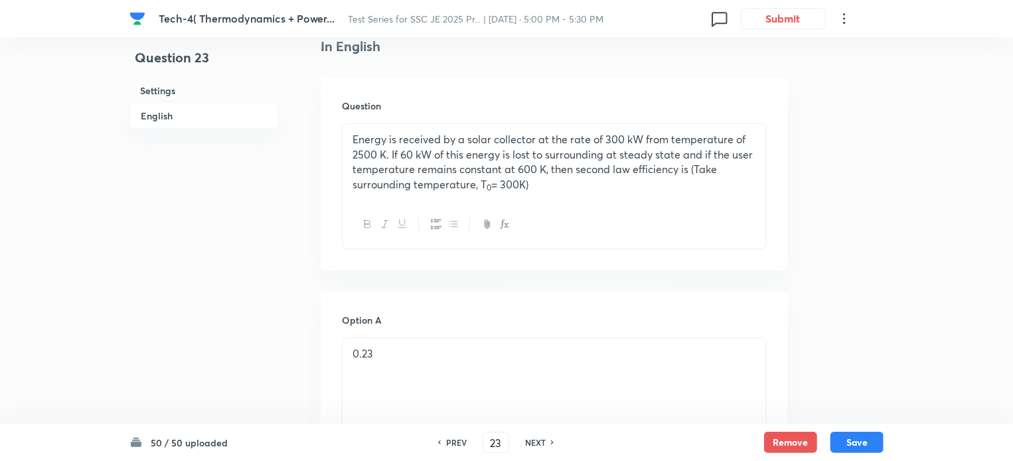
click at [547, 439] on div "NEXT" at bounding box center [537, 443] width 35 height 12
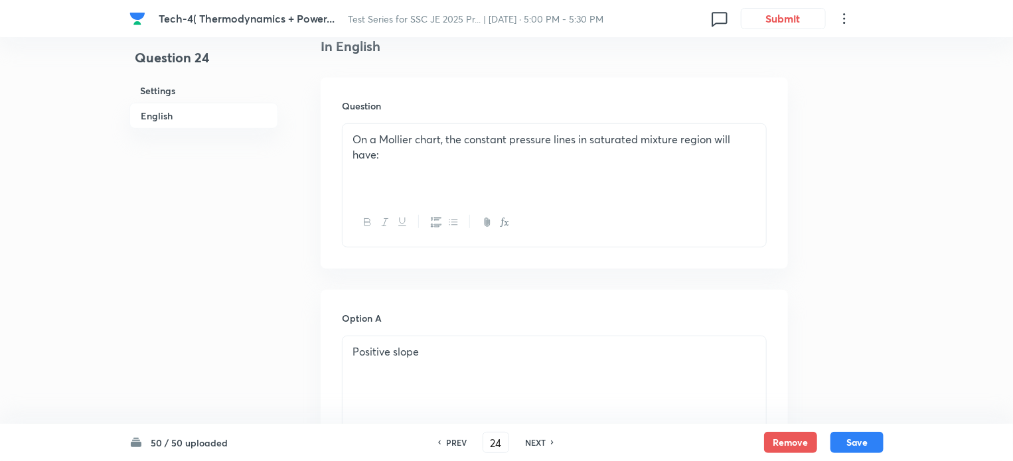
click at [547, 439] on div "NEXT" at bounding box center [537, 443] width 35 height 12
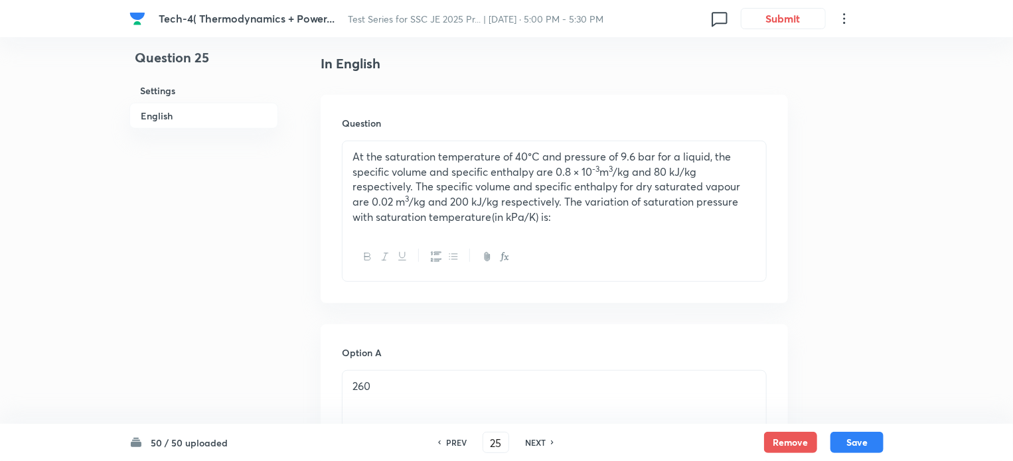
click at [547, 439] on div "NEXT" at bounding box center [537, 443] width 35 height 12
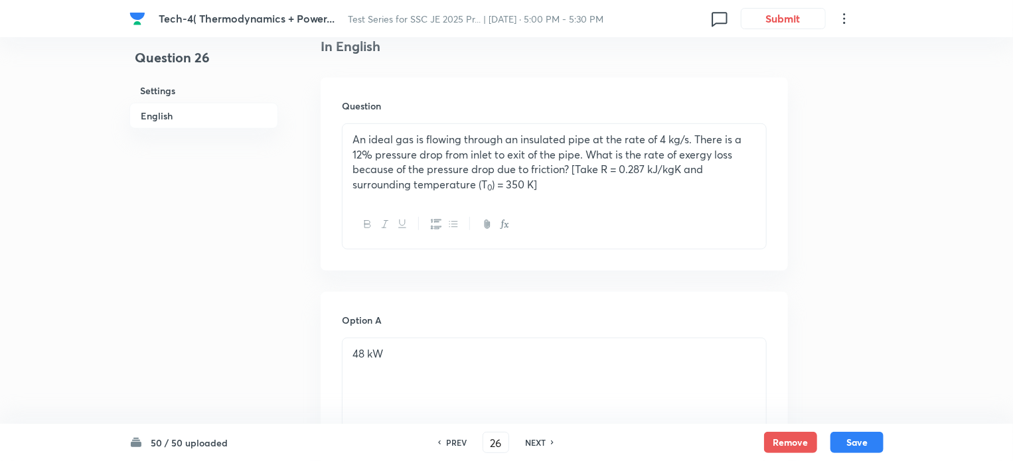
click at [547, 439] on div "NEXT" at bounding box center [537, 443] width 35 height 12
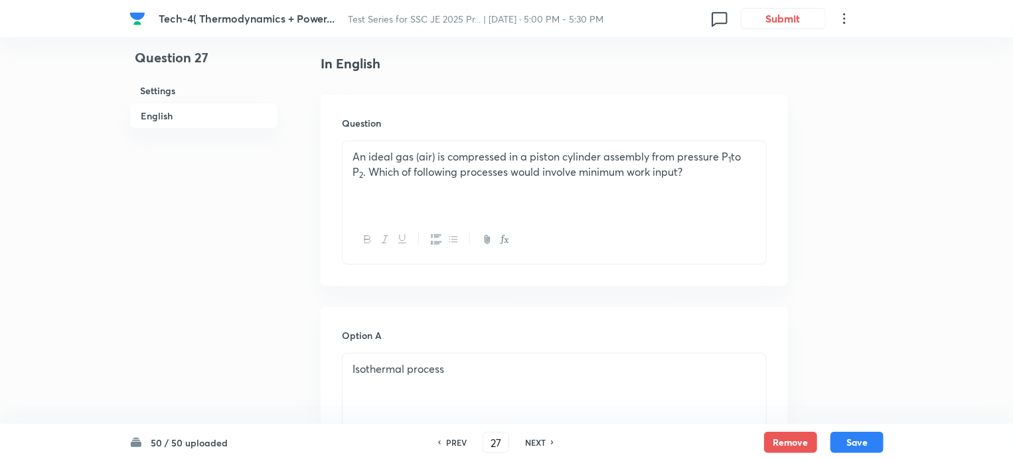
click at [547, 439] on div "NEXT" at bounding box center [537, 443] width 35 height 12
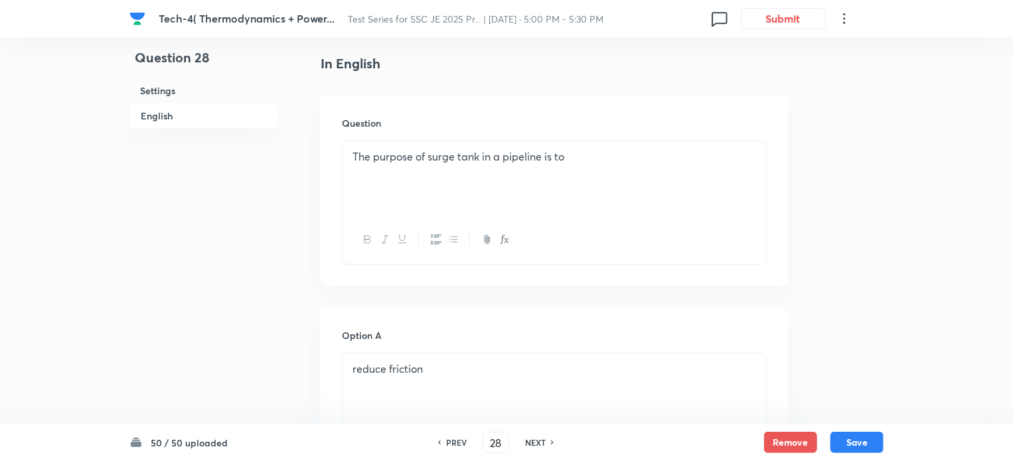
click at [547, 439] on div "NEXT" at bounding box center [537, 443] width 35 height 12
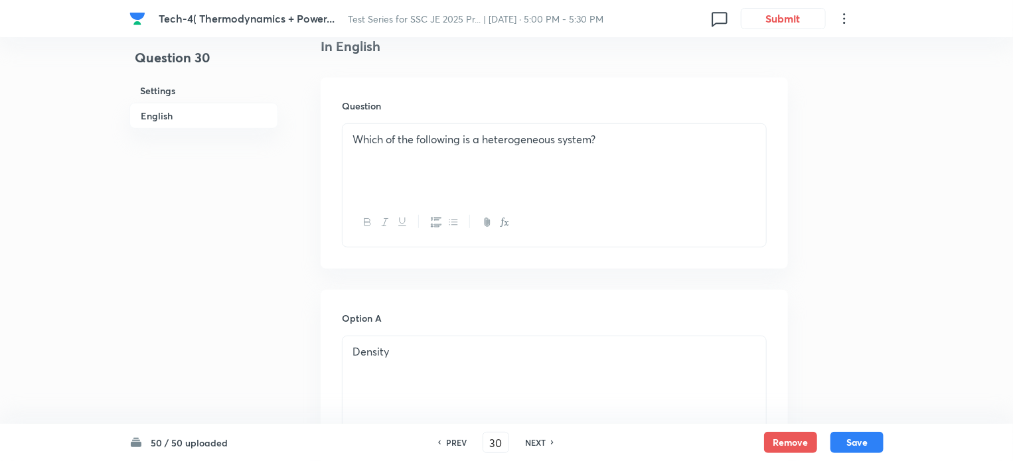
click at [547, 438] on div "NEXT" at bounding box center [537, 443] width 35 height 12
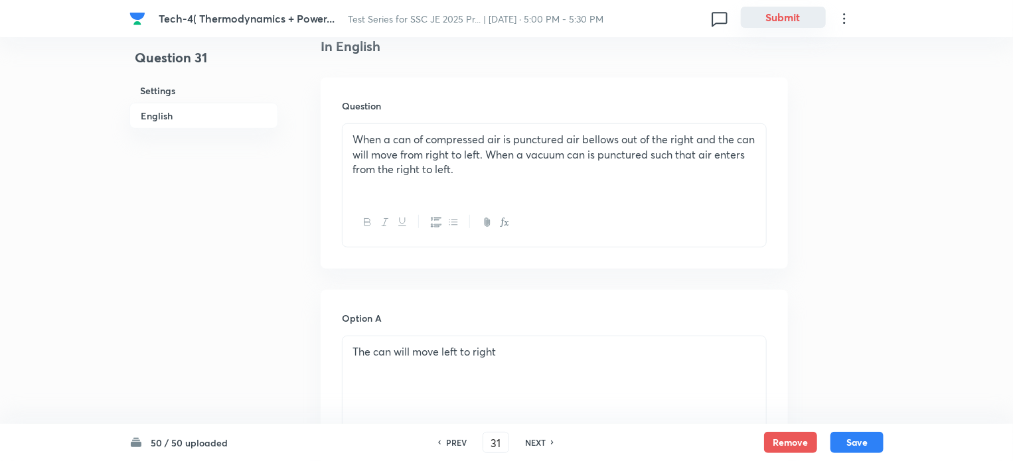
click at [783, 23] on button "Submit" at bounding box center [783, 17] width 85 height 21
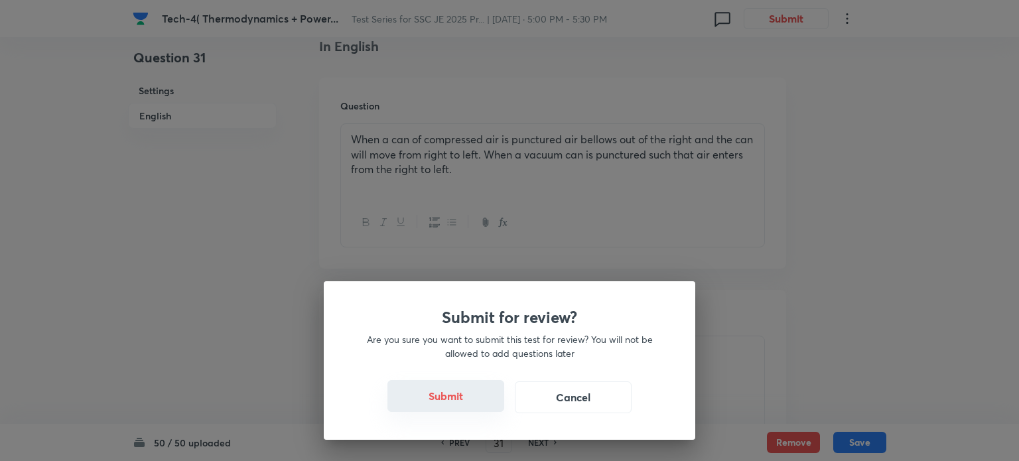
click at [450, 407] on button "Submit" at bounding box center [446, 396] width 117 height 32
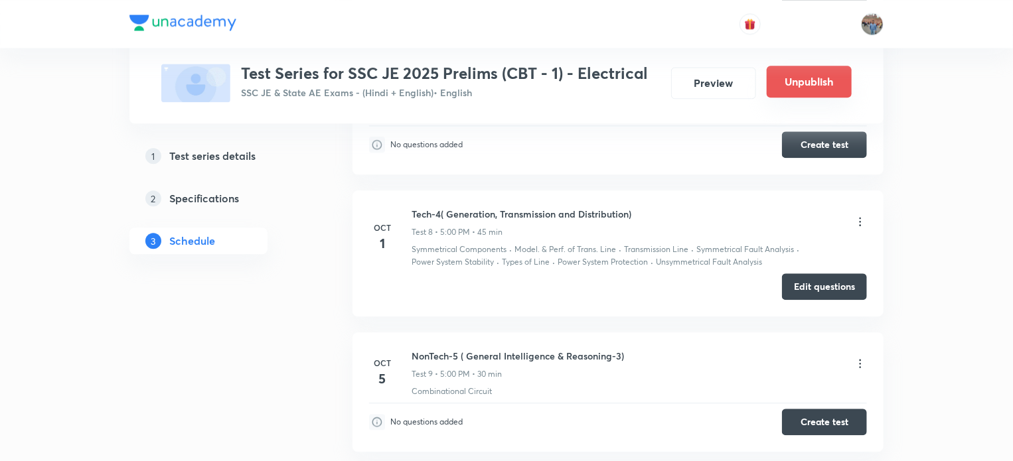
scroll to position [1508, 0]
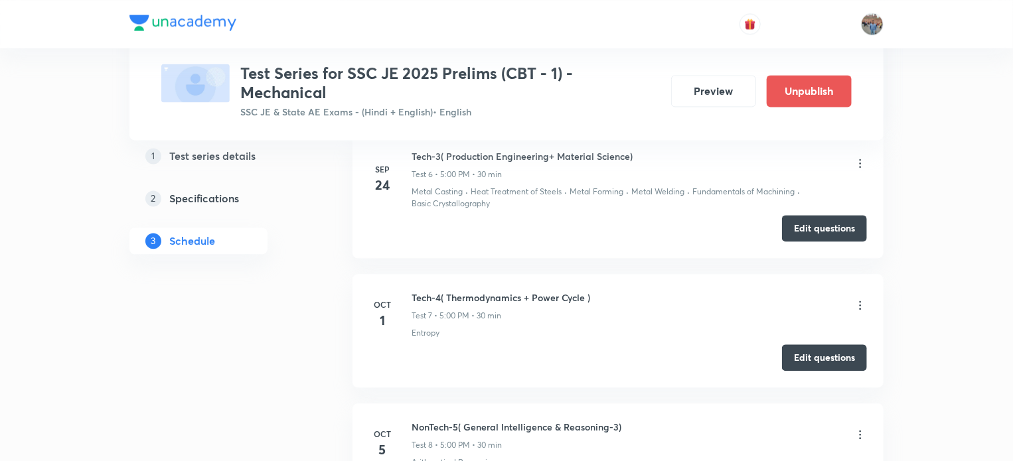
scroll to position [1333, 0]
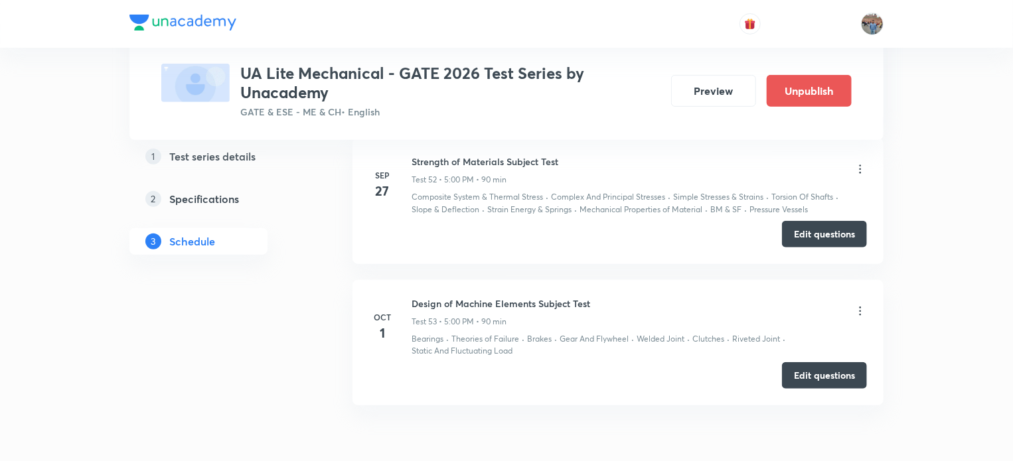
scroll to position [7956, 0]
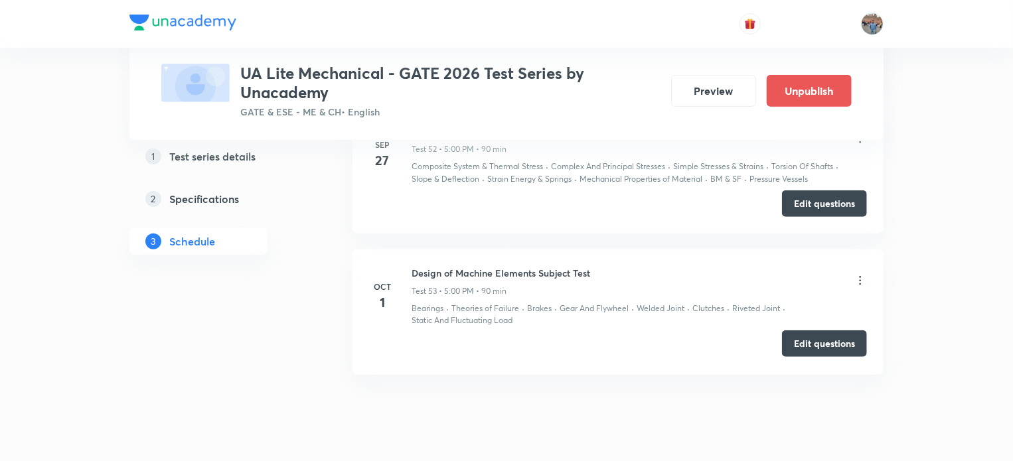
click at [828, 330] on button "Edit questions" at bounding box center [824, 343] width 85 height 27
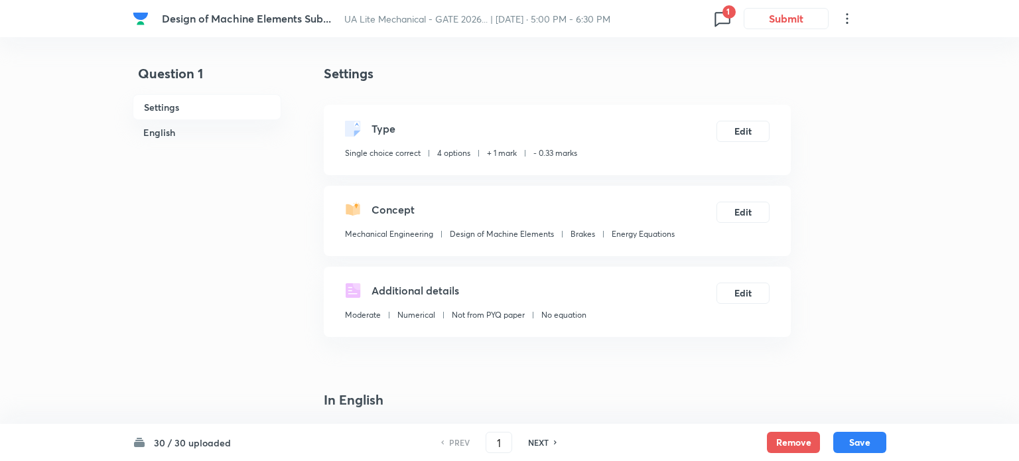
checkbox input "true"
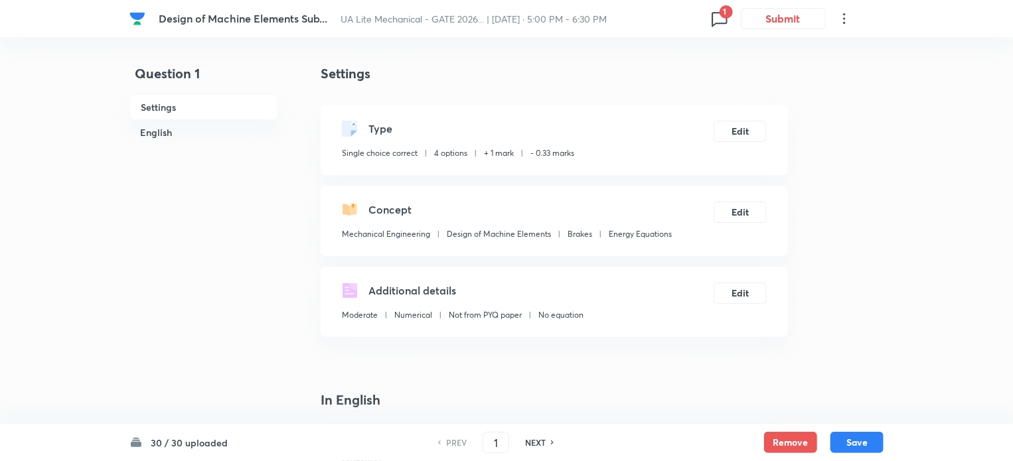
click at [722, 12] on span "1" at bounding box center [725, 11] width 13 height 13
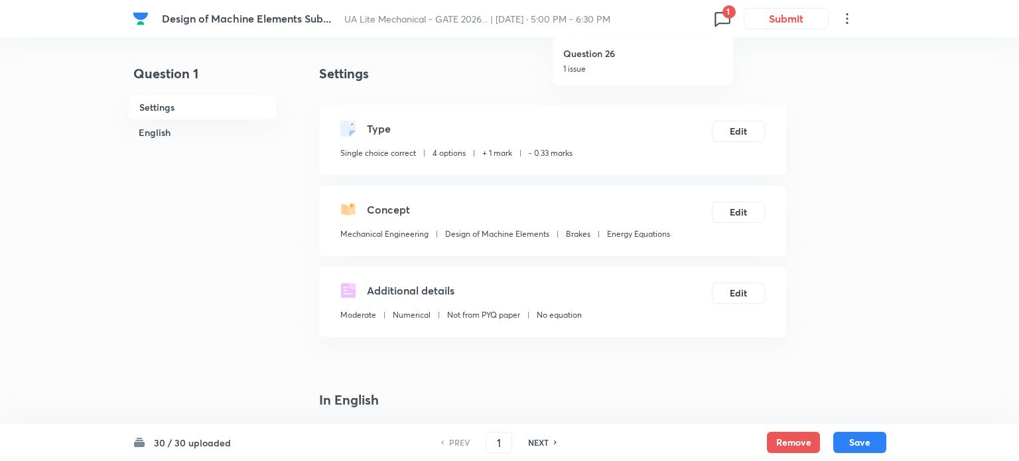
click at [587, 47] on h6 "Question 26" at bounding box center [642, 53] width 159 height 14
type input "26"
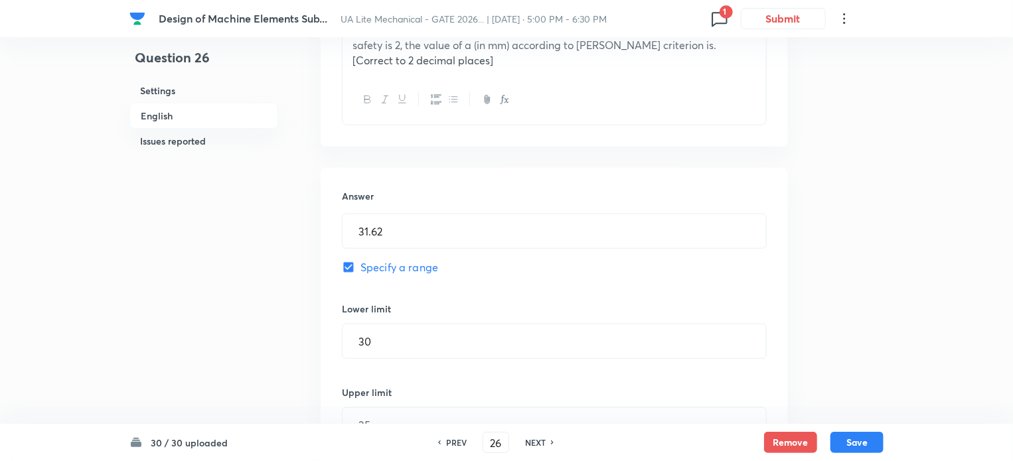
scroll to position [172, 0]
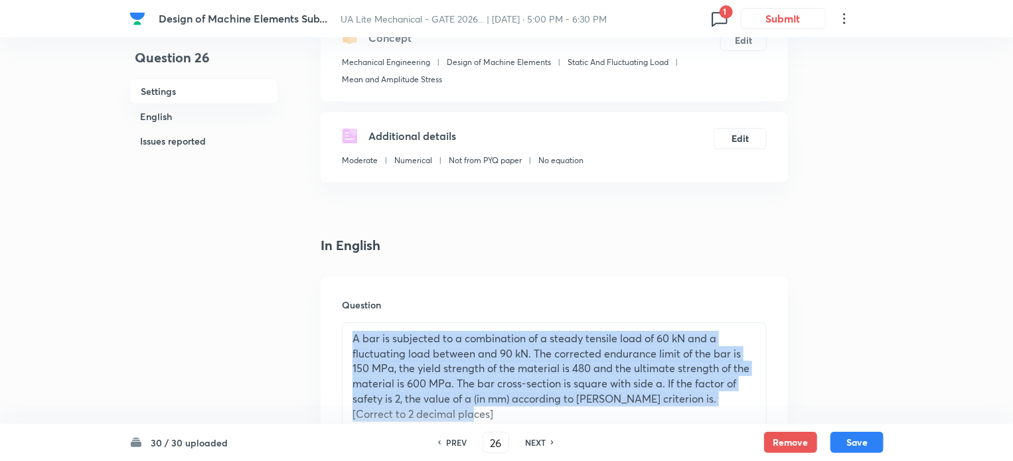
drag, startPoint x: 352, startPoint y: 341, endPoint x: 491, endPoint y: 420, distance: 160.2
click at [491, 420] on p "A bar is subjected to a combination of a steady tensile load of 60 kN and a flu…" at bounding box center [553, 376] width 403 height 90
copy p "A bar is subjected to a combination of a steady tensile load of 60 kN and a flu…"
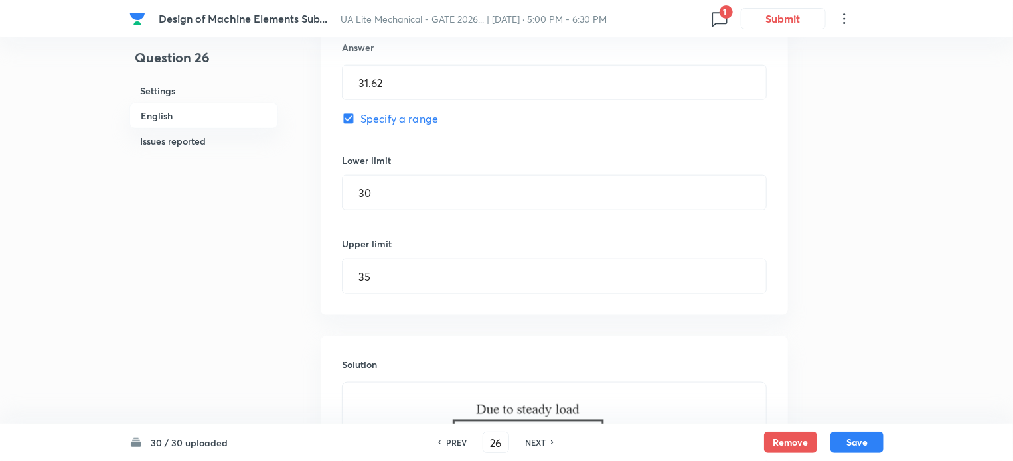
scroll to position [910, 0]
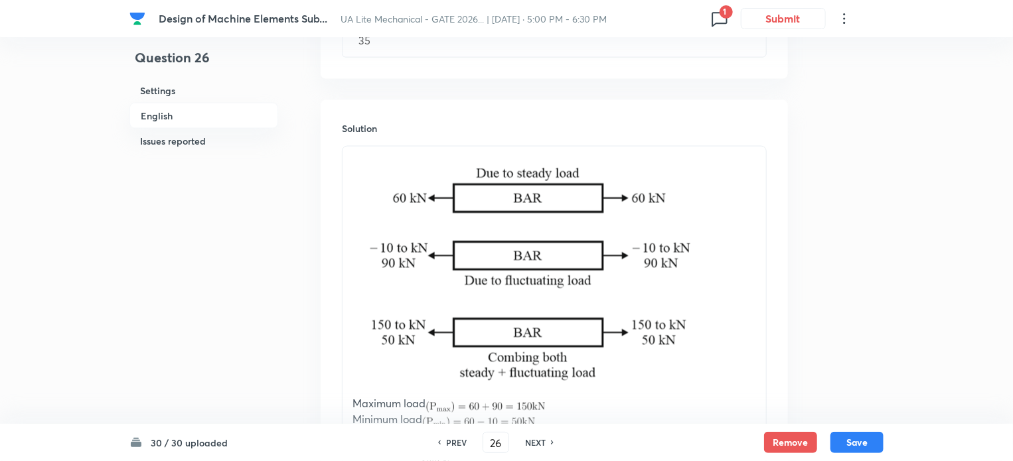
drag, startPoint x: 389, startPoint y: 169, endPoint x: 638, endPoint y: 310, distance: 286.4
click at [638, 310] on img at bounding box center [531, 274] width 359 height 239
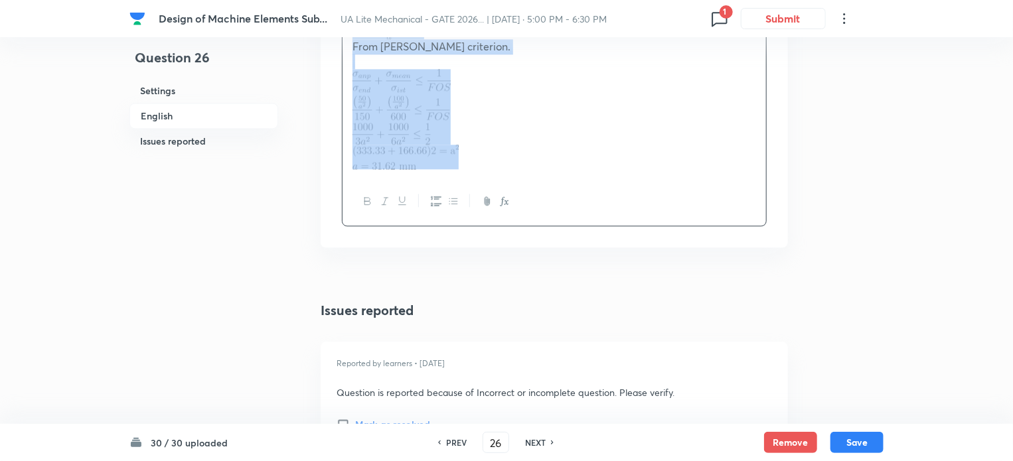
scroll to position [1587, 0]
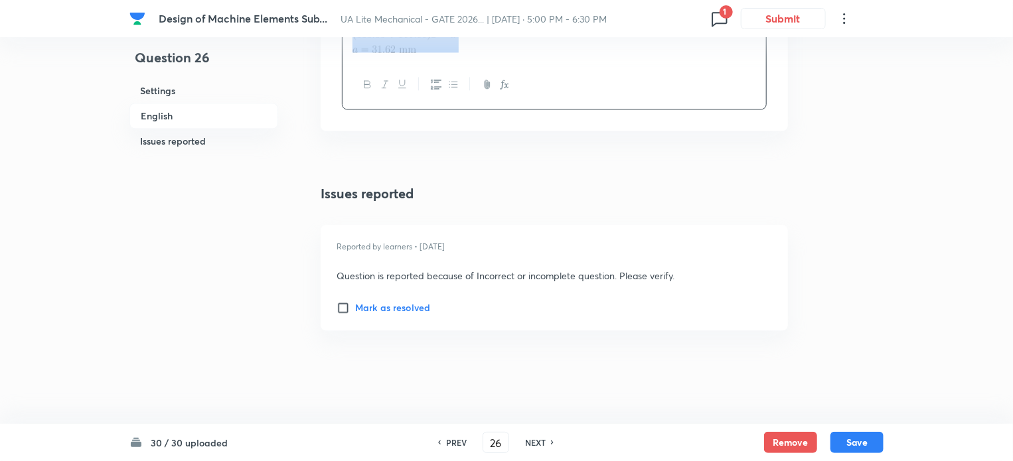
drag, startPoint x: 352, startPoint y: 188, endPoint x: 605, endPoint y: 36, distance: 295.2
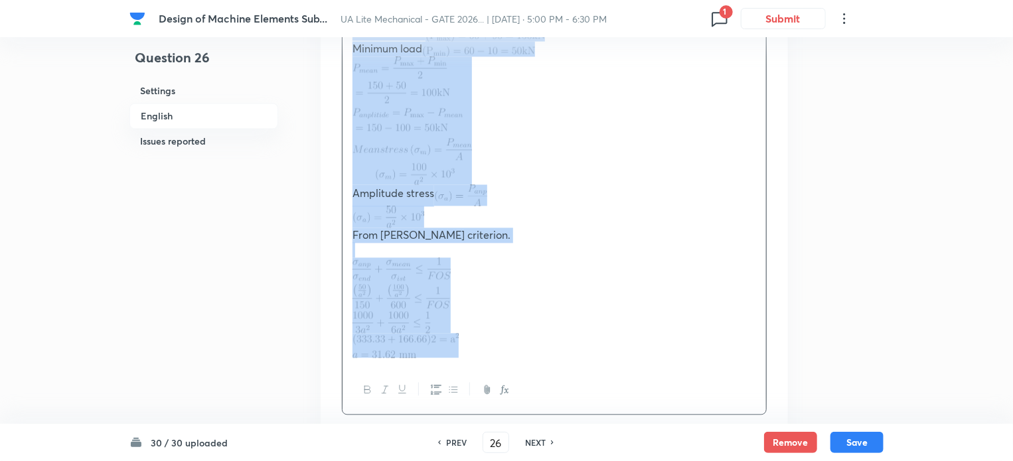
scroll to position [1234, 0]
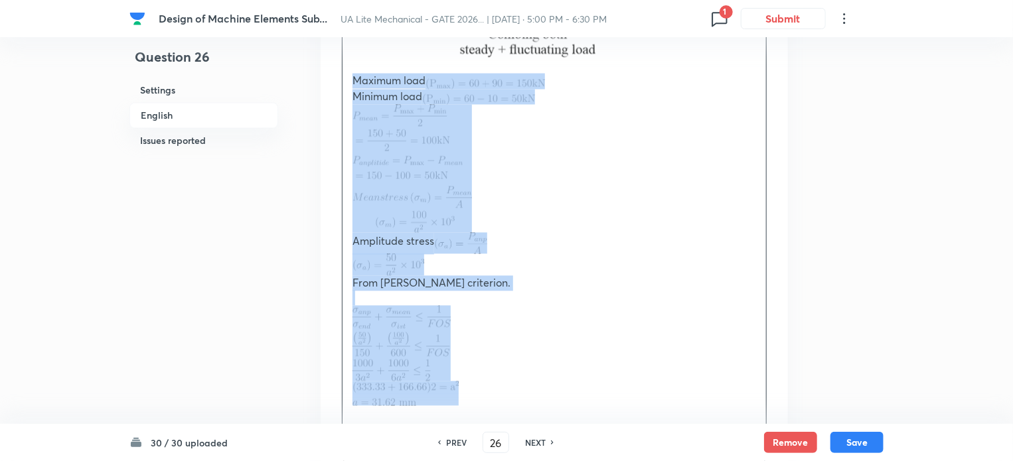
copy div "Maximum load Minimum load Amplitude stress From [PERSON_NAME] criterion."
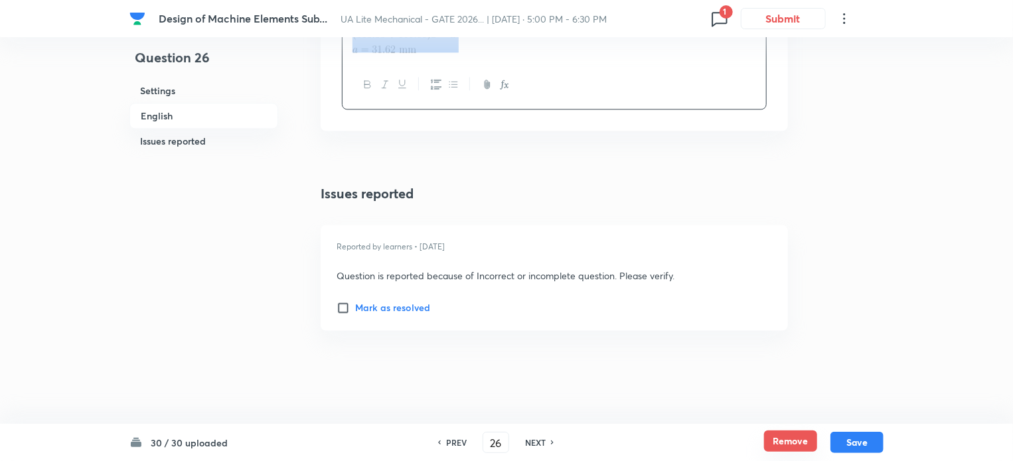
click at [784, 439] on button "Remove" at bounding box center [790, 441] width 53 height 21
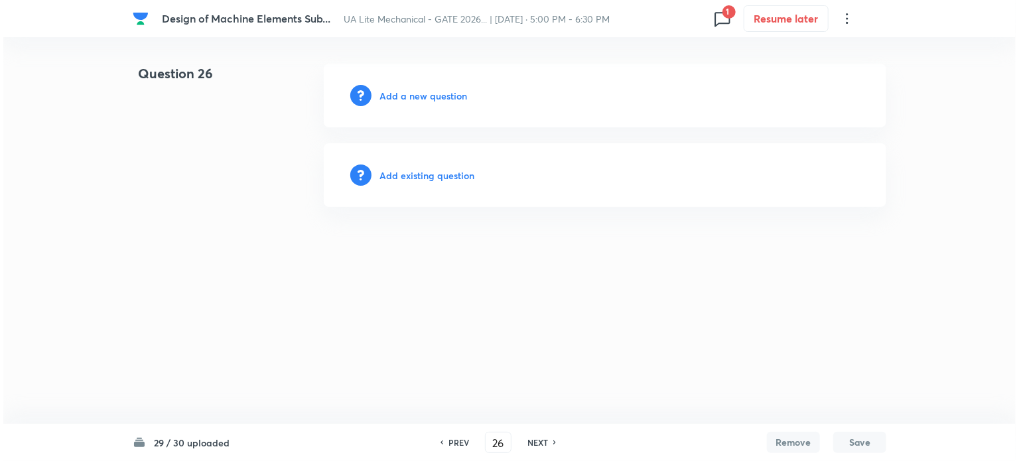
scroll to position [0, 0]
click at [380, 94] on h6 "Add a new question" at bounding box center [424, 96] width 88 height 14
click at [386, 95] on h6 "Choose a question type" at bounding box center [431, 96] width 102 height 14
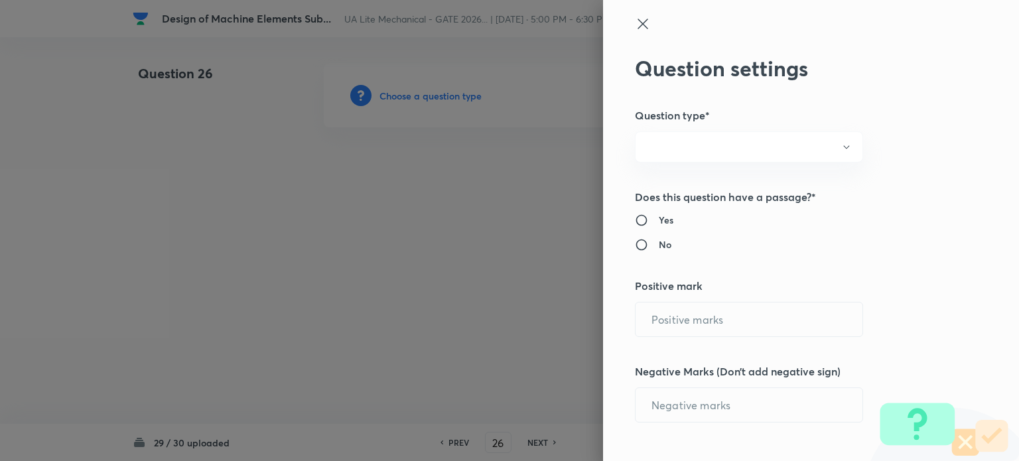
radio input "true"
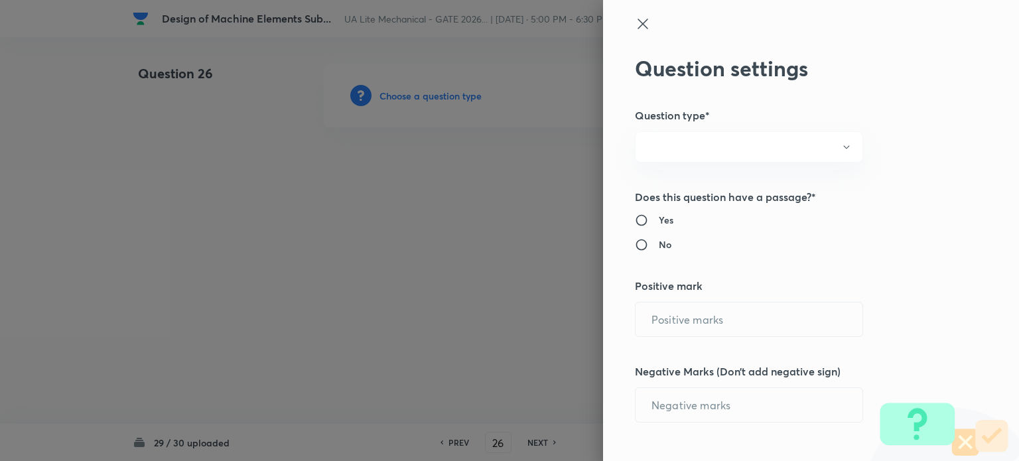
radio input "true"
type input "2"
type input "0"
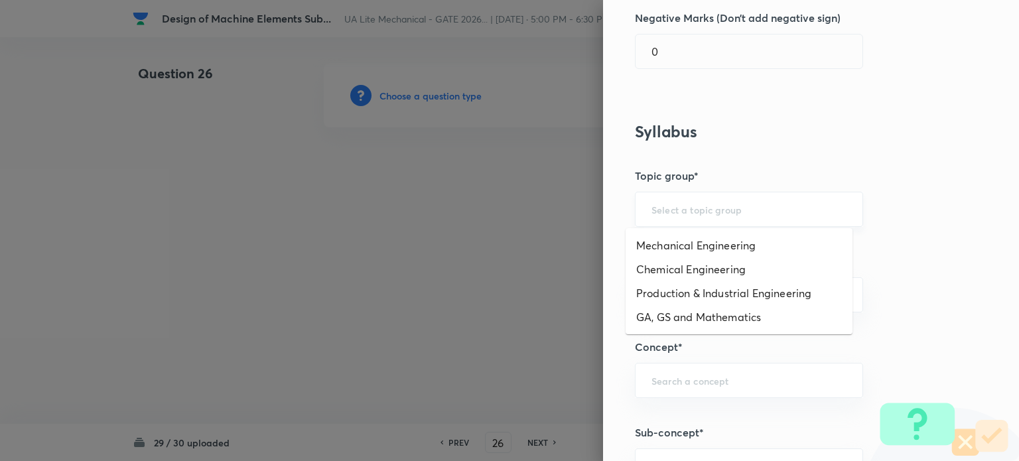
click at [679, 207] on input "text" at bounding box center [749, 209] width 195 height 13
click at [683, 246] on li "Mechanical Engineering" at bounding box center [739, 246] width 227 height 24
type input "Mechanical Engineering"
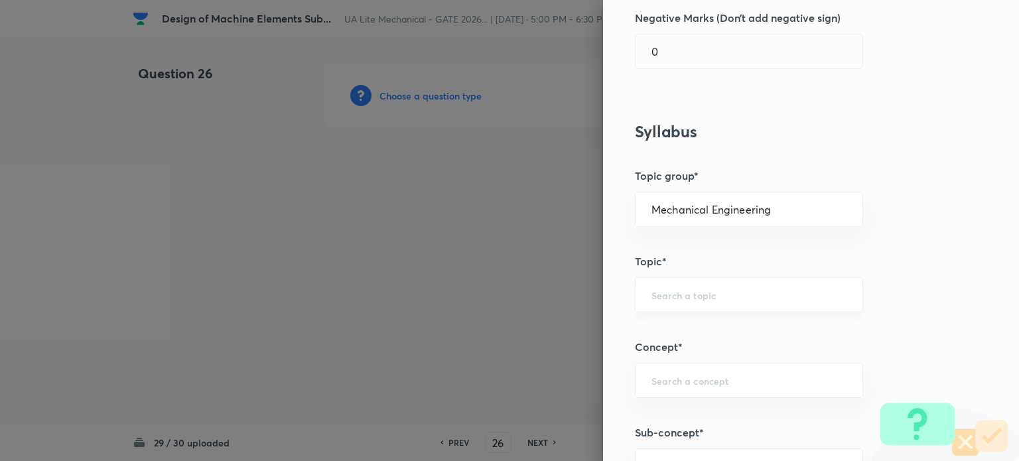
click at [681, 298] on input "text" at bounding box center [749, 295] width 195 height 13
click at [681, 334] on li "Design of Machine Elements" at bounding box center [739, 331] width 227 height 24
type input "Design of Machine Elements"
click at [679, 371] on div "​" at bounding box center [749, 380] width 228 height 35
type input "G"
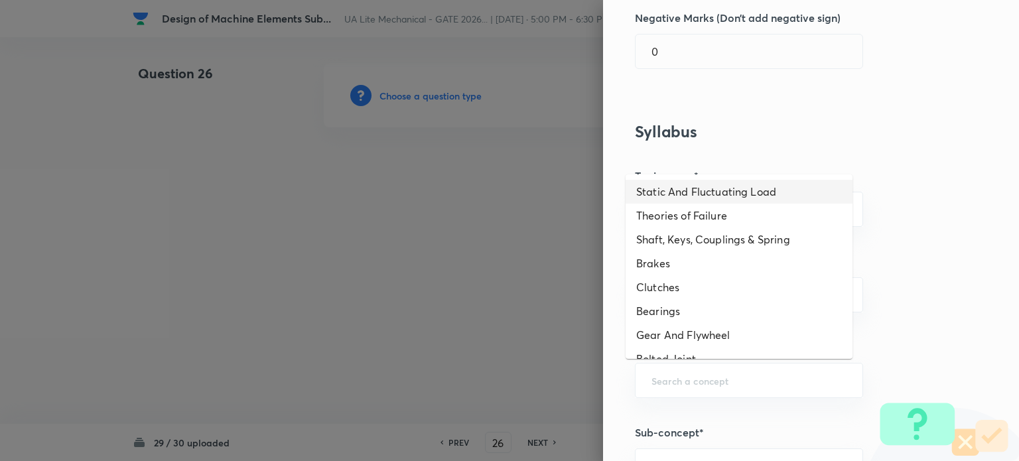
drag, startPoint x: 695, startPoint y: 192, endPoint x: 702, endPoint y: 228, distance: 37.1
click at [695, 192] on li "Static And Fluctuating Load" at bounding box center [739, 192] width 227 height 24
type input "Static And Fluctuating Load"
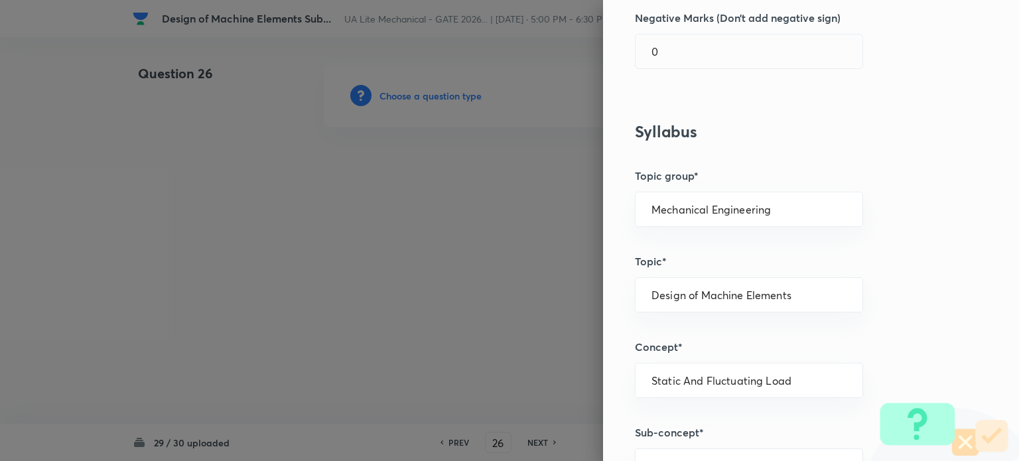
scroll to position [707, 0]
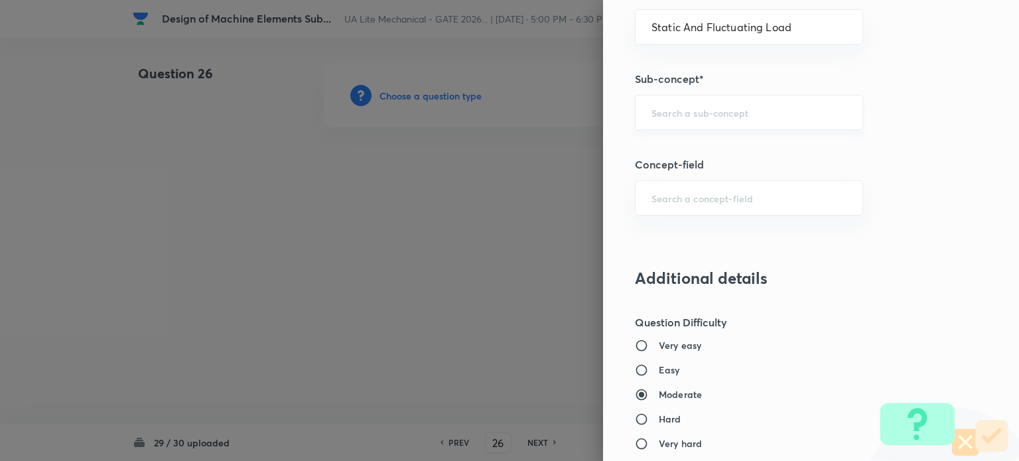
click at [672, 107] on input "text" at bounding box center [749, 112] width 195 height 13
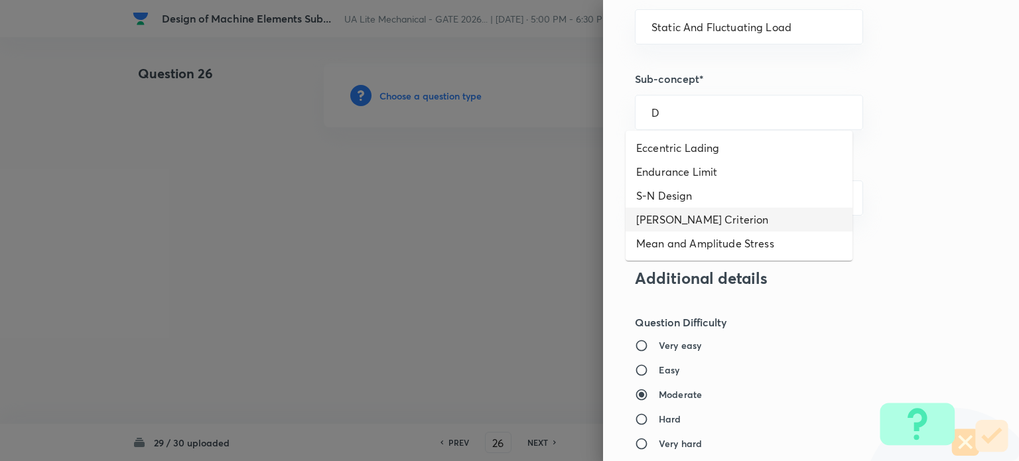
click at [676, 215] on li "Soderberg-Goodman-Gerber Criterion" at bounding box center [739, 220] width 227 height 24
type input "Soderberg-Goodman-Gerber Criterion"
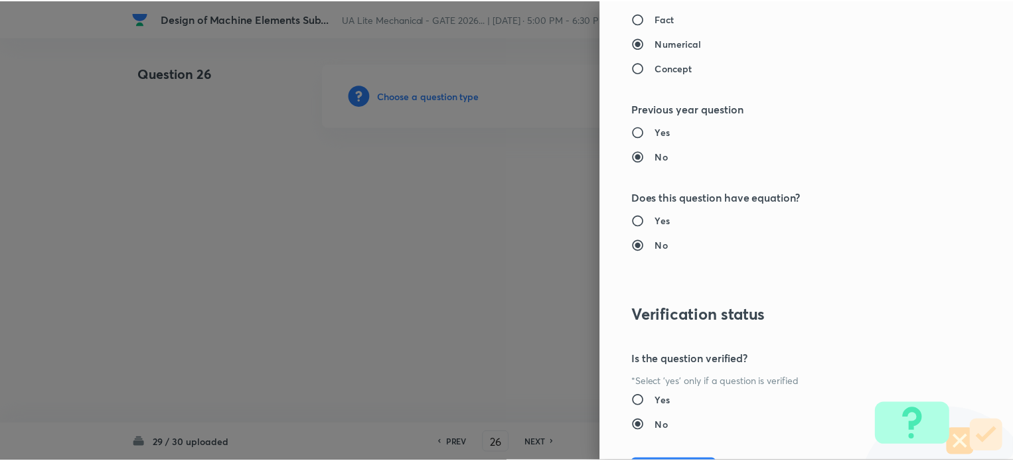
scroll to position [1267, 0]
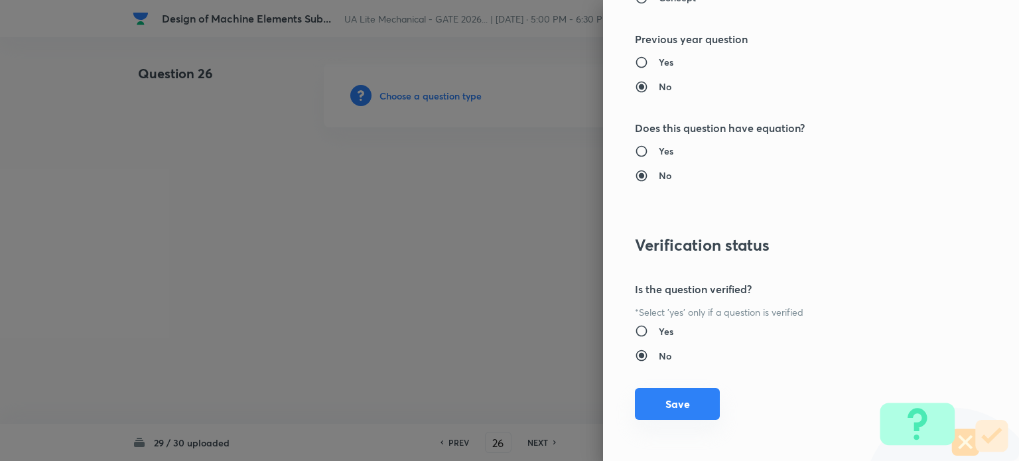
click at [687, 398] on button "Save" at bounding box center [677, 404] width 85 height 32
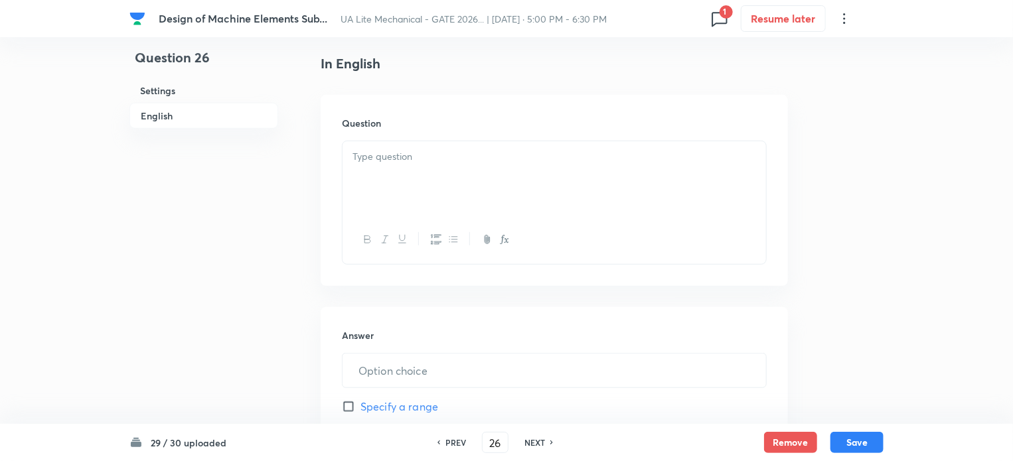
scroll to position [657, 0]
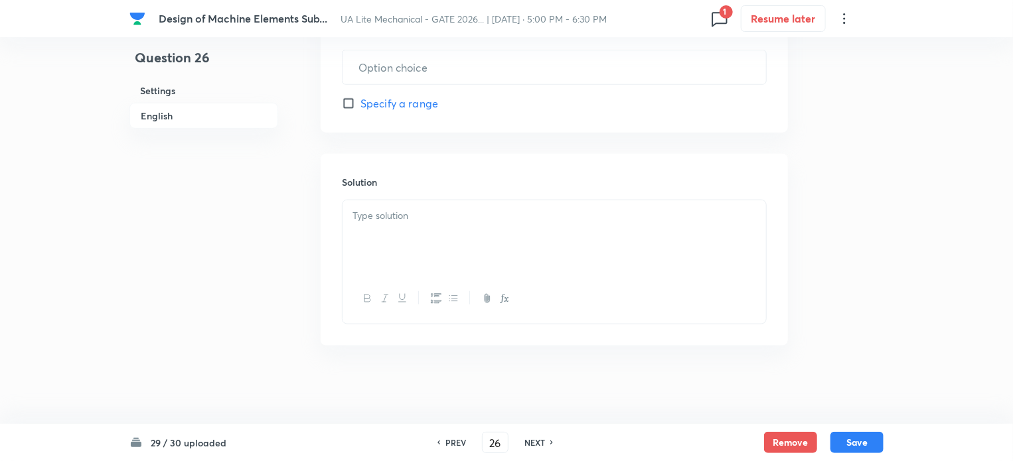
click at [406, 234] on div at bounding box center [553, 237] width 423 height 74
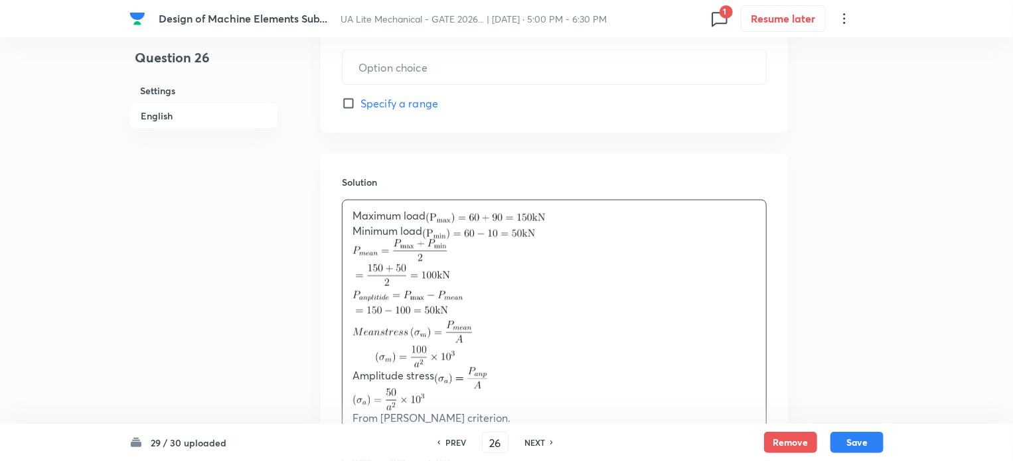
click at [351, 212] on div "Maximum load Minimum load Amplitude stress From goodman’s criterion." at bounding box center [553, 374] width 423 height 348
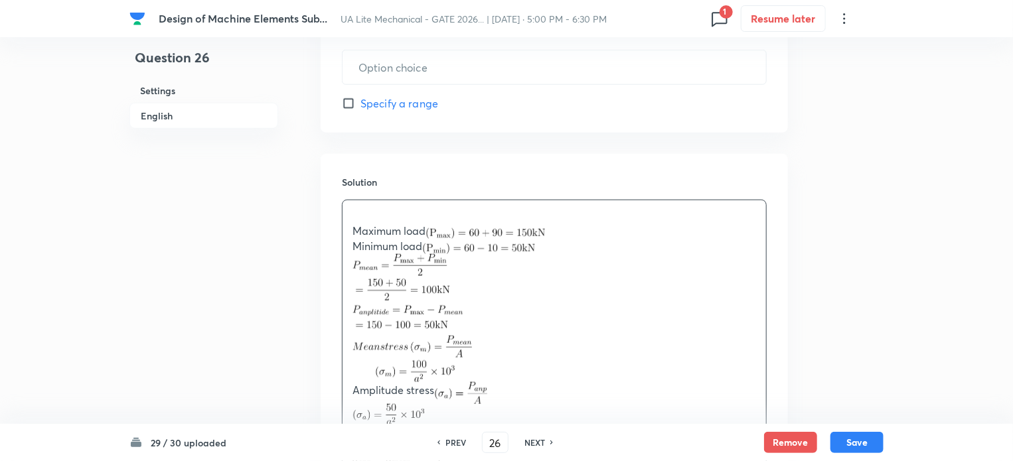
click at [348, 229] on div "Maximum load Minimum load Amplitude stress From goodman’s criterion." at bounding box center [553, 381] width 423 height 363
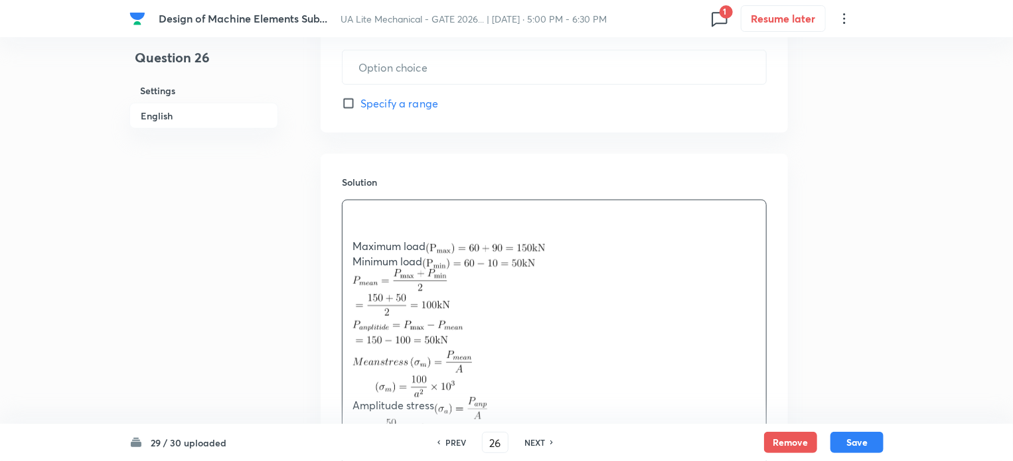
click at [360, 224] on p at bounding box center [553, 231] width 403 height 15
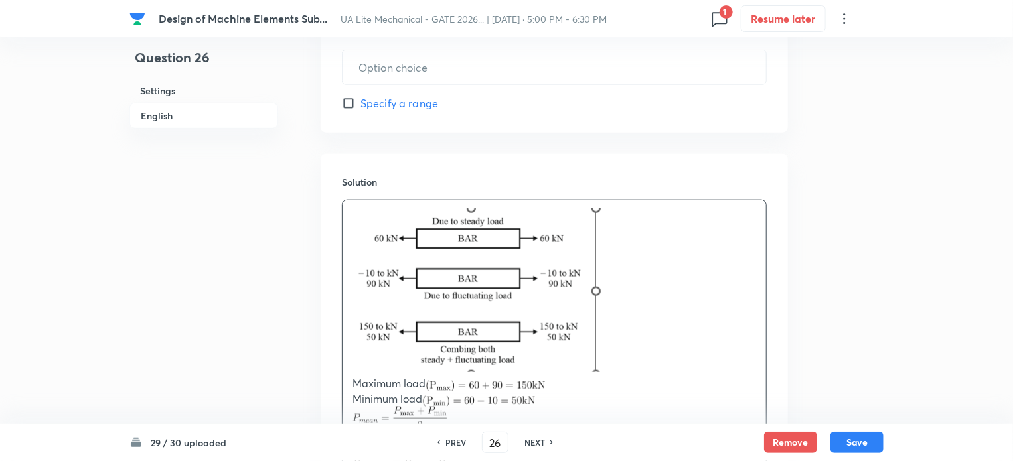
click at [604, 370] on p at bounding box center [553, 292] width 403 height 168
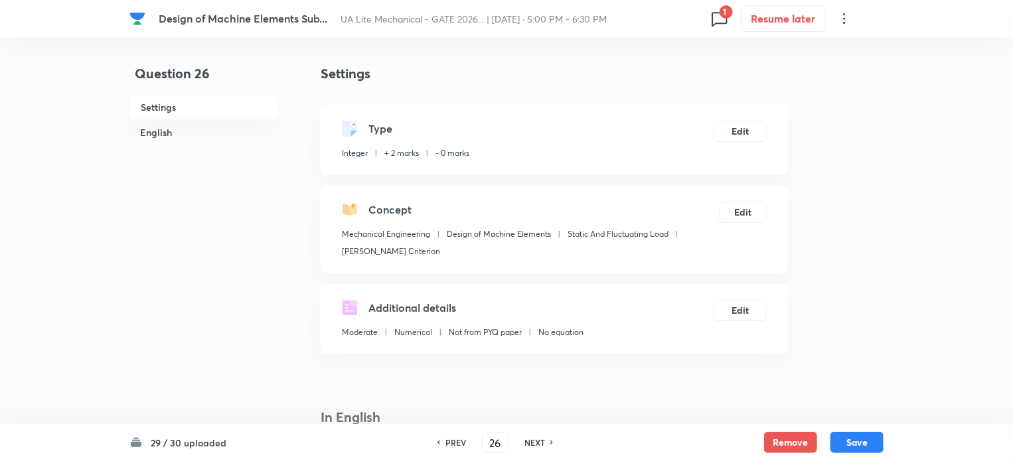
scroll to position [354, 0]
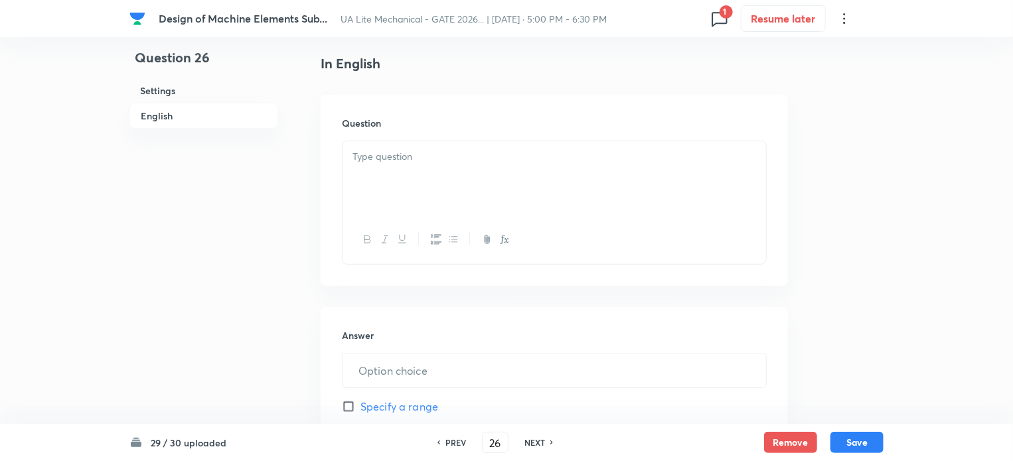
drag, startPoint x: 391, startPoint y: 163, endPoint x: 488, endPoint y: 272, distance: 145.7
click at [392, 164] on div at bounding box center [553, 178] width 423 height 74
click at [423, 185] on div at bounding box center [553, 178] width 423 height 74
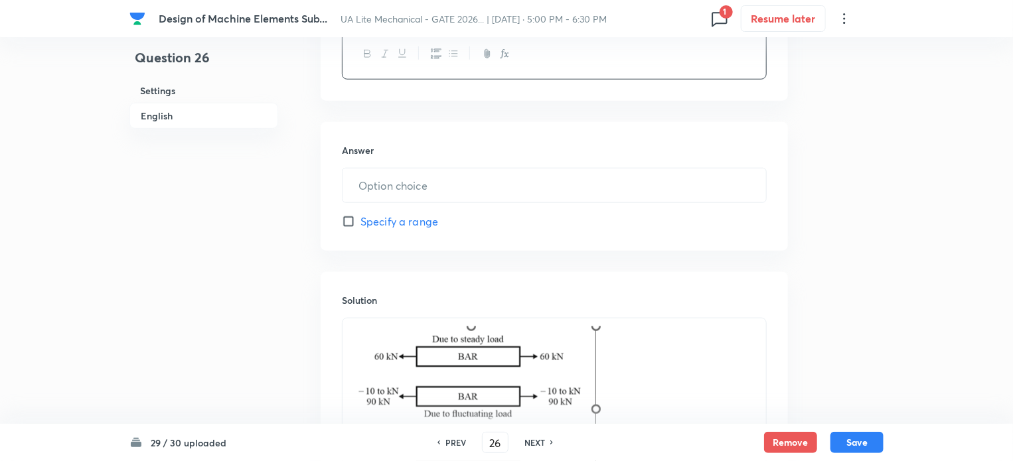
scroll to position [618, 0]
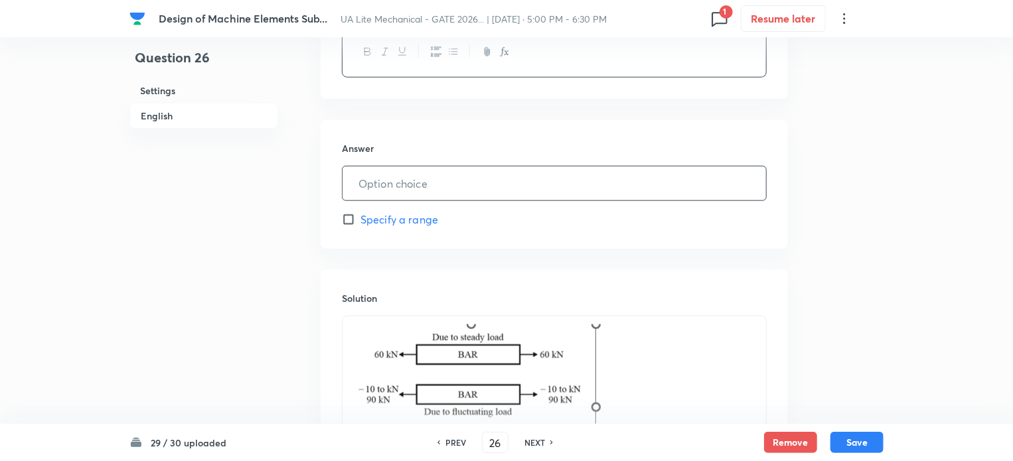
click at [443, 188] on input "text" at bounding box center [553, 184] width 423 height 34
type input "31.6"
click at [350, 214] on input "Specify a range" at bounding box center [351, 219] width 19 height 13
checkbox input "true"
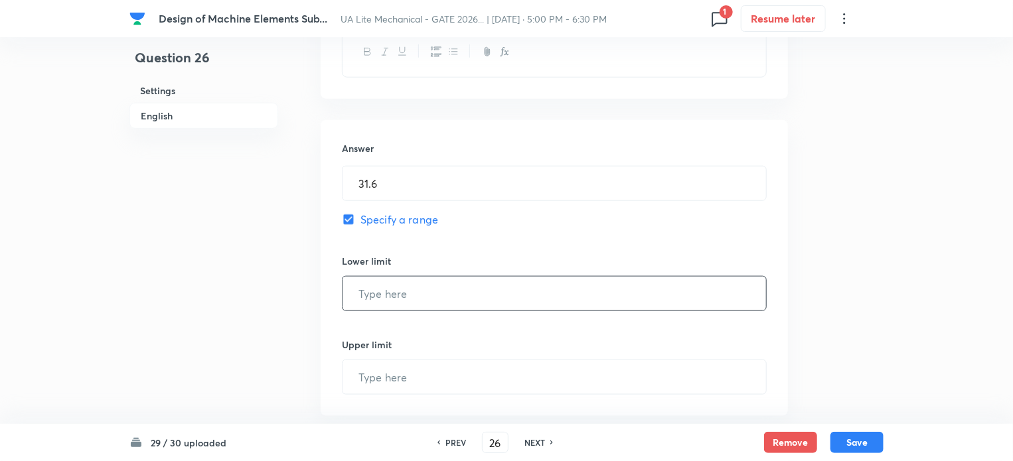
click at [394, 293] on input "text" at bounding box center [553, 294] width 423 height 34
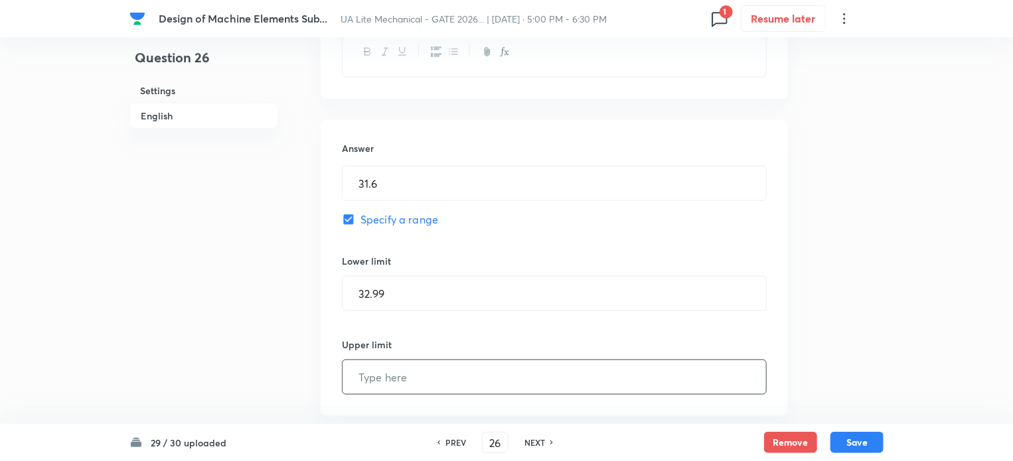
click at [382, 378] on input "text" at bounding box center [553, 377] width 423 height 34
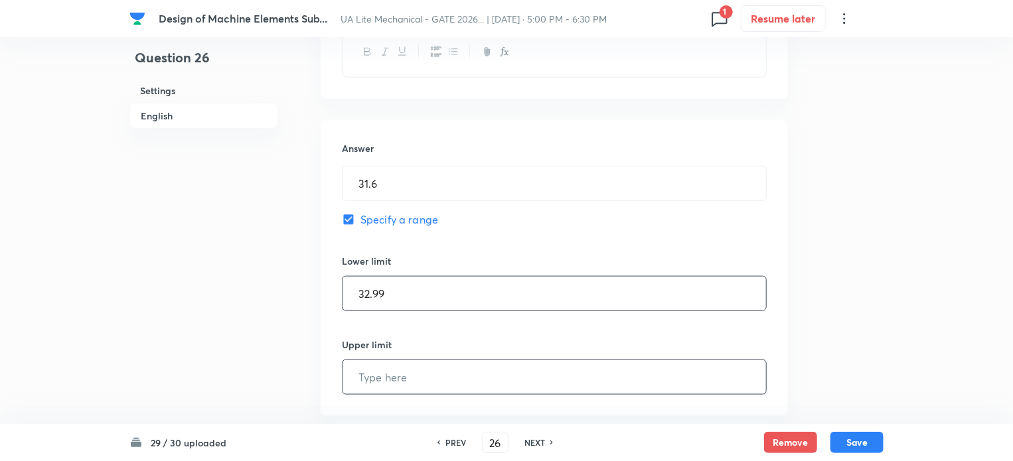
click at [389, 290] on input "32.99" at bounding box center [553, 294] width 423 height 34
type input "32.01"
click at [388, 382] on input "text" at bounding box center [553, 377] width 423 height 34
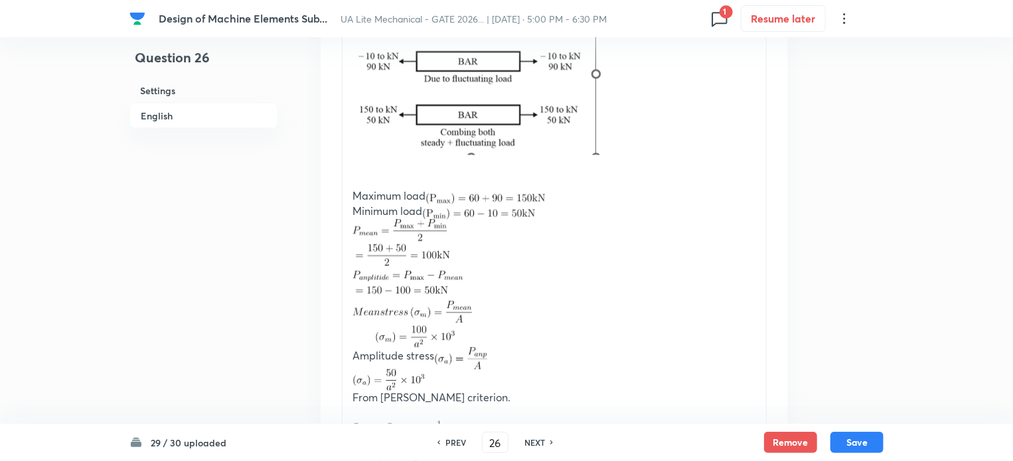
scroll to position [1372, 0]
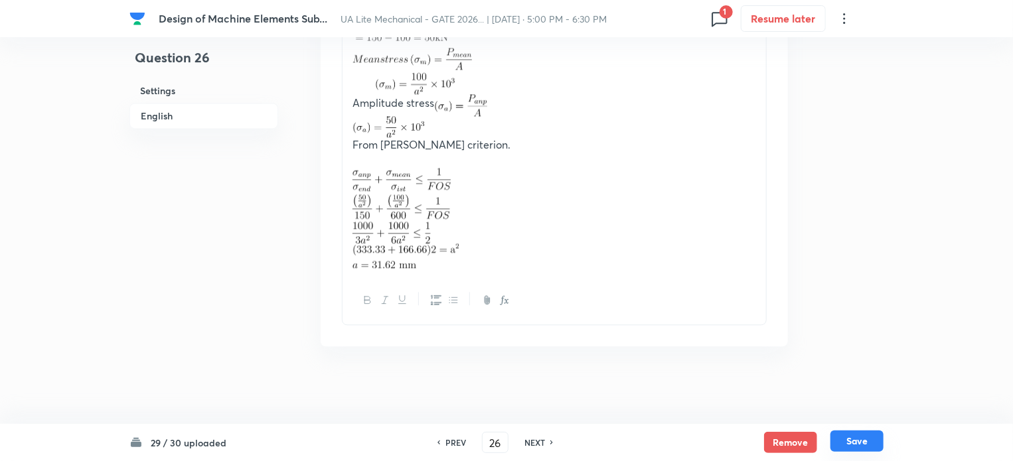
type input "33.90"
click at [855, 441] on button "Save" at bounding box center [856, 441] width 53 height 21
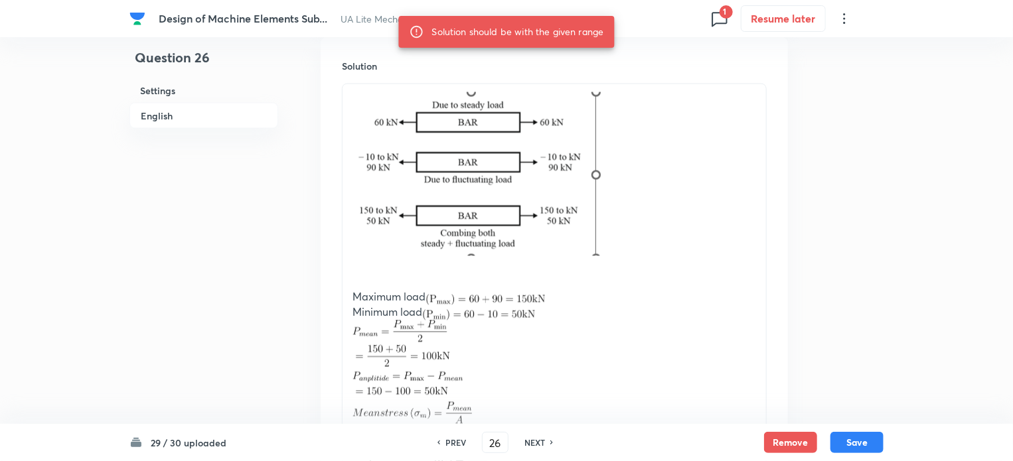
scroll to position [664, 0]
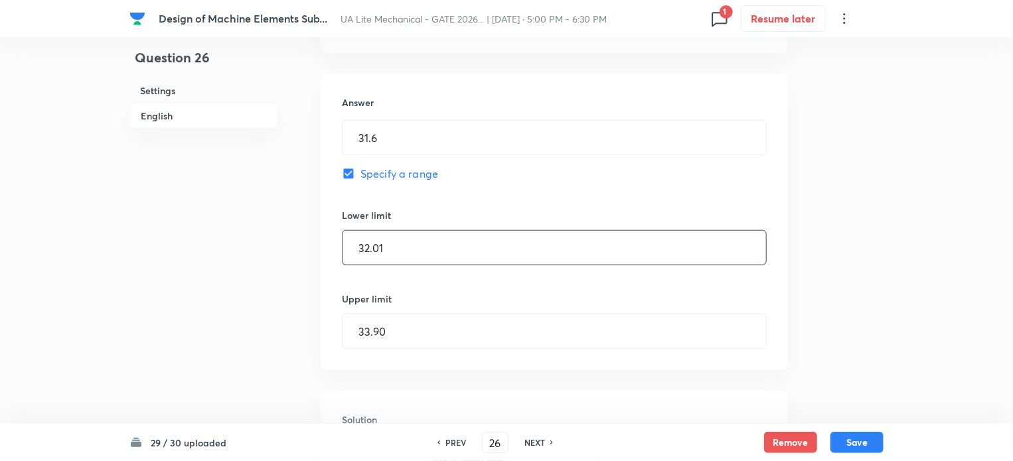
drag, startPoint x: 368, startPoint y: 246, endPoint x: 377, endPoint y: 255, distance: 13.6
click at [369, 248] on input "32.01" at bounding box center [553, 248] width 423 height 34
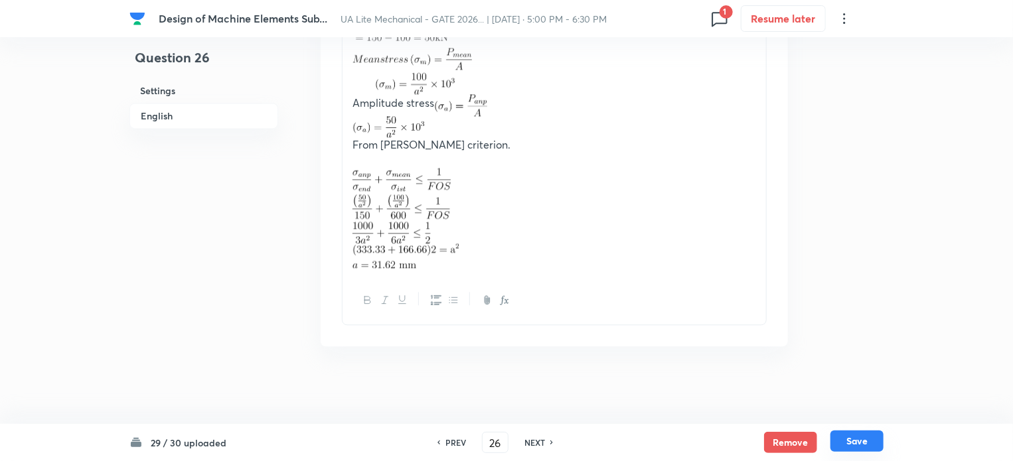
type input "30.01"
click at [869, 440] on button "Save" at bounding box center [856, 441] width 53 height 21
type input "27"
checkbox input "false"
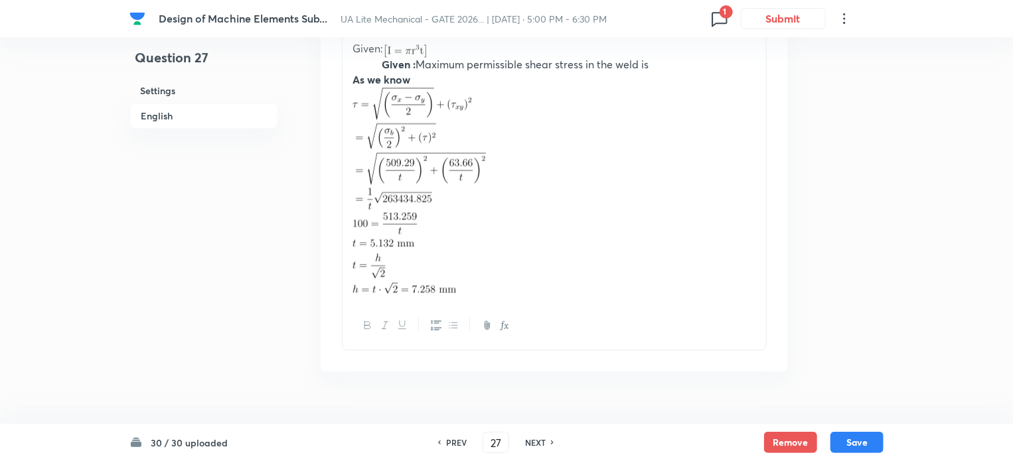
checkbox input "true"
type input "7.258"
type input "7"
type input "7.5"
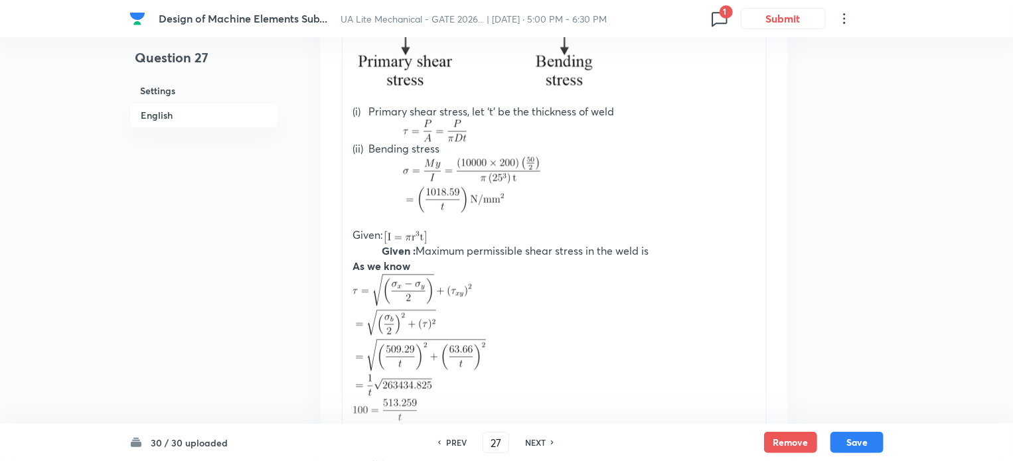
scroll to position [1267, 0]
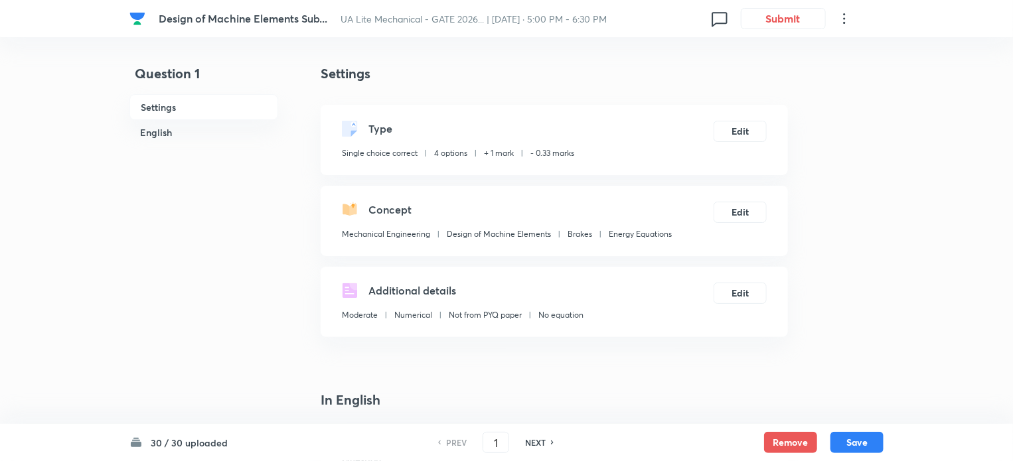
checkbox input "true"
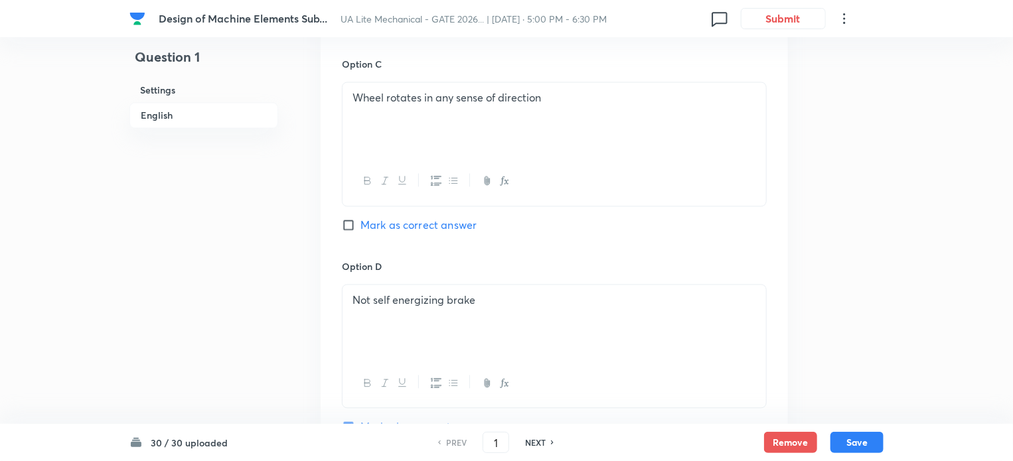
scroll to position [1564, 0]
